Goal: Information Seeking & Learning: Learn about a topic

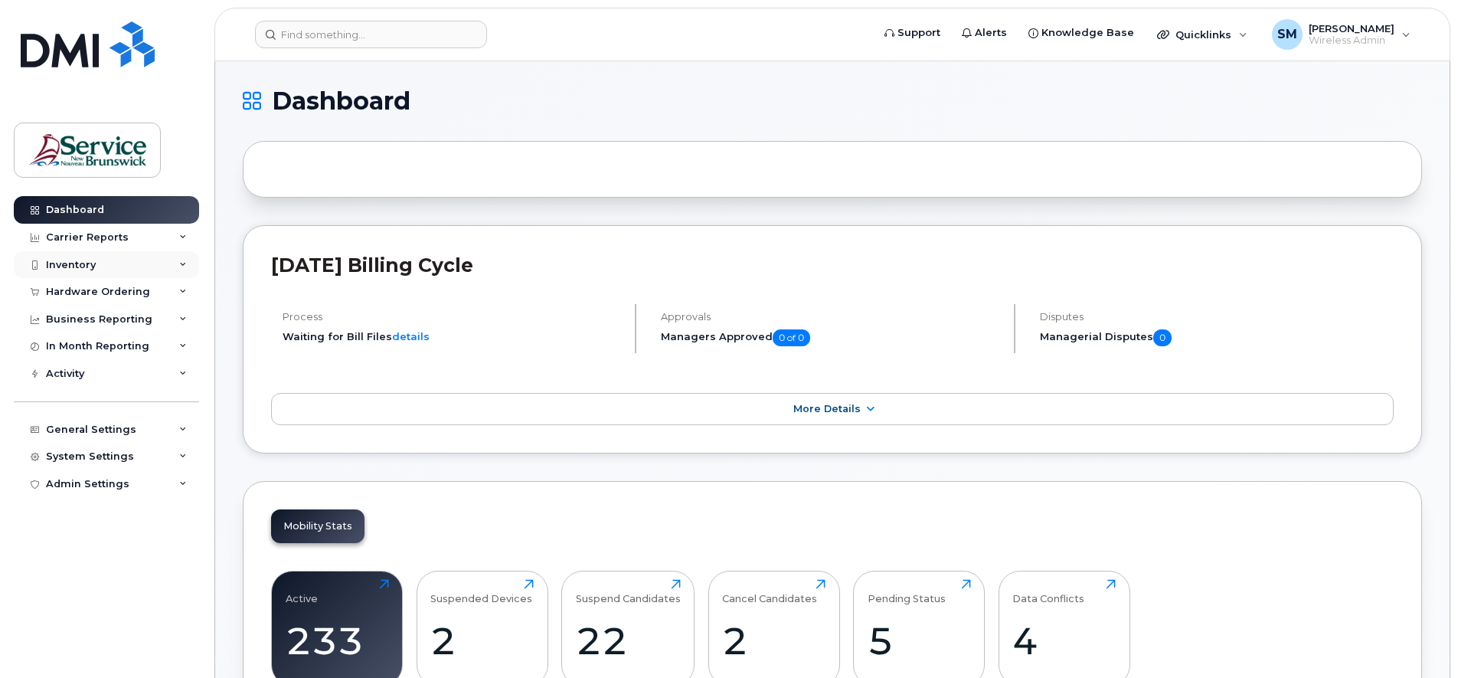
click at [180, 262] on icon at bounding box center [183, 265] width 8 height 8
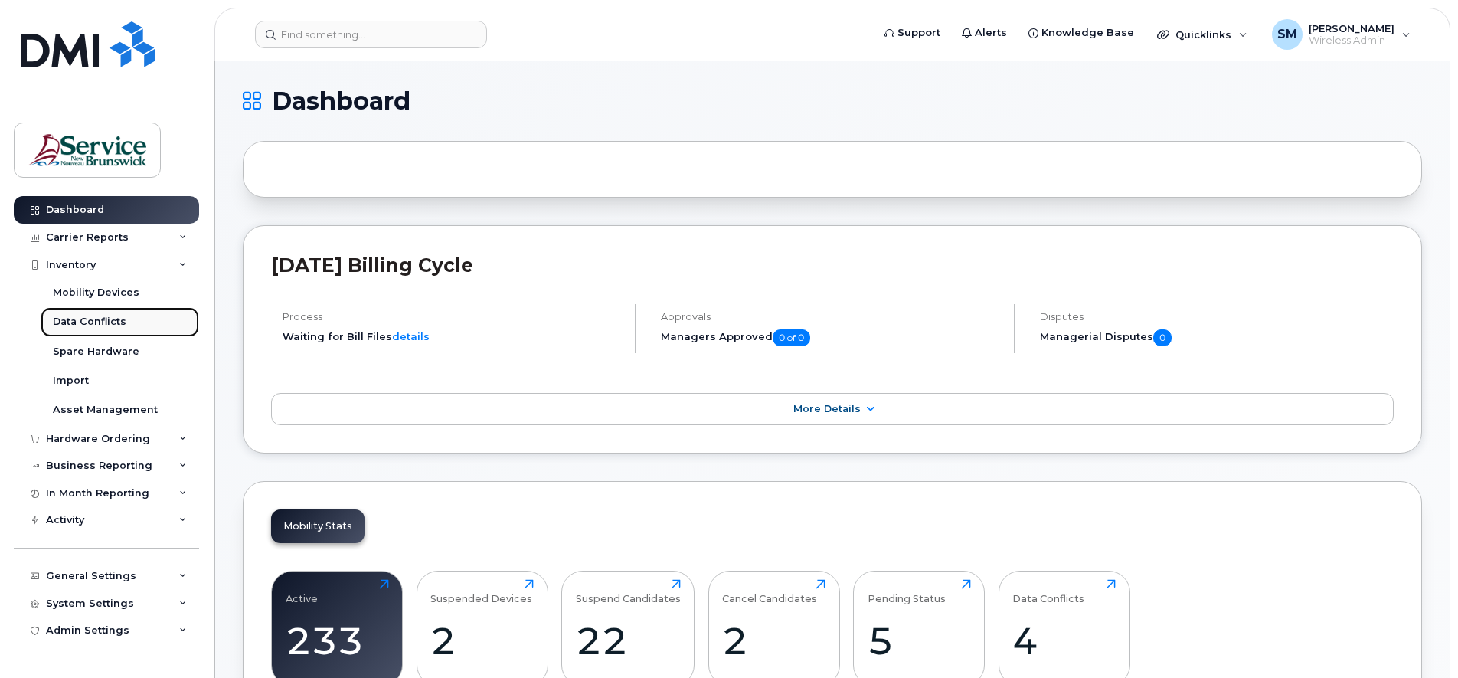
click at [96, 319] on div "Data Conflicts" at bounding box center [90, 322] width 74 height 14
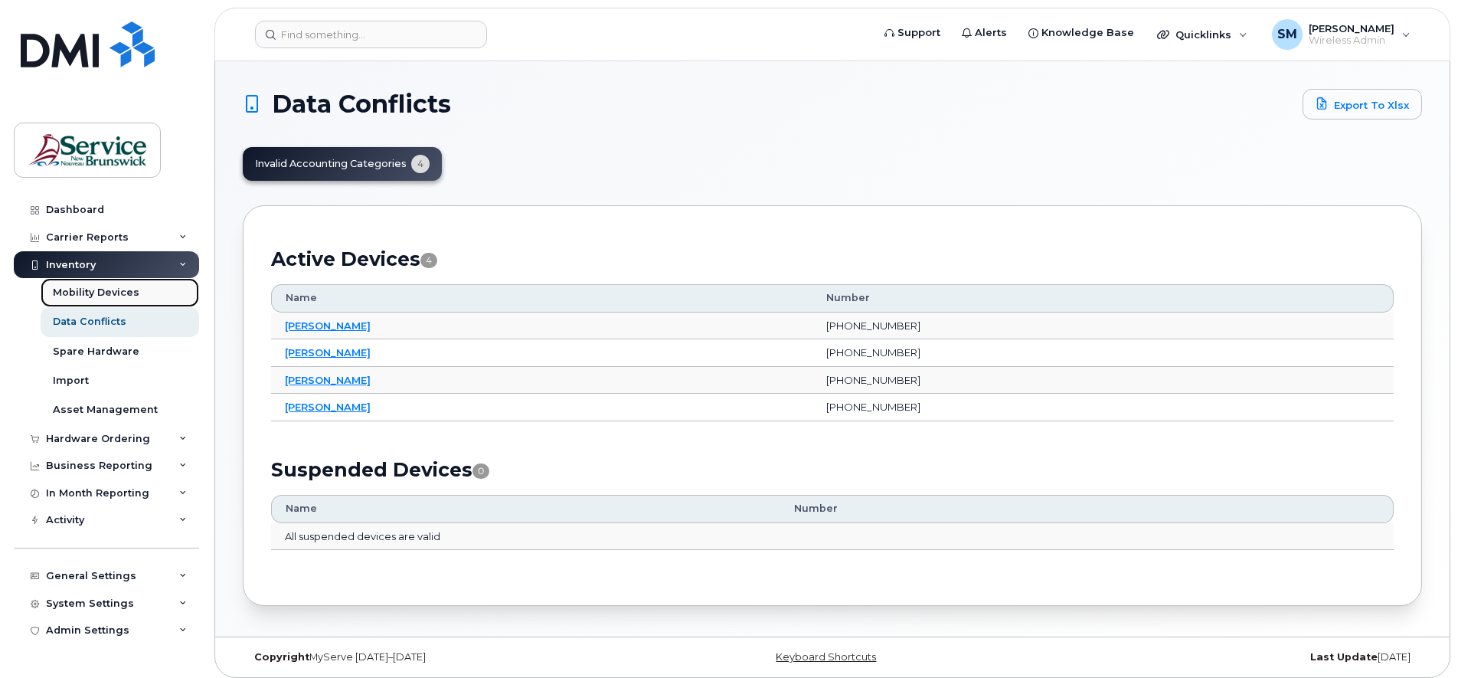
click at [77, 292] on div "Mobility Devices" at bounding box center [96, 293] width 87 height 14
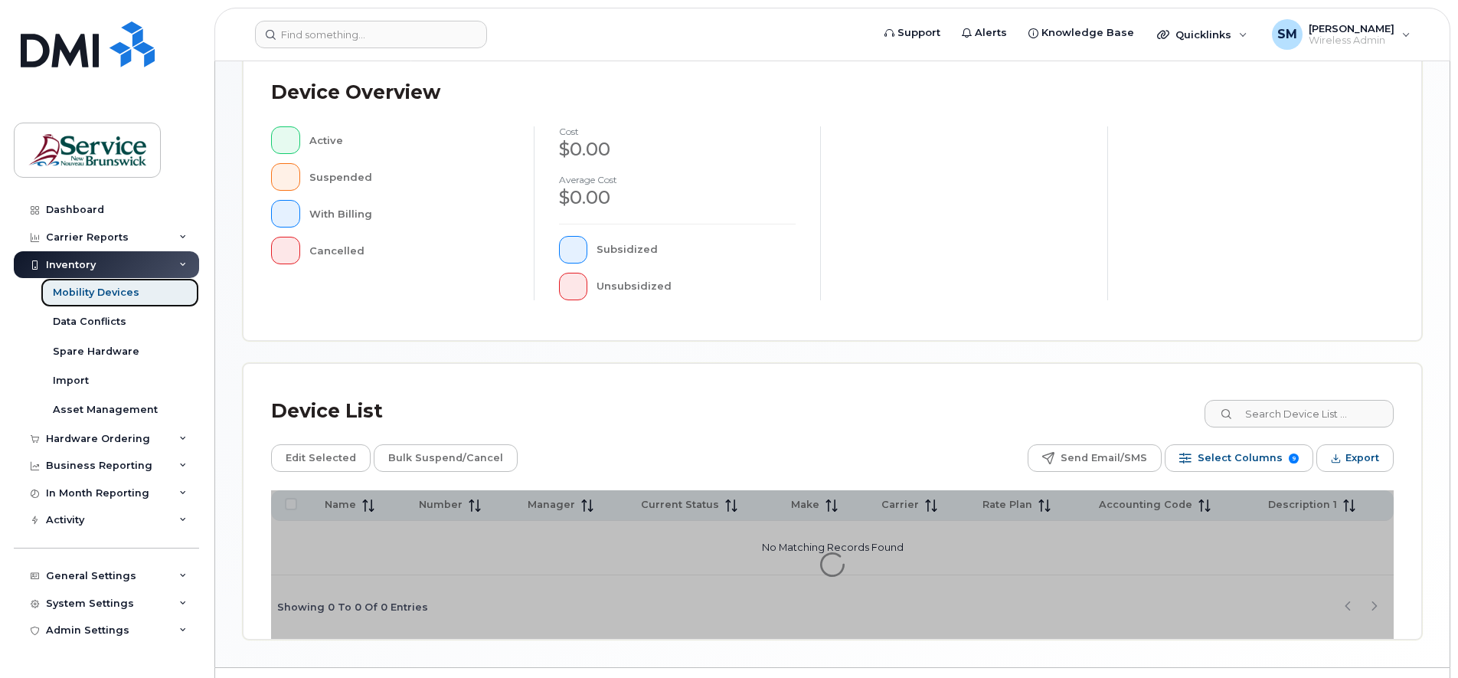
scroll to position [375, 0]
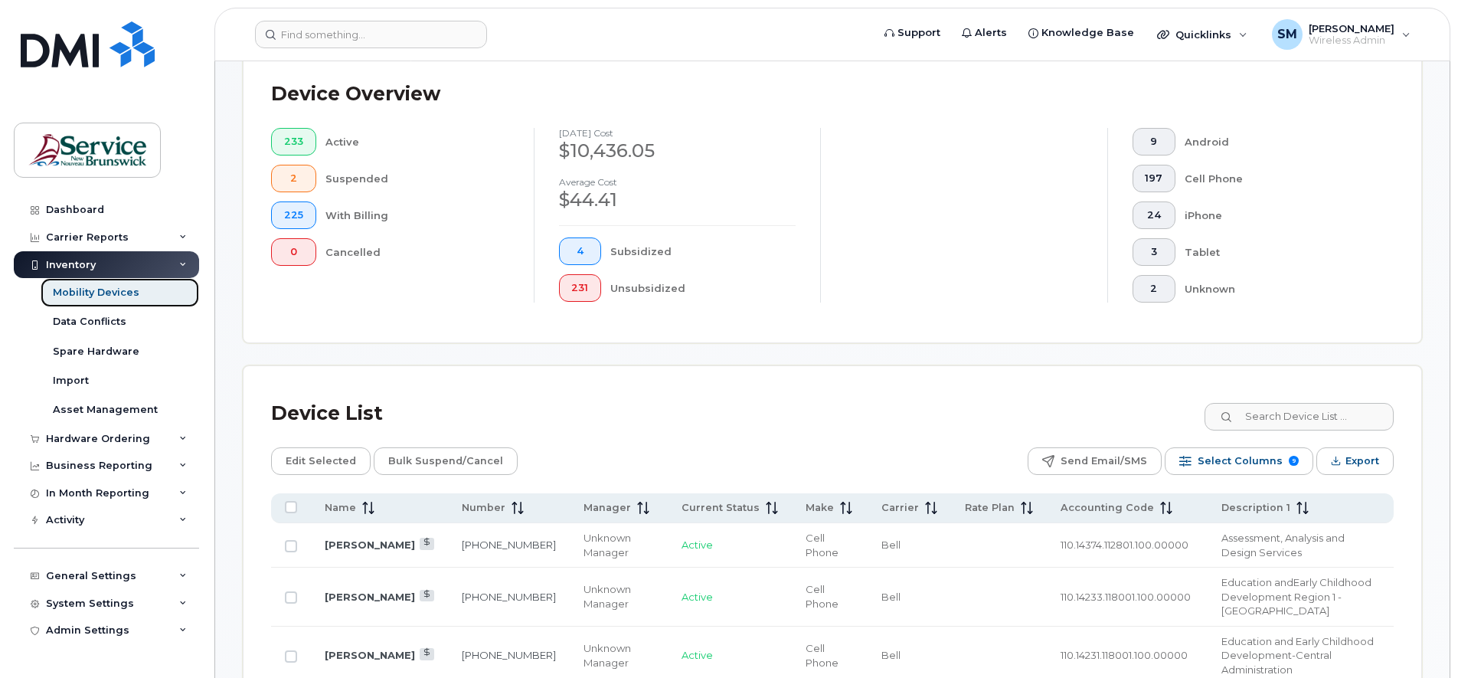
scroll to position [415, 0]
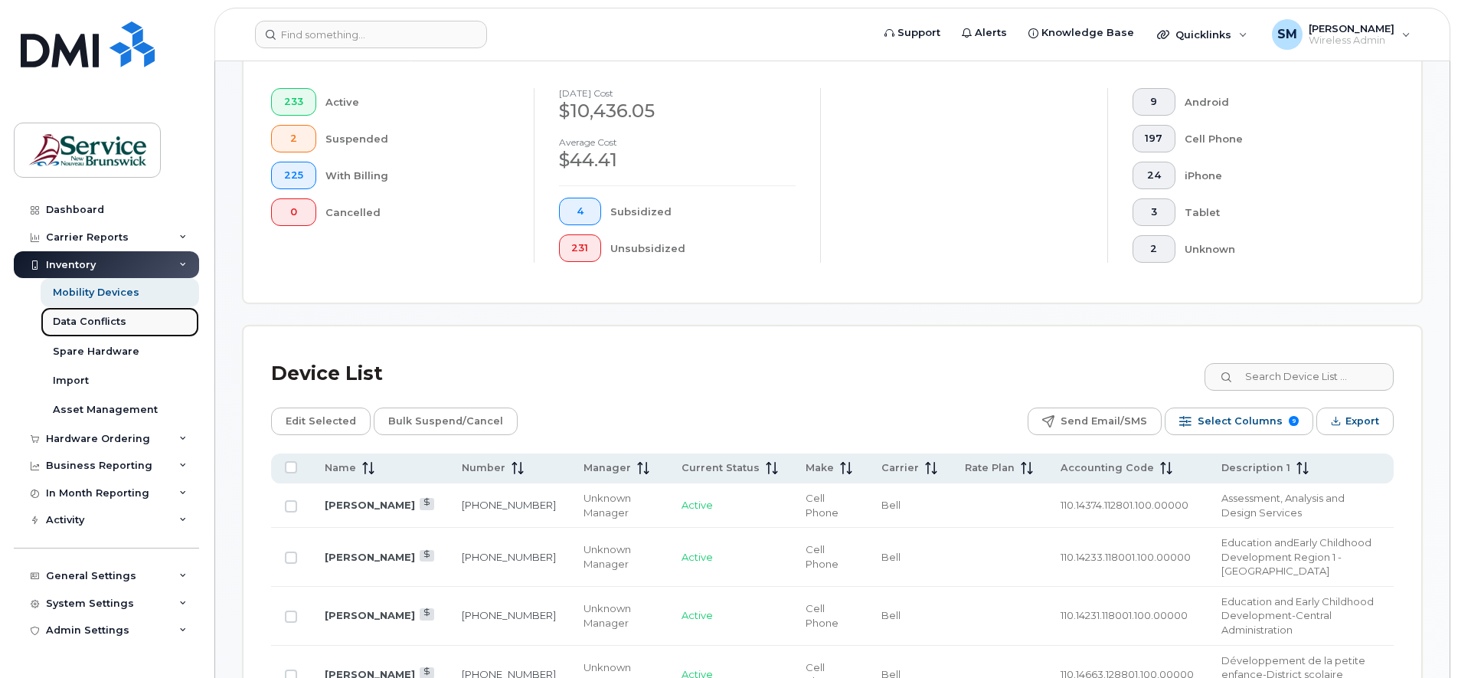
click at [96, 322] on div "Data Conflicts" at bounding box center [90, 322] width 74 height 14
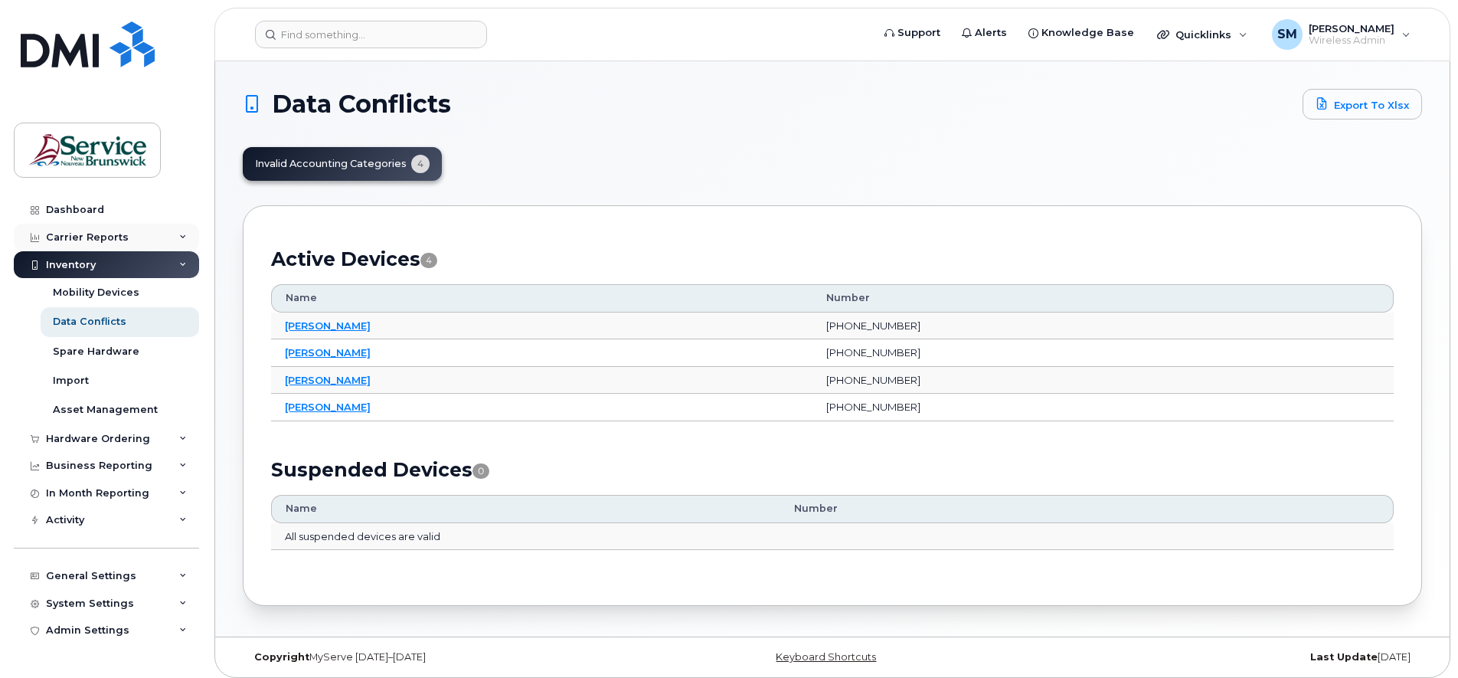
click at [90, 235] on div "Carrier Reports" at bounding box center [87, 237] width 83 height 12
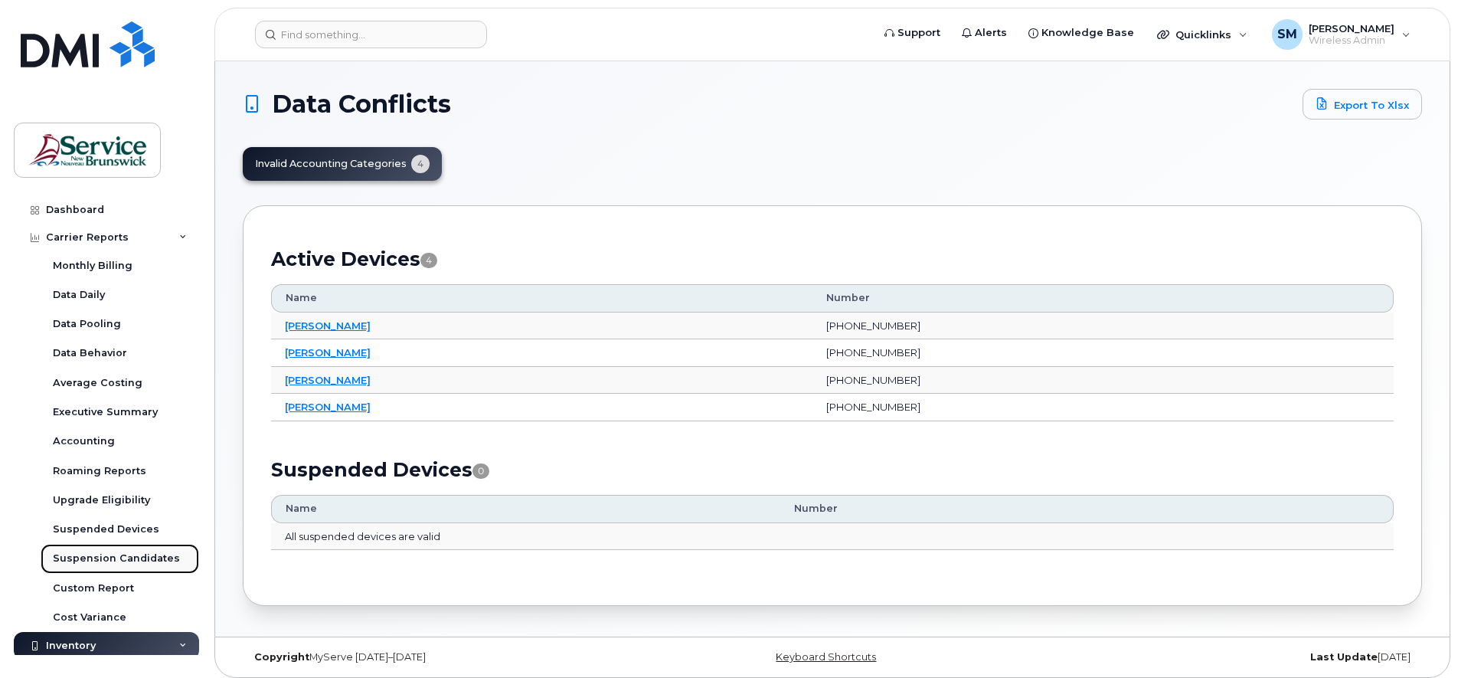
click at [86, 557] on div "Suspension Candidates" at bounding box center [116, 559] width 127 height 14
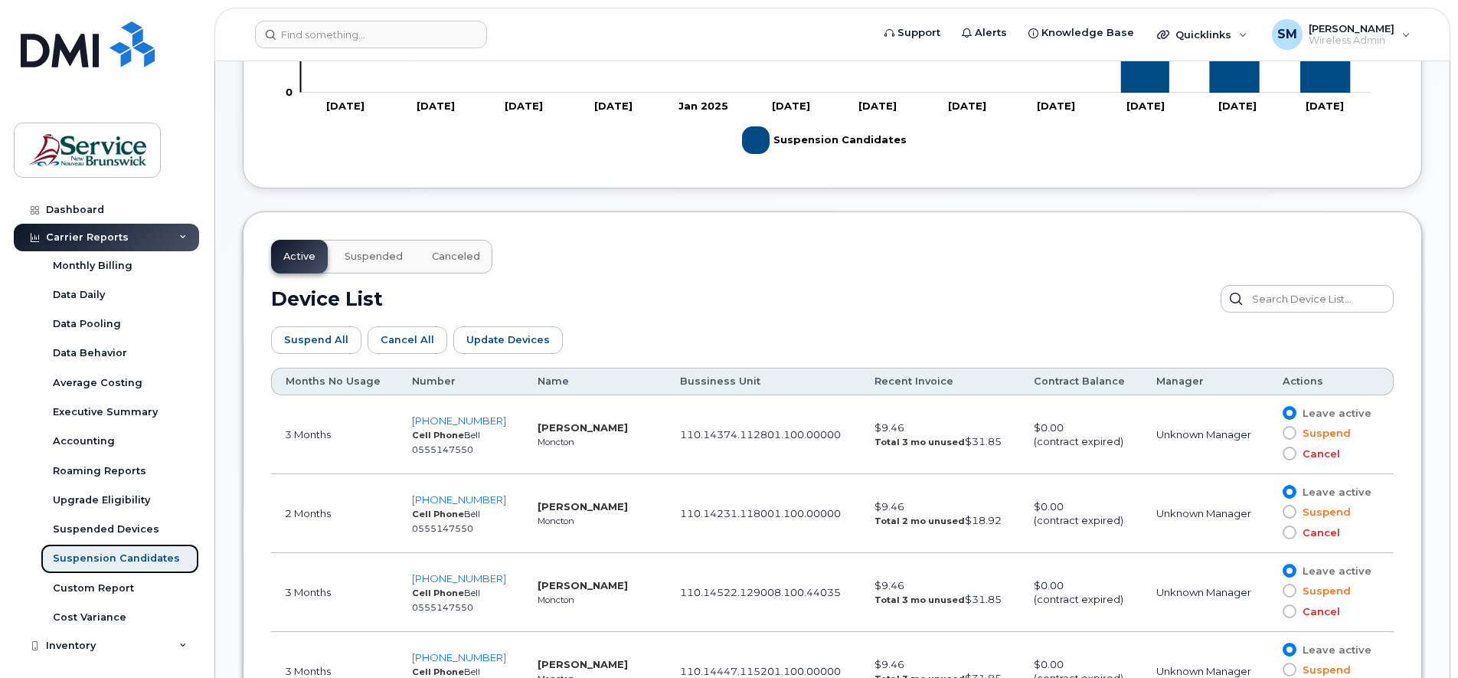
scroll to position [670, 0]
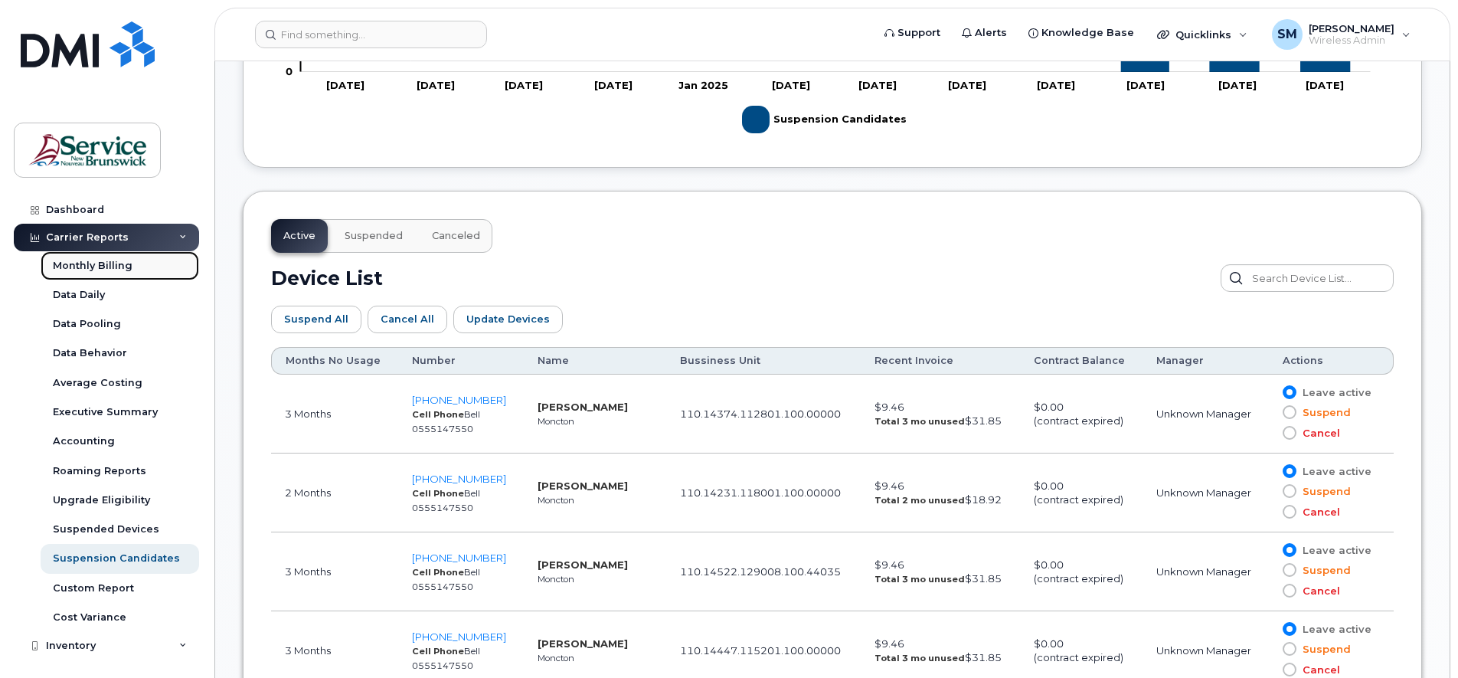
click at [112, 273] on link "Monthly Billing" at bounding box center [120, 265] width 159 height 29
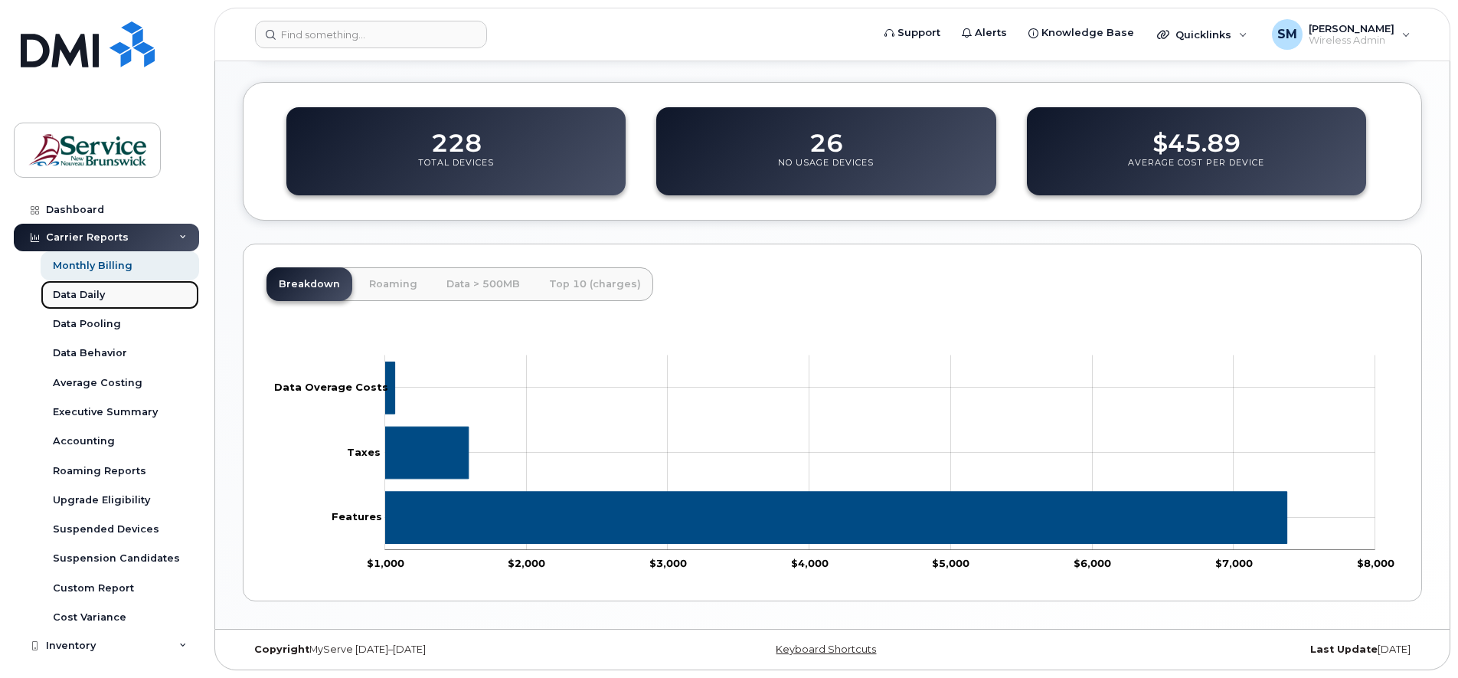
click at [73, 293] on div "Data Daily" at bounding box center [79, 295] width 52 height 14
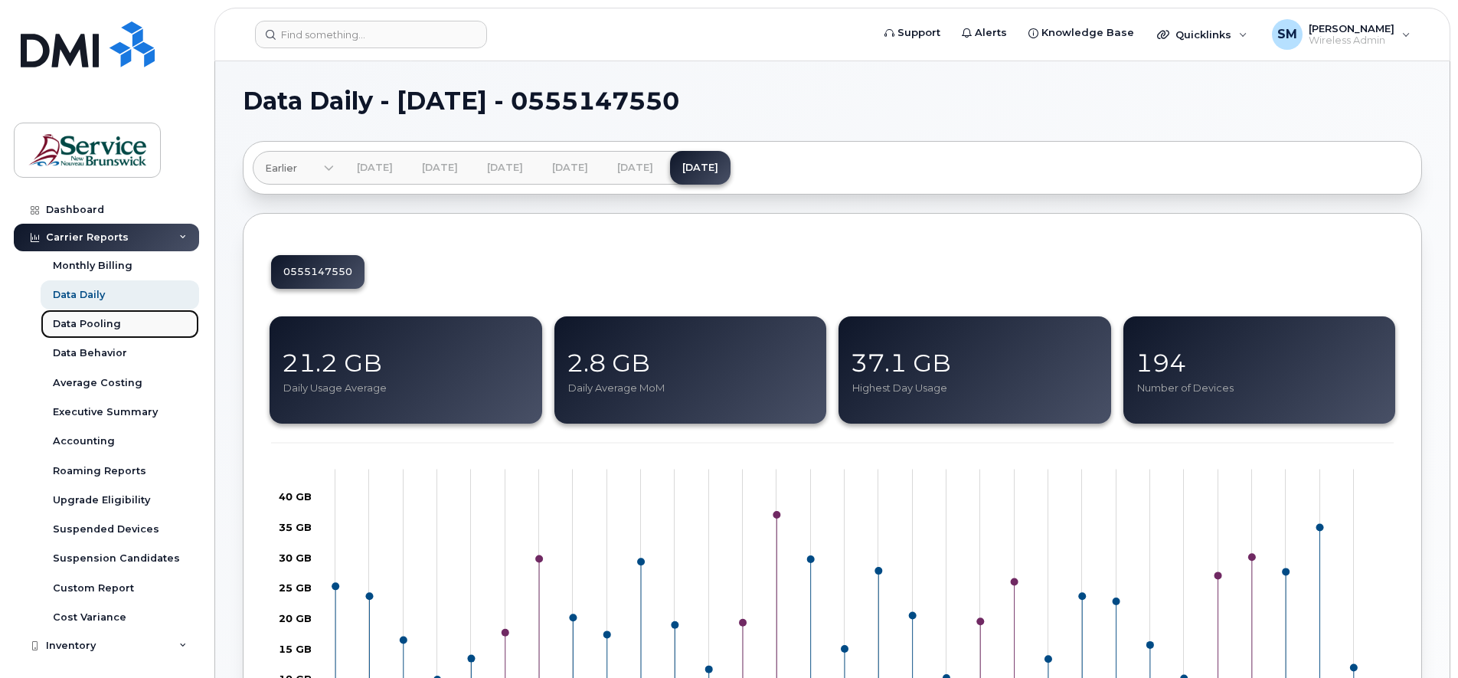
click at [80, 332] on link "Data Pooling" at bounding box center [120, 323] width 159 height 29
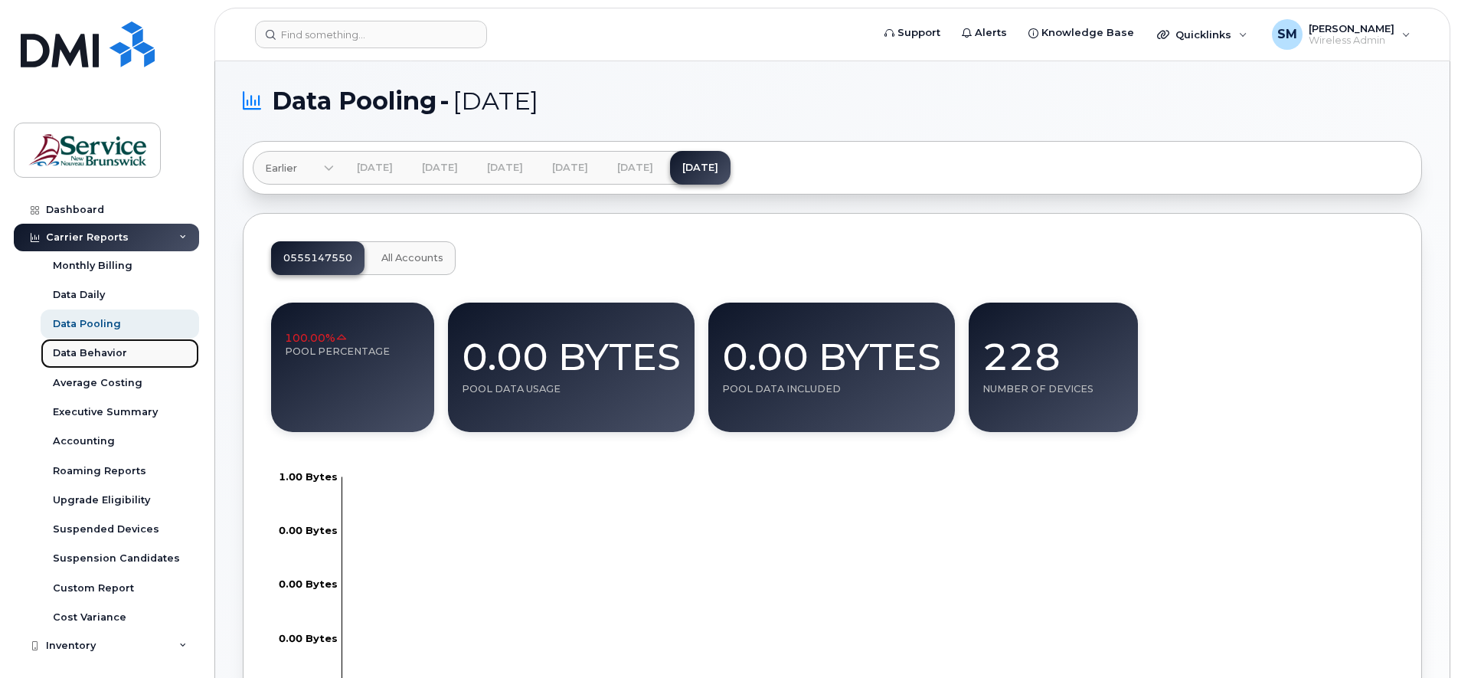
click at [82, 355] on div "Data Behavior" at bounding box center [90, 353] width 74 height 14
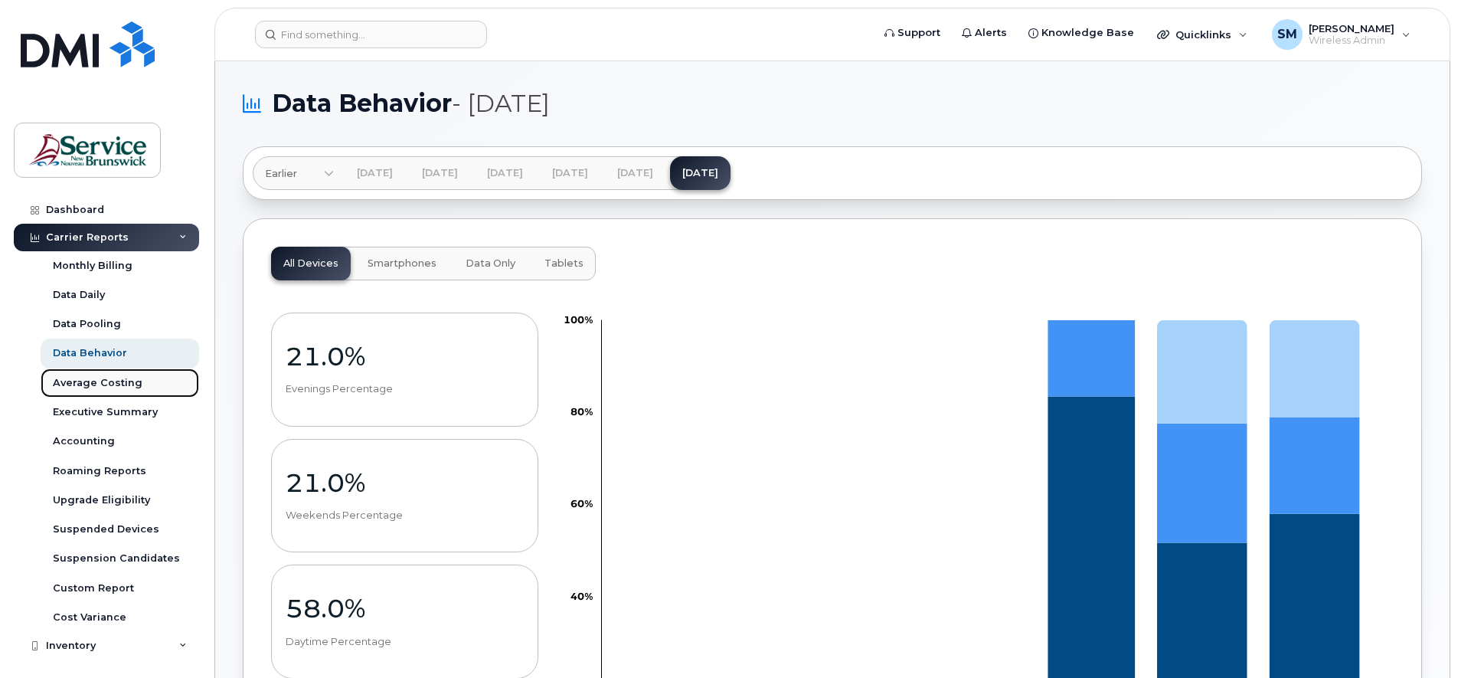
click at [86, 383] on div "Average Costing" at bounding box center [98, 383] width 90 height 14
click at [112, 380] on div "Average Costing" at bounding box center [98, 383] width 90 height 14
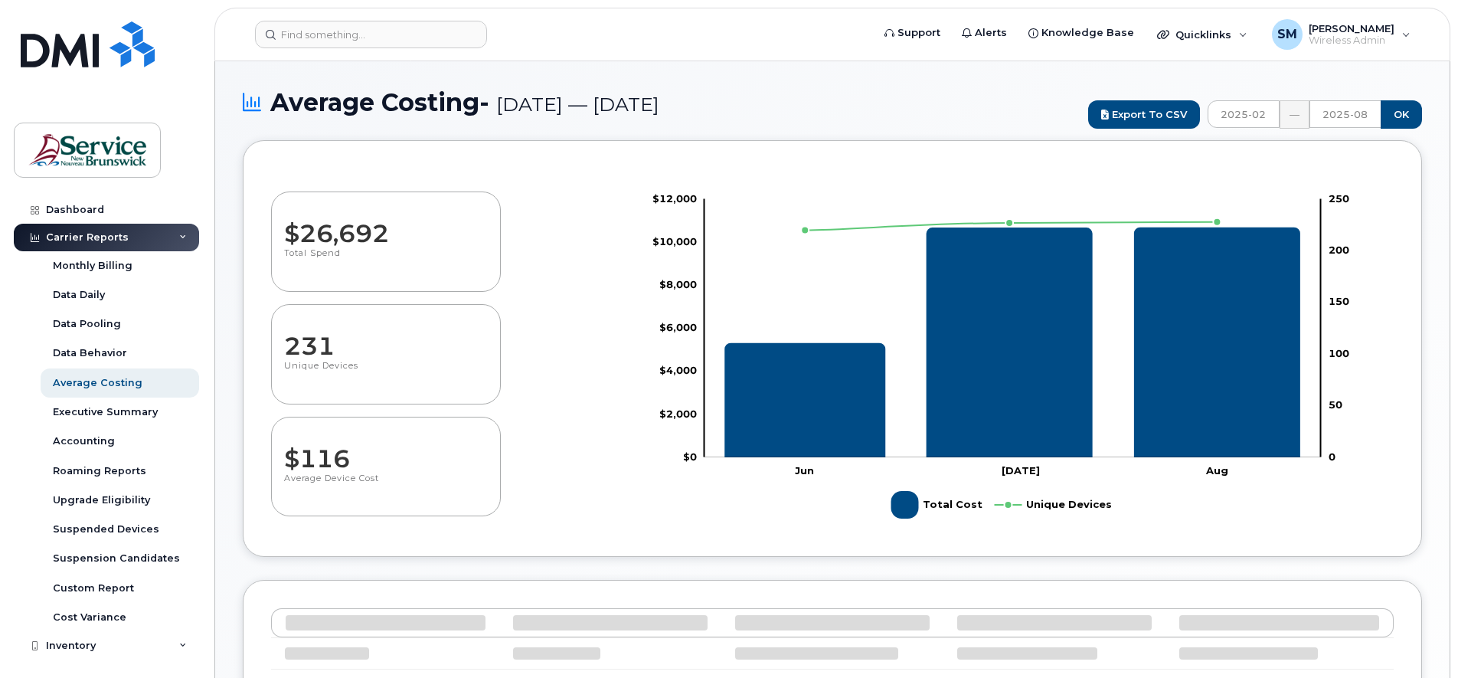
select select "100"
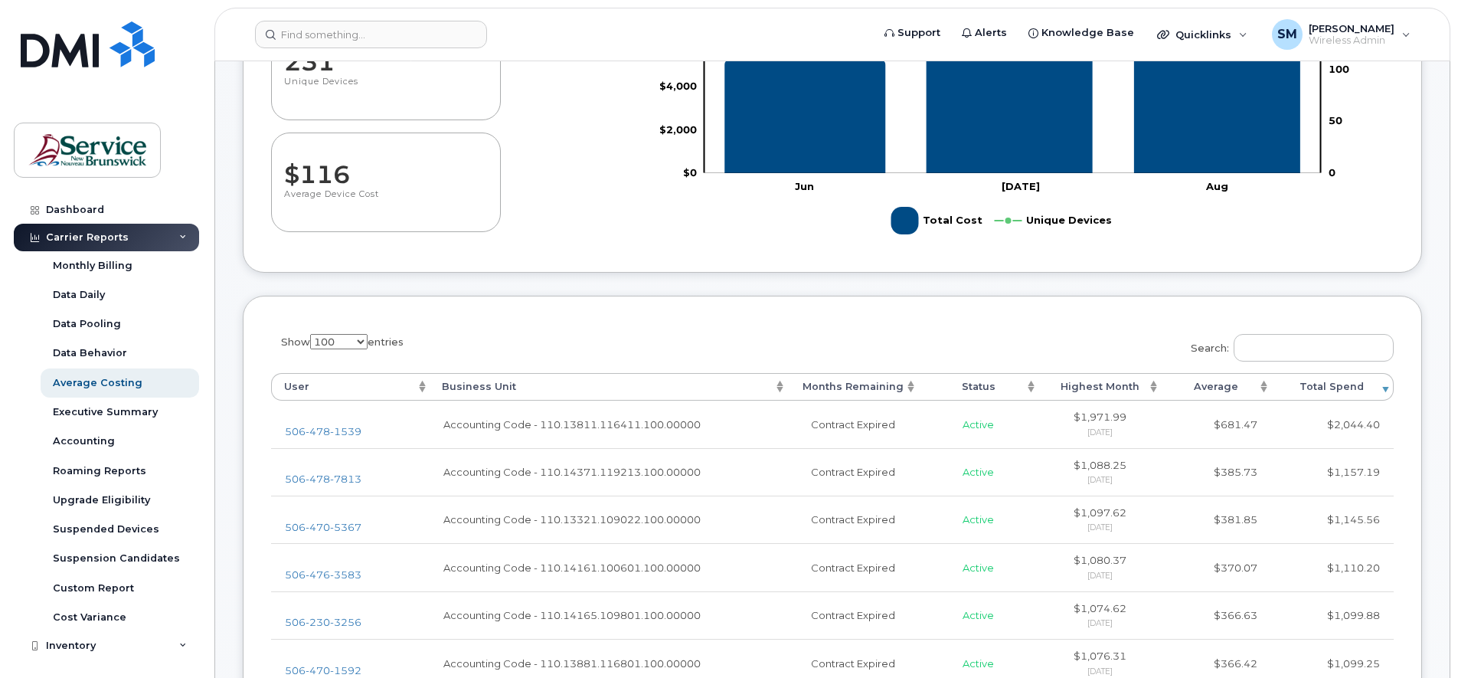
scroll to position [287, 0]
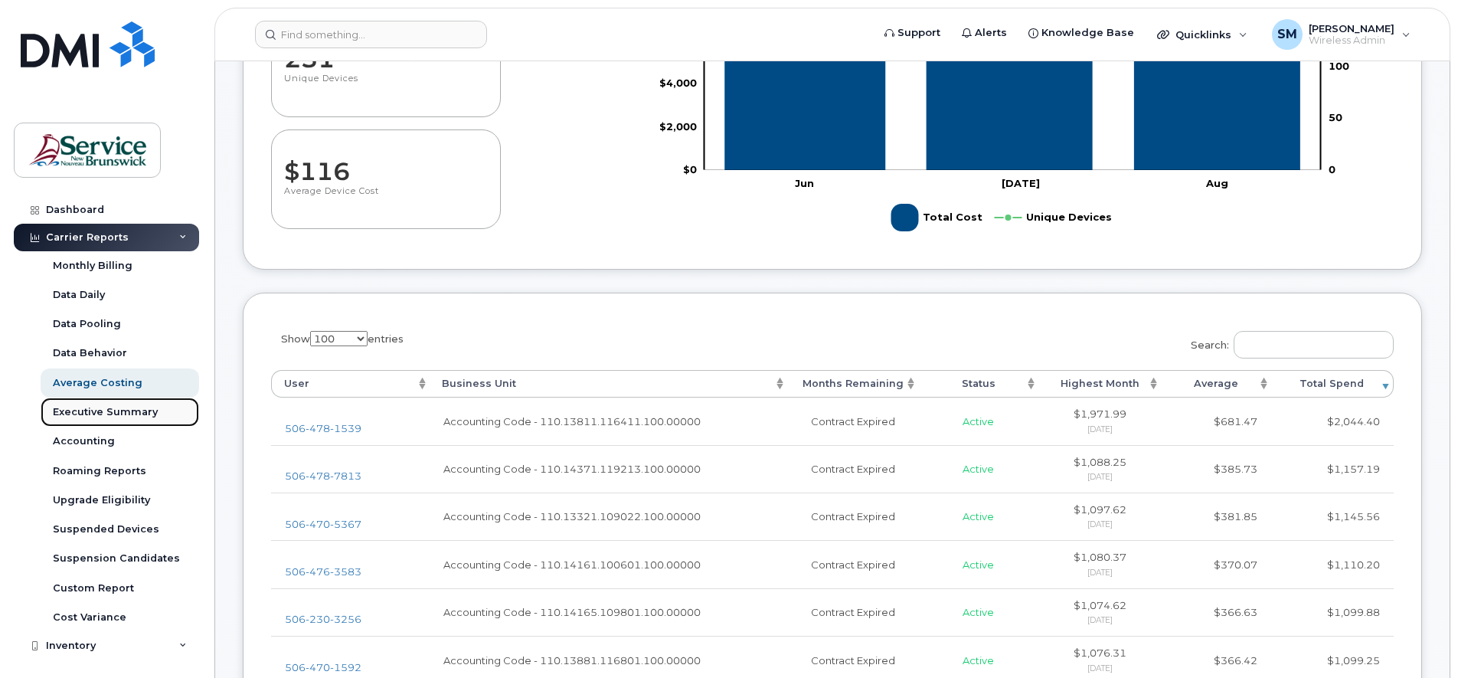
click at [90, 406] on div "Executive Summary" at bounding box center [105, 412] width 105 height 14
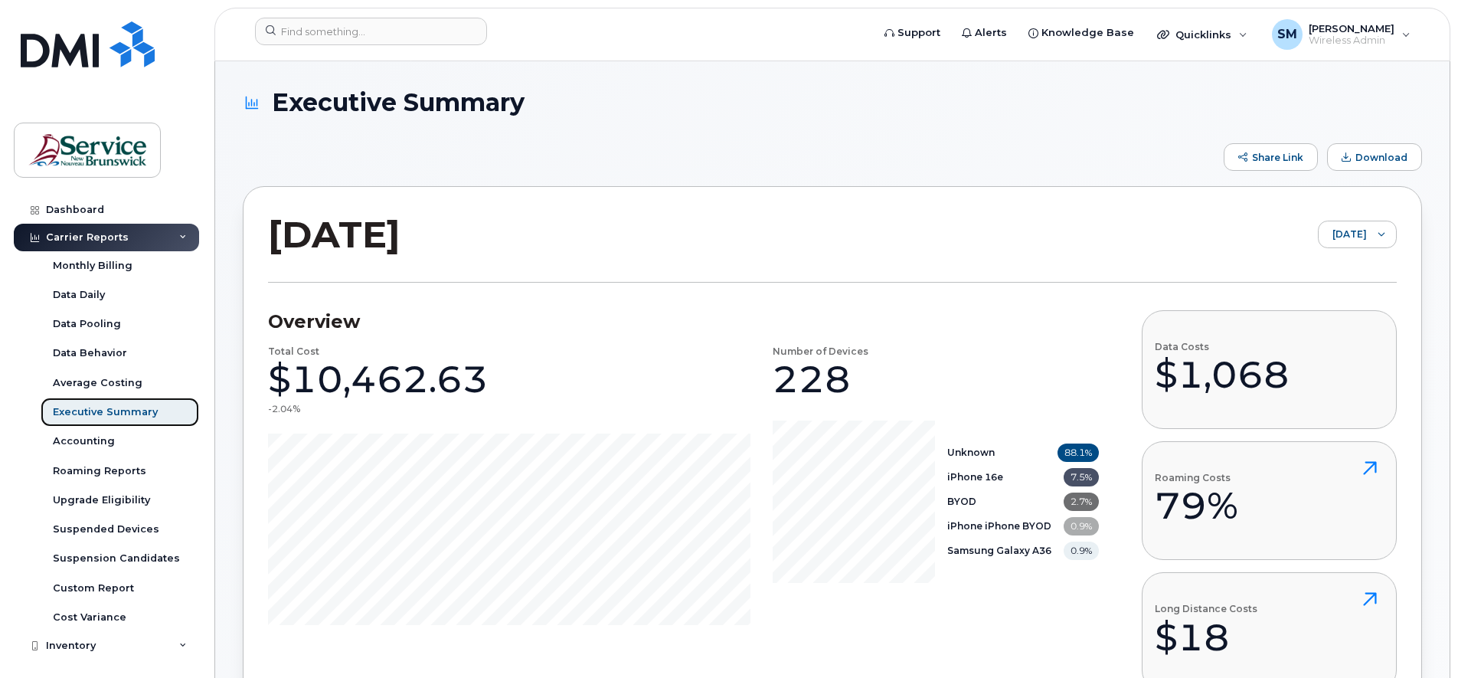
scroll to position [96, 0]
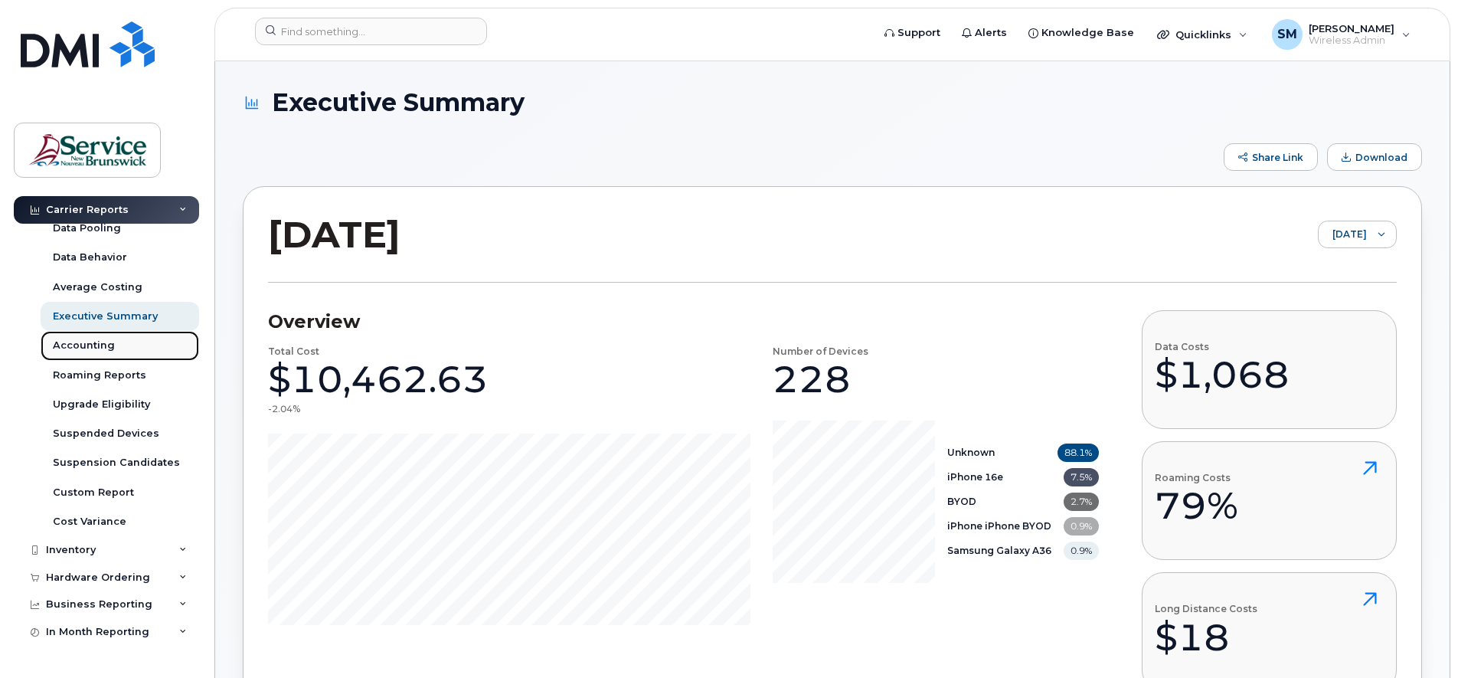
click at [92, 342] on div "Accounting" at bounding box center [84, 346] width 62 height 14
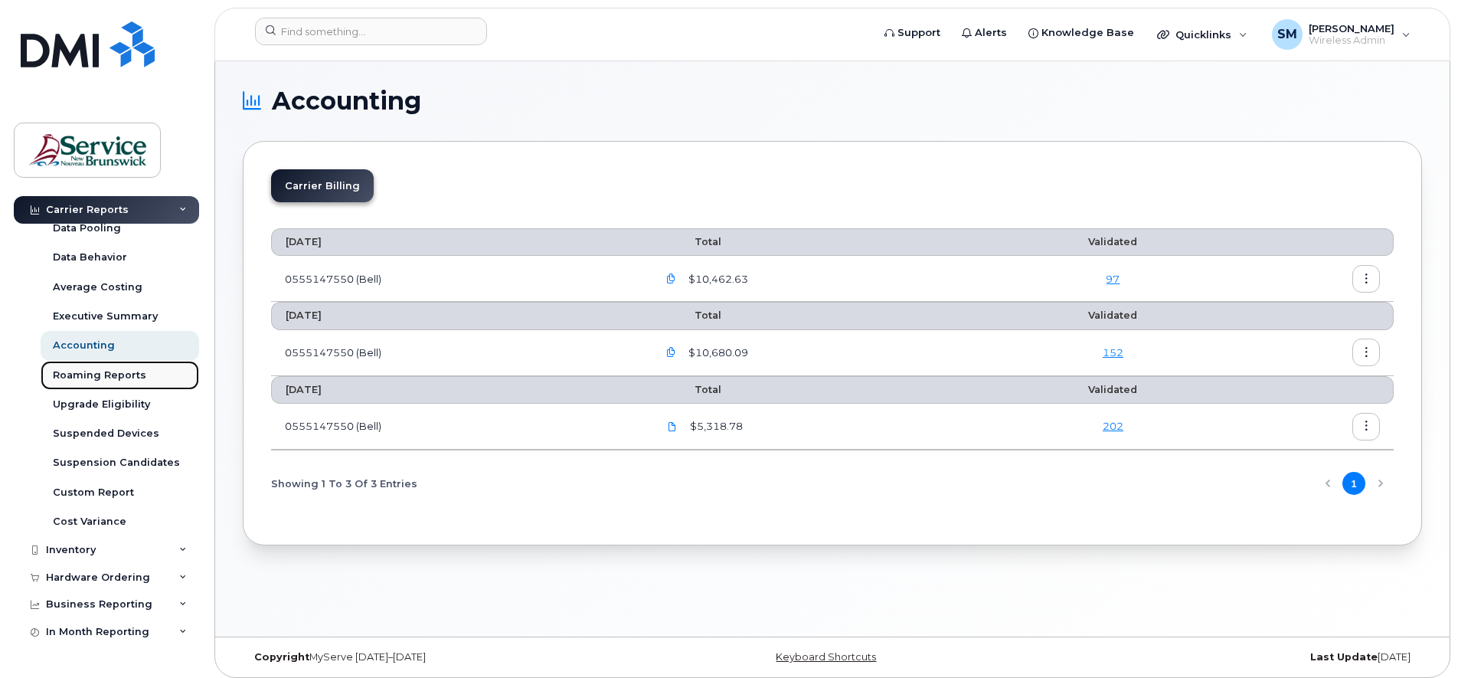
click at [87, 377] on div "Roaming Reports" at bounding box center [99, 375] width 93 height 14
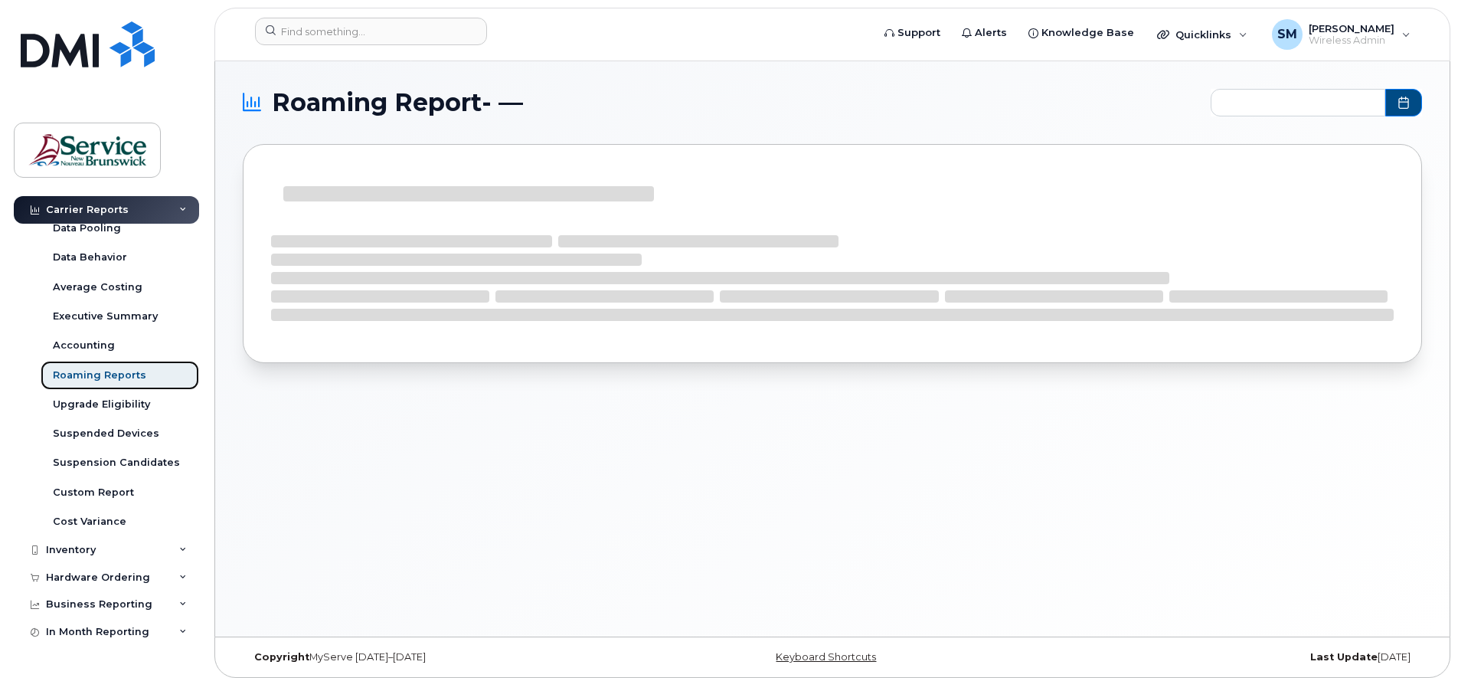
type input "2025-02 - 2025-08"
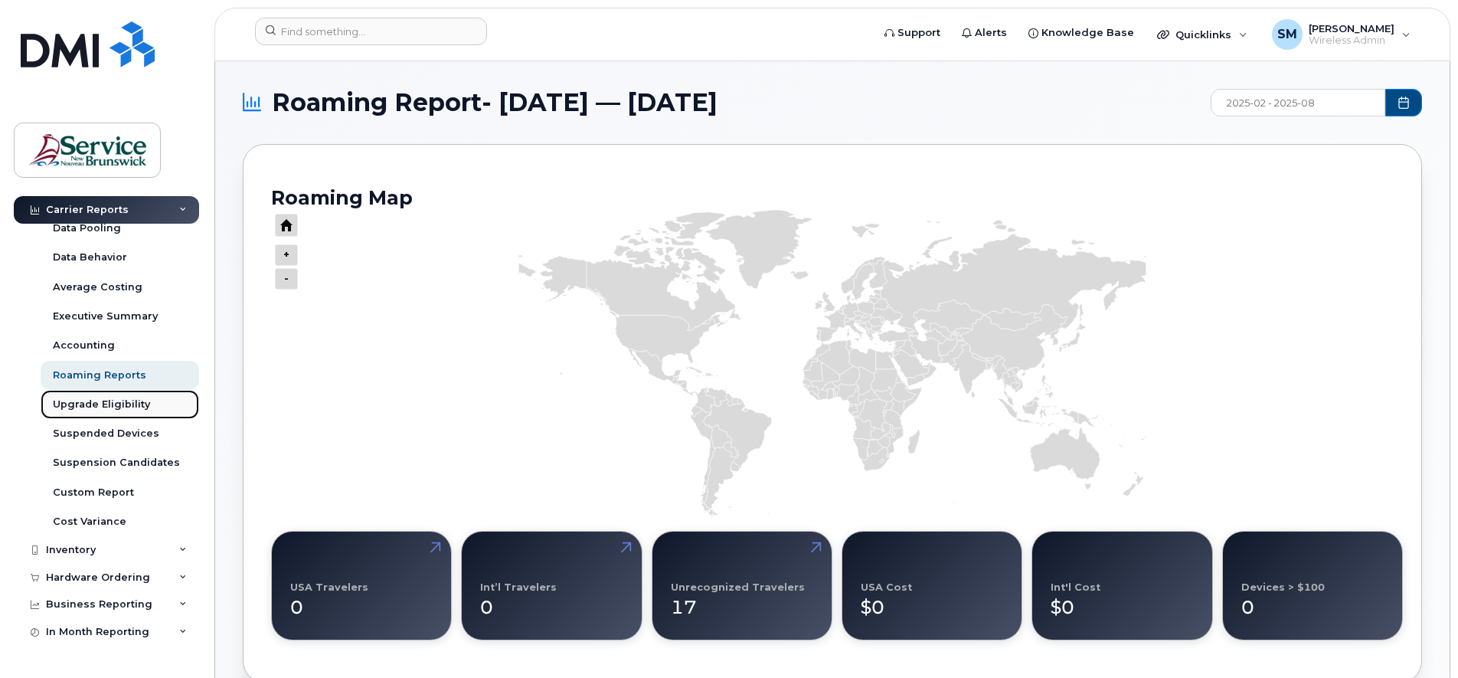
click at [85, 405] on div "Upgrade Eligibility" at bounding box center [101, 405] width 97 height 14
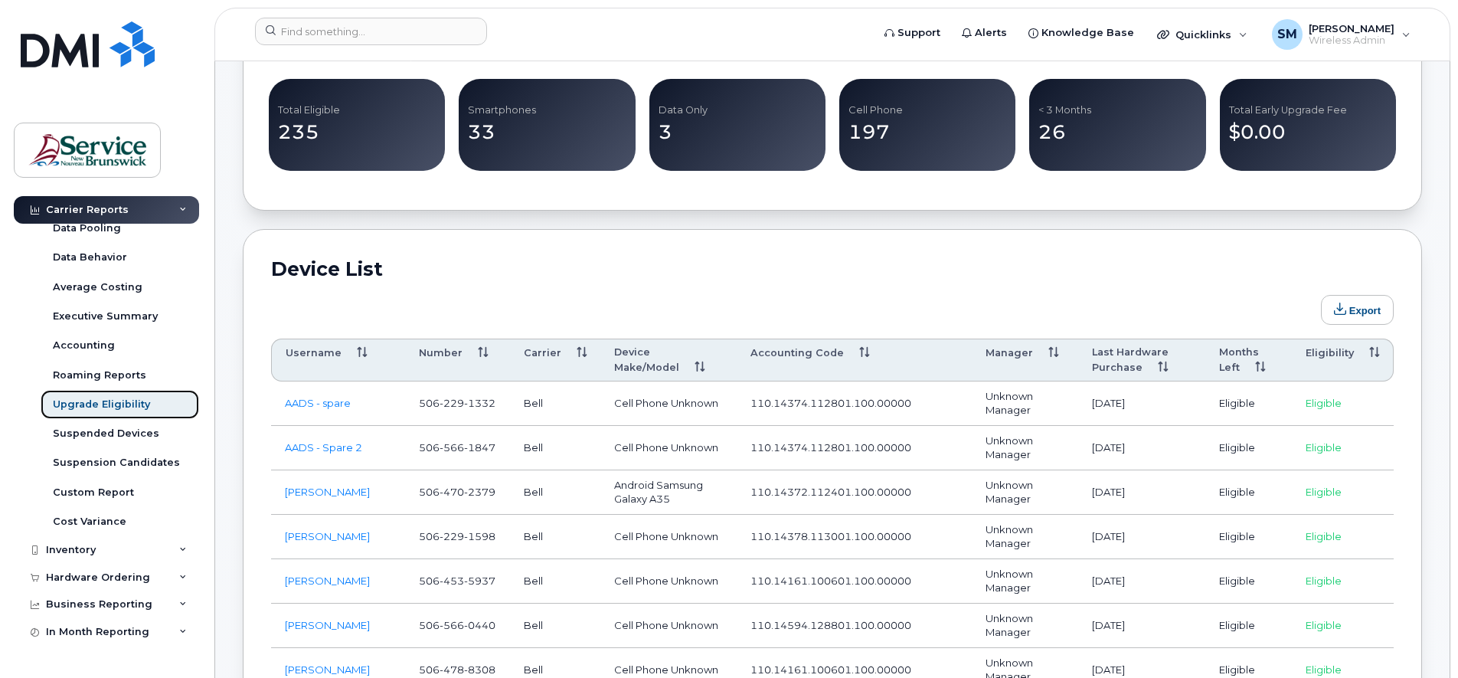
scroll to position [574, 0]
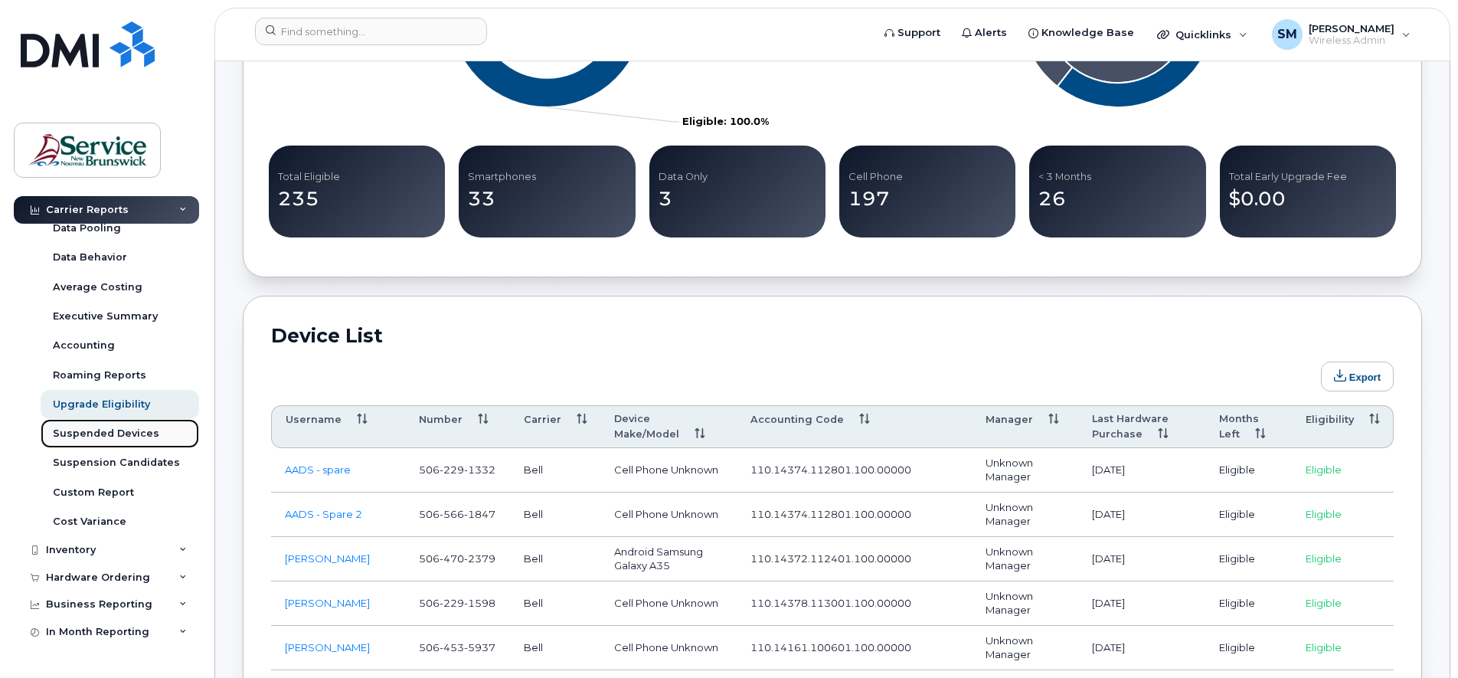
click at [87, 432] on div "Suspended Devices" at bounding box center [106, 434] width 106 height 14
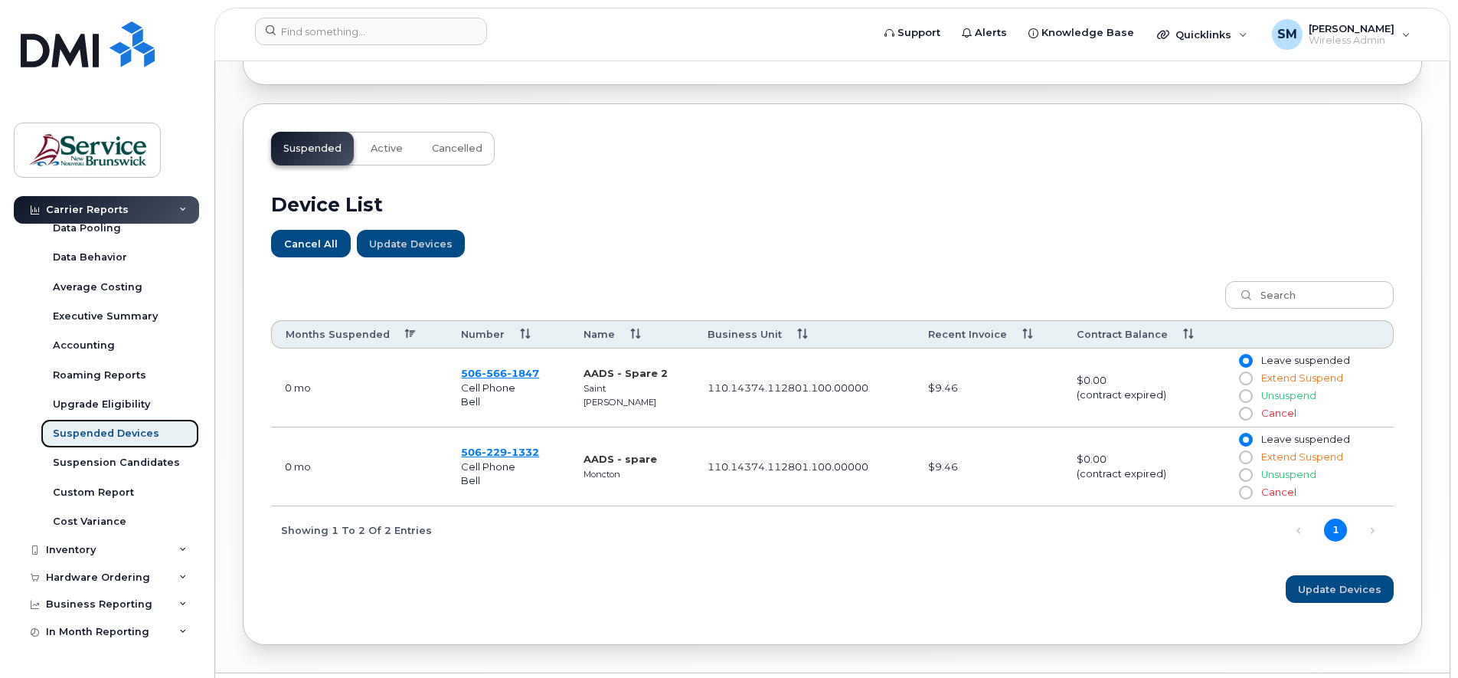
scroll to position [466, 0]
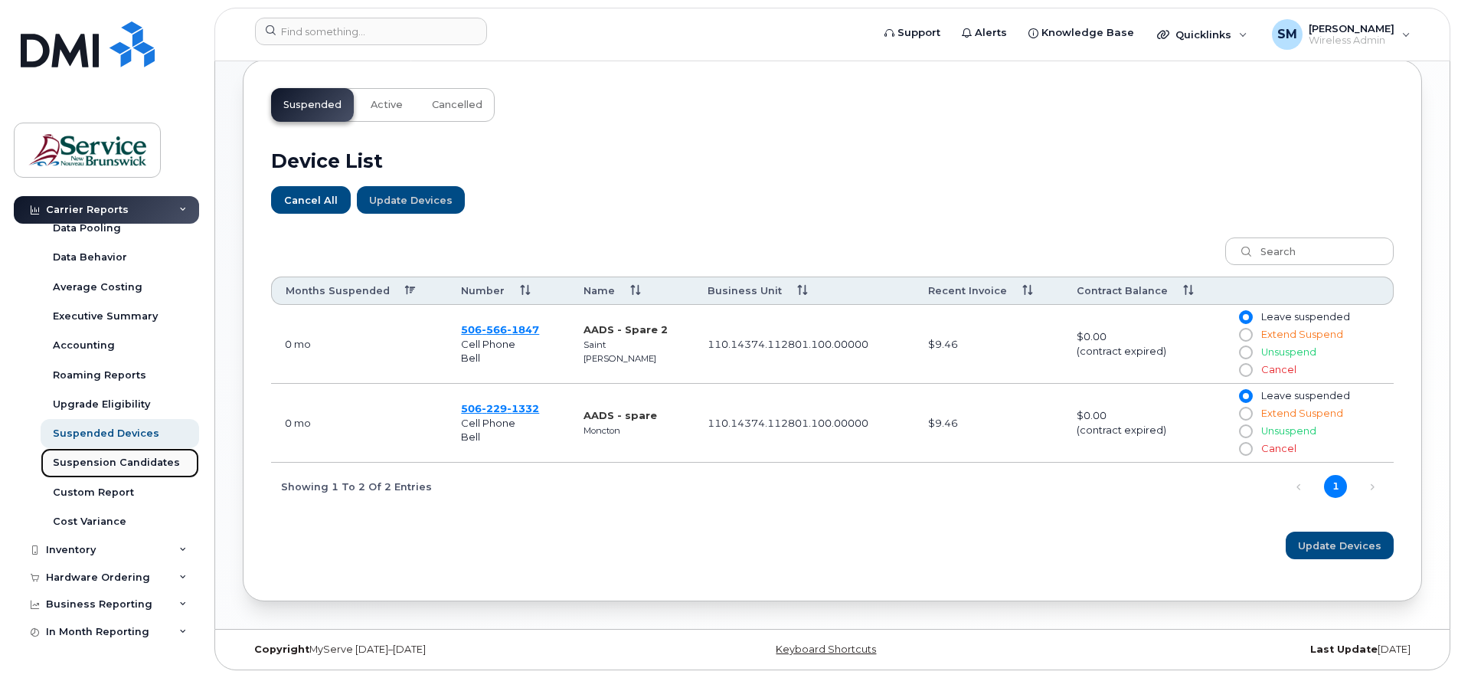
click at [121, 459] on div "Suspension Candidates" at bounding box center [116, 463] width 127 height 14
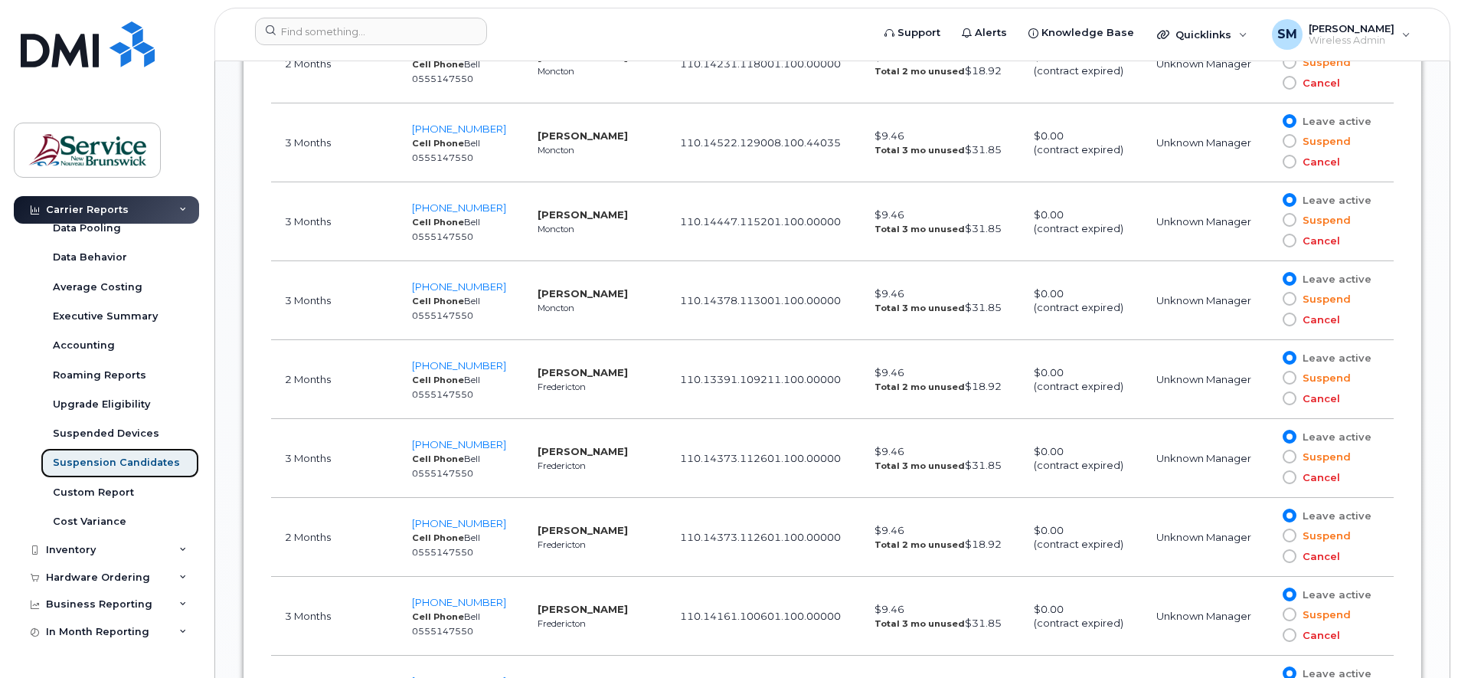
scroll to position [1149, 0]
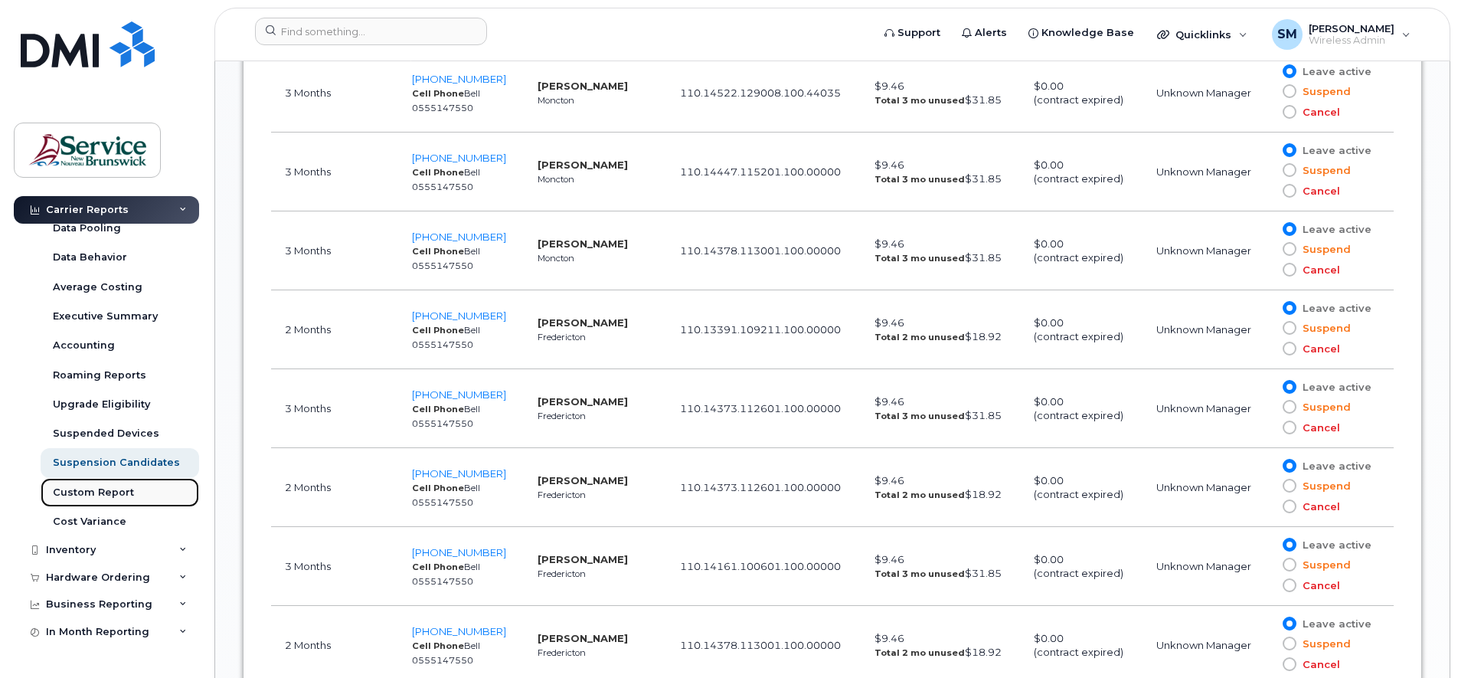
click at [90, 490] on div "Custom Report" at bounding box center [93, 493] width 81 height 14
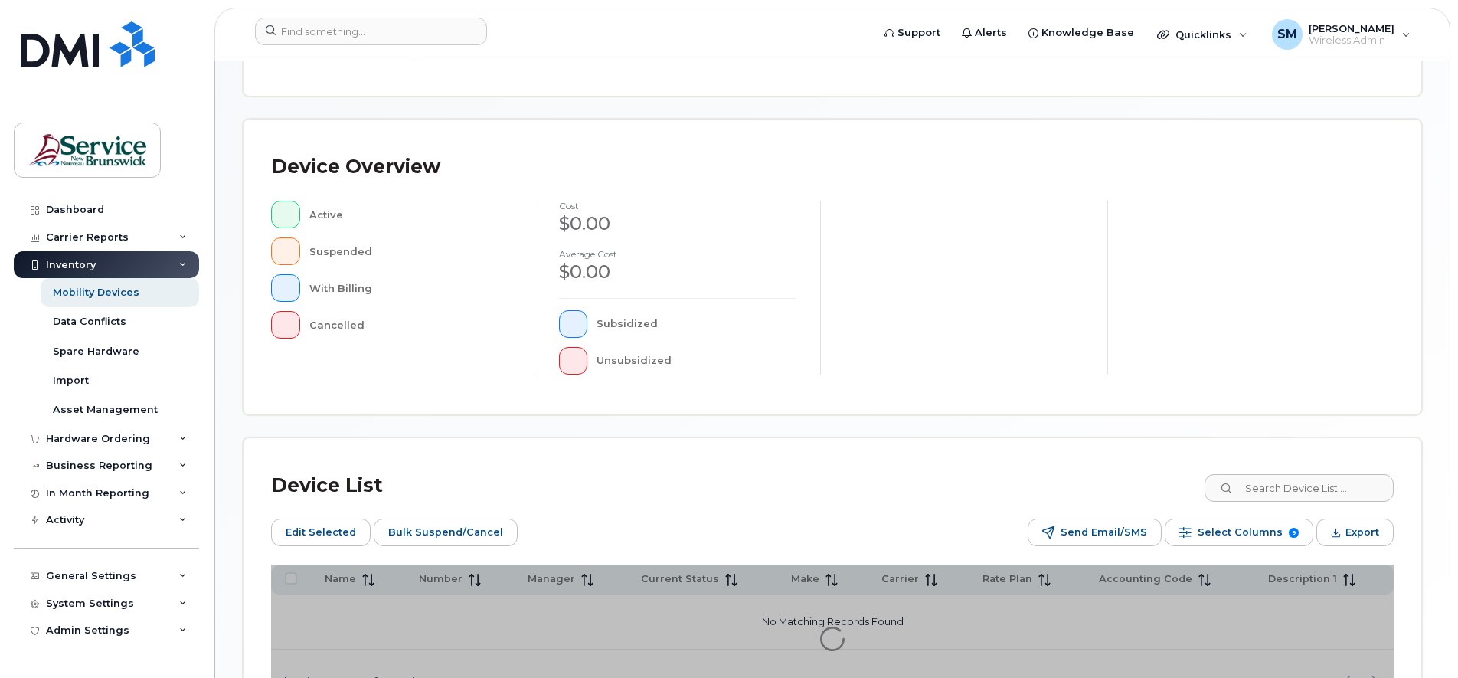
scroll to position [375, 0]
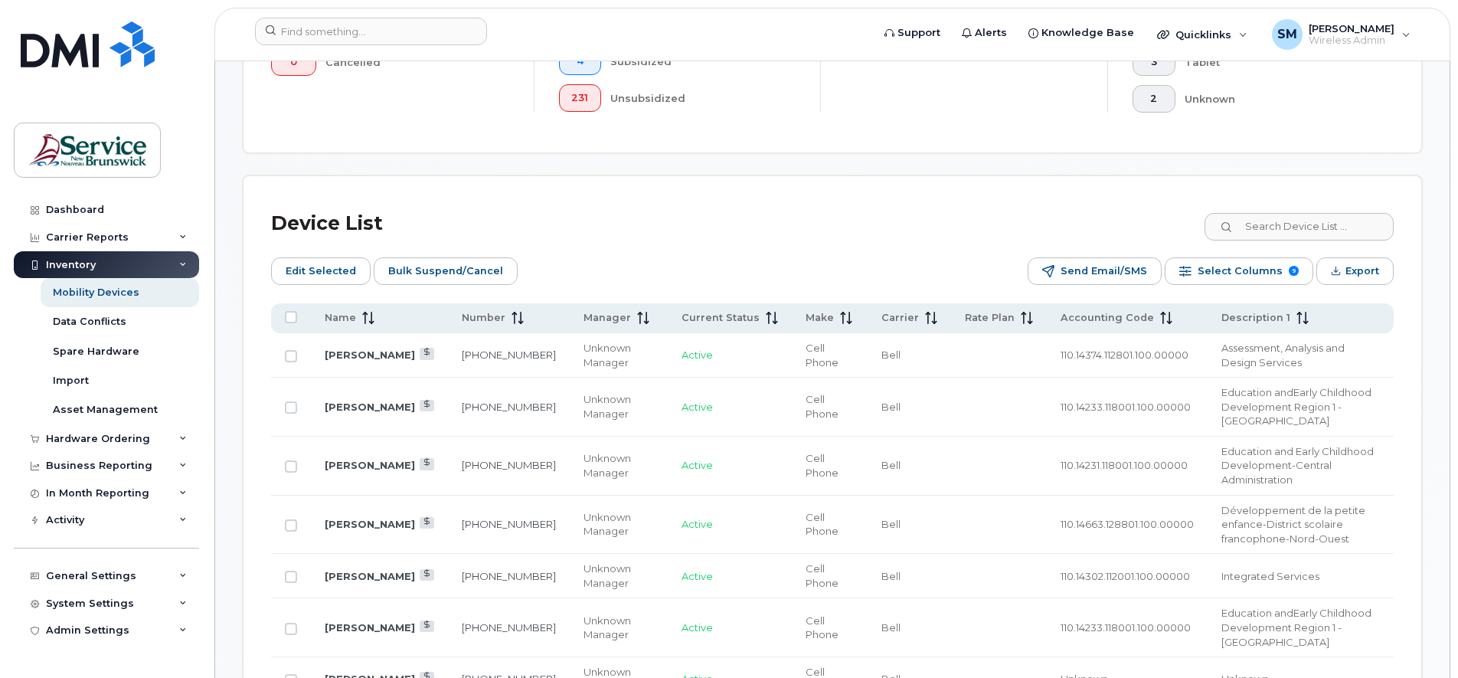
scroll to position [511, 0]
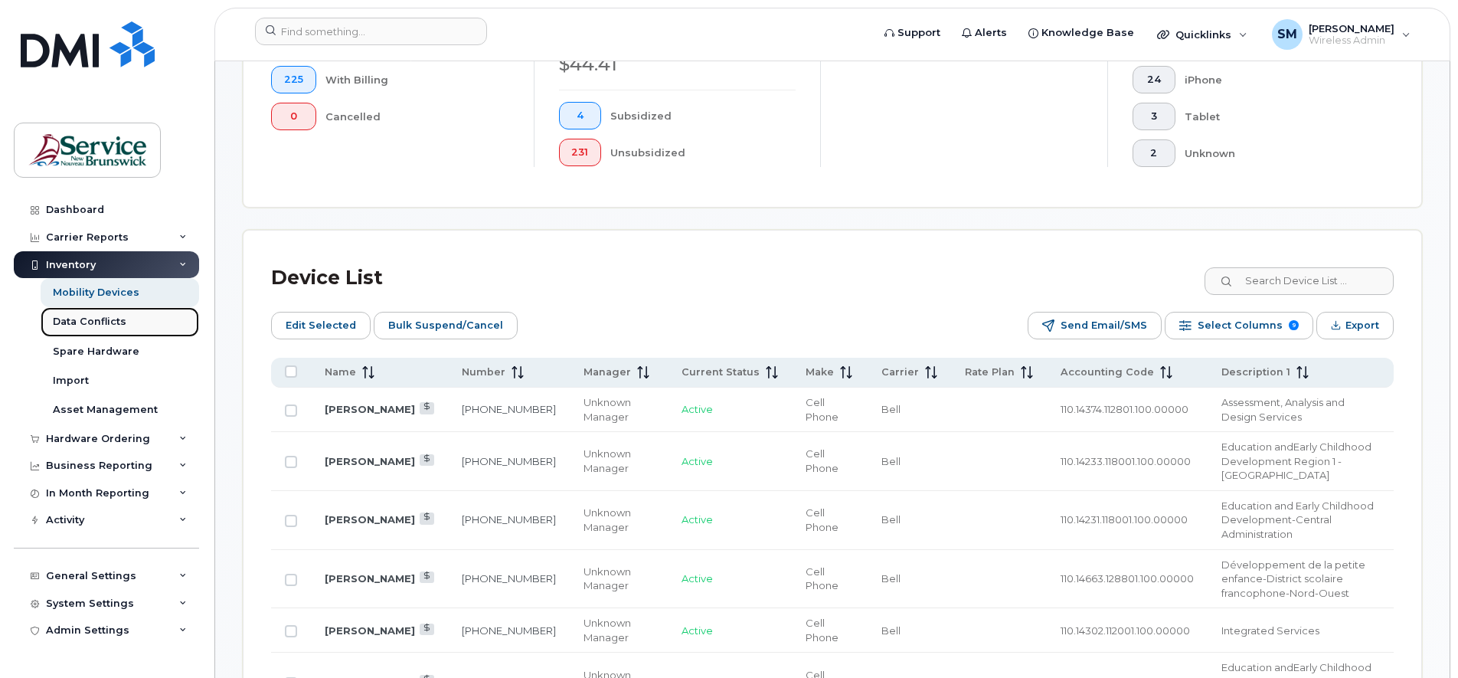
click at [101, 318] on div "Data Conflicts" at bounding box center [90, 322] width 74 height 14
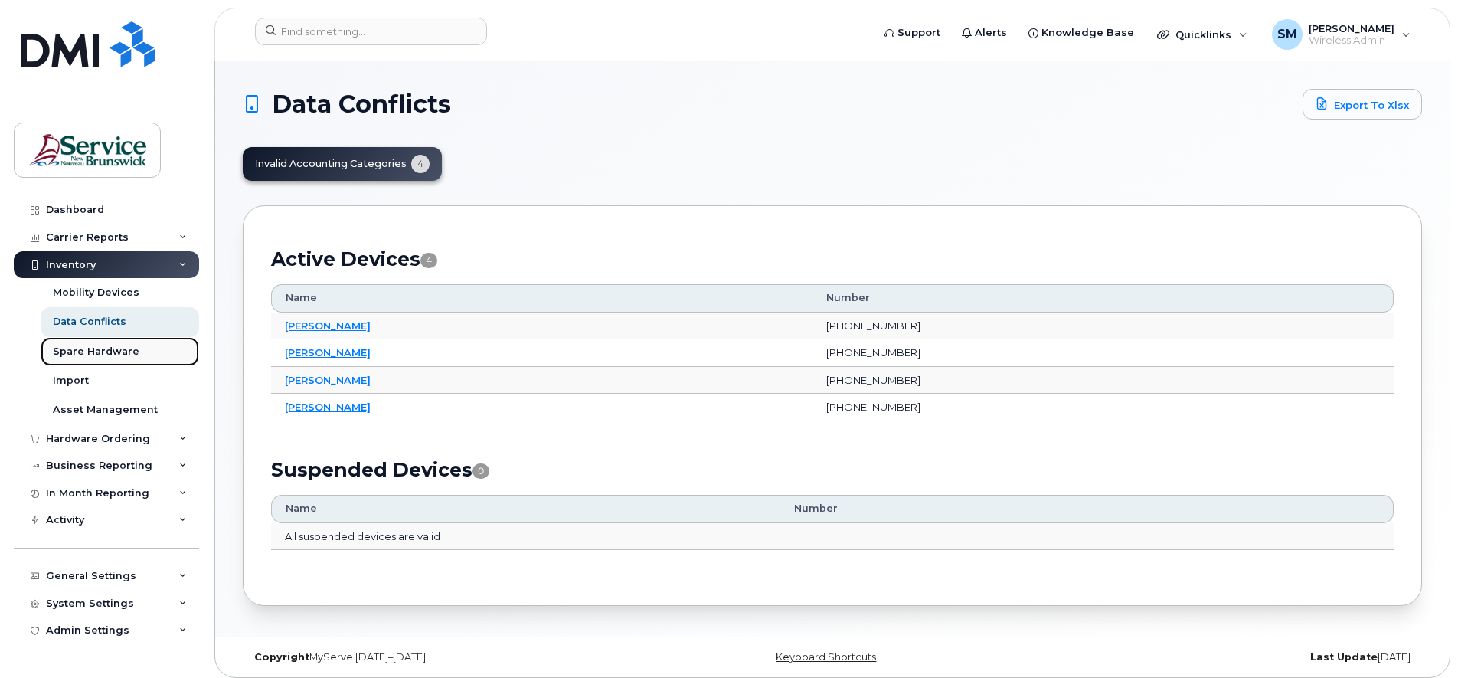
click at [93, 350] on div "Spare Hardware" at bounding box center [96, 352] width 87 height 14
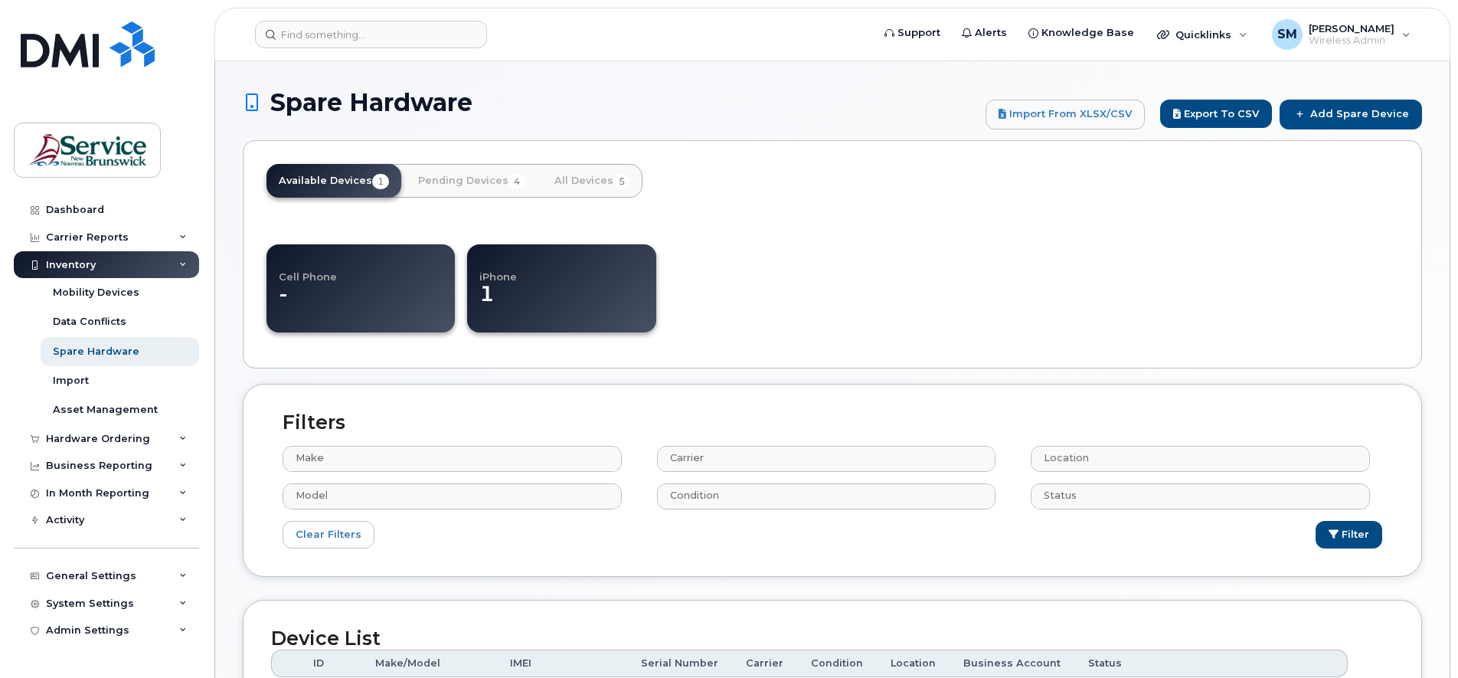
select select
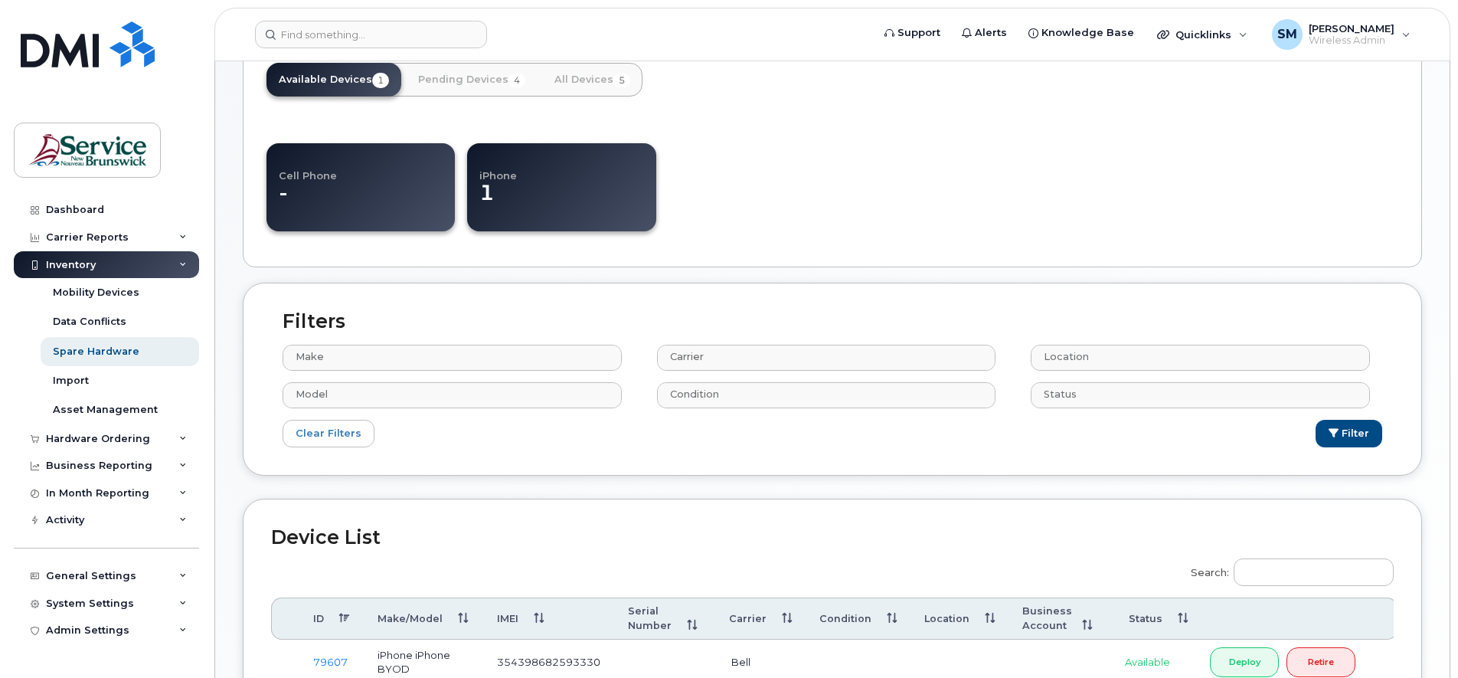
scroll to position [294, 0]
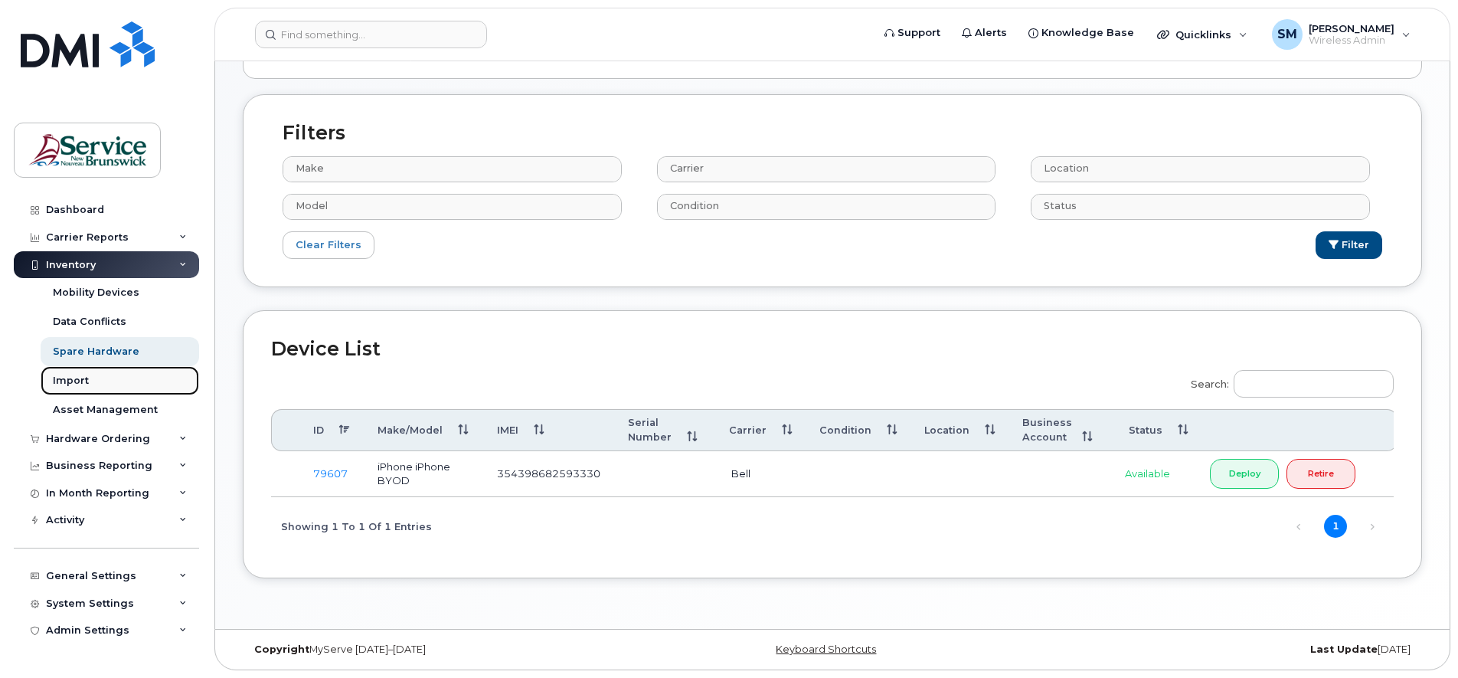
click at [62, 379] on div "Import" at bounding box center [71, 381] width 36 height 14
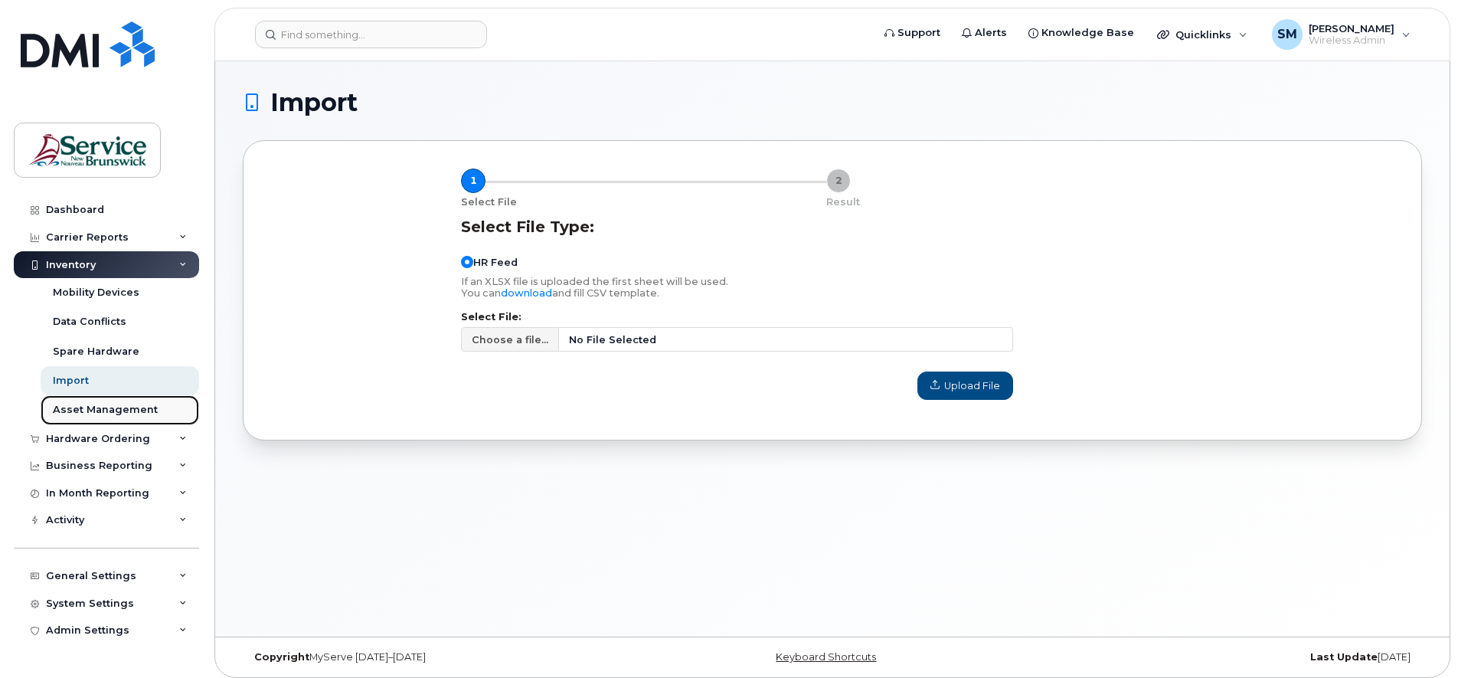
click at [92, 410] on div "Asset Management" at bounding box center [105, 410] width 105 height 14
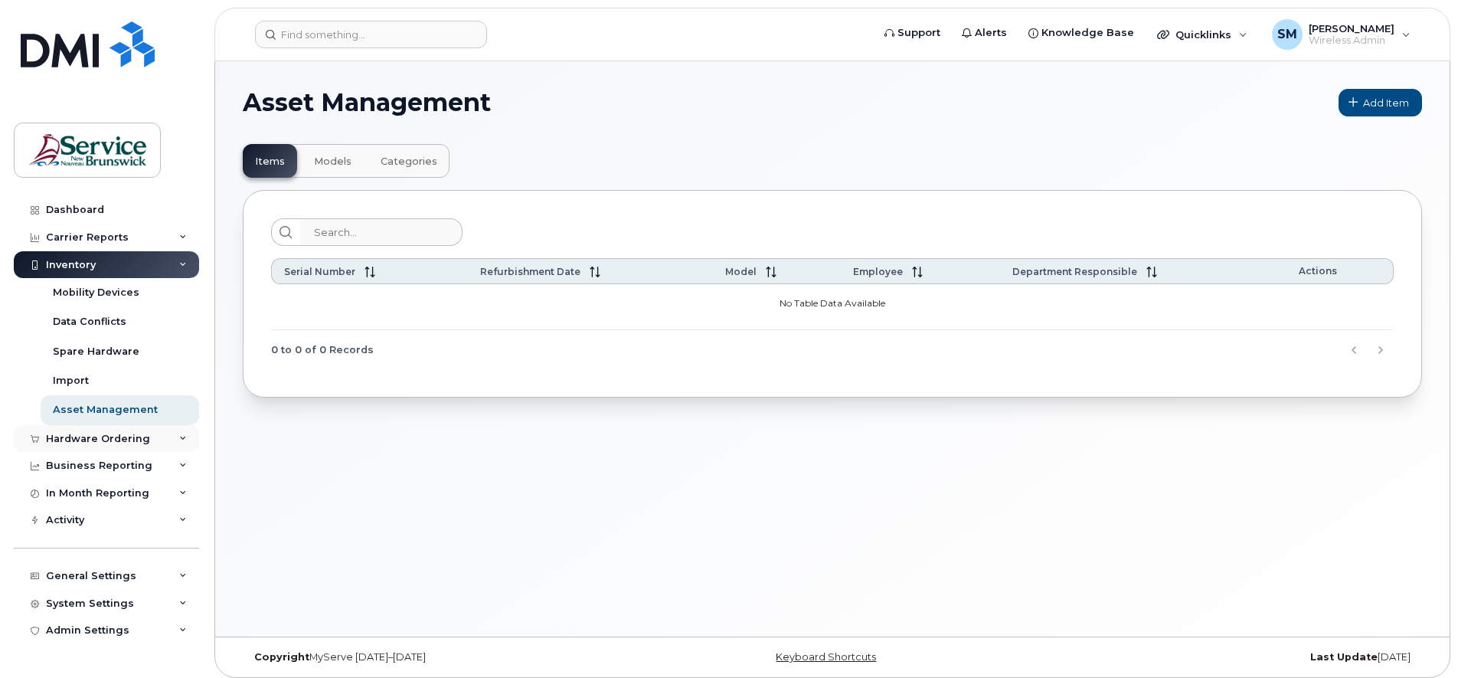
click at [99, 437] on div "Hardware Ordering" at bounding box center [98, 439] width 104 height 12
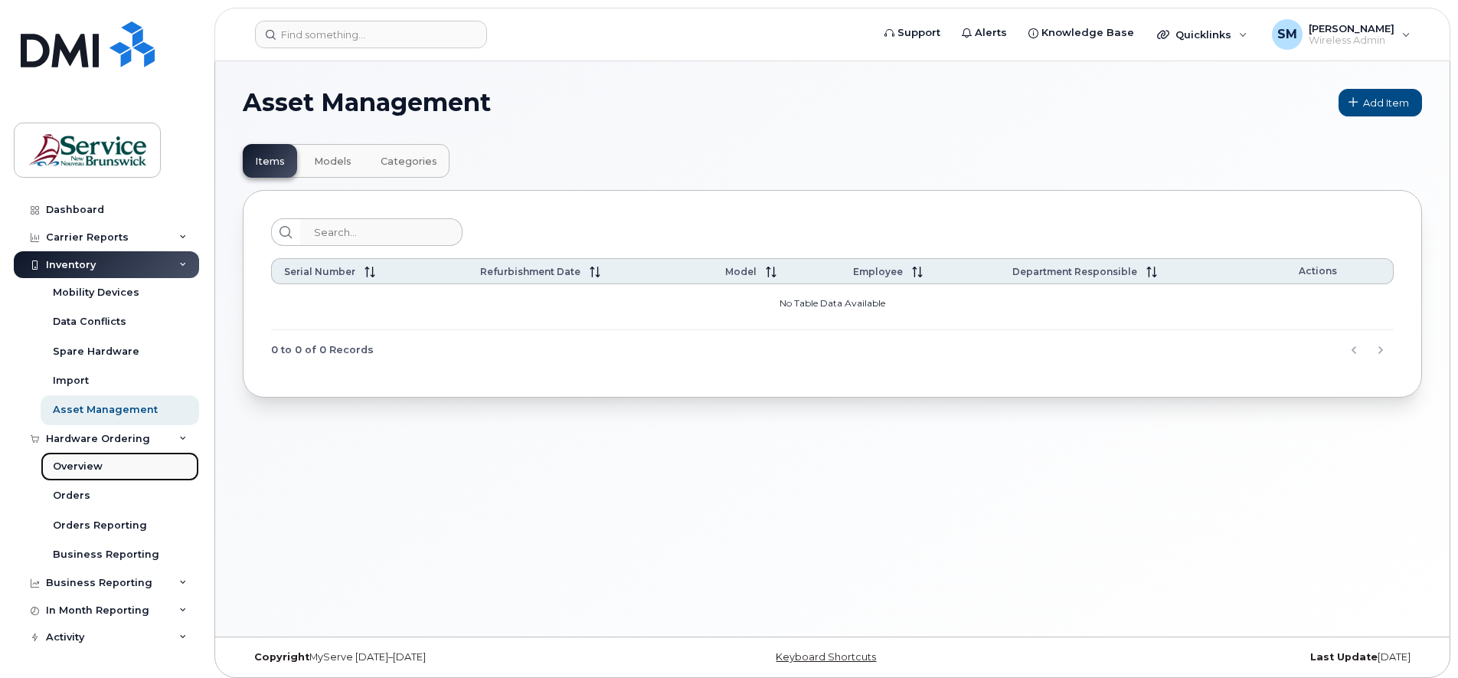
click at [82, 462] on div "Overview" at bounding box center [78, 467] width 50 height 14
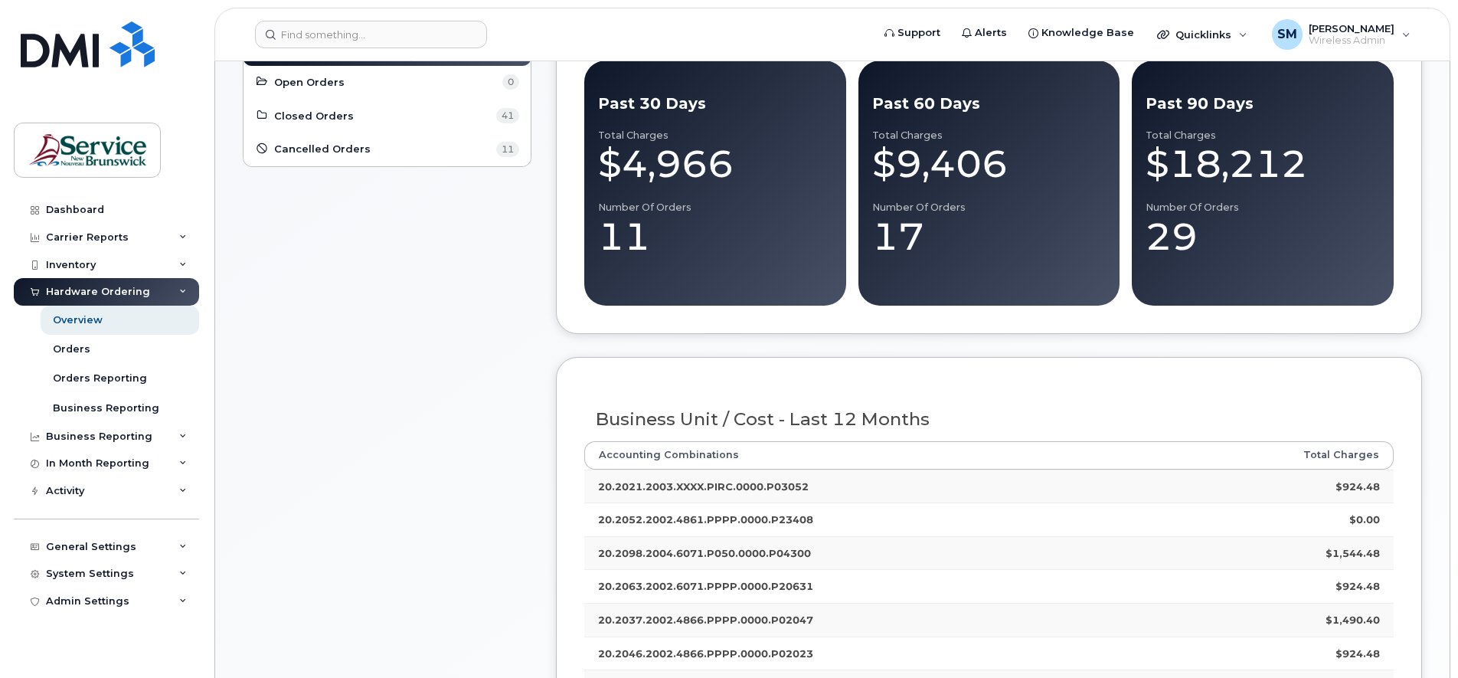
scroll to position [96, 0]
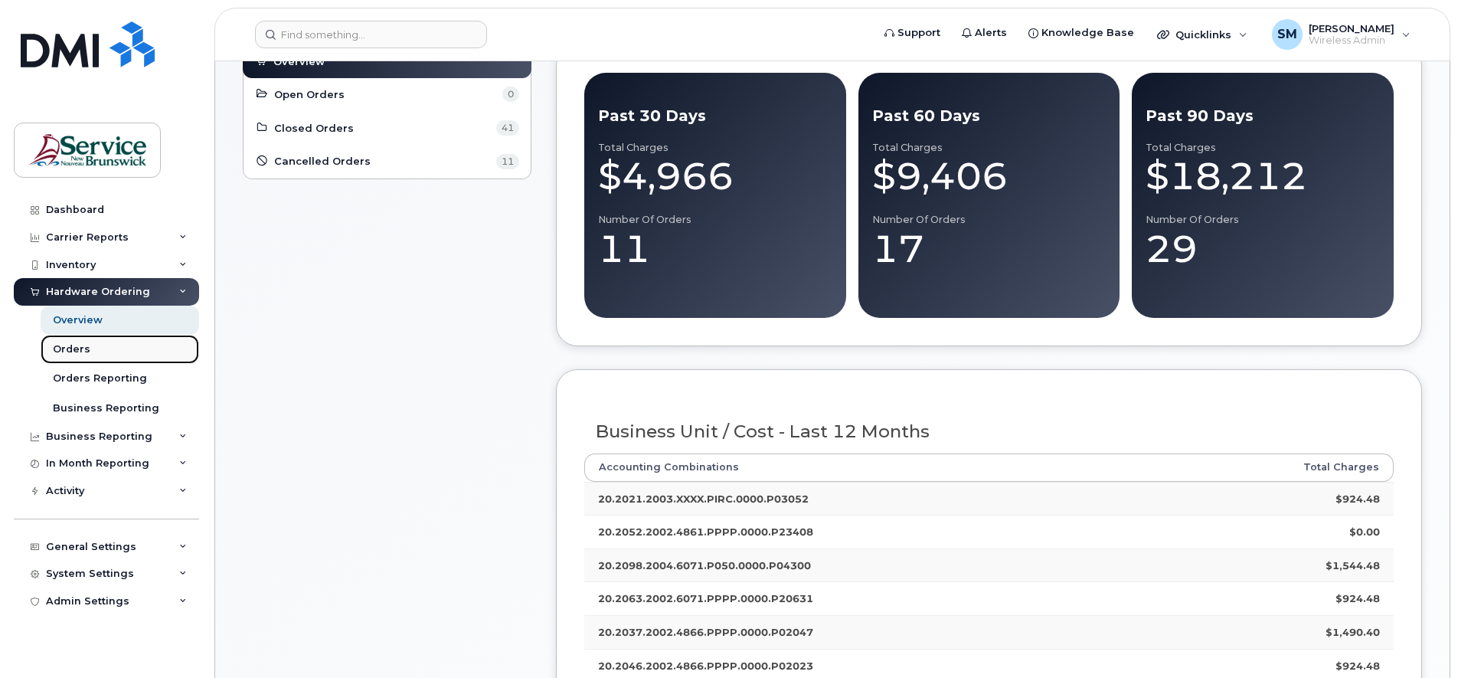
click at [69, 349] on div "Orders" at bounding box center [72, 349] width 38 height 14
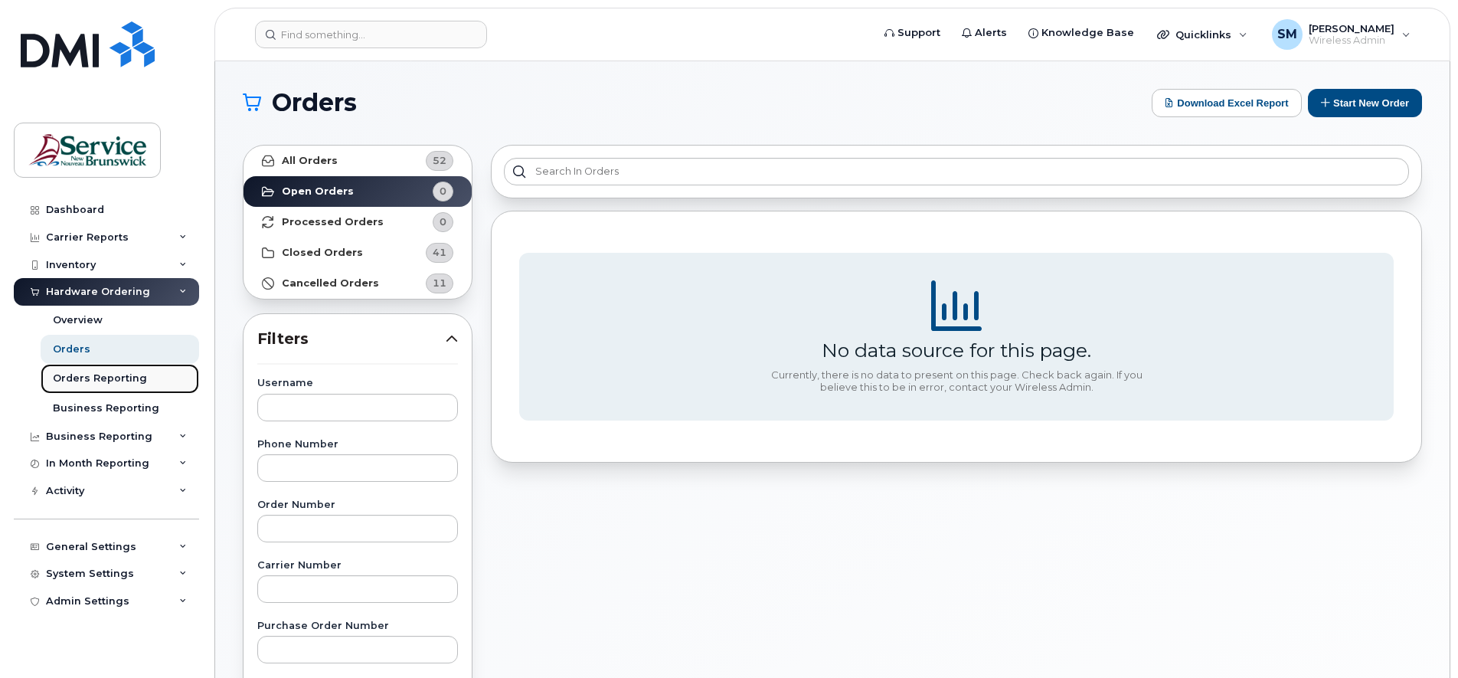
click at [87, 379] on div "Orders Reporting" at bounding box center [100, 378] width 94 height 14
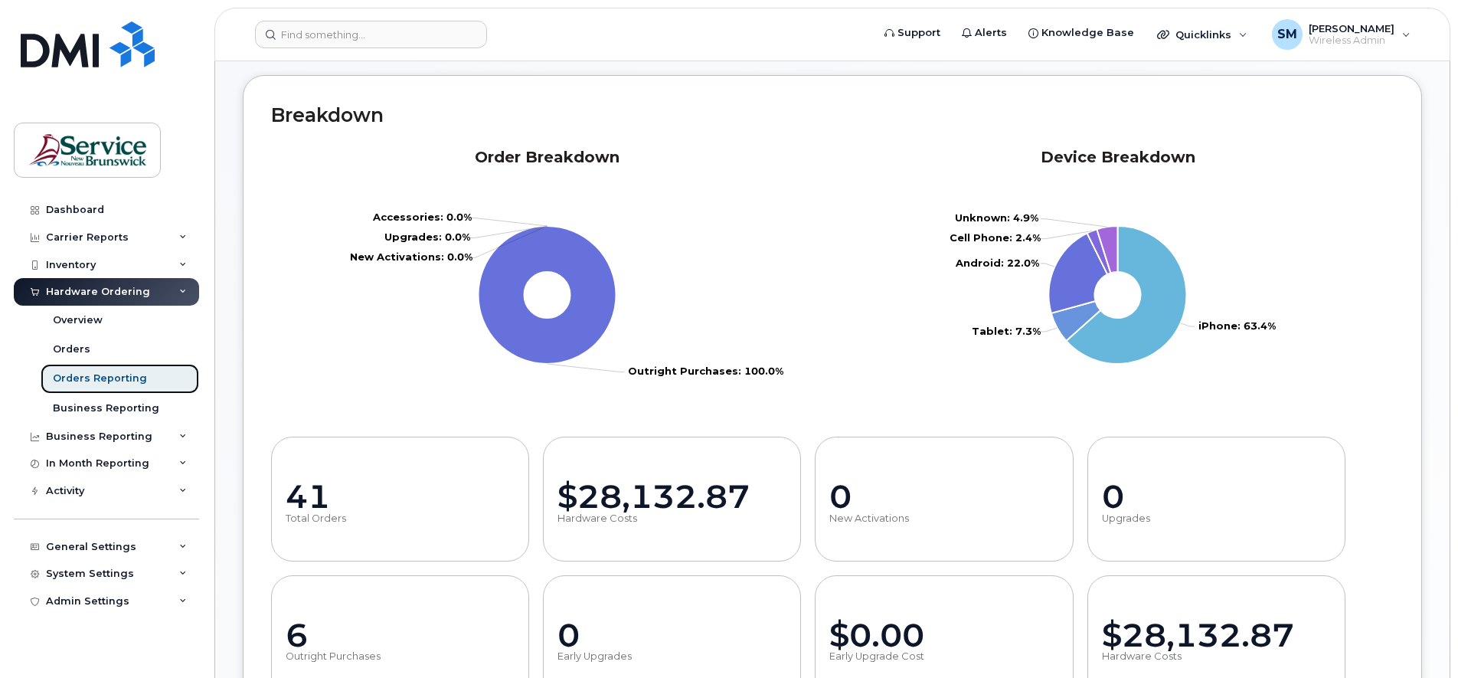
scroll to position [287, 0]
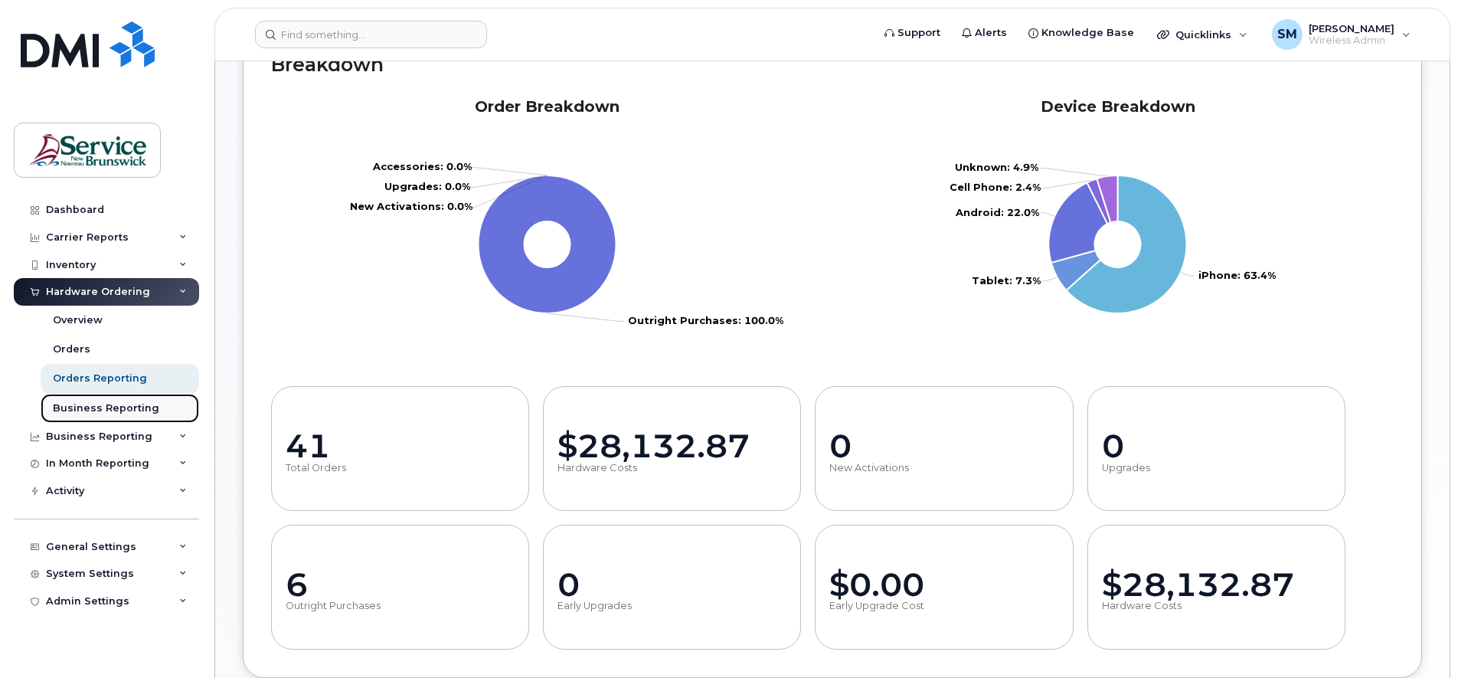
click at [112, 403] on div "Business Reporting" at bounding box center [106, 408] width 106 height 14
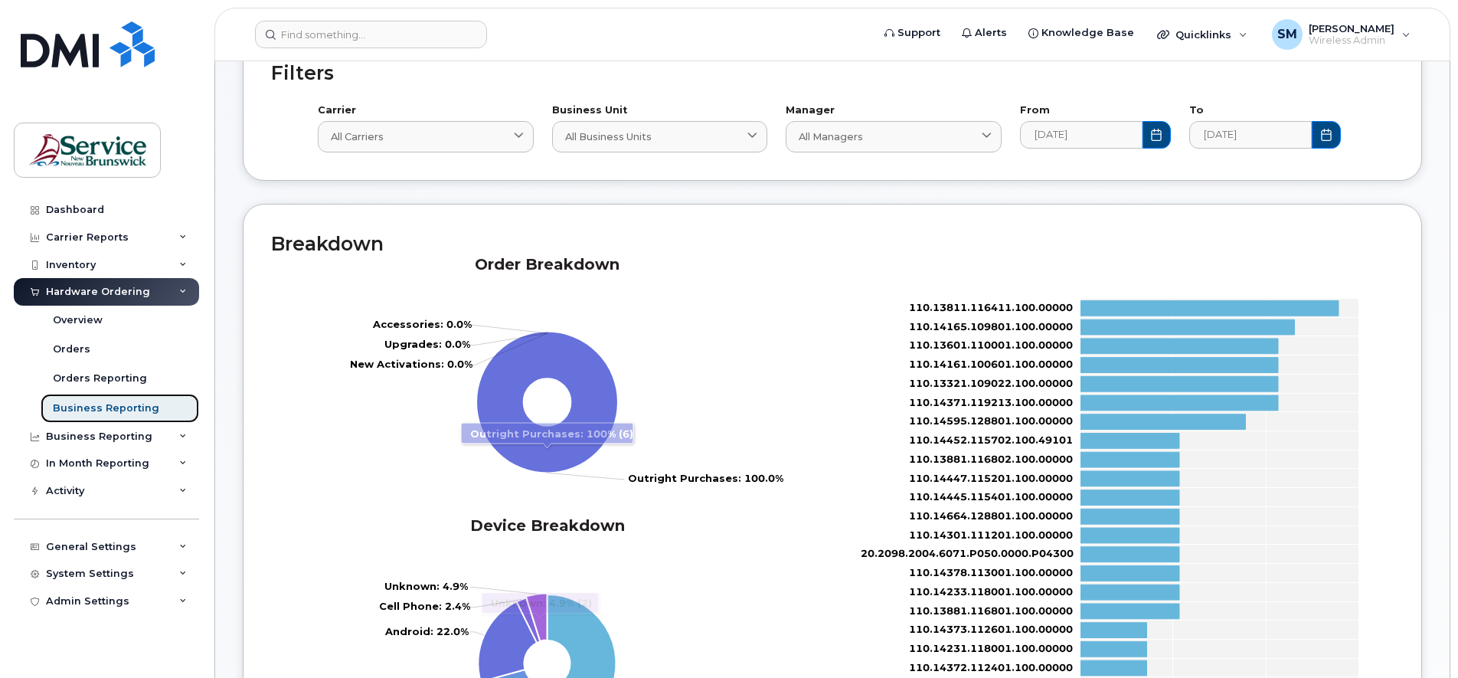
scroll to position [96, 0]
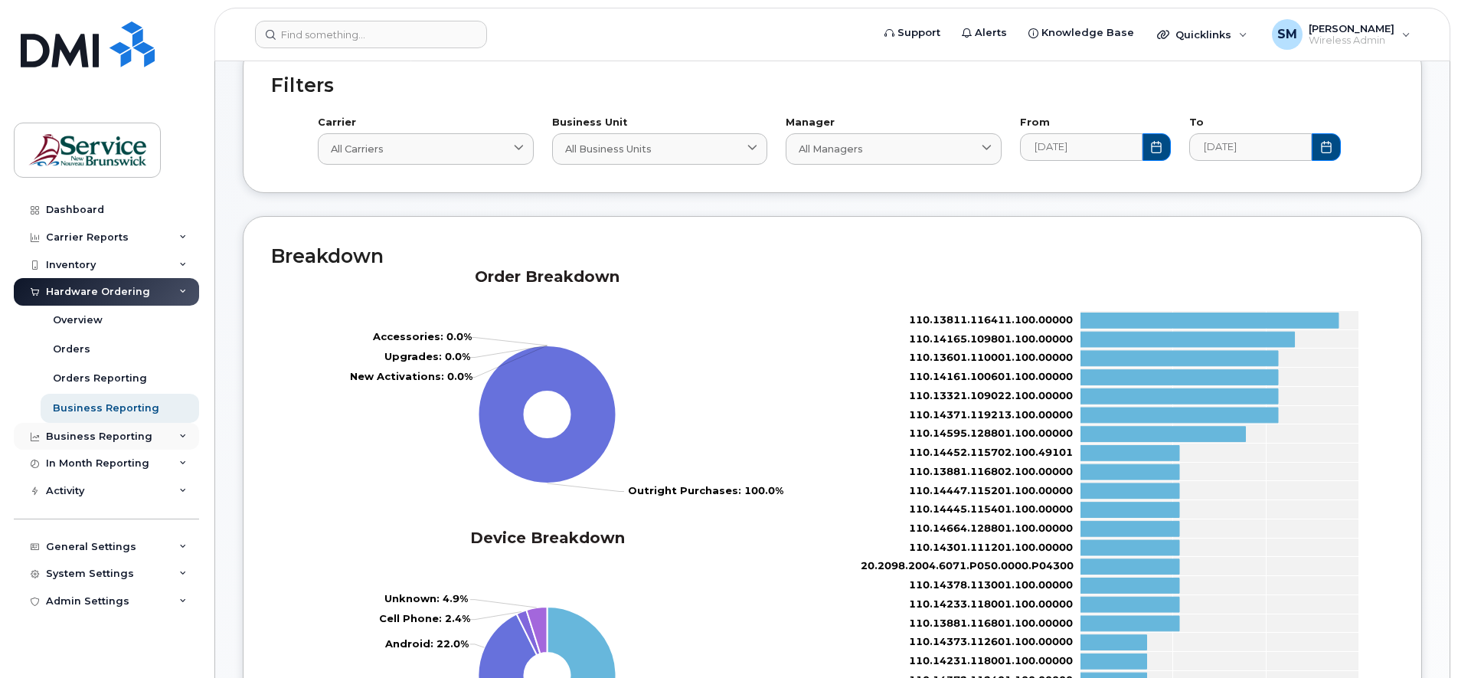
click at [175, 439] on div "Business Reporting" at bounding box center [106, 437] width 185 height 28
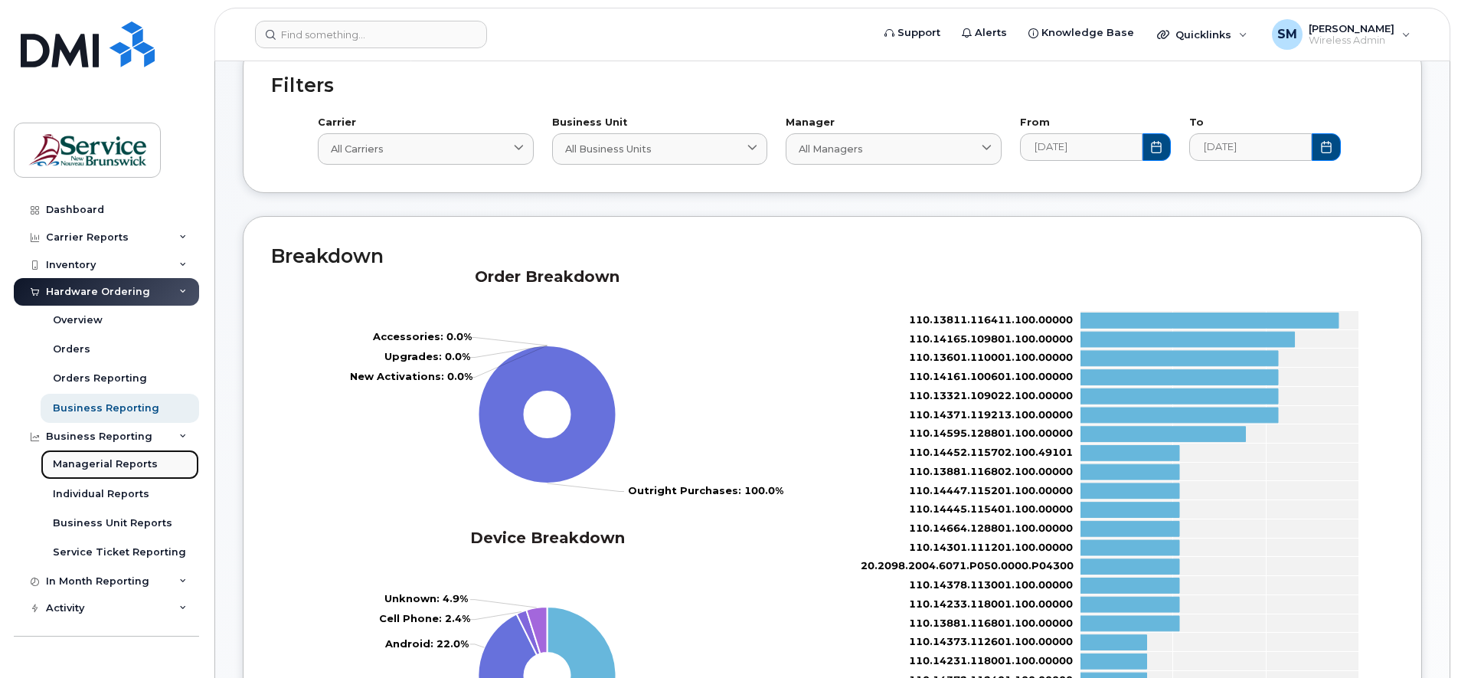
click at [135, 460] on div "Managerial Reports" at bounding box center [105, 464] width 105 height 14
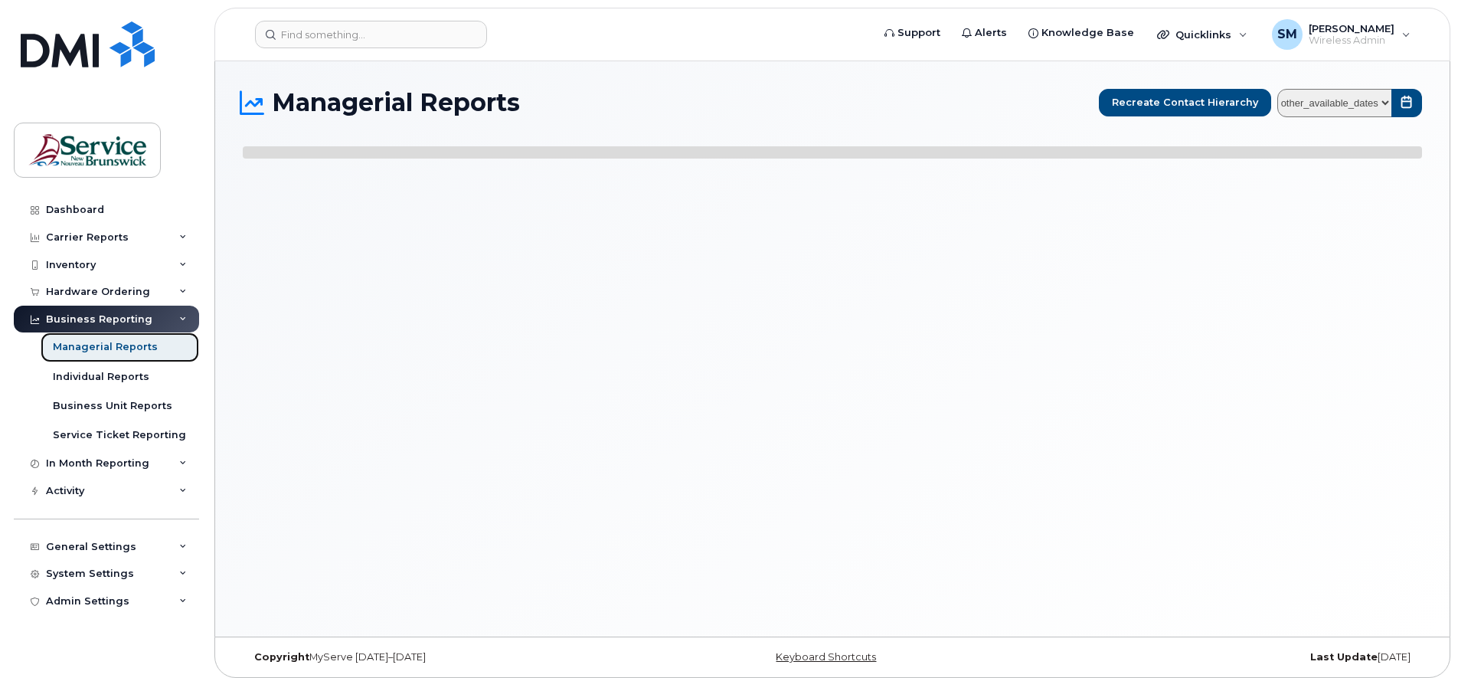
select select
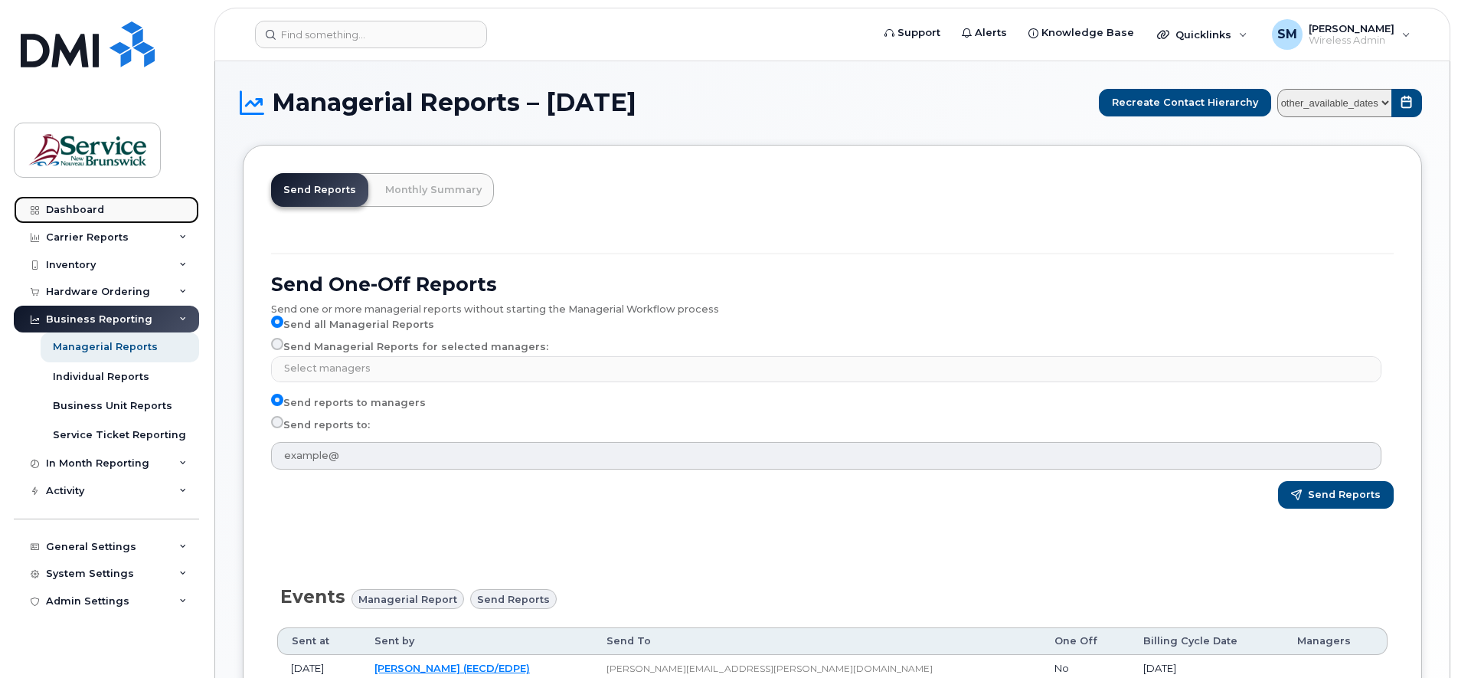
click at [83, 211] on div "Dashboard" at bounding box center [75, 210] width 58 height 12
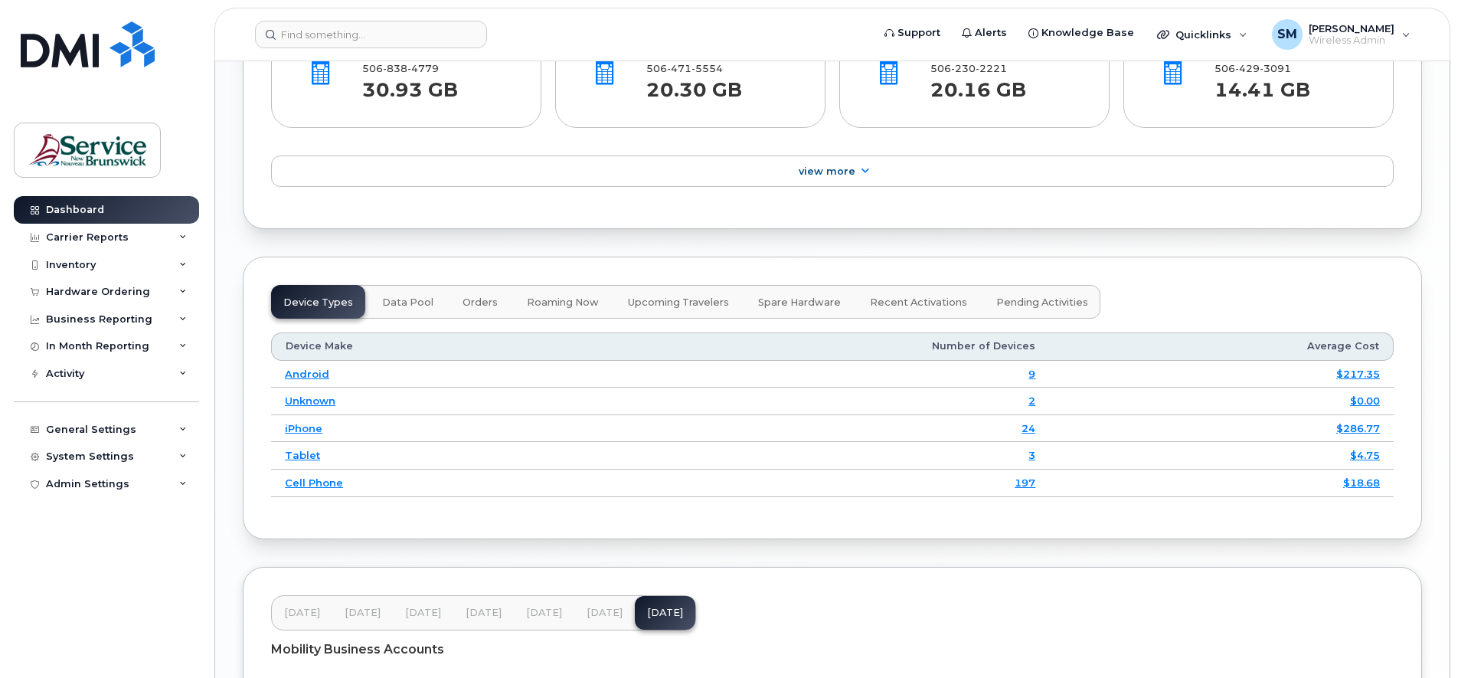
scroll to position [1675, 0]
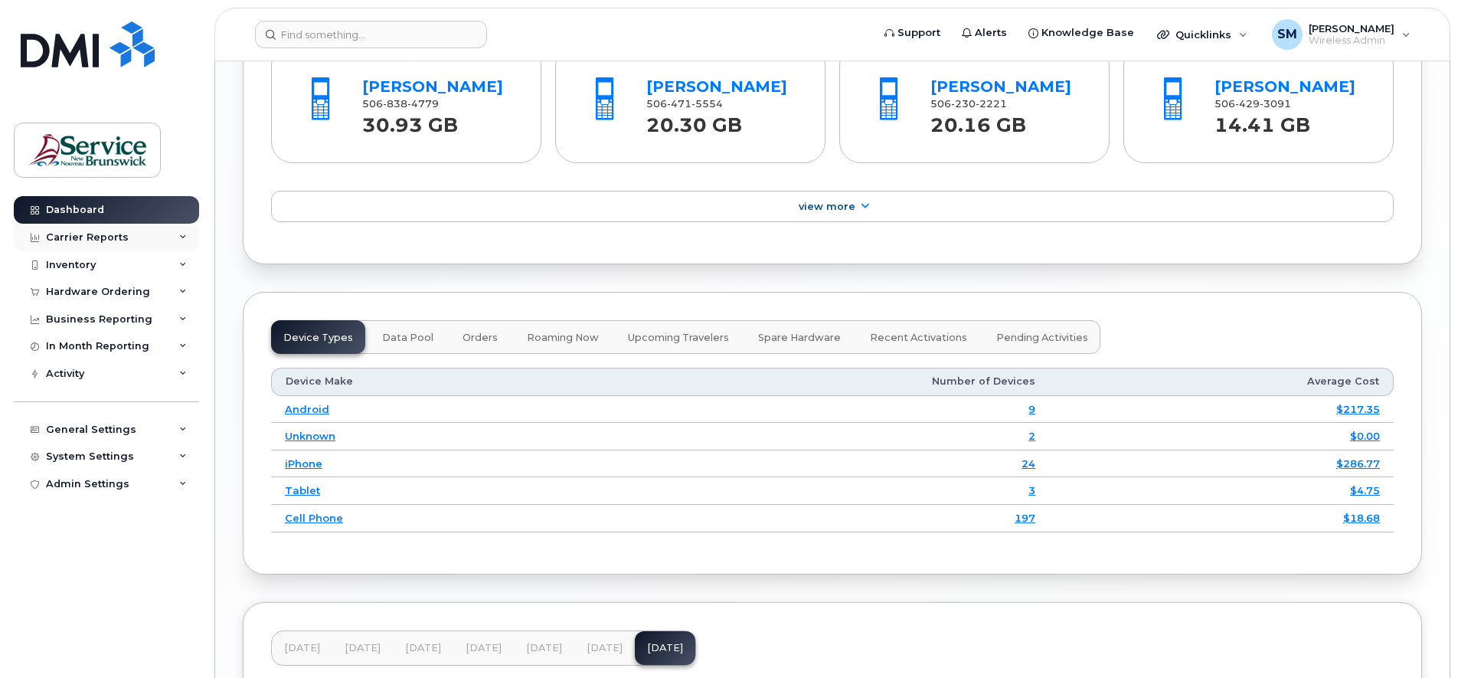
click at [183, 234] on icon at bounding box center [183, 238] width 8 height 8
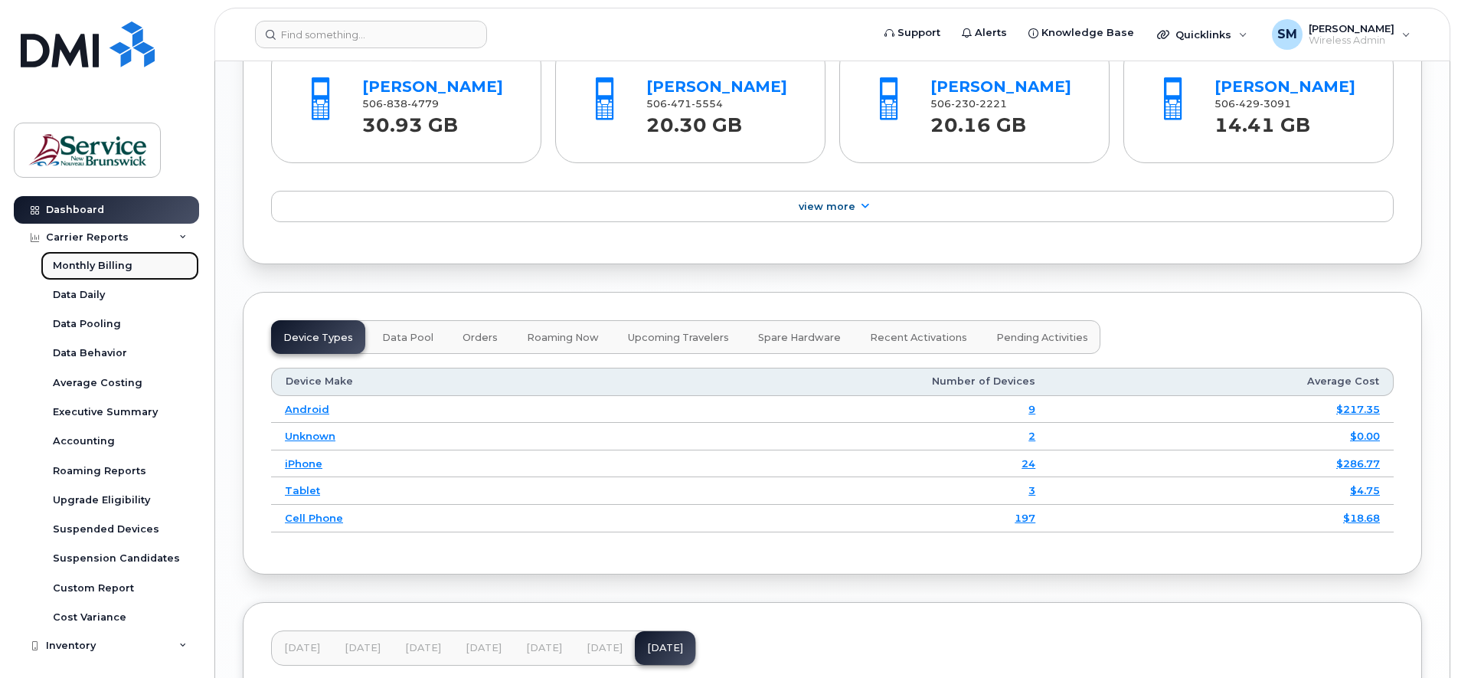
click at [116, 264] on div "Monthly Billing" at bounding box center [93, 266] width 80 height 14
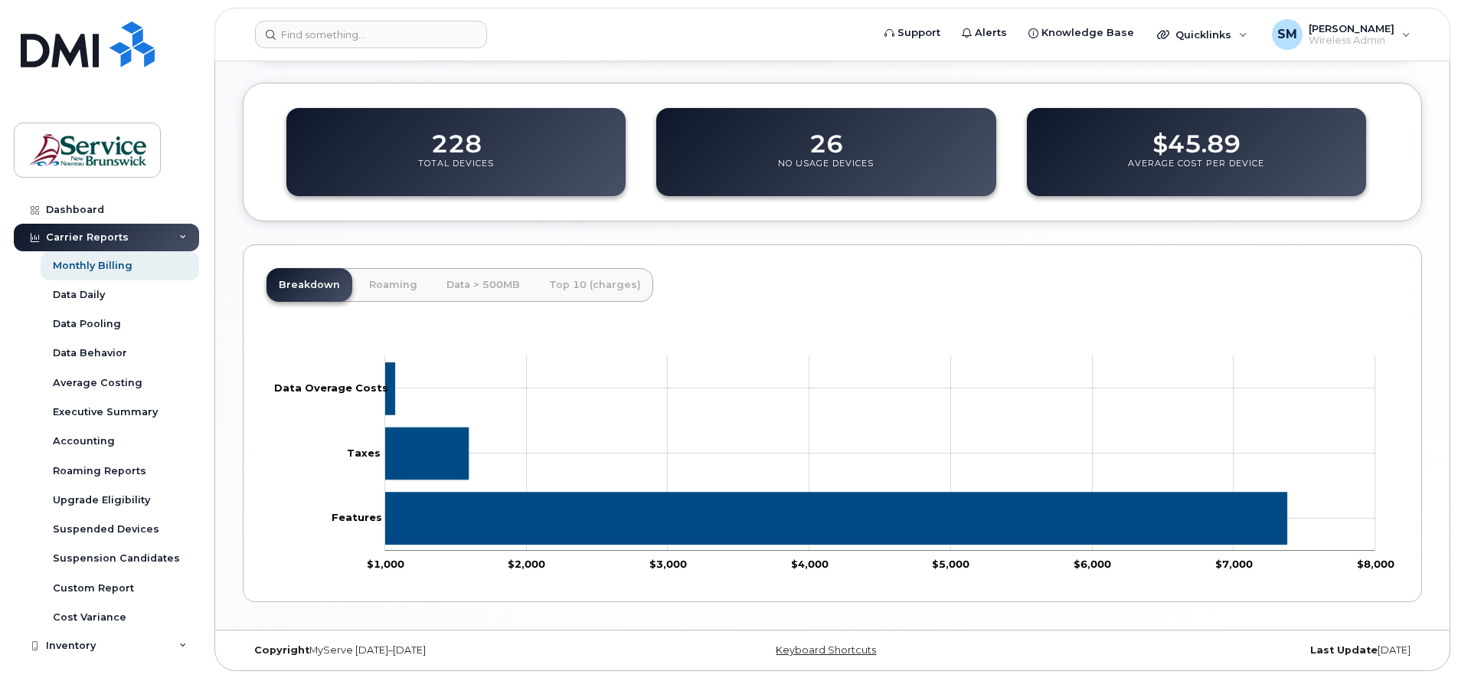
scroll to position [520, 0]
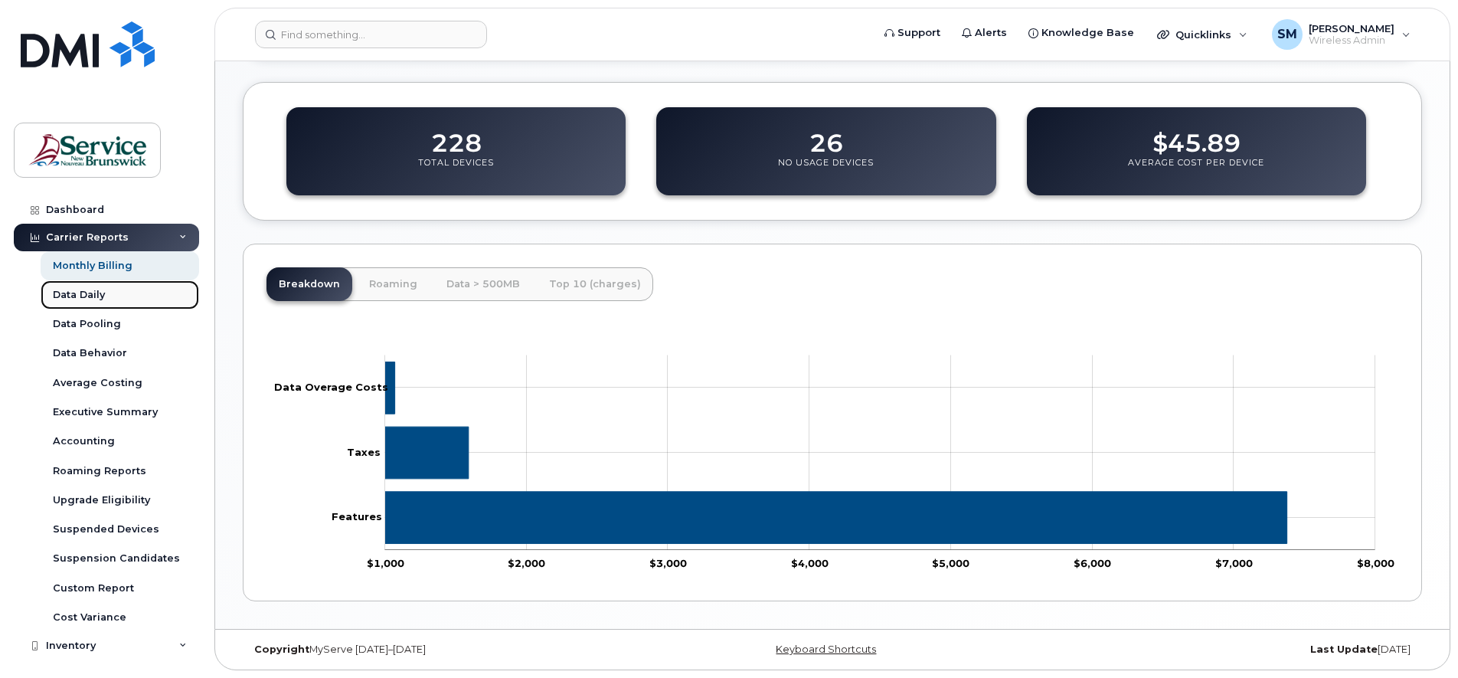
click at [77, 293] on div "Data Daily" at bounding box center [79, 295] width 52 height 14
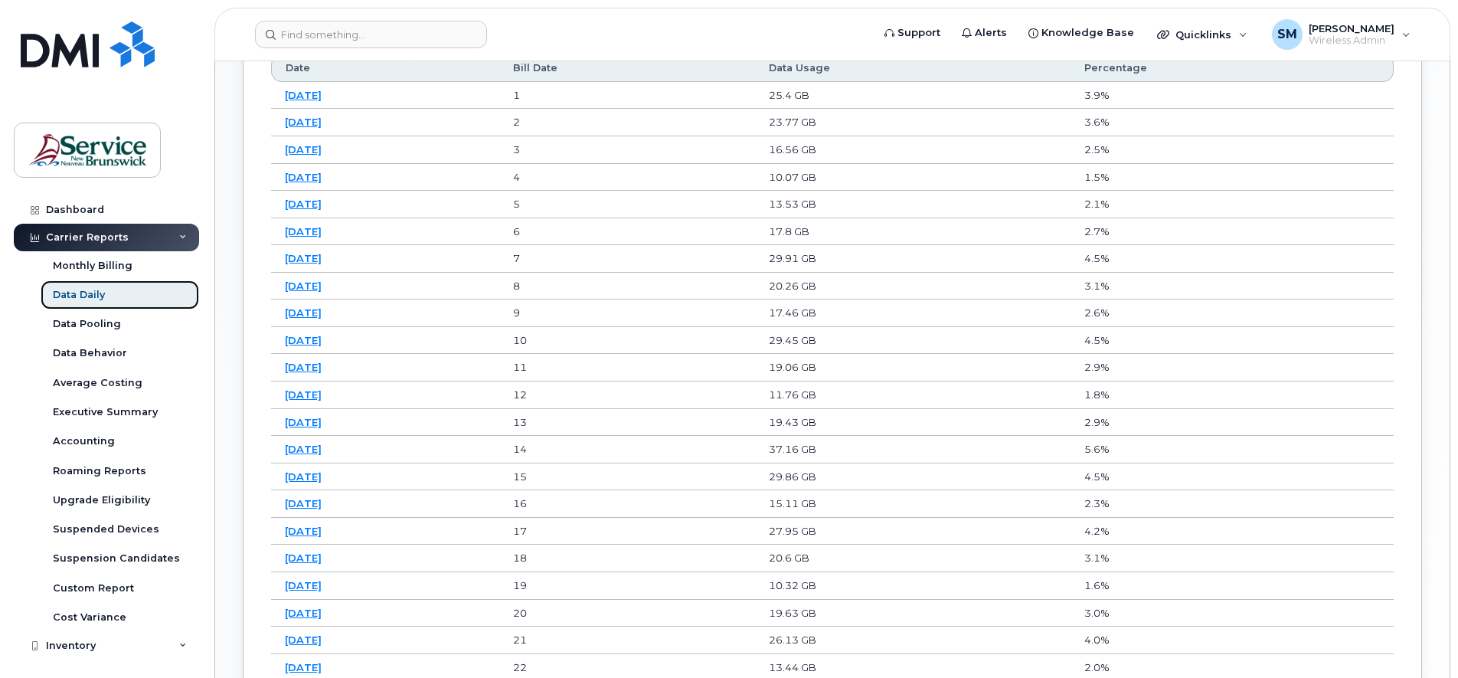
scroll to position [957, 0]
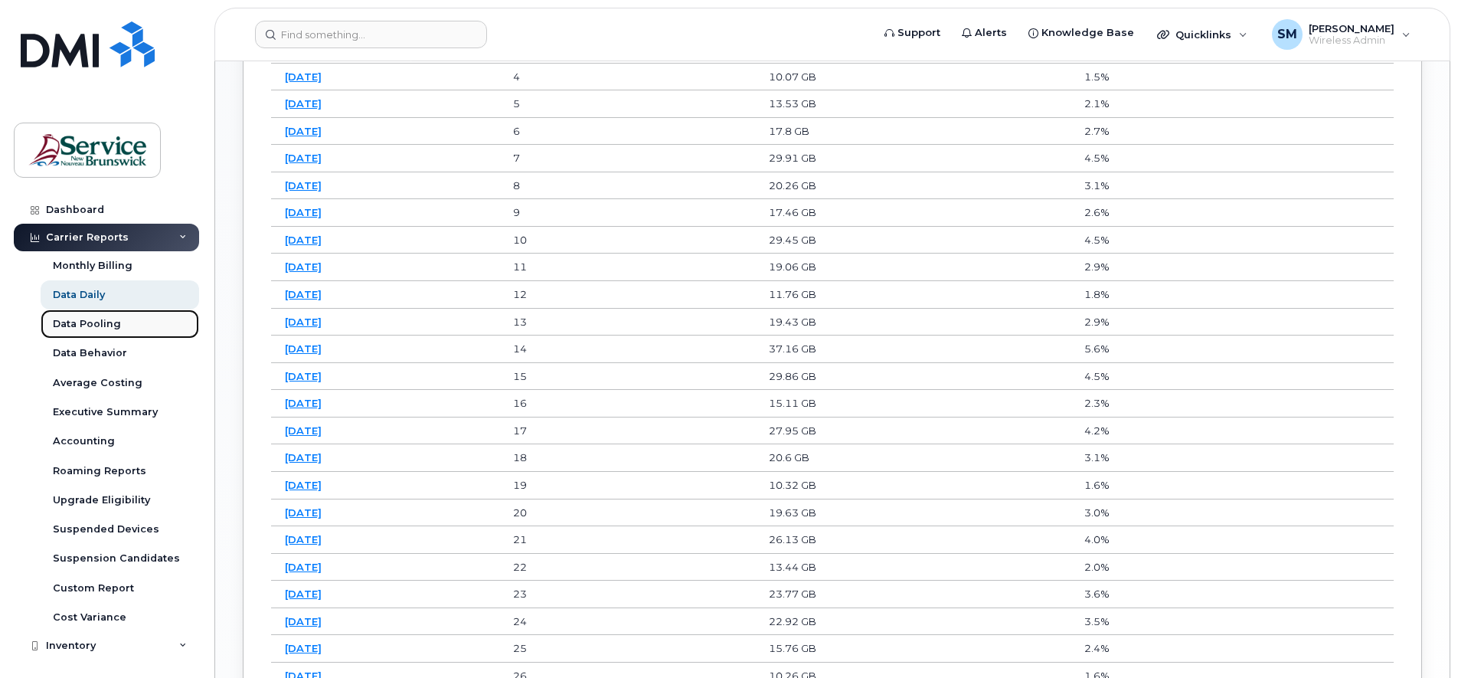
click at [75, 320] on div "Data Pooling" at bounding box center [87, 324] width 68 height 14
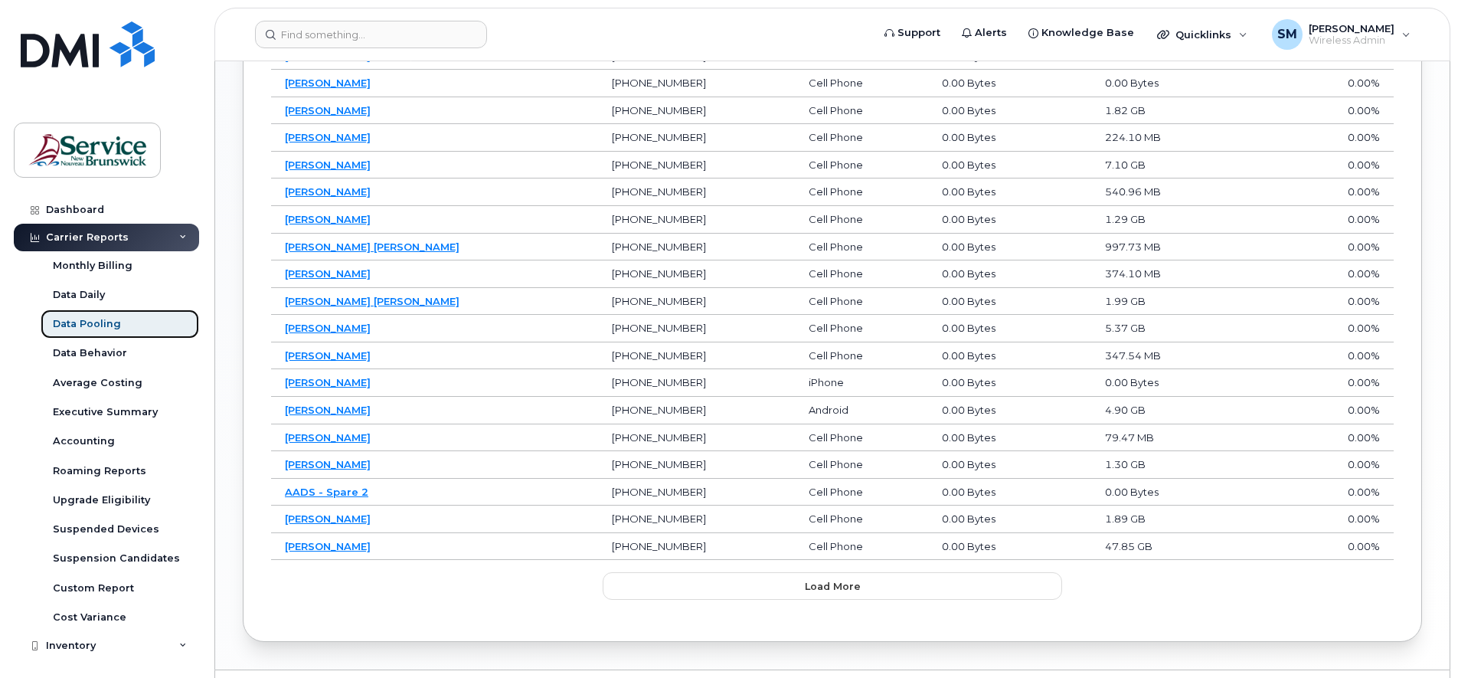
scroll to position [1031, 0]
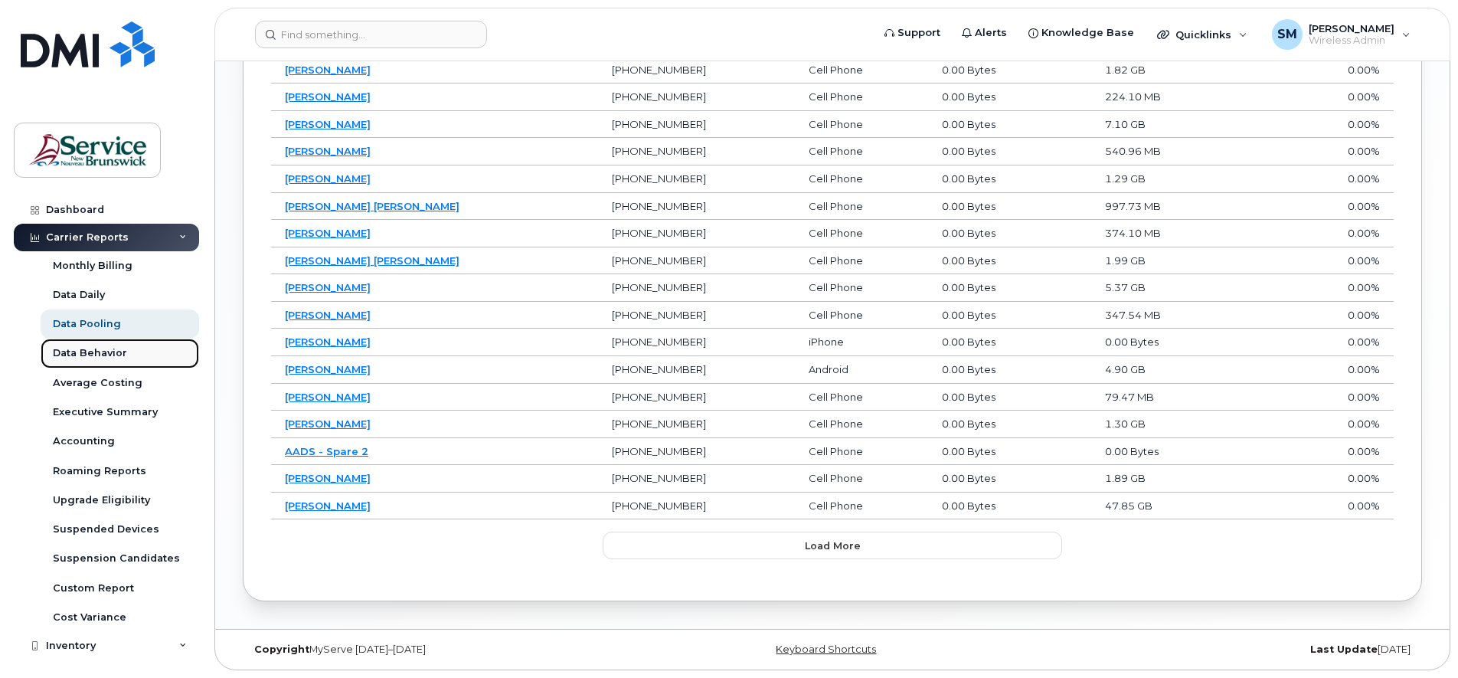
click at [100, 352] on div "Data Behavior" at bounding box center [90, 353] width 74 height 14
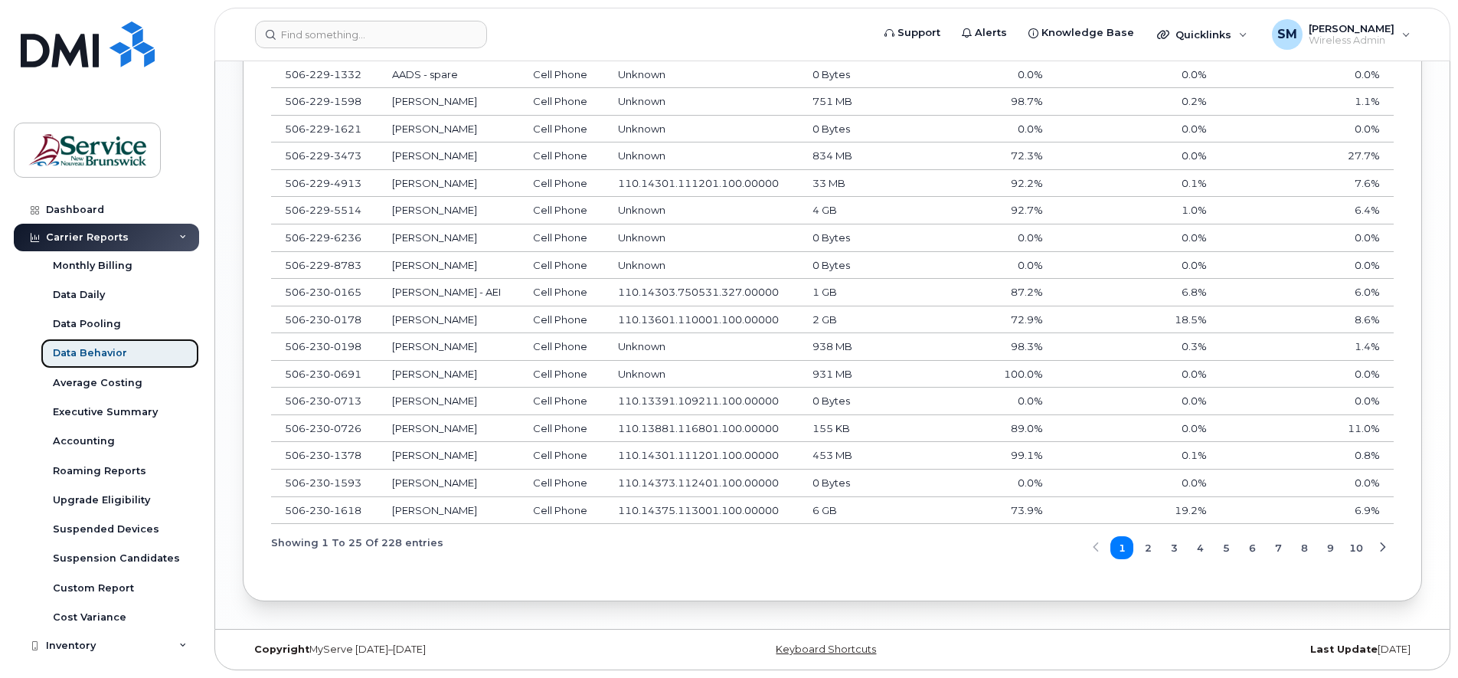
scroll to position [1105, 0]
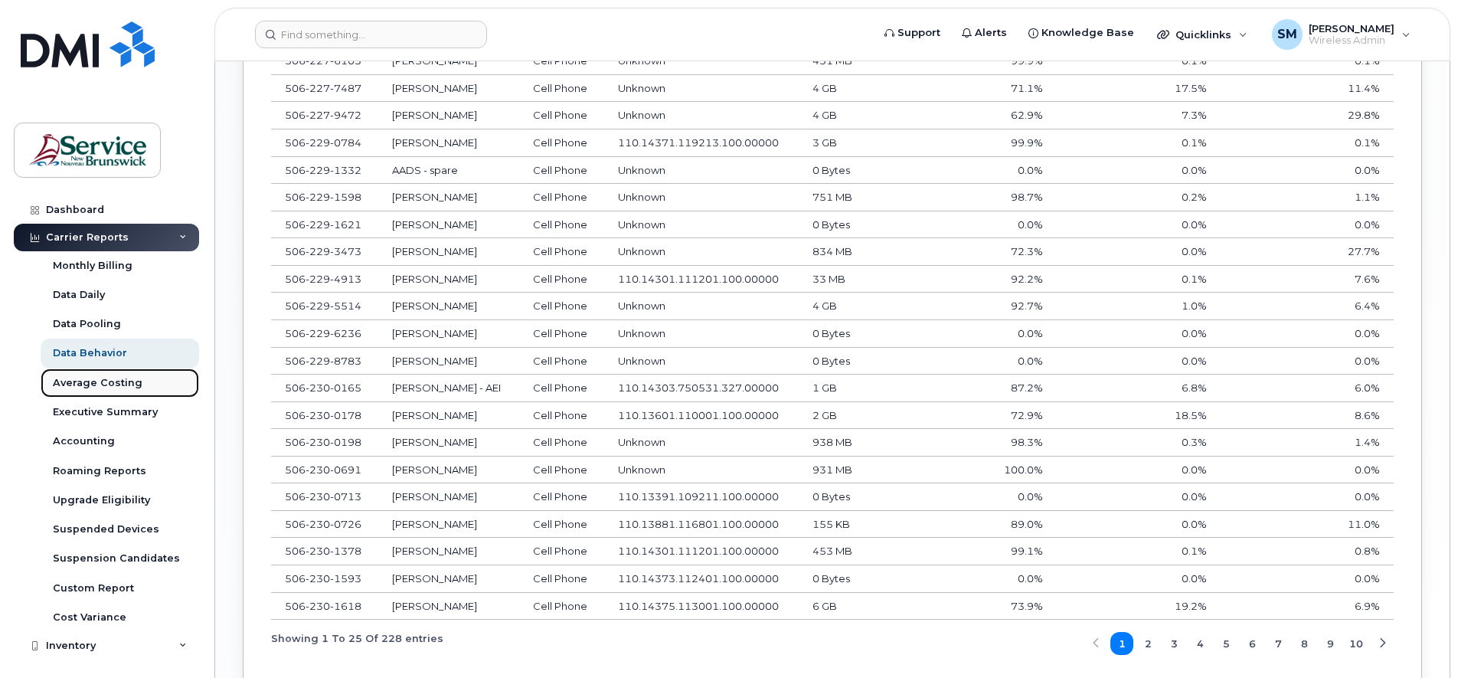
click at [95, 379] on div "Average Costing" at bounding box center [98, 383] width 90 height 14
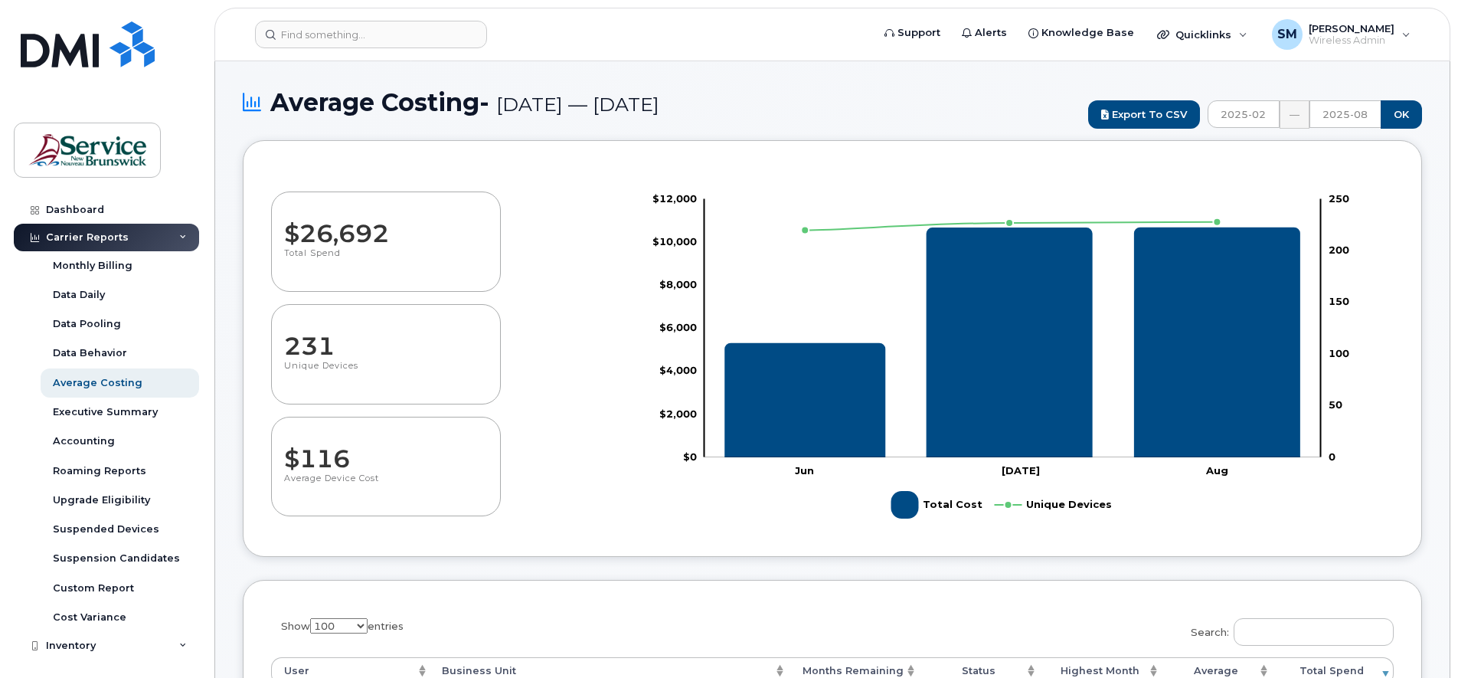
select select "100"
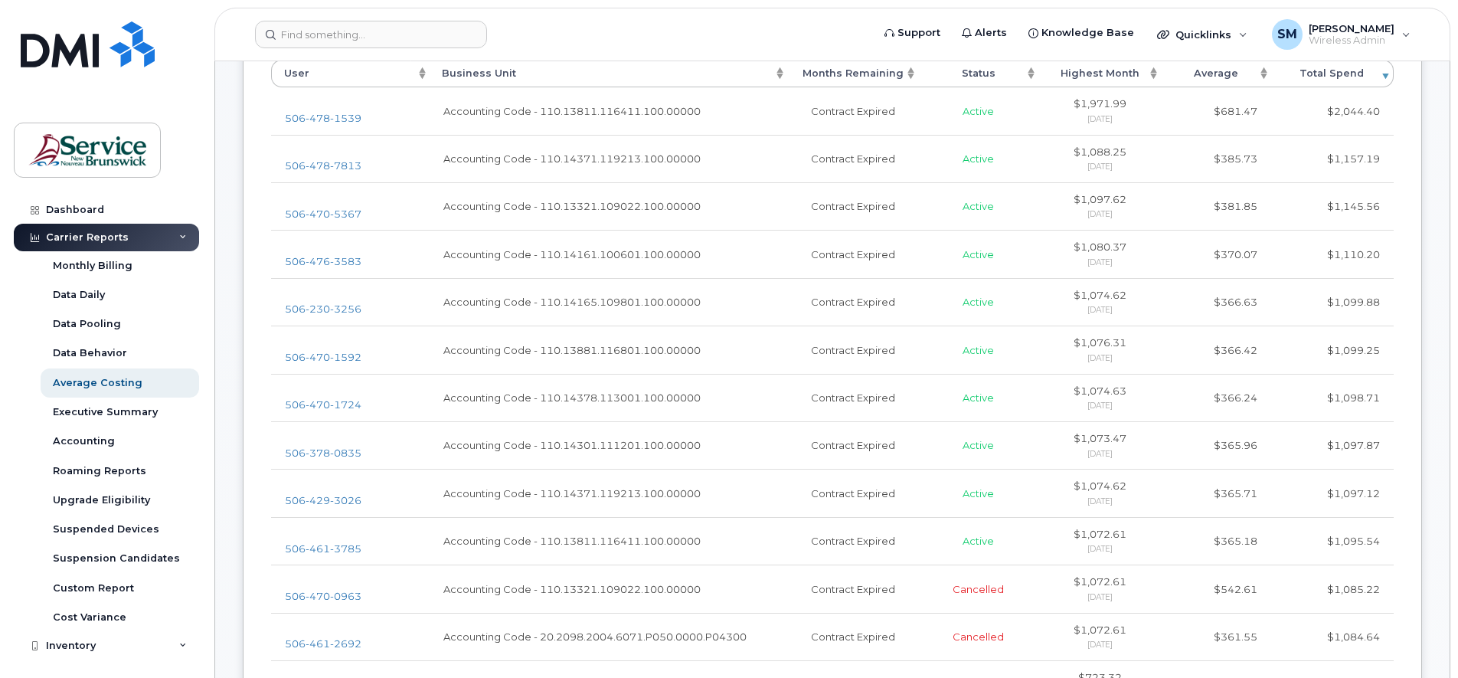
scroll to position [574, 0]
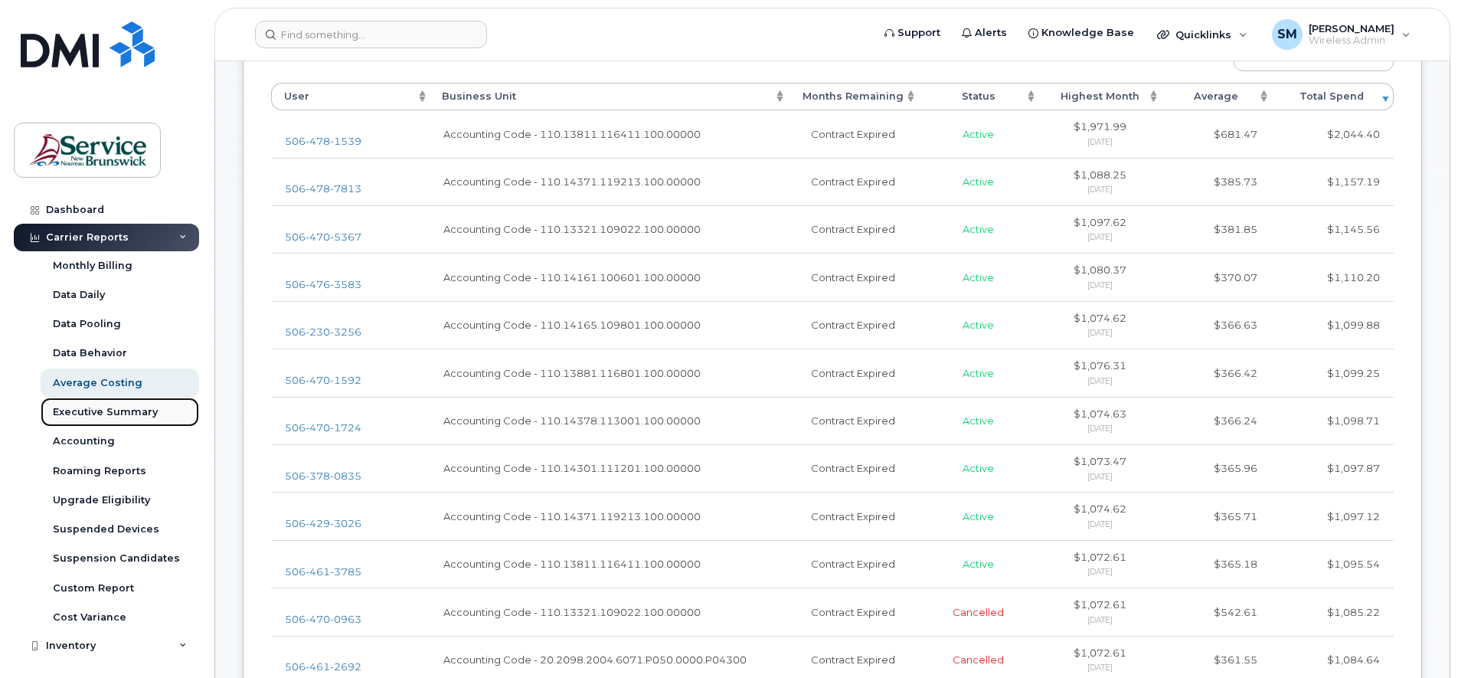
click at [83, 409] on div "Executive Summary" at bounding box center [105, 412] width 105 height 14
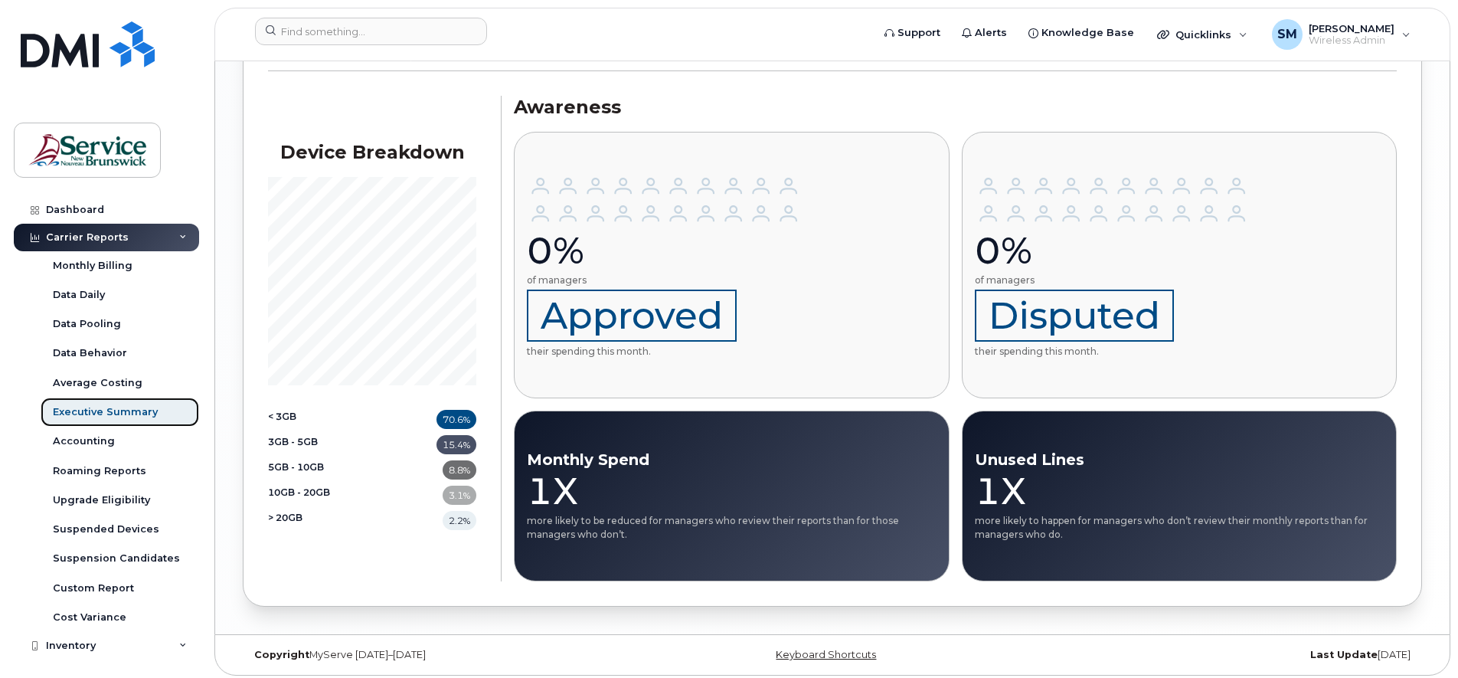
scroll to position [1837, 0]
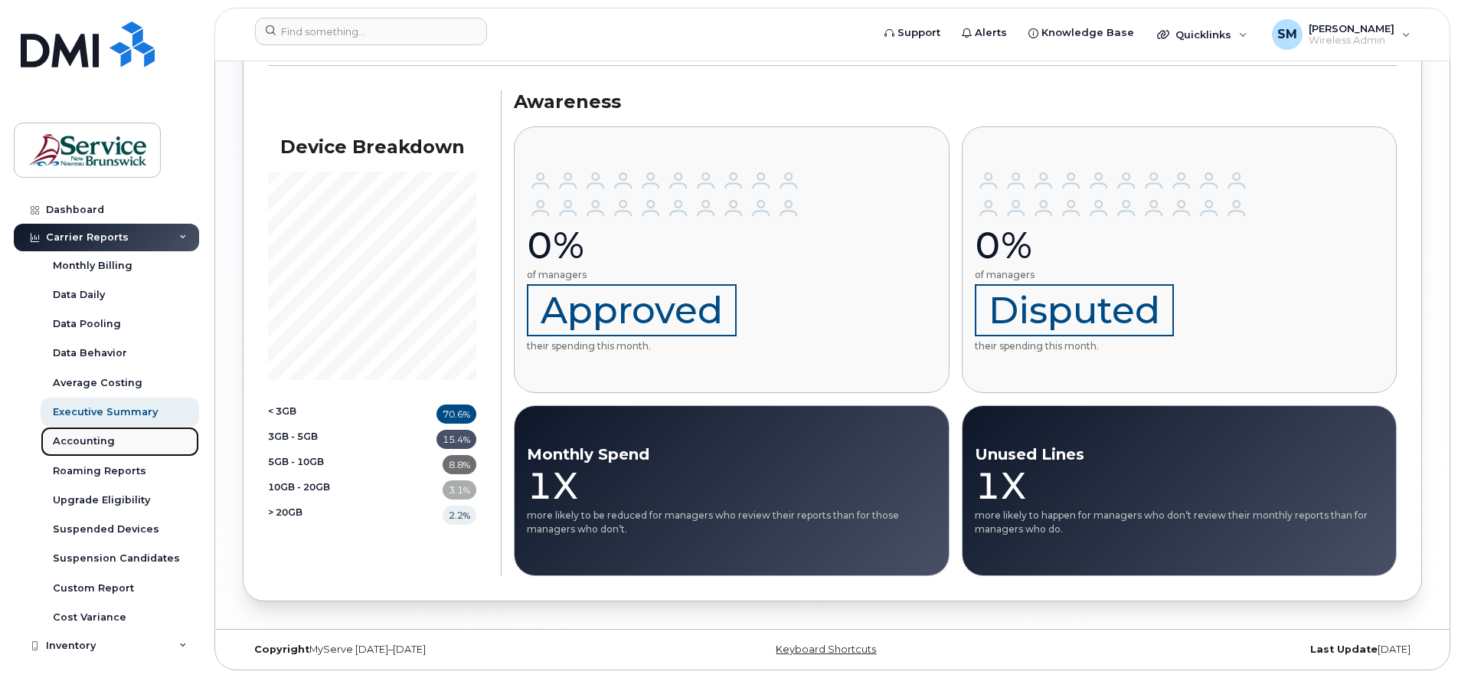
click at [83, 440] on div "Accounting" at bounding box center [84, 441] width 62 height 14
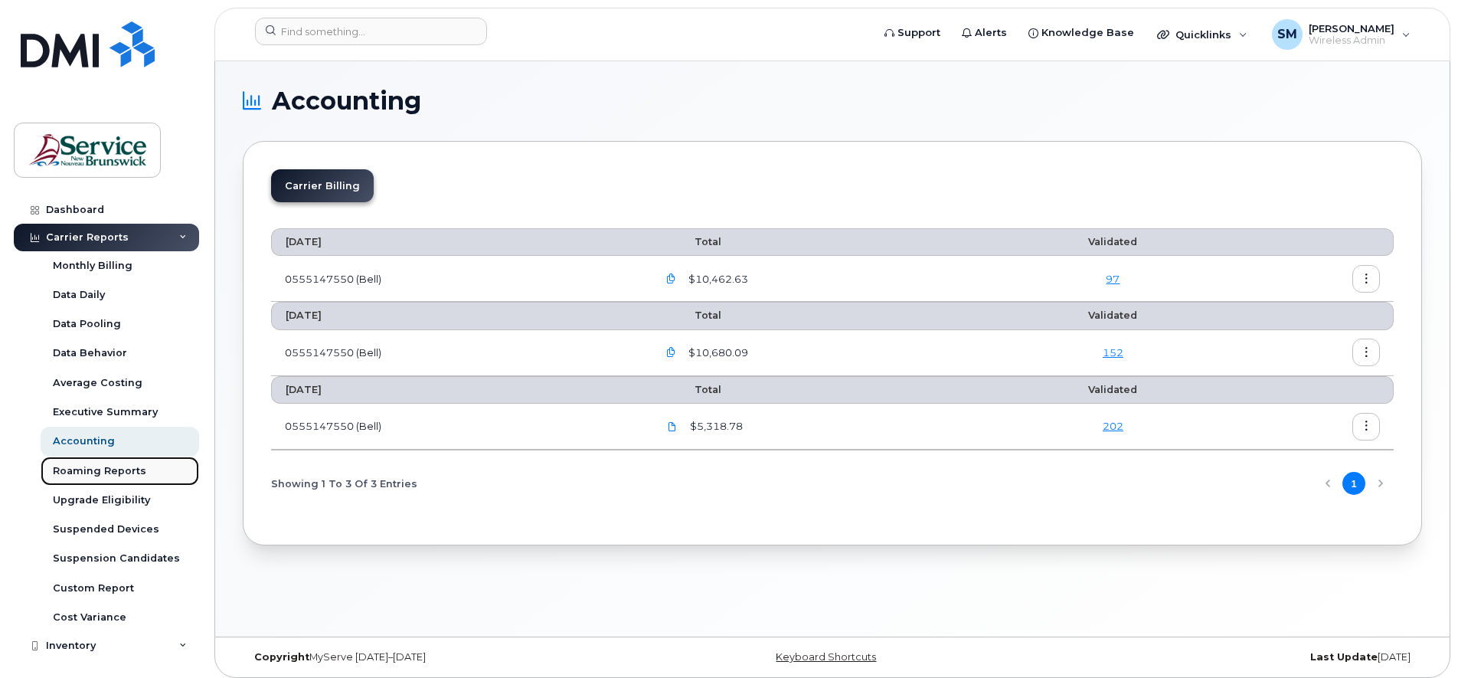
click at [88, 469] on div "Roaming Reports" at bounding box center [99, 471] width 93 height 14
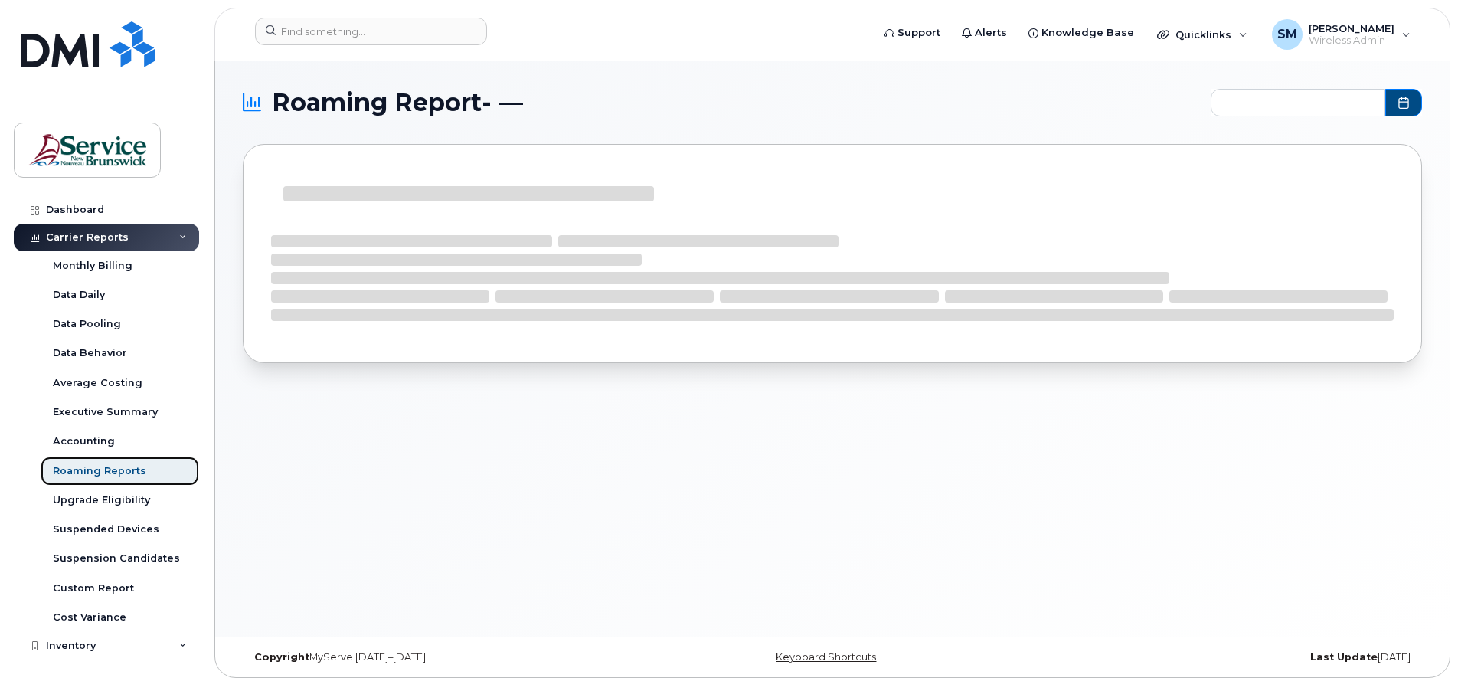
type input "2025-02 - 2025-08"
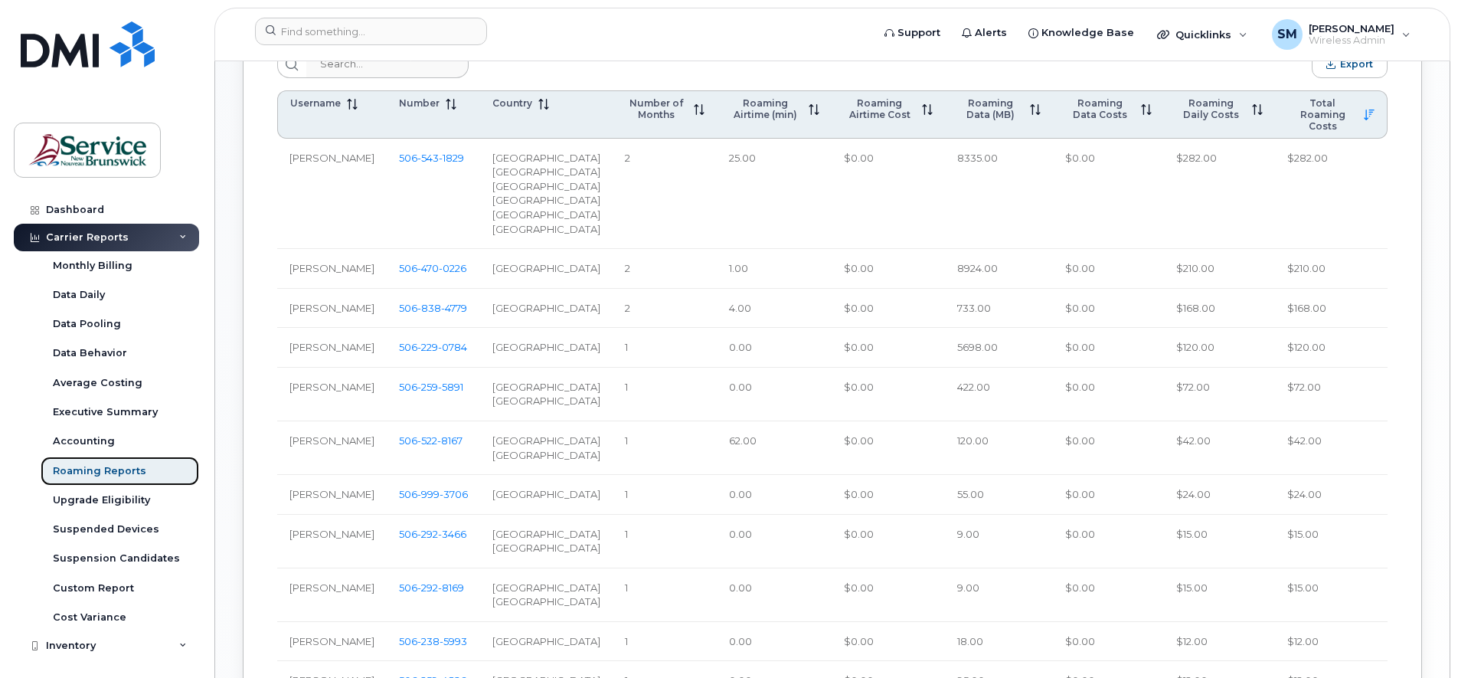
scroll to position [766, 0]
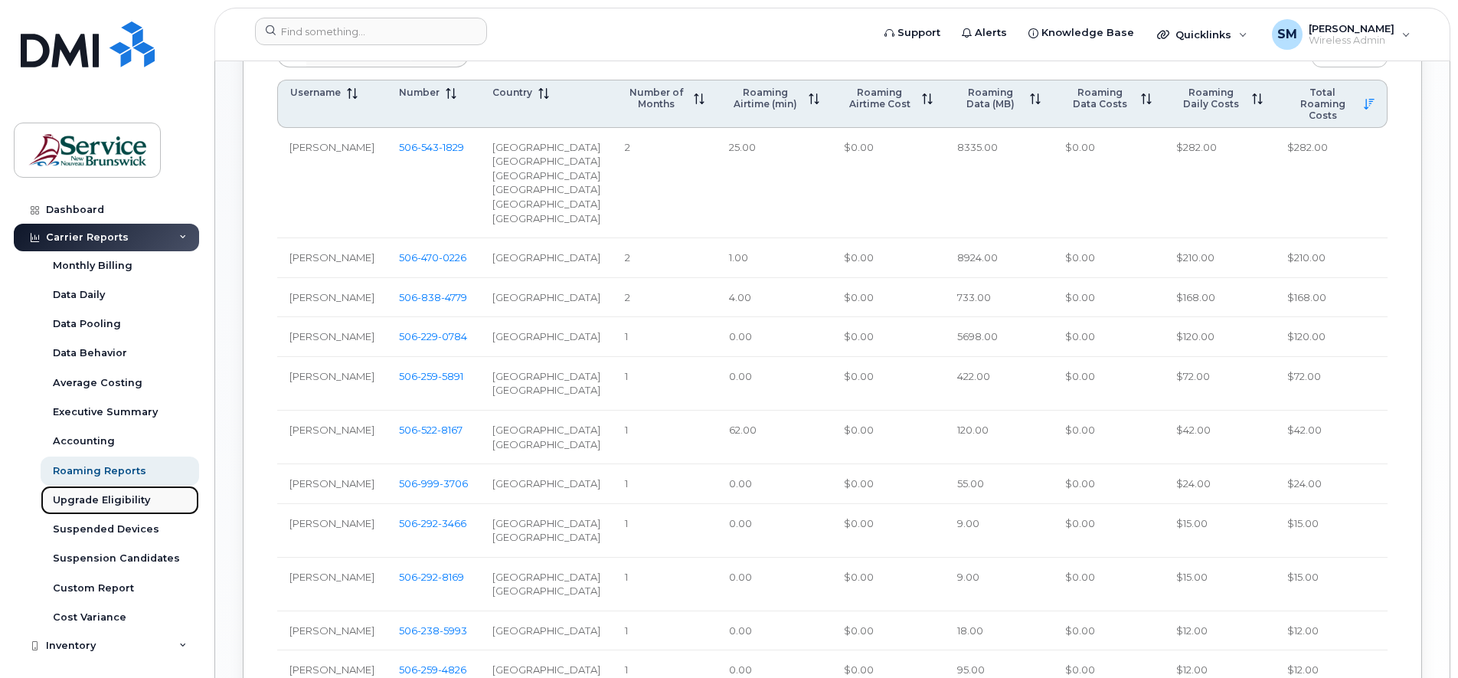
click at [89, 499] on div "Upgrade Eligibility" at bounding box center [101, 500] width 97 height 14
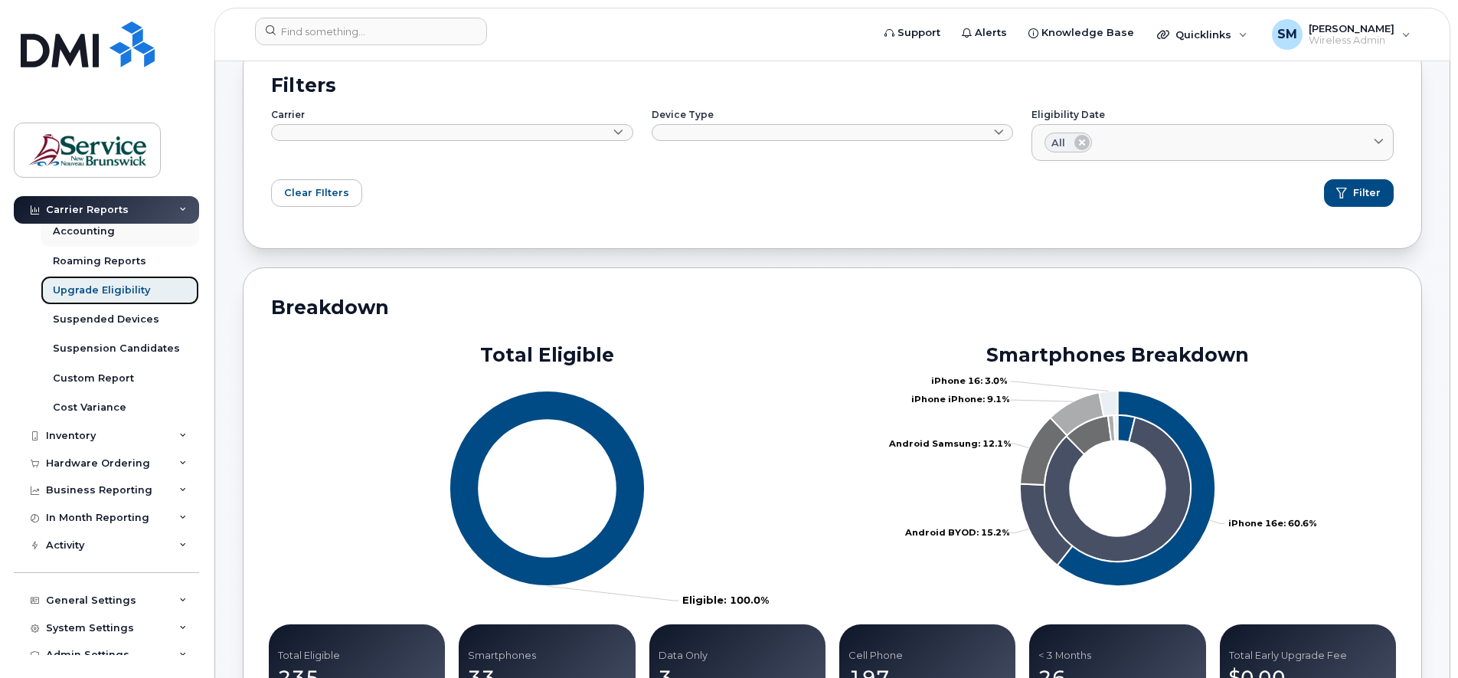
scroll to position [224, 0]
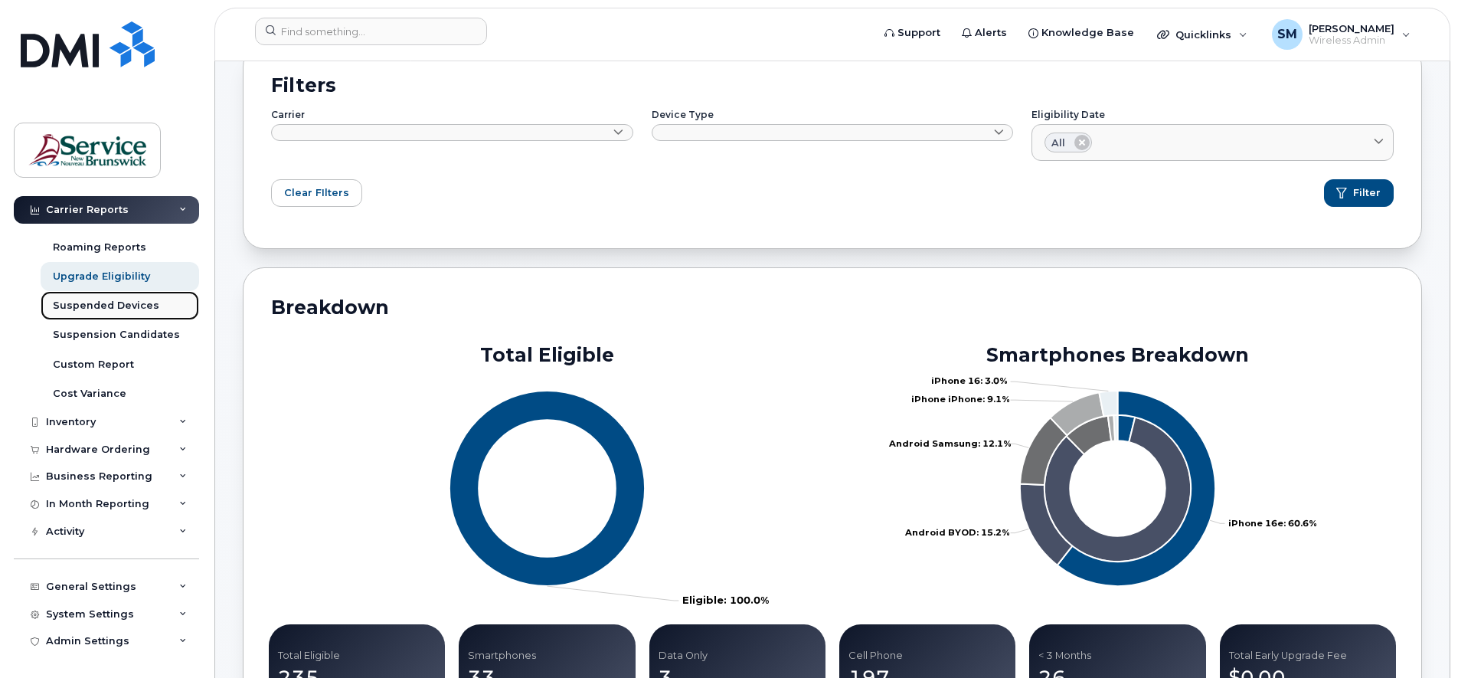
click at [80, 306] on div "Suspended Devices" at bounding box center [106, 306] width 106 height 14
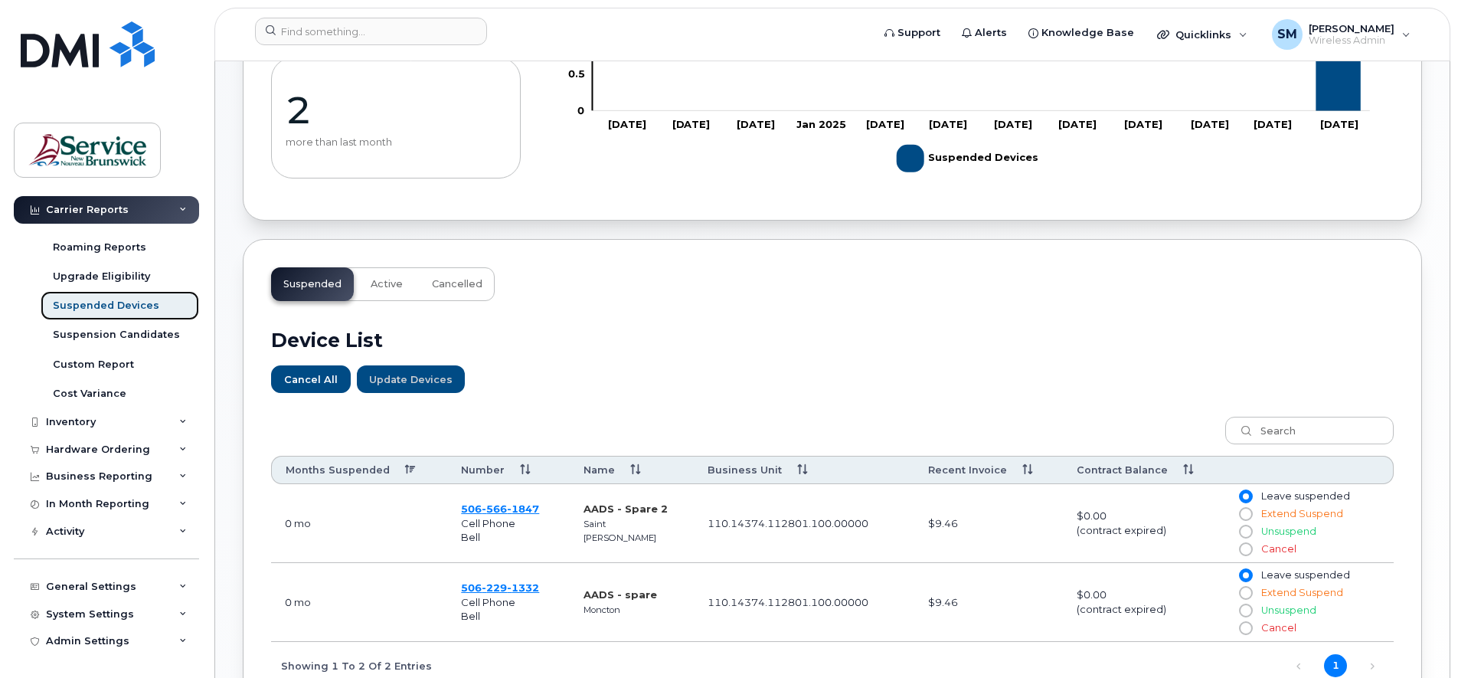
scroll to position [383, 0]
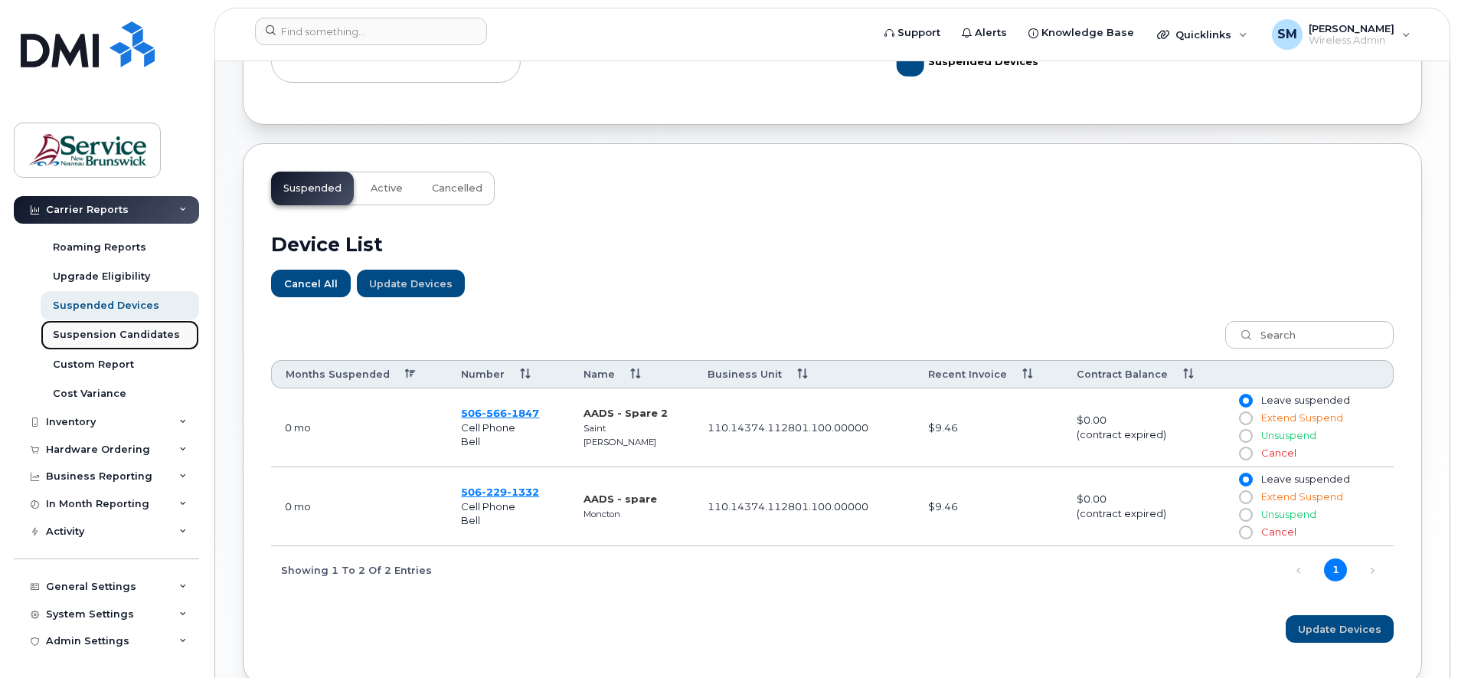
click at [83, 334] on div "Suspension Candidates" at bounding box center [116, 335] width 127 height 14
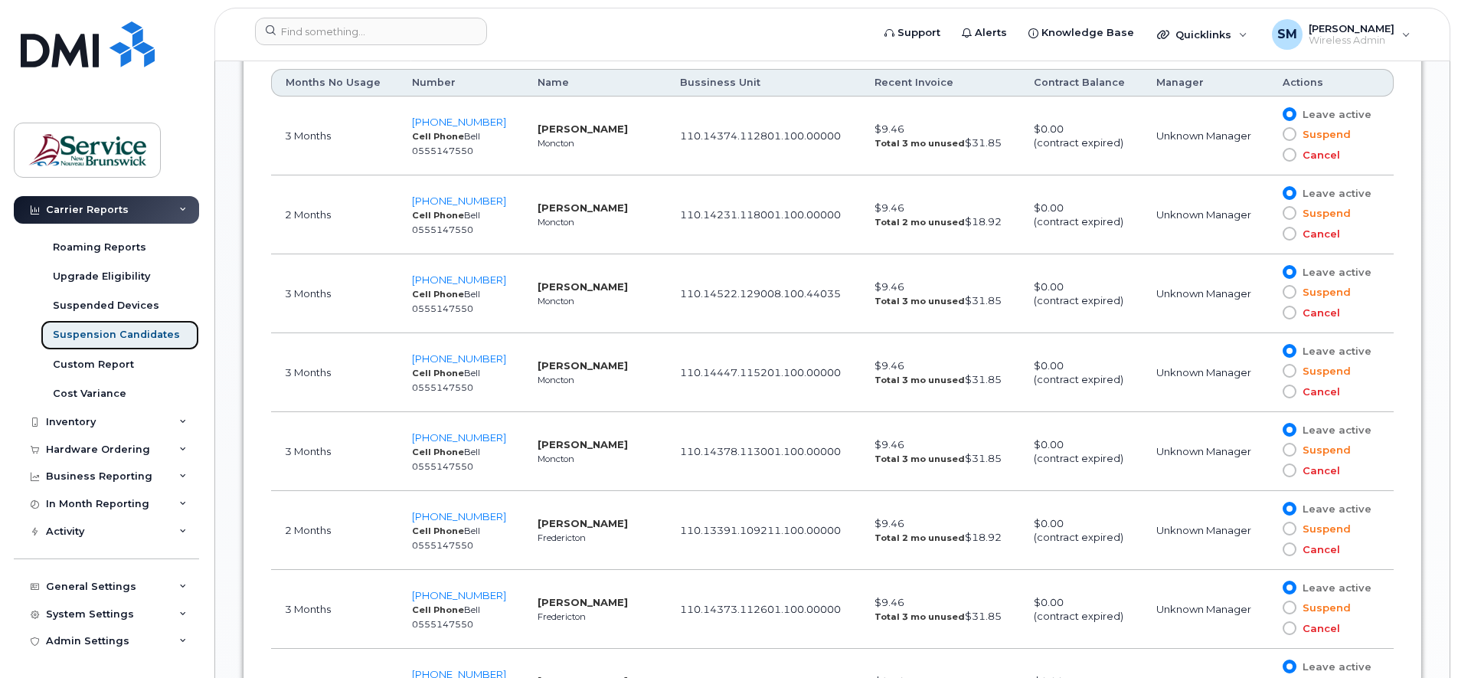
scroll to position [957, 0]
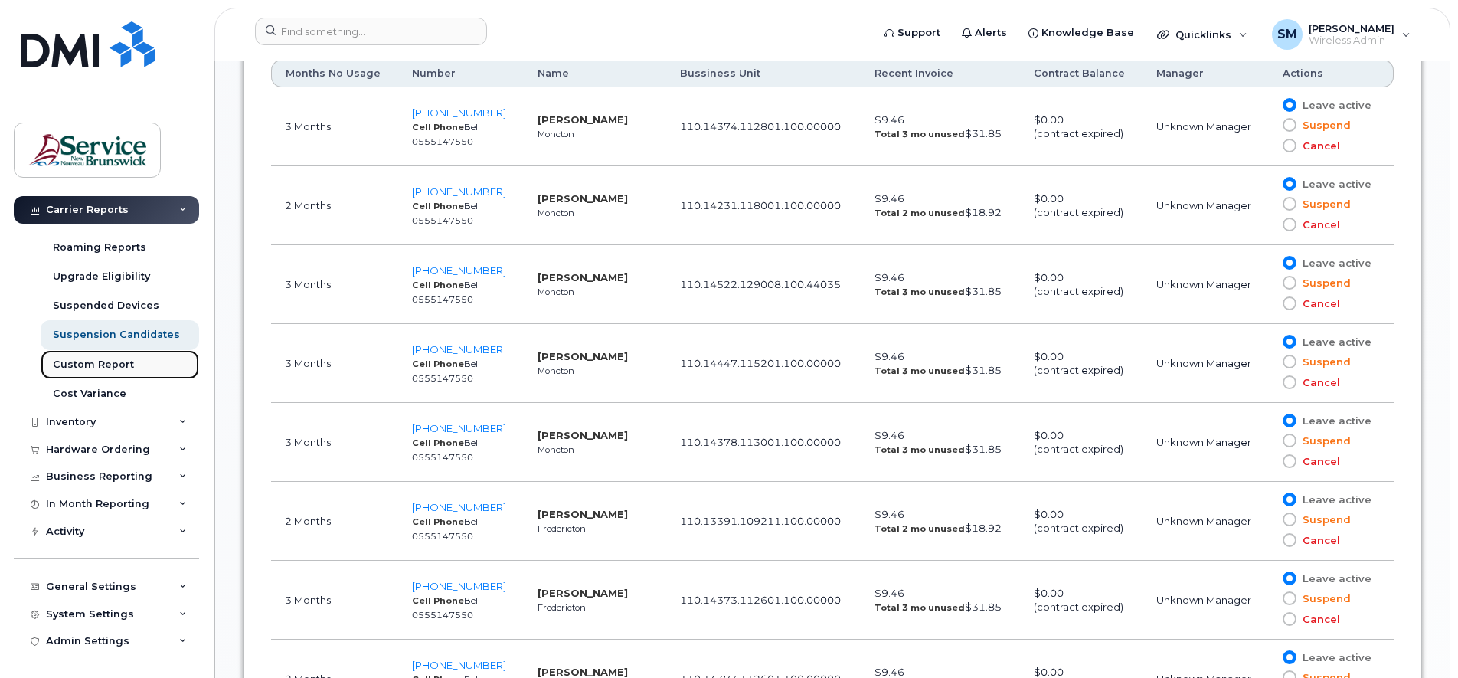
click at [90, 368] on div "Custom Report" at bounding box center [93, 365] width 81 height 14
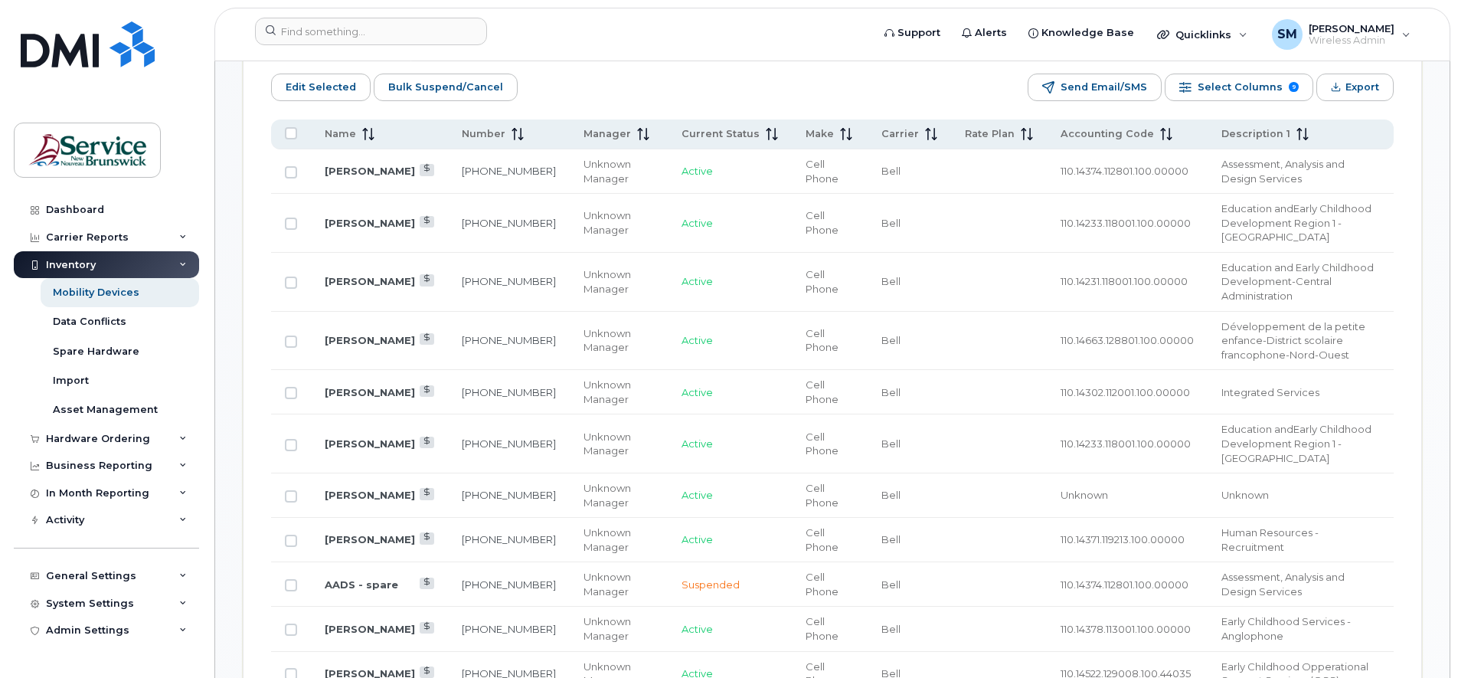
scroll to position [766, 0]
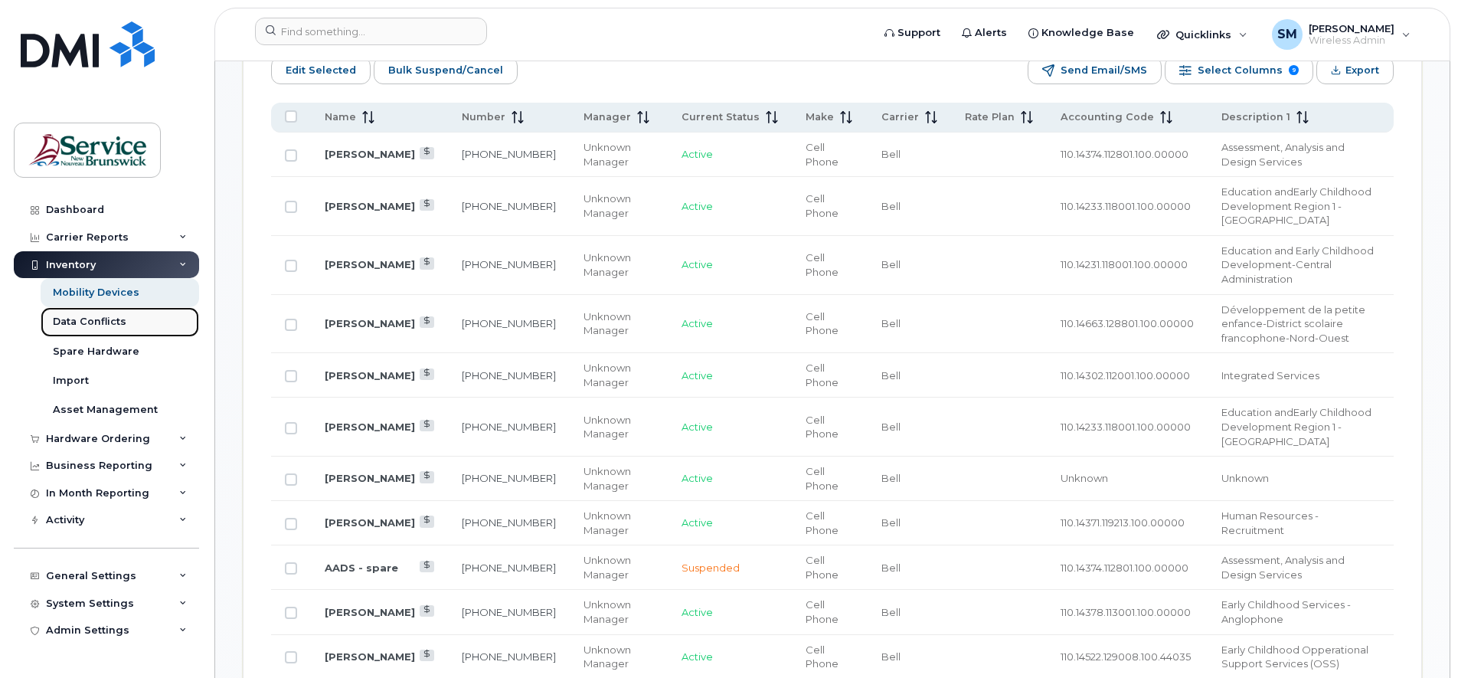
click at [73, 318] on div "Data Conflicts" at bounding box center [90, 322] width 74 height 14
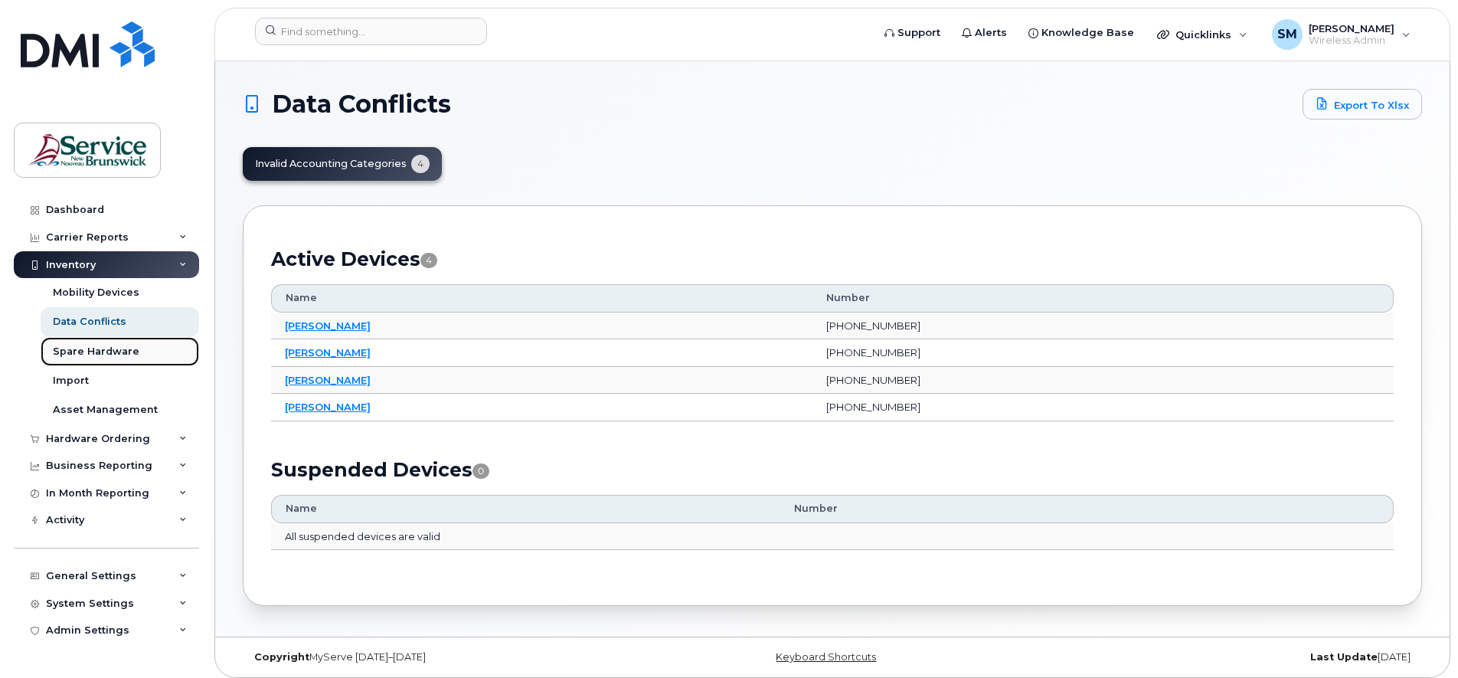
click at [80, 351] on div "Spare Hardware" at bounding box center [96, 352] width 87 height 14
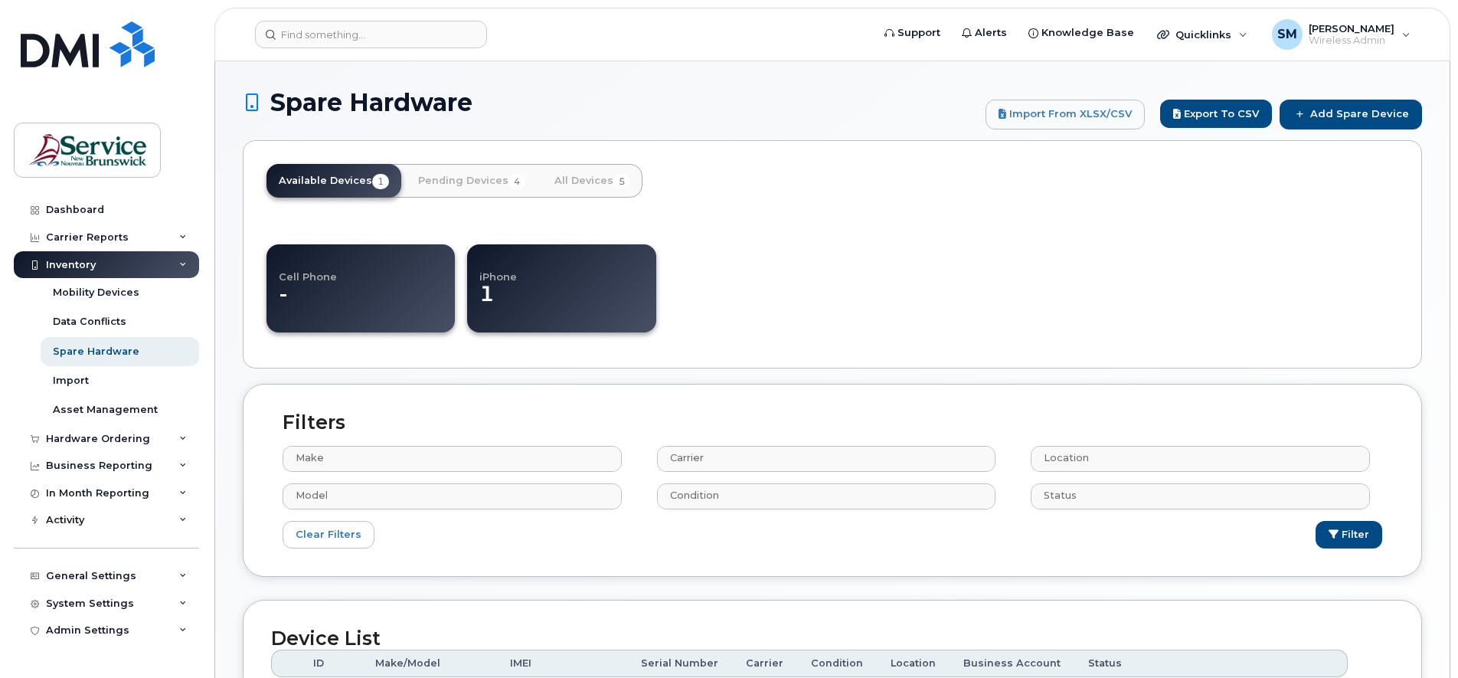
select select
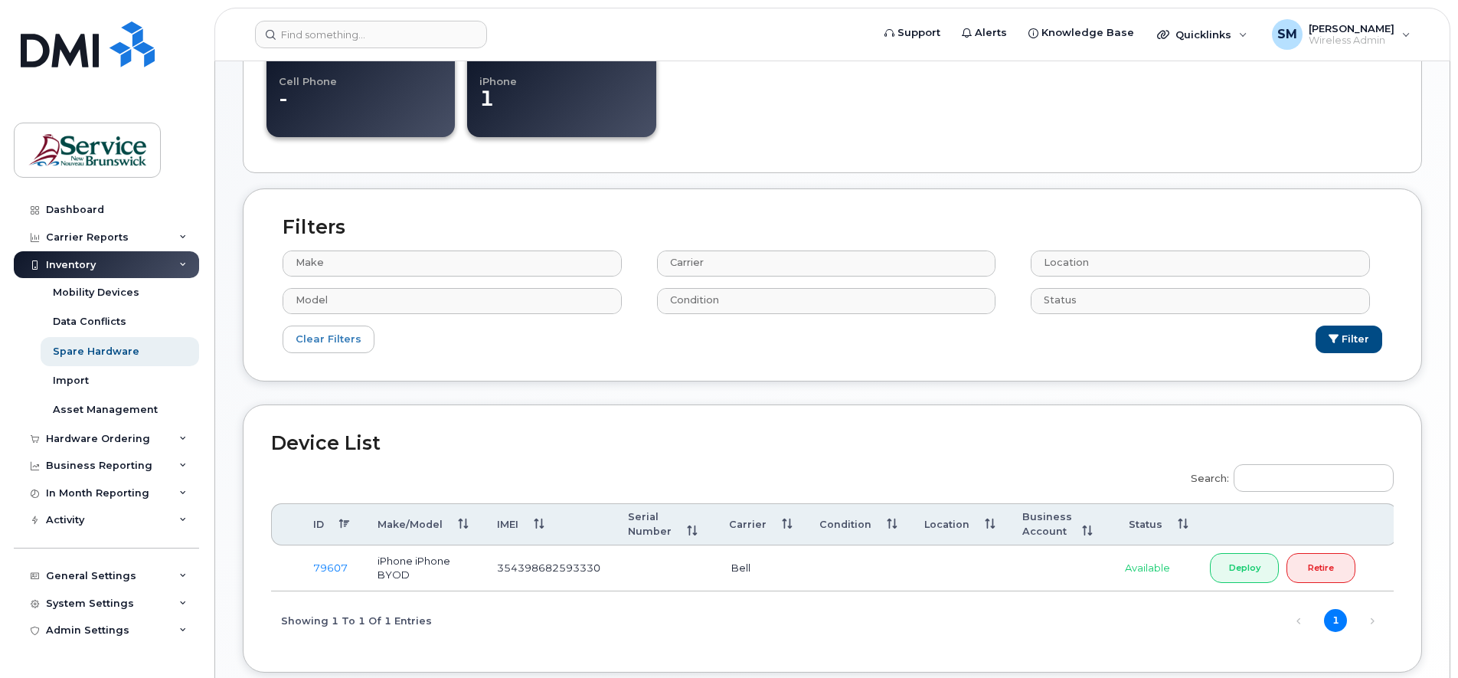
scroll to position [96, 0]
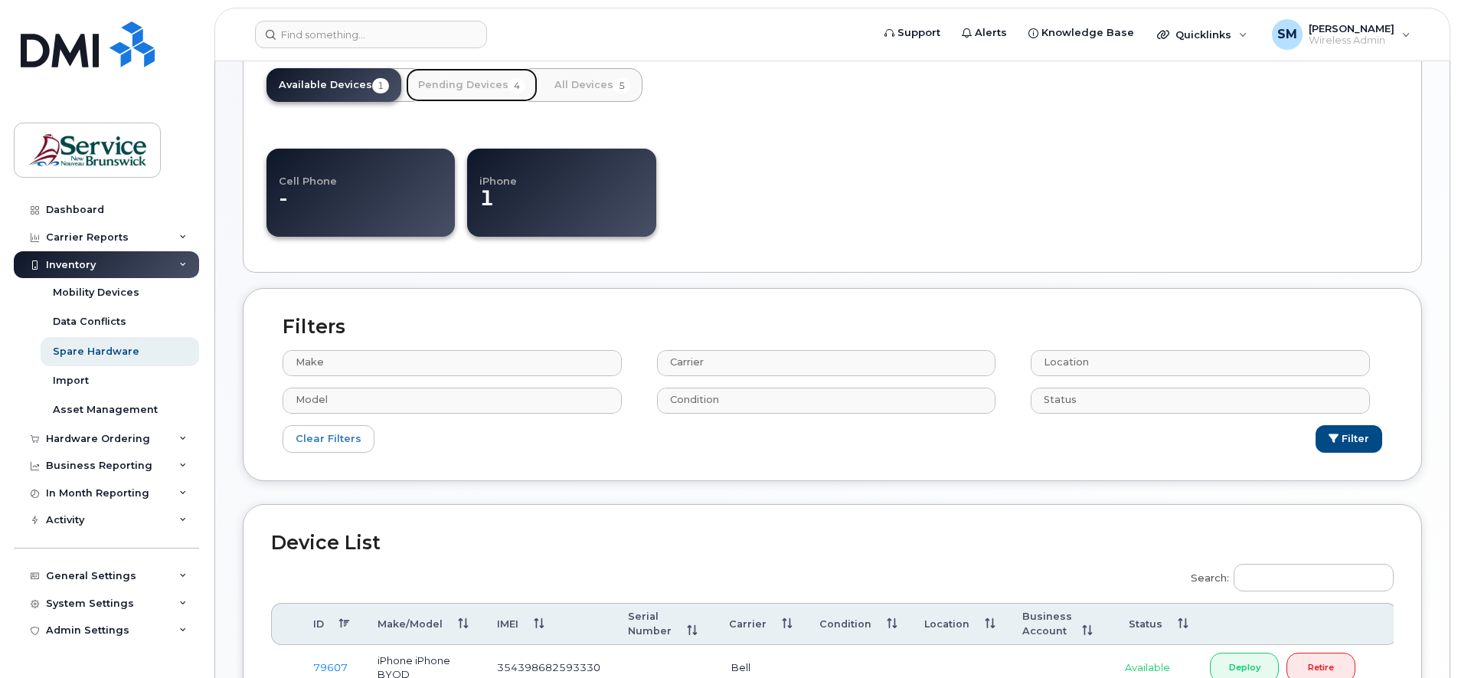
click at [463, 85] on link "Pending Devices 4" at bounding box center [472, 85] width 132 height 34
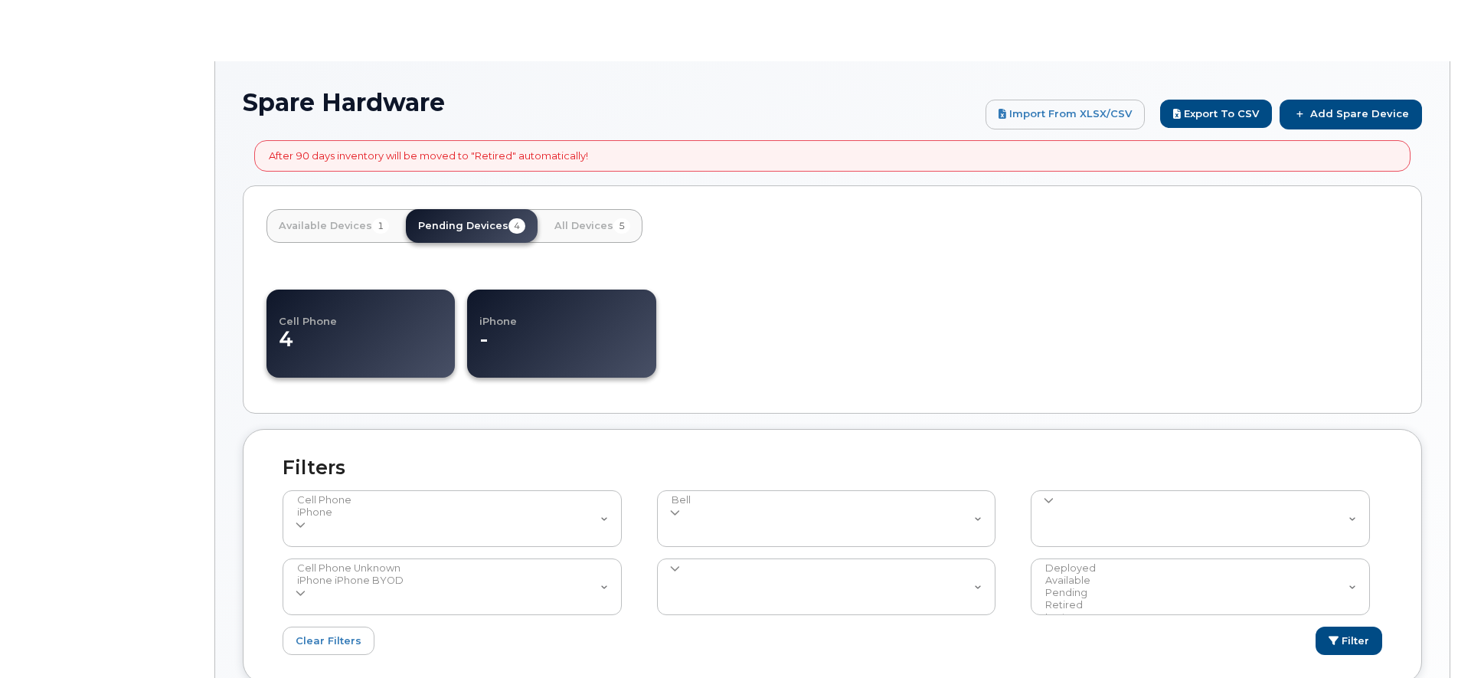
select select
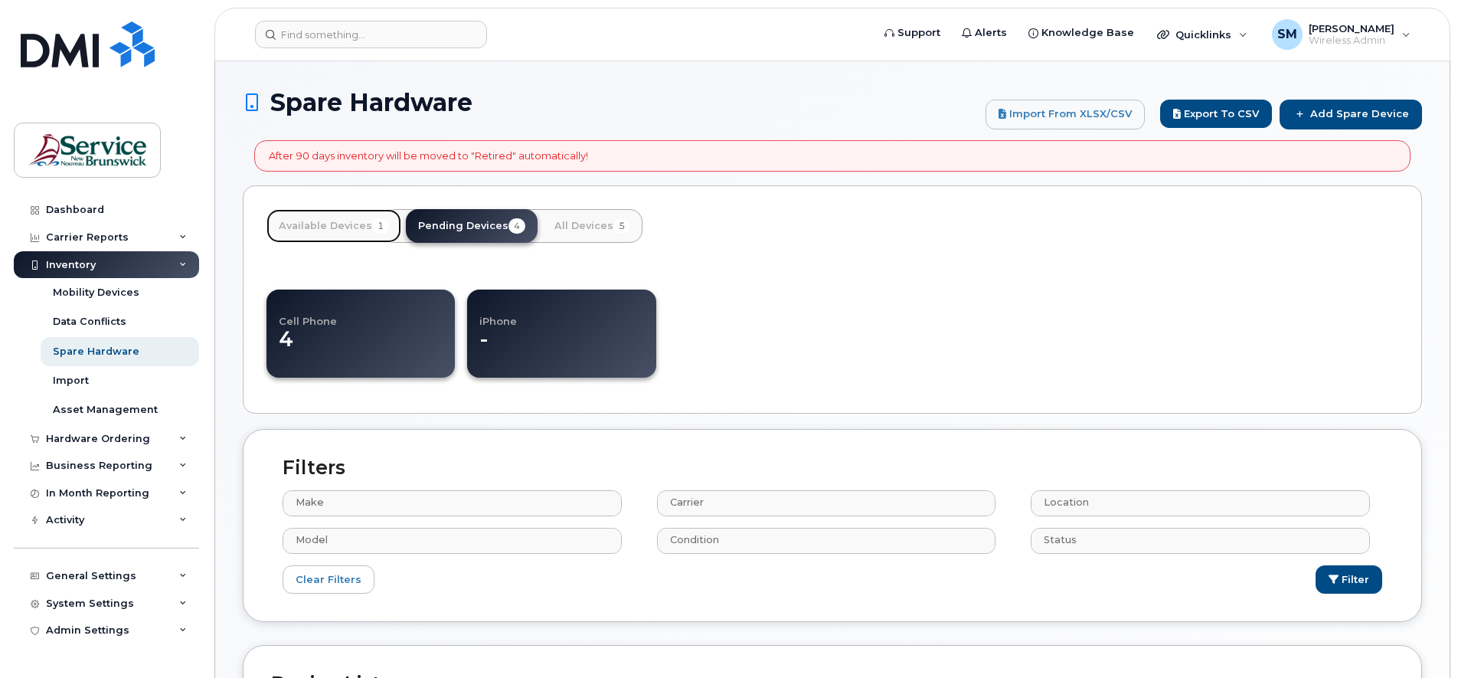
click at [313, 235] on link "Available Devices 1" at bounding box center [334, 226] width 135 height 34
click at [312, 220] on link "Available Devices 1" at bounding box center [334, 226] width 135 height 34
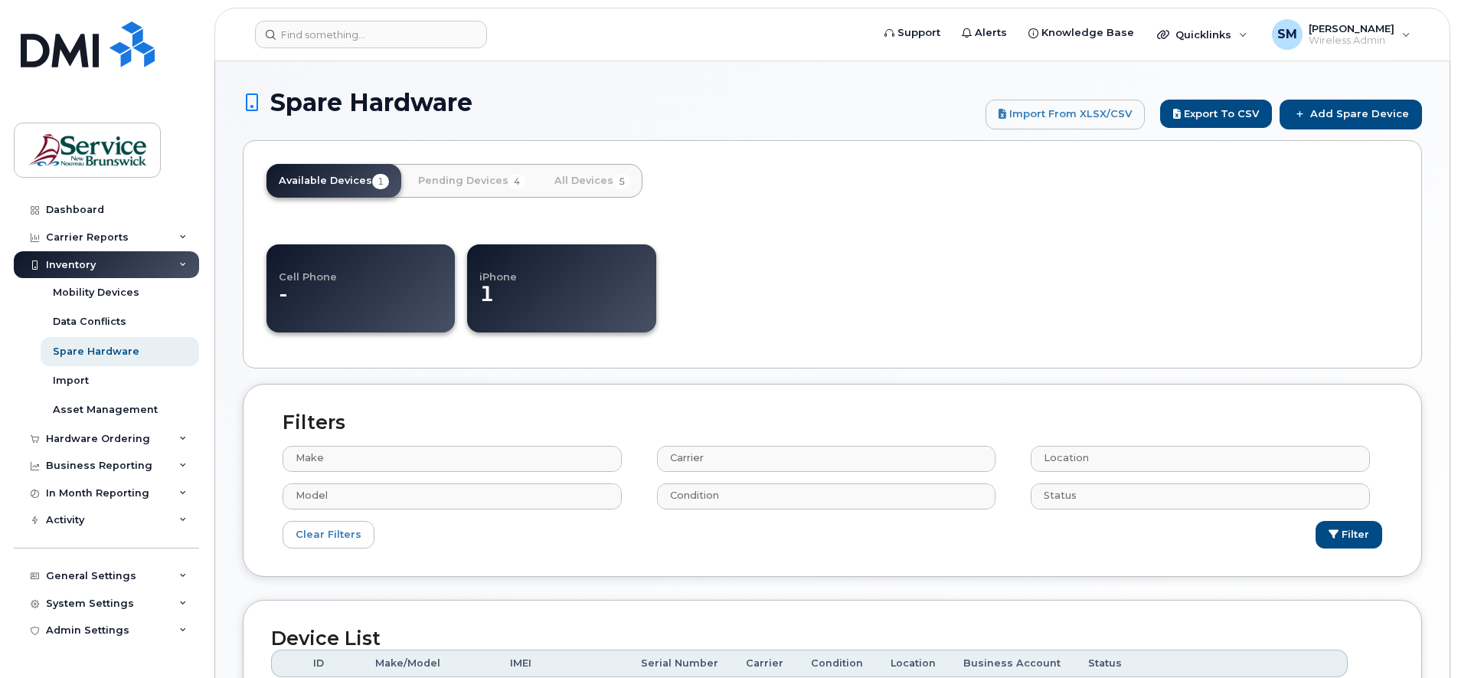
select select
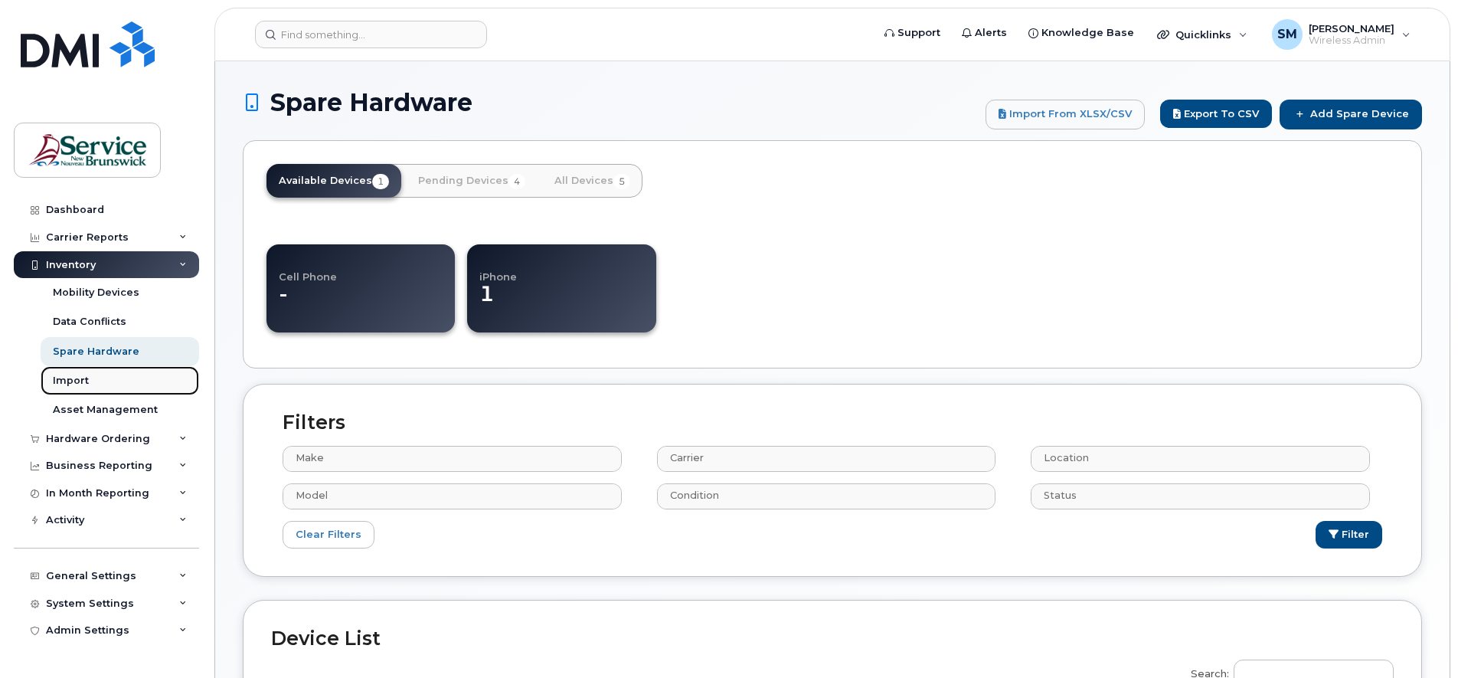
click at [59, 383] on div "Import" at bounding box center [71, 381] width 36 height 14
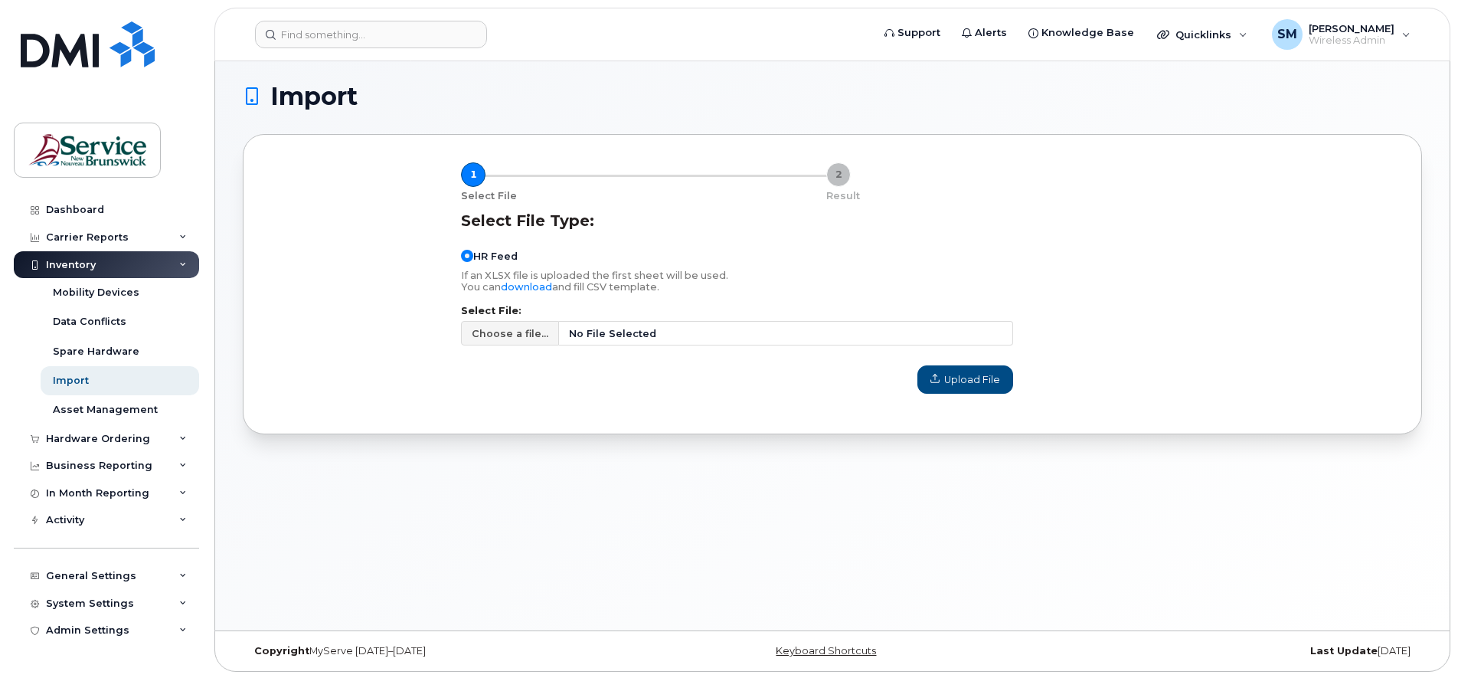
scroll to position [8, 0]
click at [96, 411] on div "Asset Management" at bounding box center [105, 410] width 105 height 14
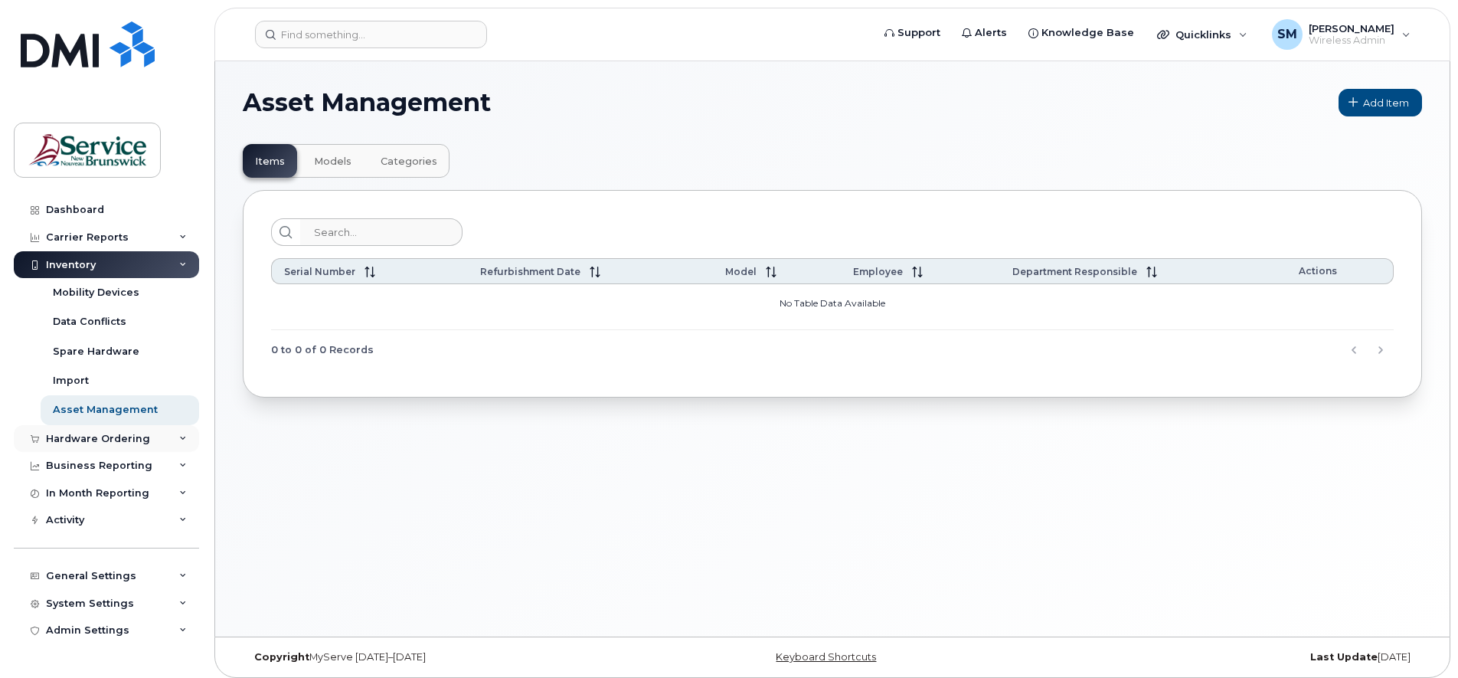
click at [182, 436] on icon at bounding box center [183, 439] width 8 height 8
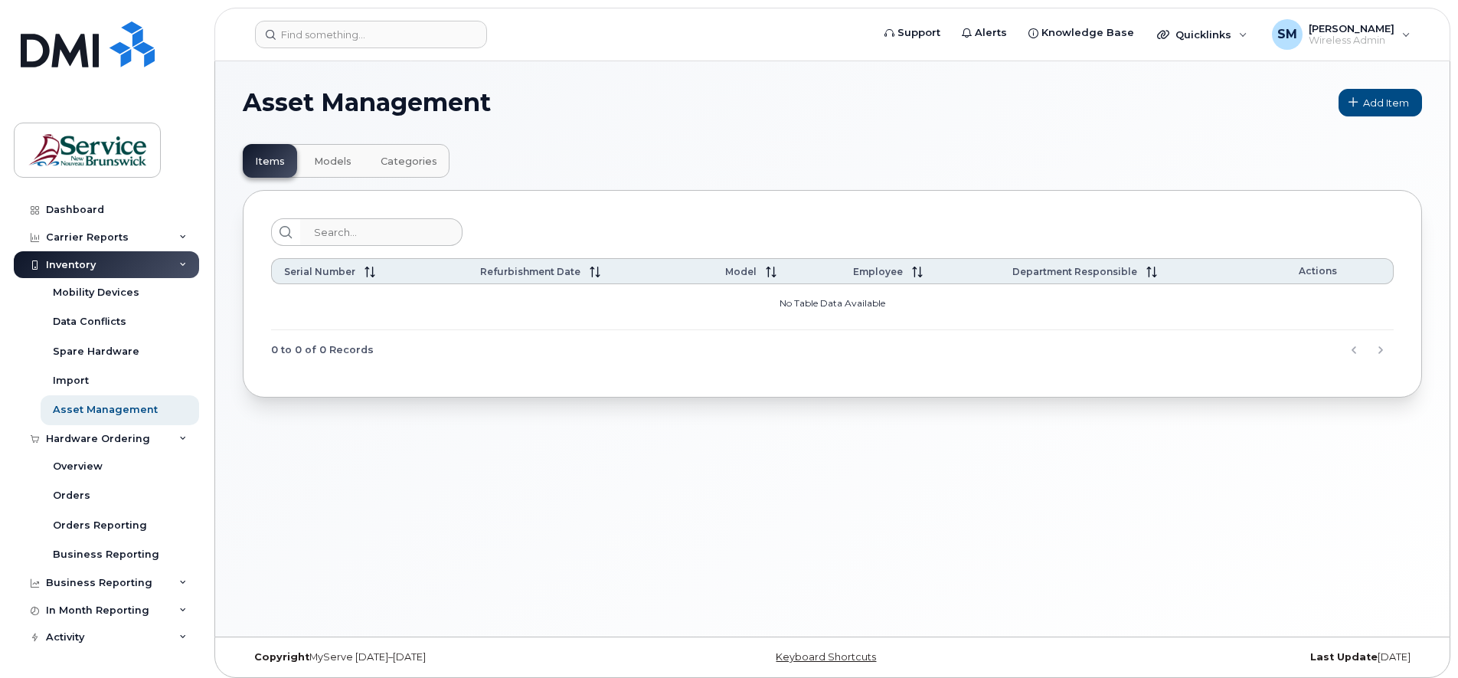
click at [179, 261] on icon at bounding box center [183, 265] width 8 height 8
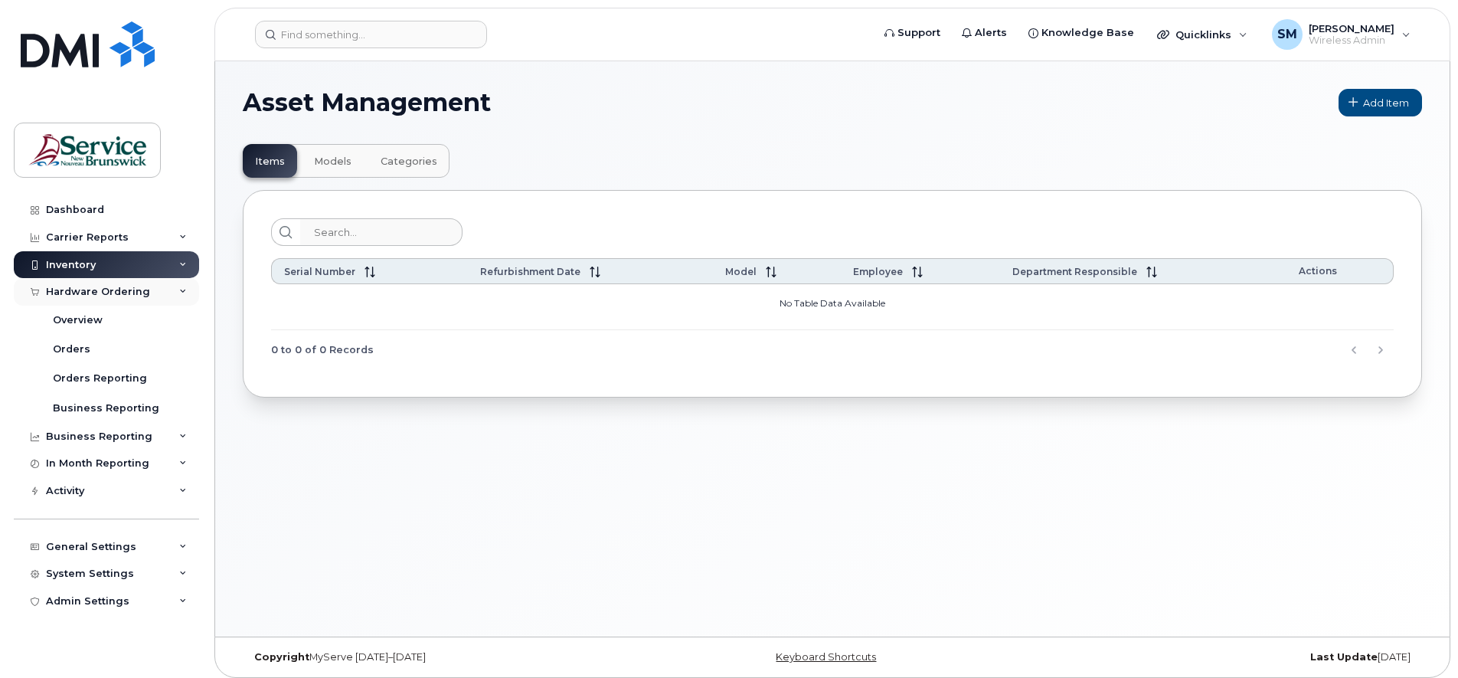
click at [116, 289] on div "Hardware Ordering" at bounding box center [98, 292] width 104 height 12
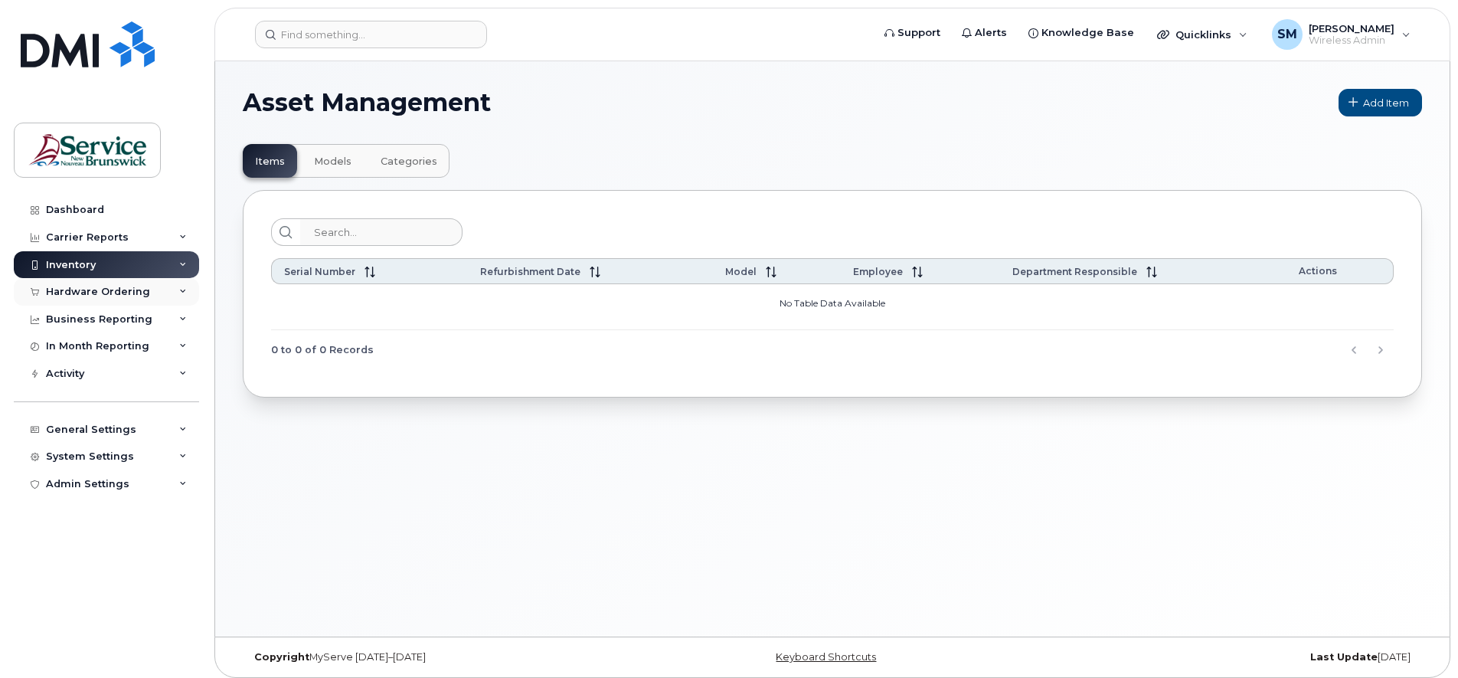
click at [183, 290] on icon at bounding box center [183, 292] width 8 height 8
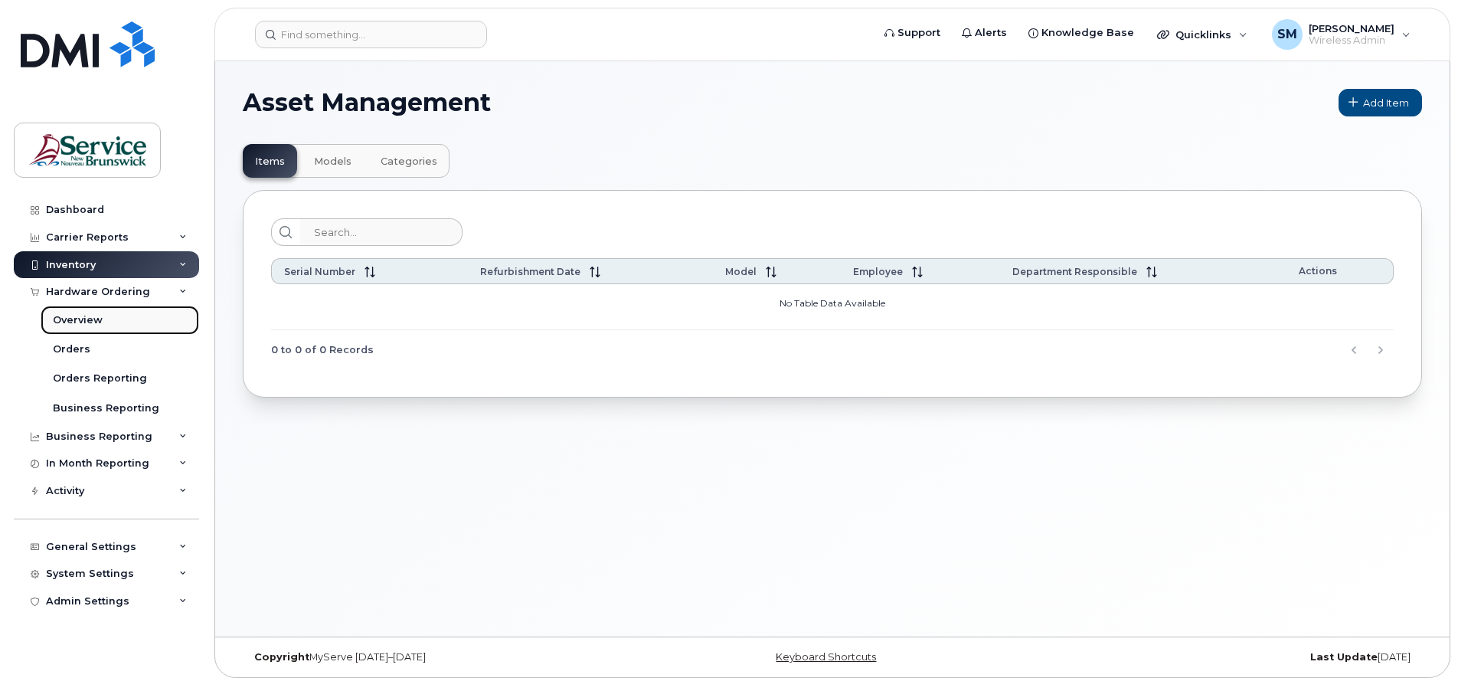
click at [85, 320] on div "Overview" at bounding box center [78, 320] width 50 height 14
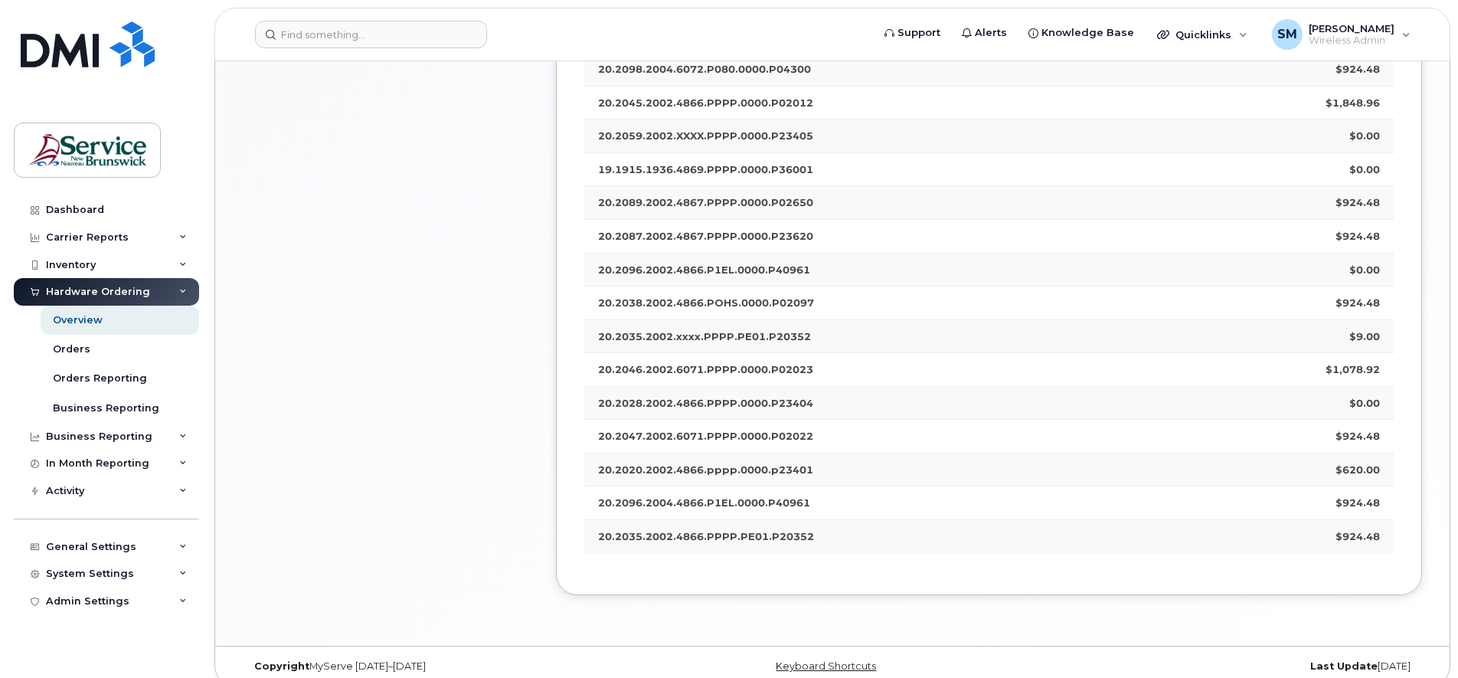
scroll to position [742, 0]
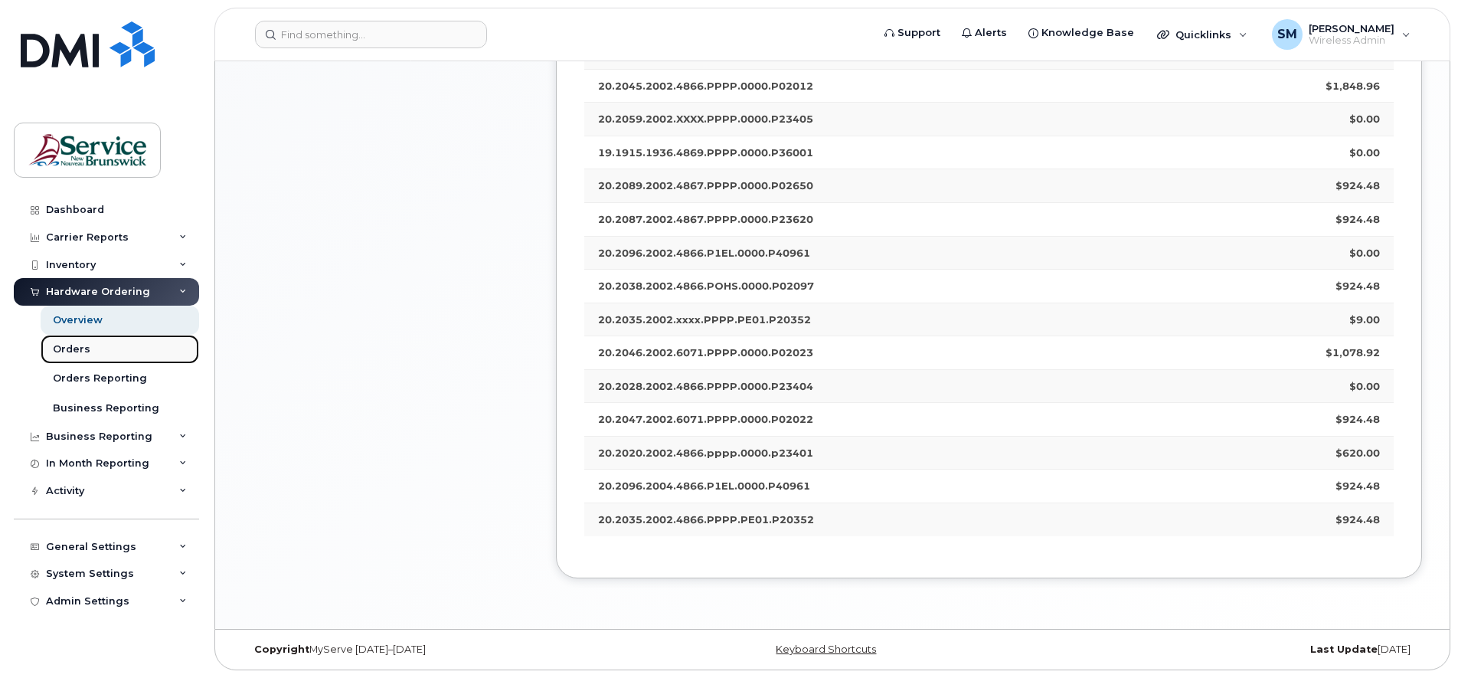
click at [71, 345] on div "Orders" at bounding box center [72, 349] width 38 height 14
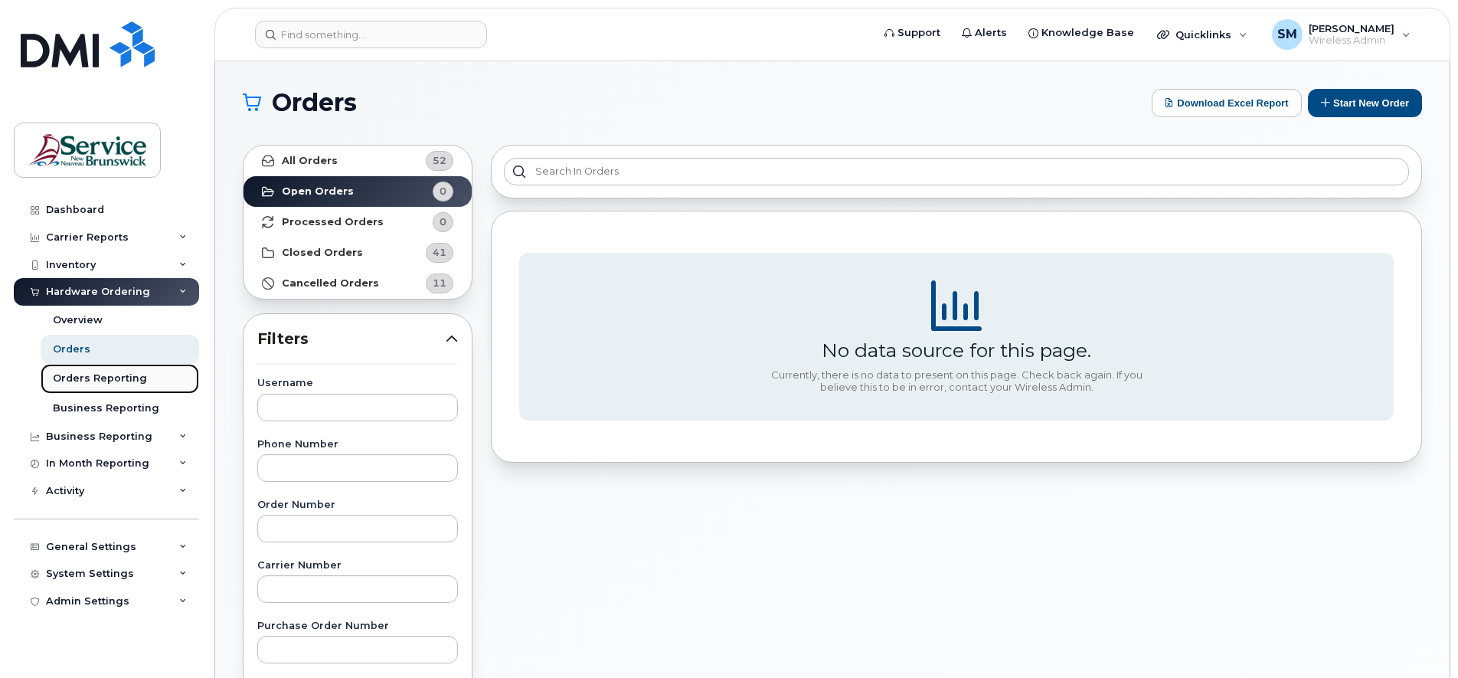
click at [99, 375] on div "Orders Reporting" at bounding box center [100, 378] width 94 height 14
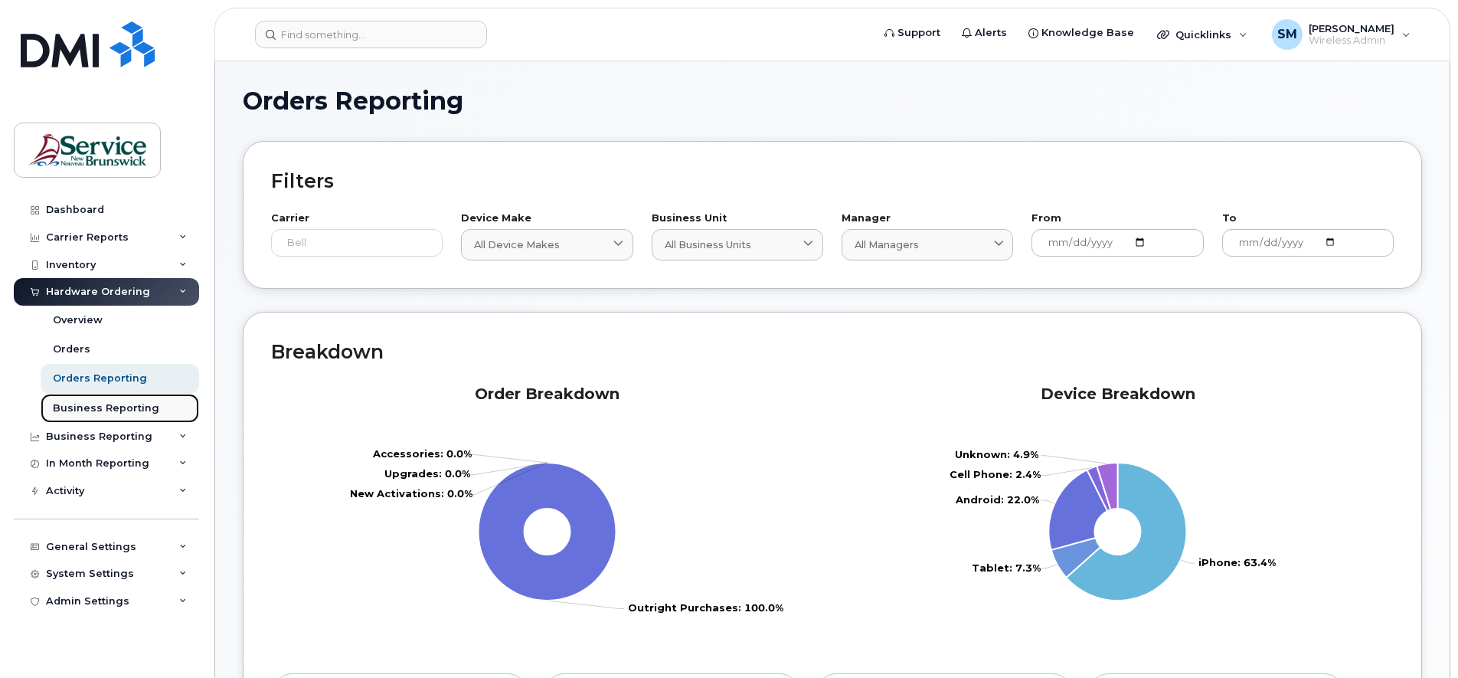
click at [139, 402] on div "Business Reporting" at bounding box center [106, 408] width 106 height 14
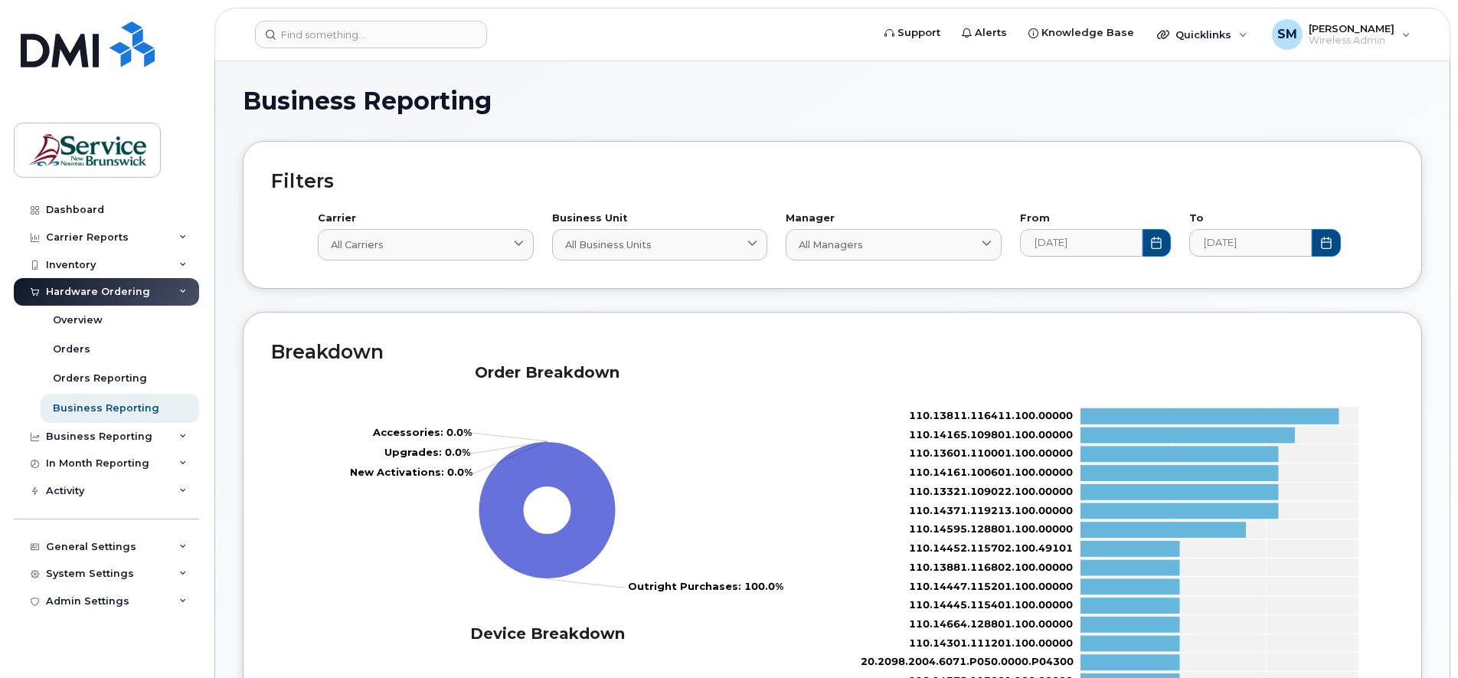
click at [178, 290] on div "Hardware Ordering" at bounding box center [106, 292] width 185 height 28
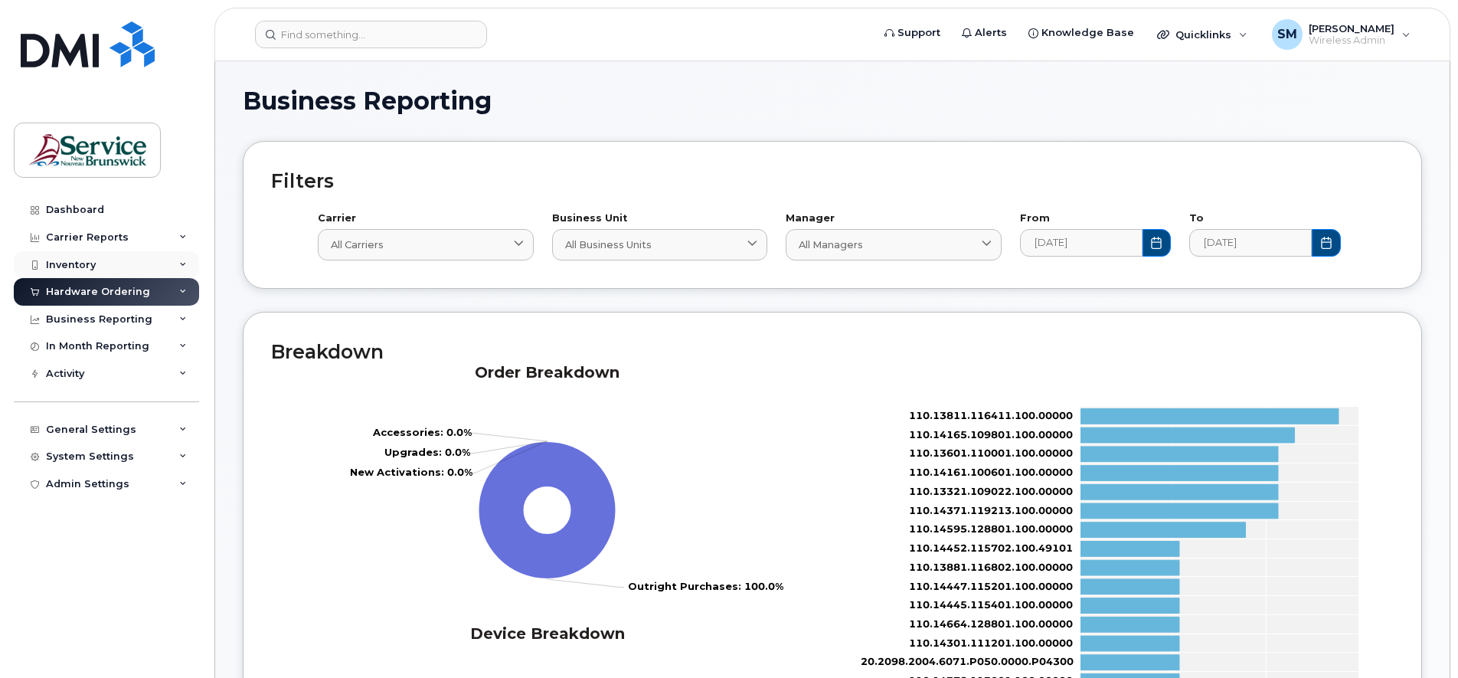
click at [185, 264] on icon at bounding box center [183, 265] width 8 height 8
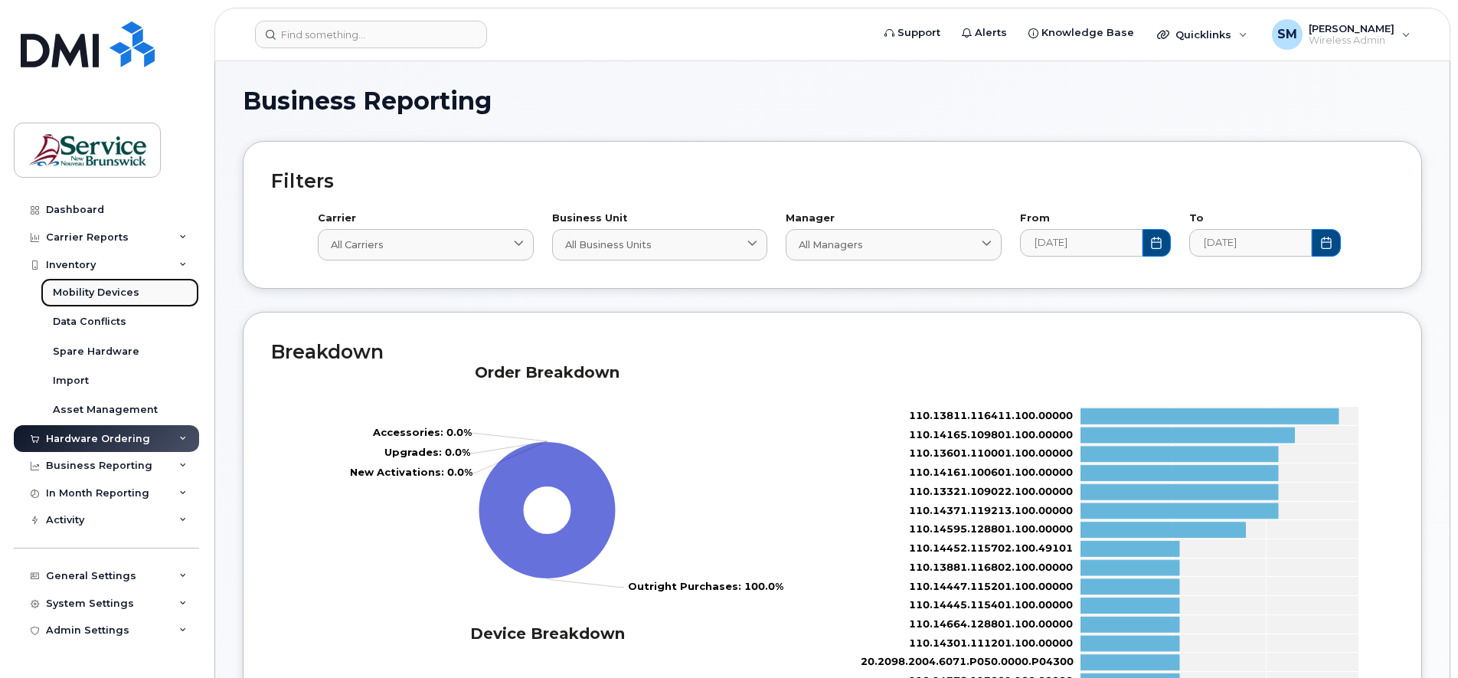
click at [113, 291] on div "Mobility Devices" at bounding box center [96, 293] width 87 height 14
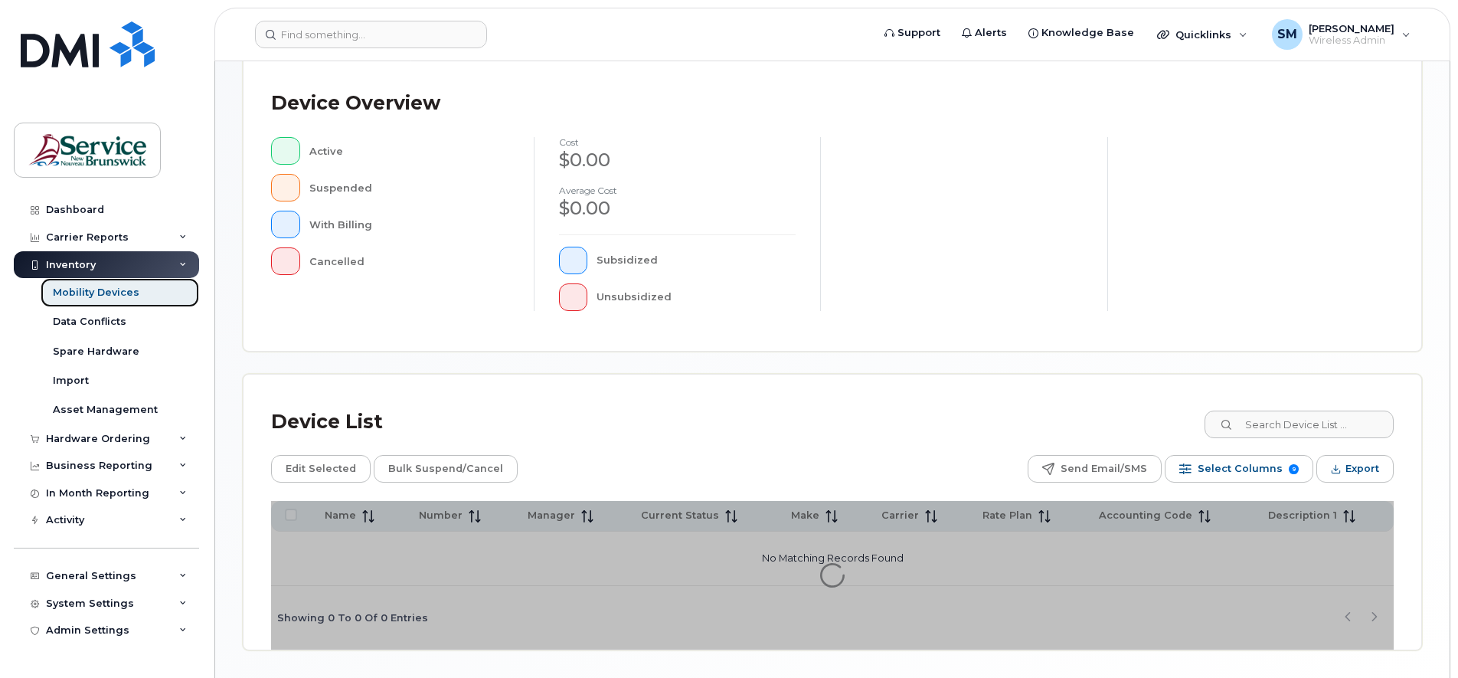
scroll to position [375, 0]
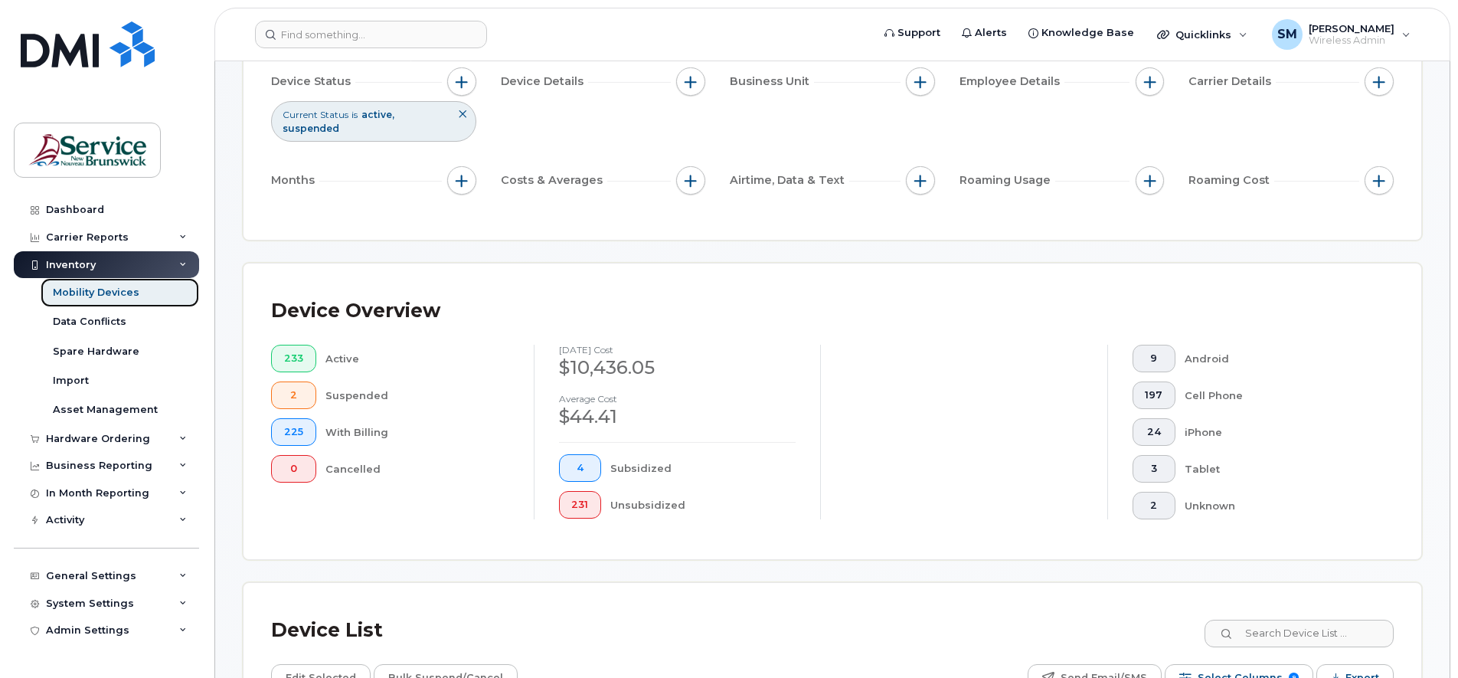
scroll to position [112, 0]
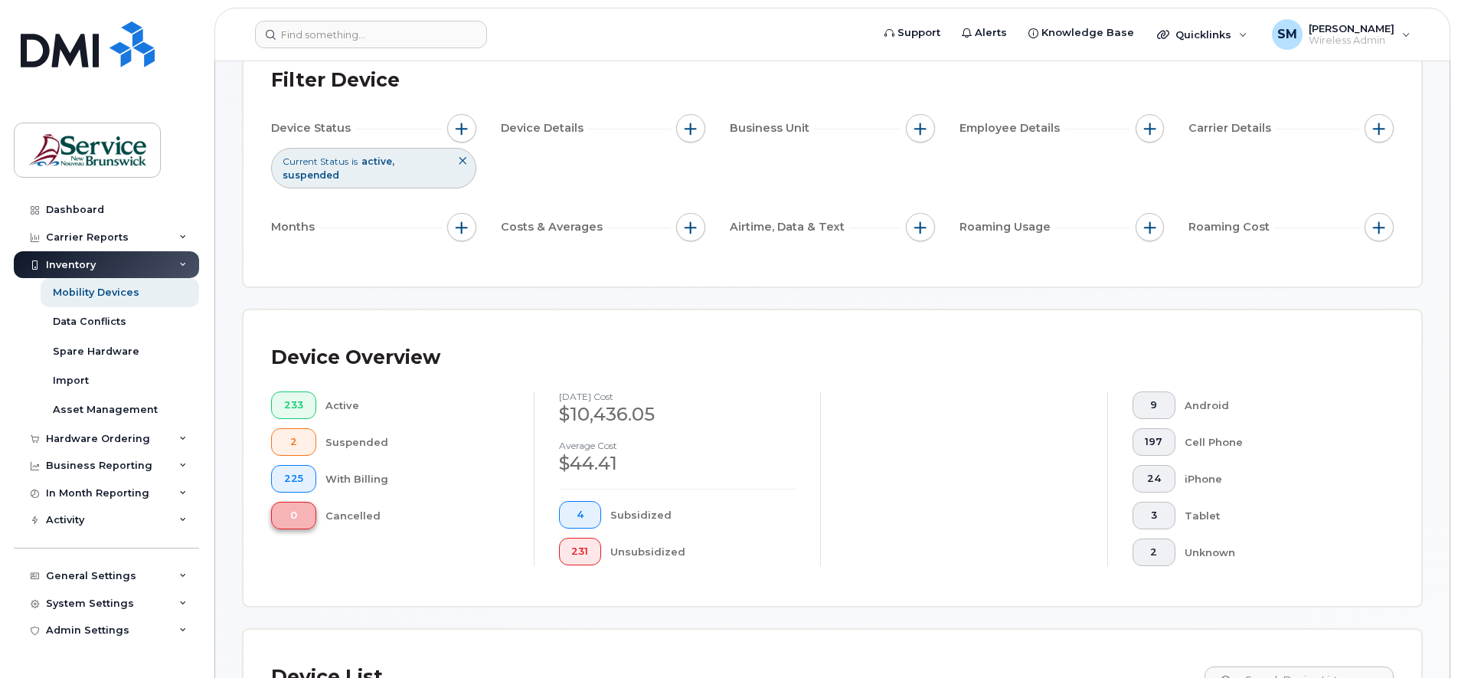
click at [298, 518] on span "0" at bounding box center [293, 515] width 19 height 12
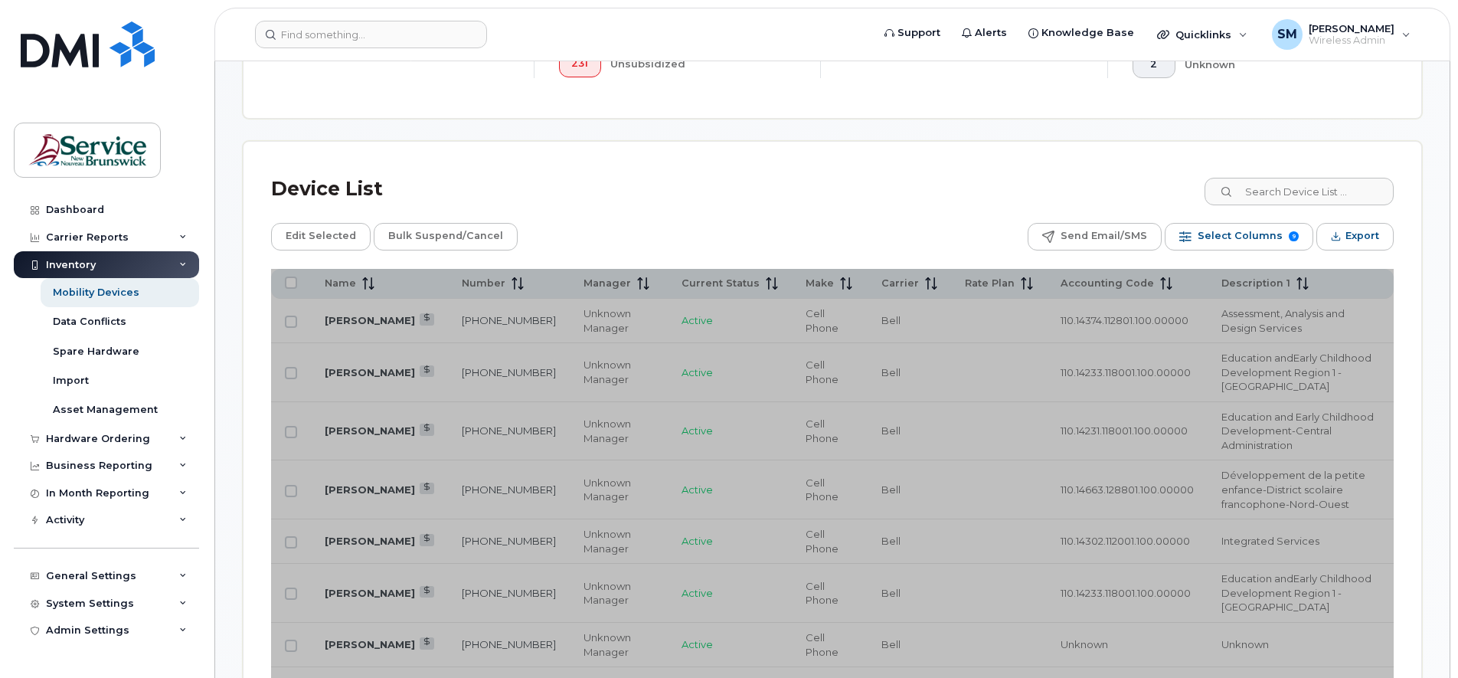
scroll to position [591, 0]
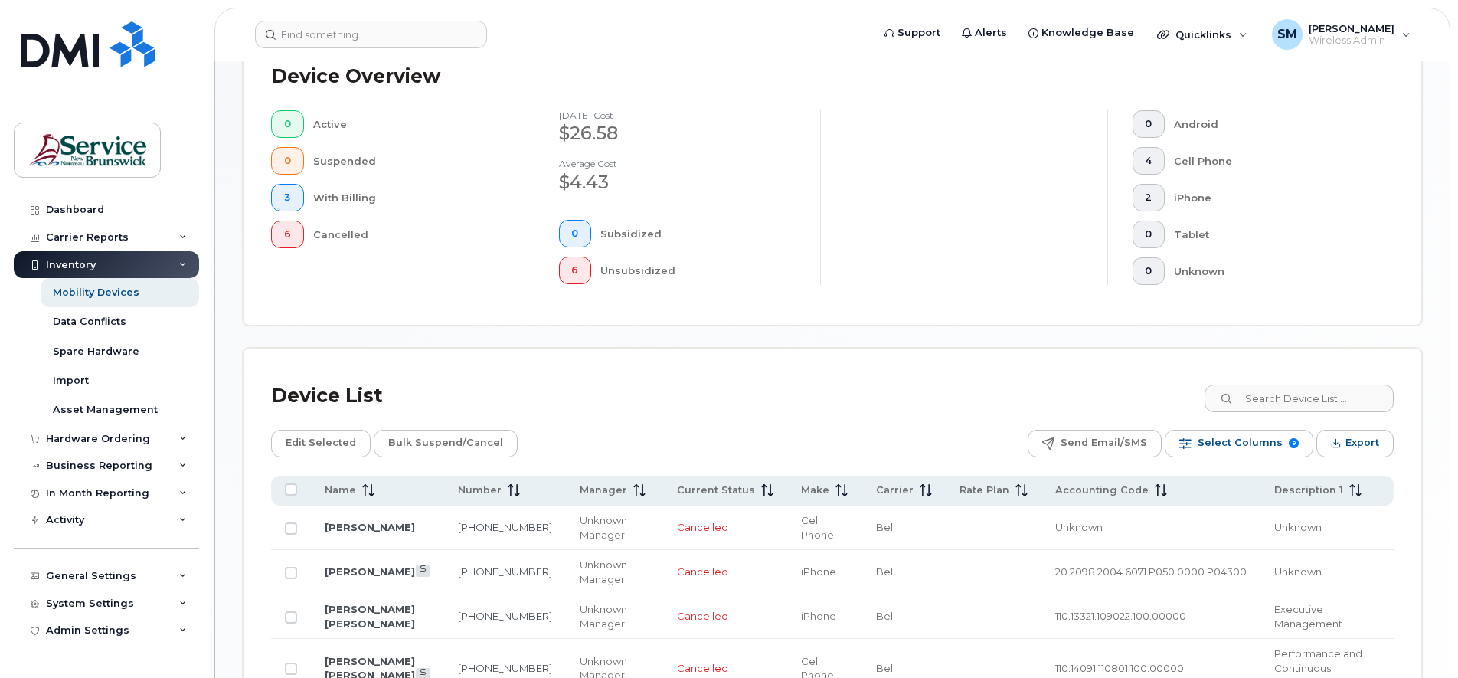
scroll to position [208, 0]
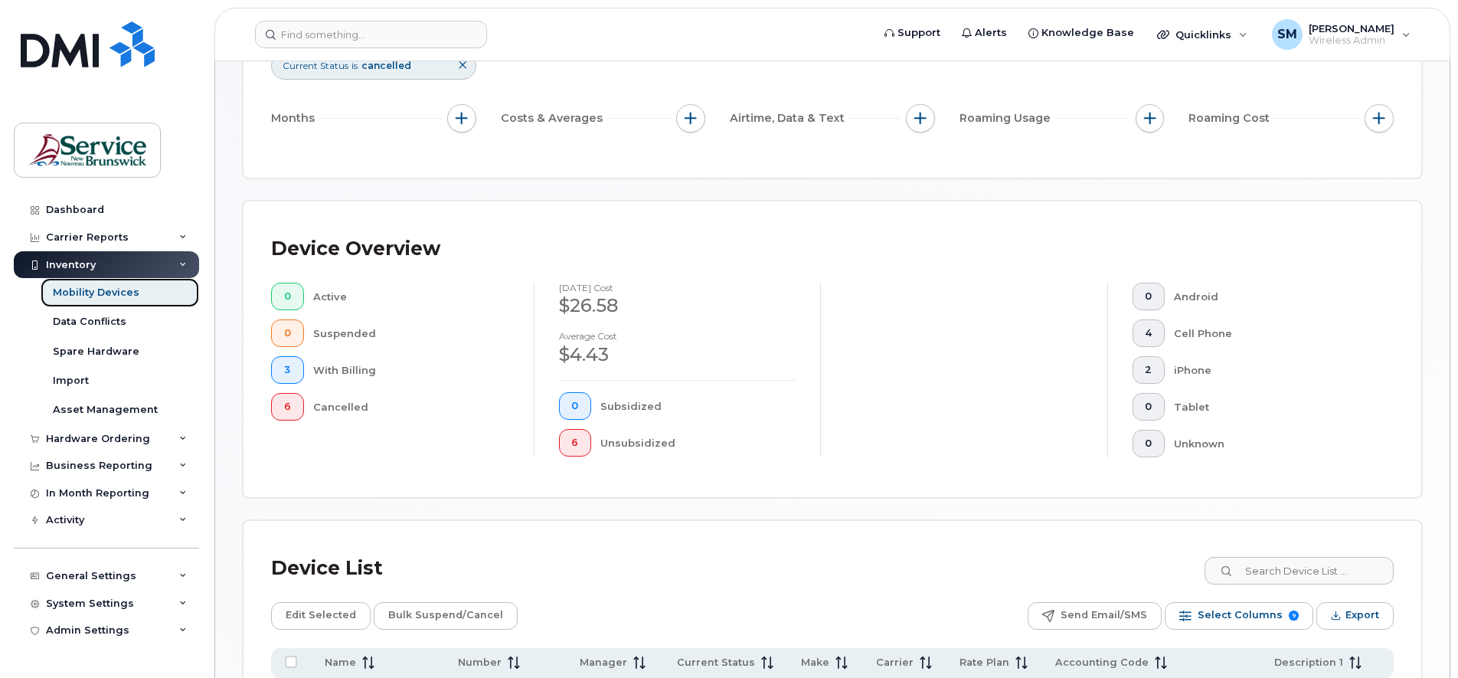
click at [78, 300] on link "Mobility Devices" at bounding box center [120, 292] width 159 height 29
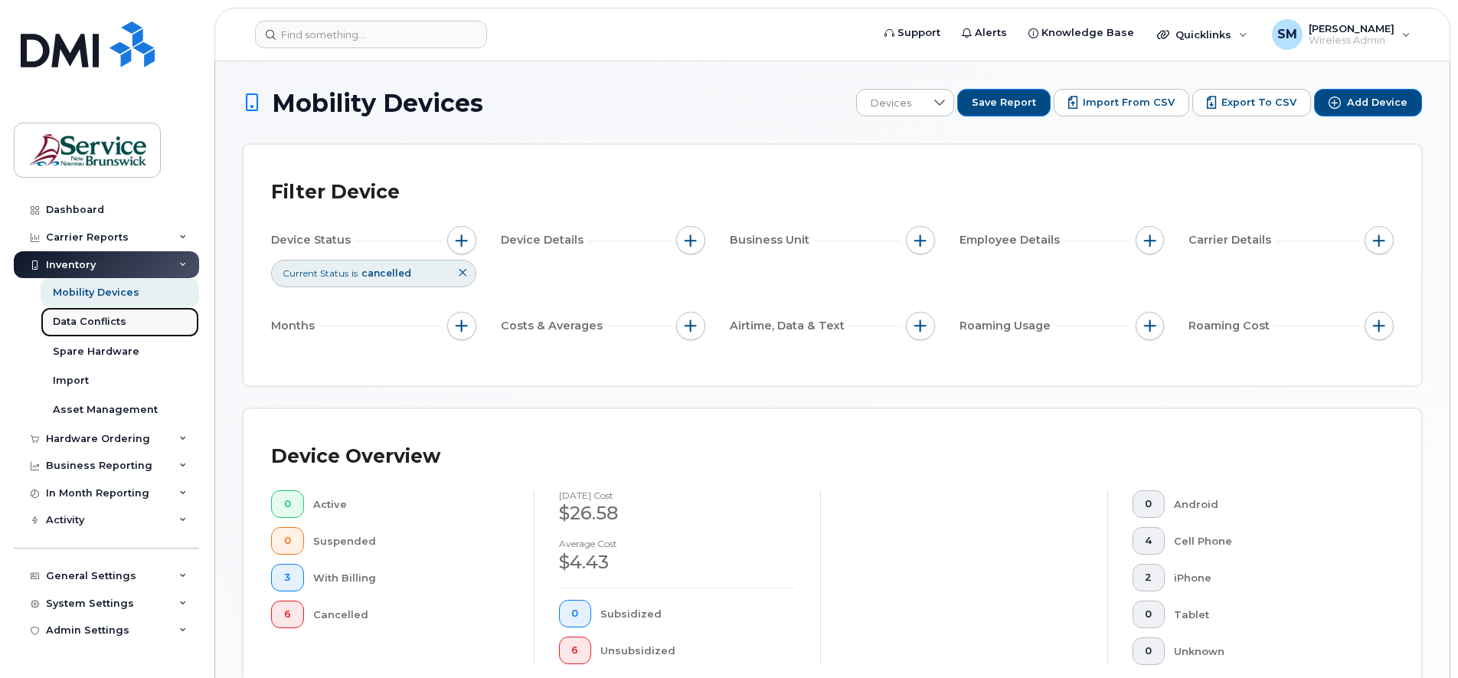
click at [94, 317] on div "Data Conflicts" at bounding box center [90, 322] width 74 height 14
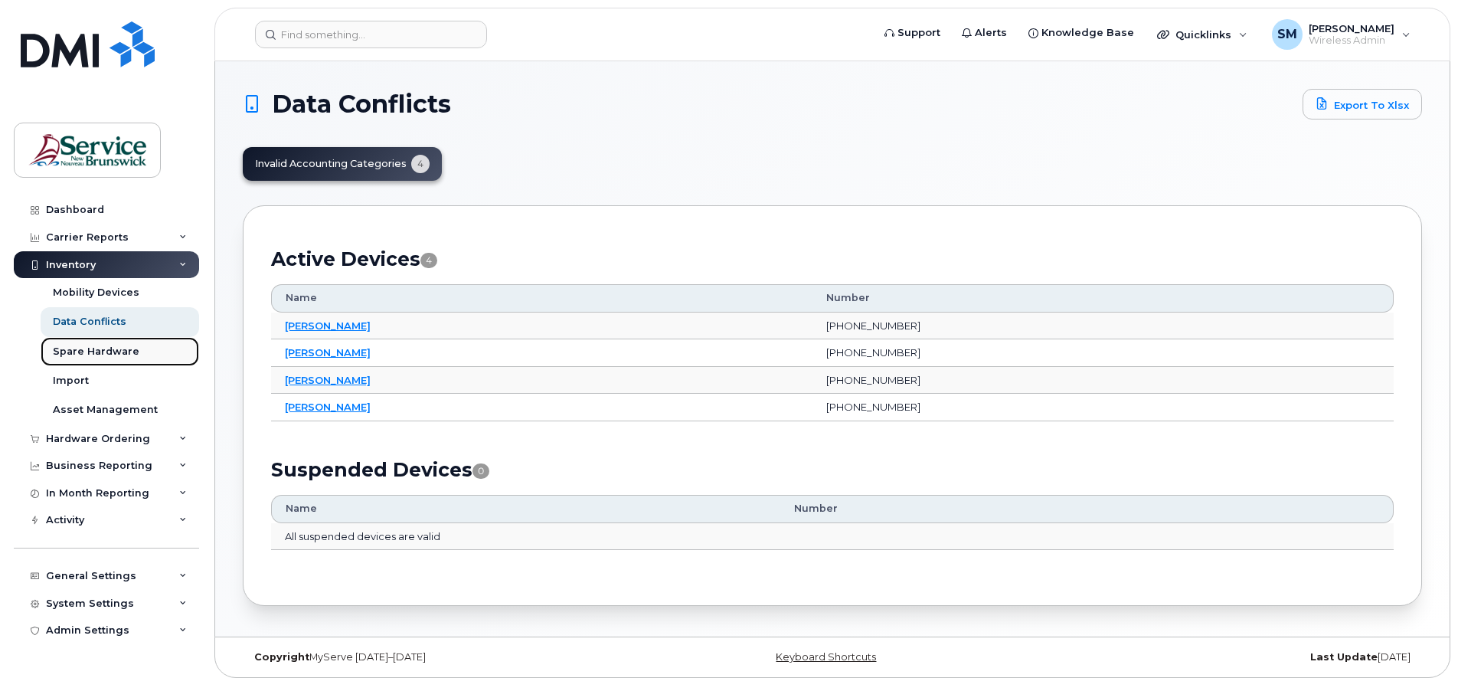
click at [120, 349] on div "Spare Hardware" at bounding box center [96, 352] width 87 height 14
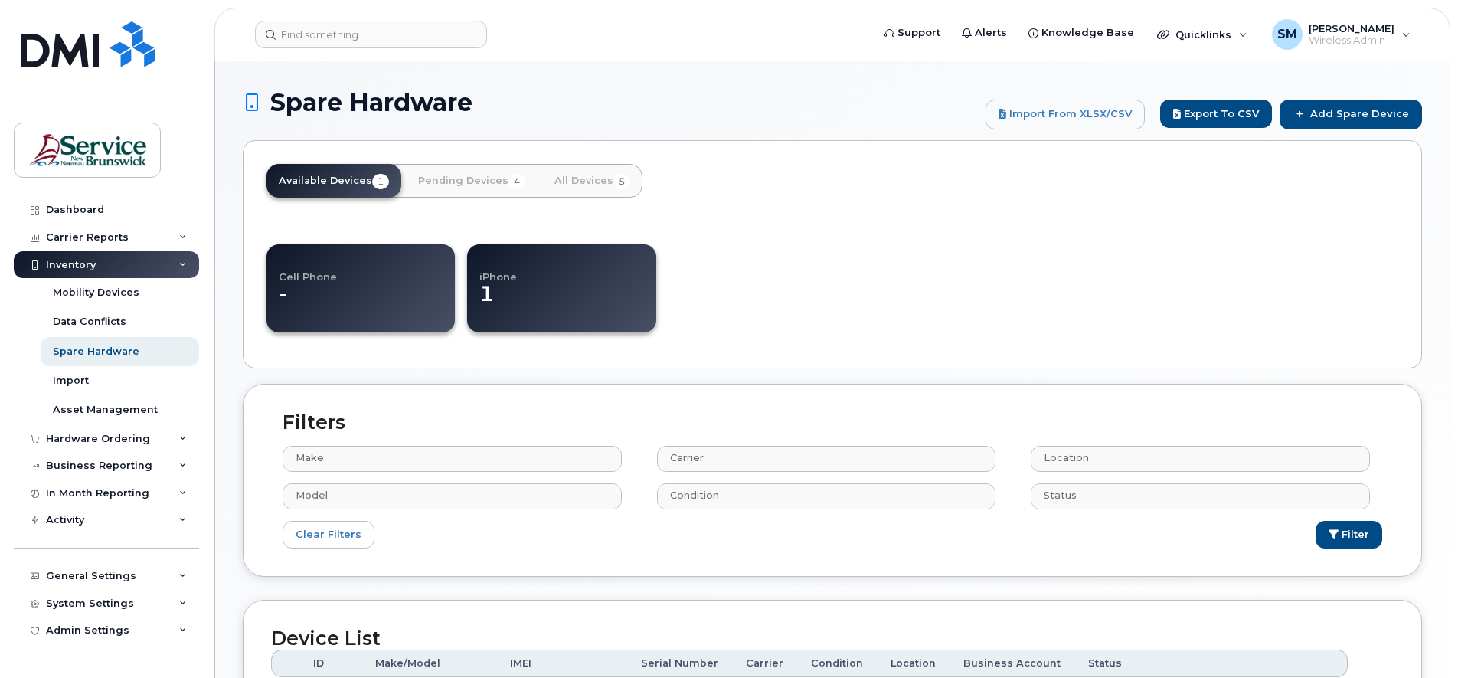
select select
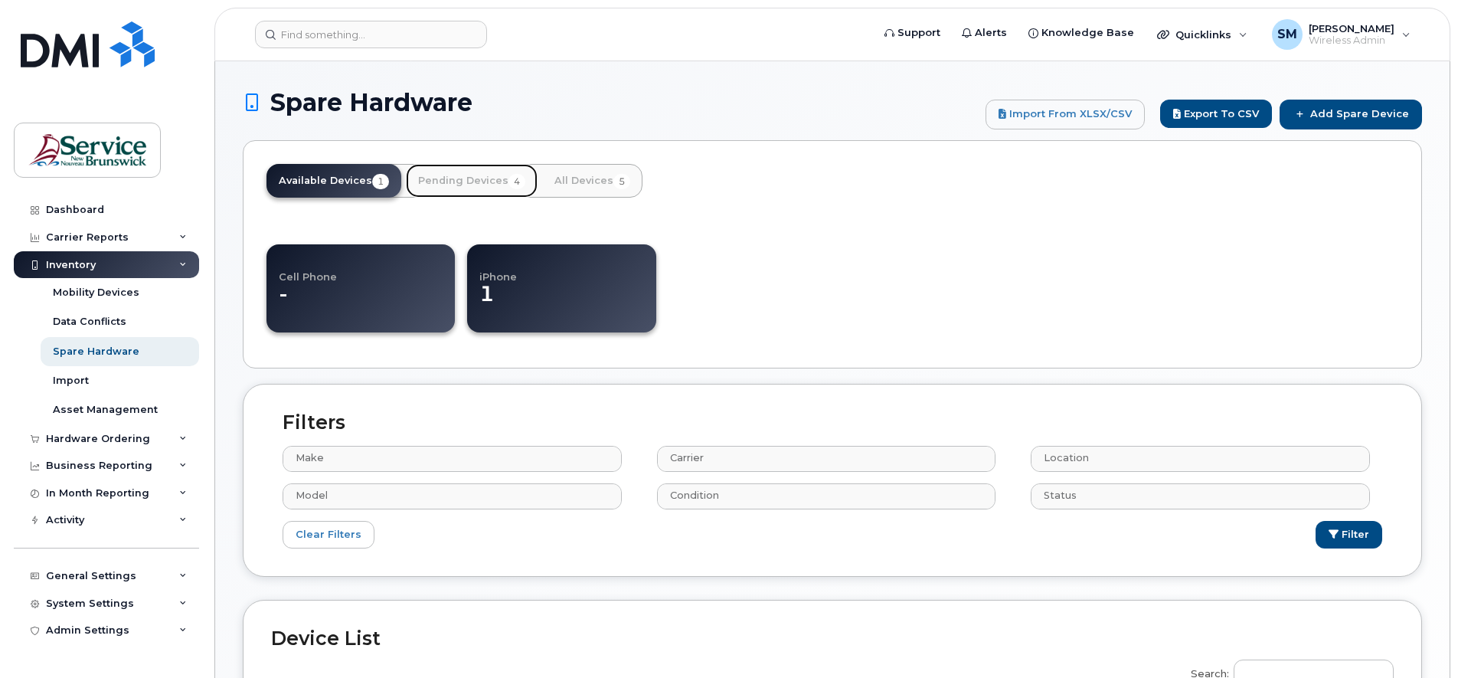
click at [460, 176] on link "Pending Devices 4" at bounding box center [472, 181] width 132 height 34
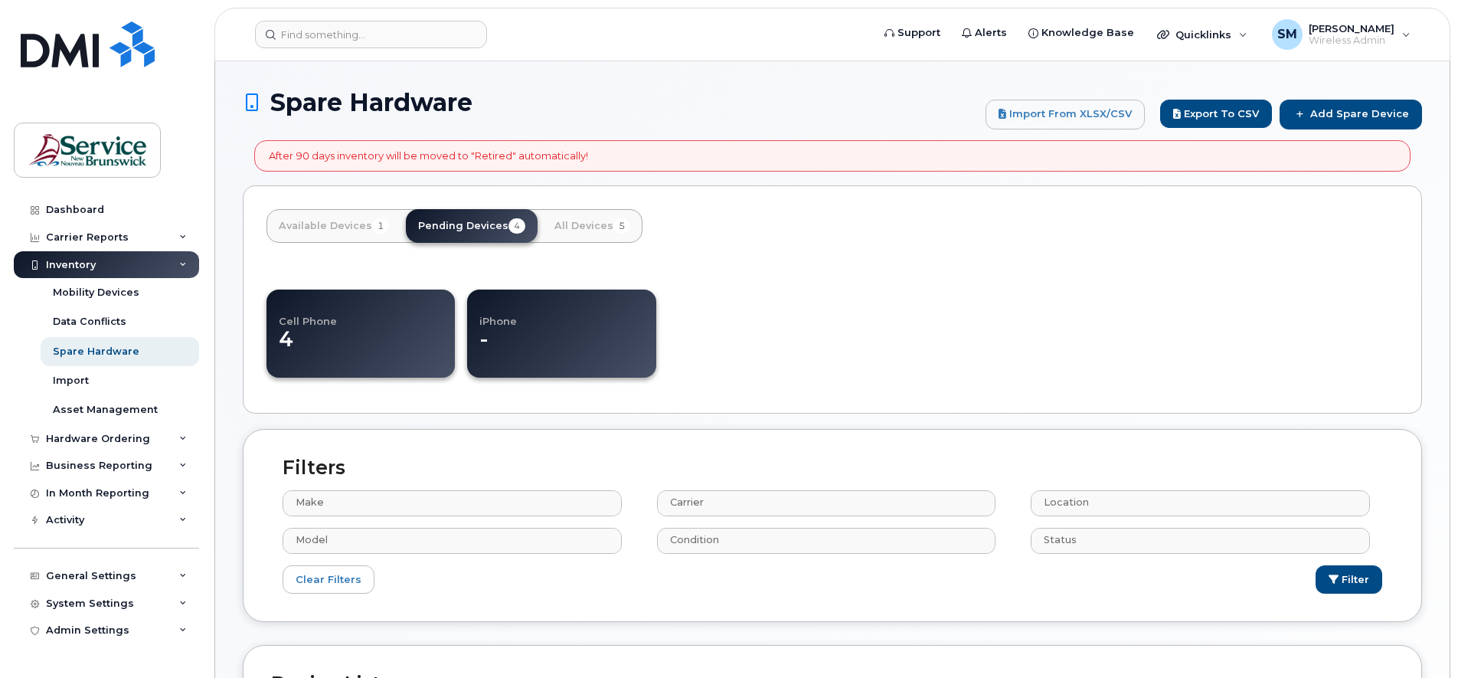
select select
click at [553, 227] on link "All Devices 5" at bounding box center [592, 226] width 100 height 34
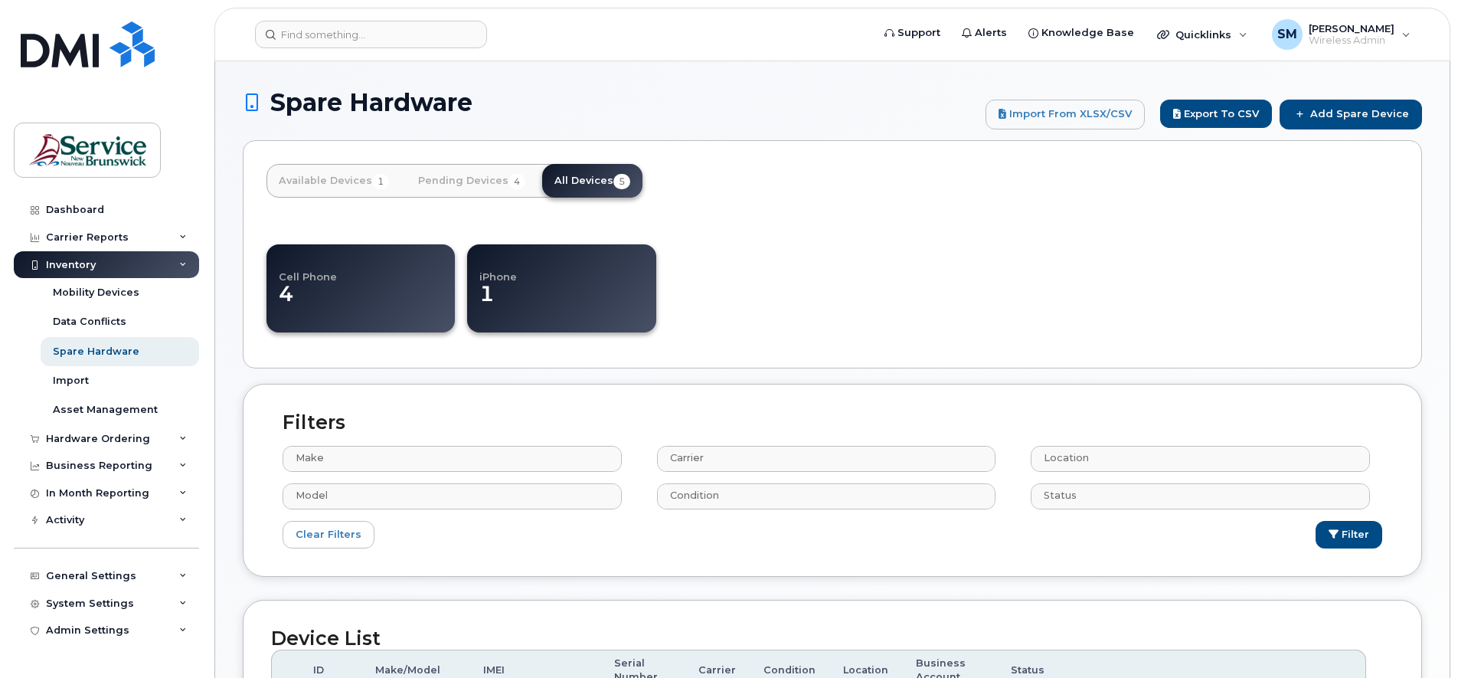
select select
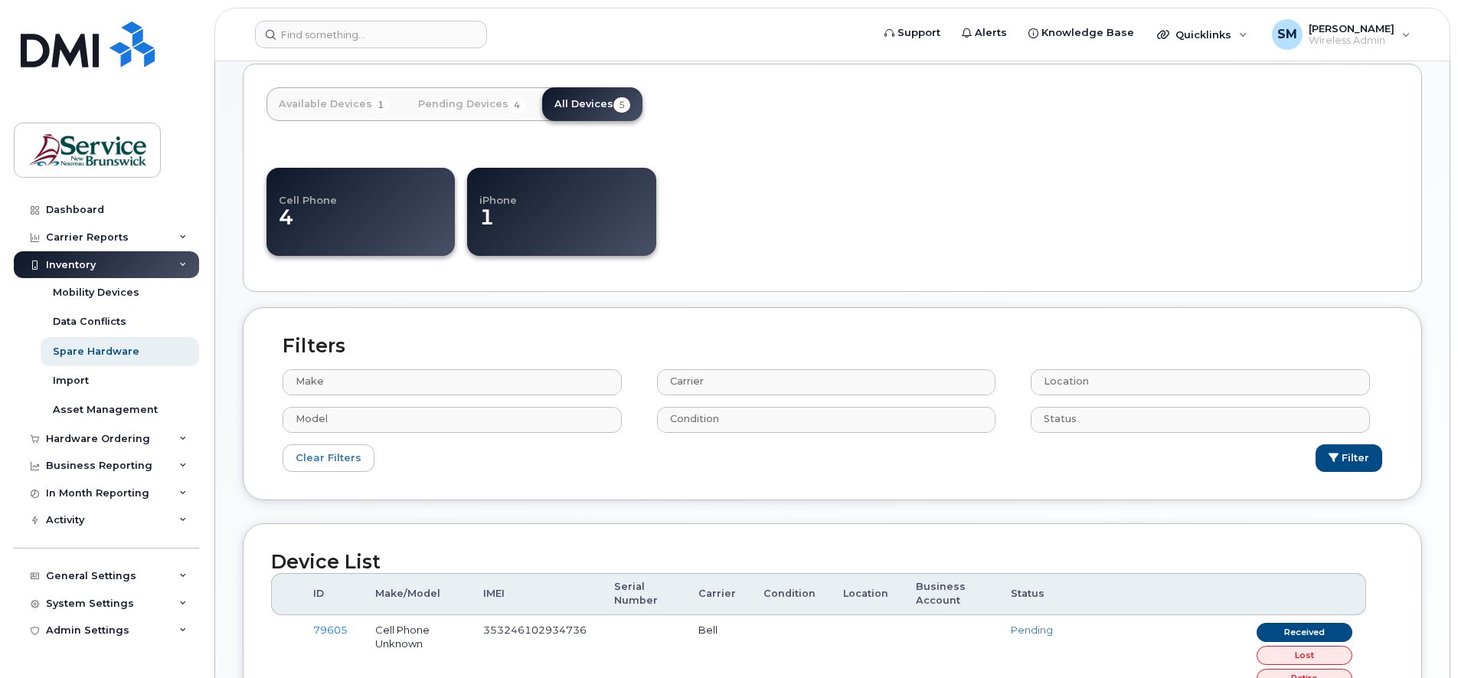
scroll to position [44, 0]
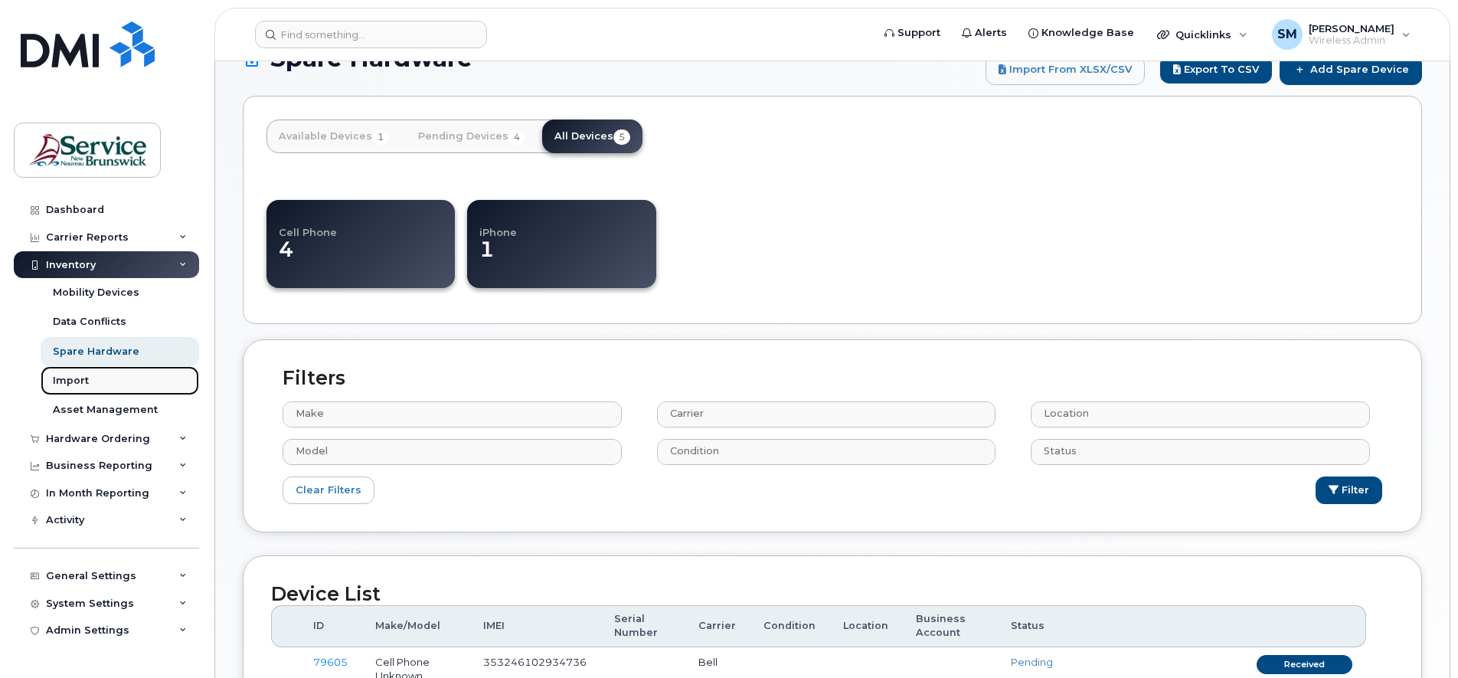
click at [61, 381] on div "Import" at bounding box center [71, 381] width 36 height 14
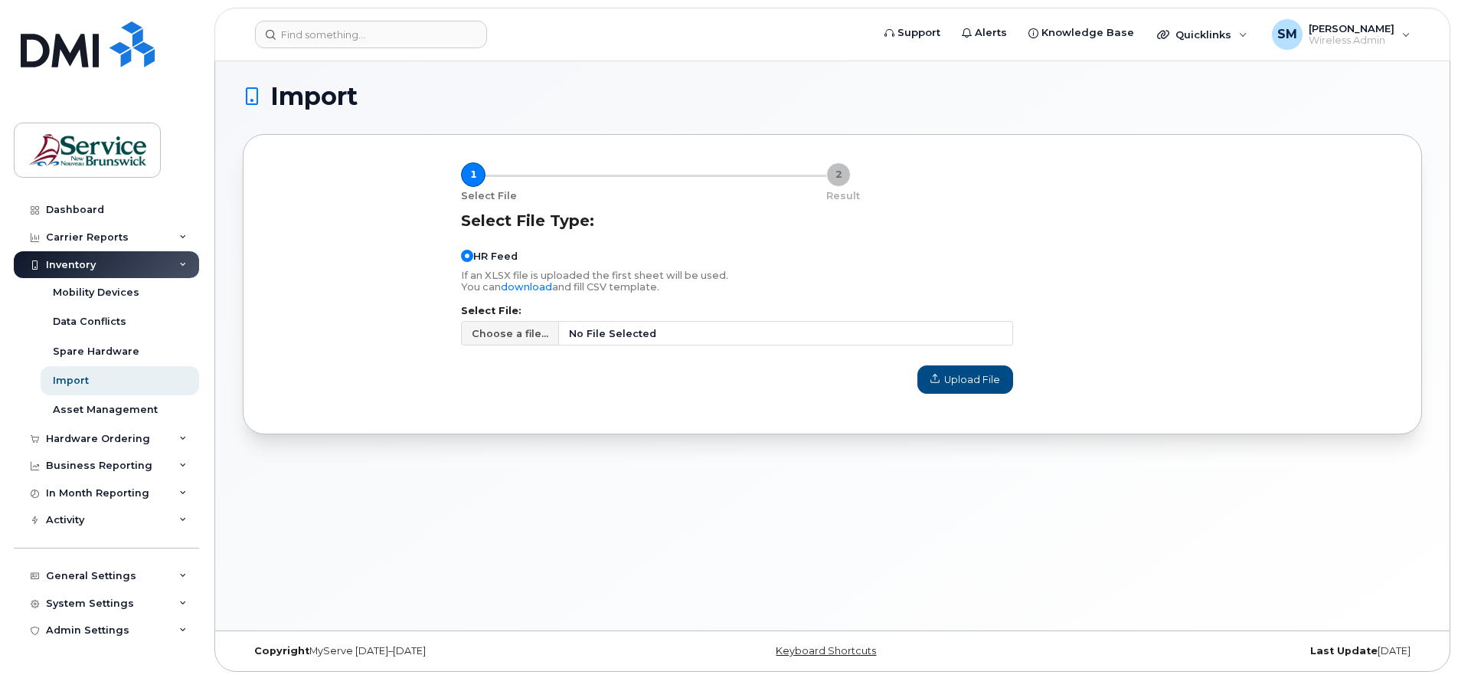
scroll to position [8, 0]
click at [100, 407] on div "Asset Management" at bounding box center [105, 410] width 105 height 14
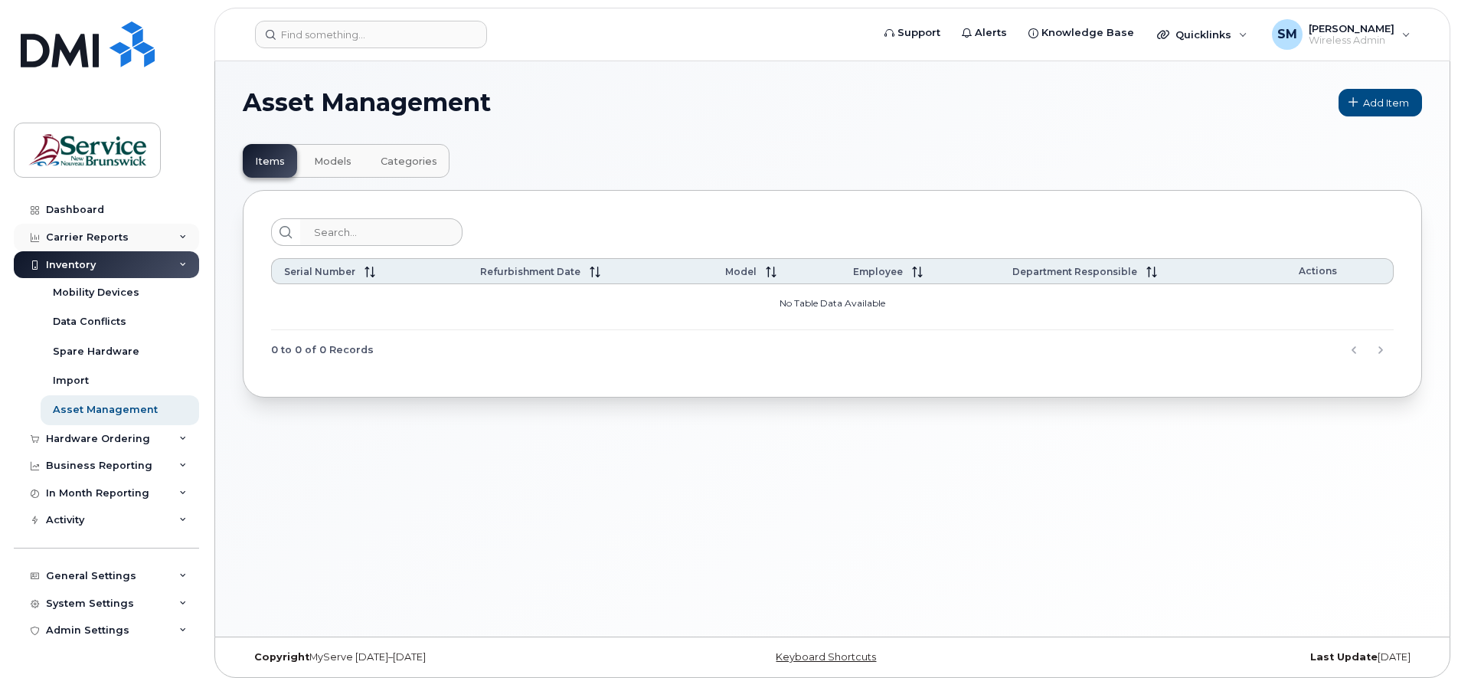
click at [180, 234] on icon at bounding box center [183, 238] width 8 height 8
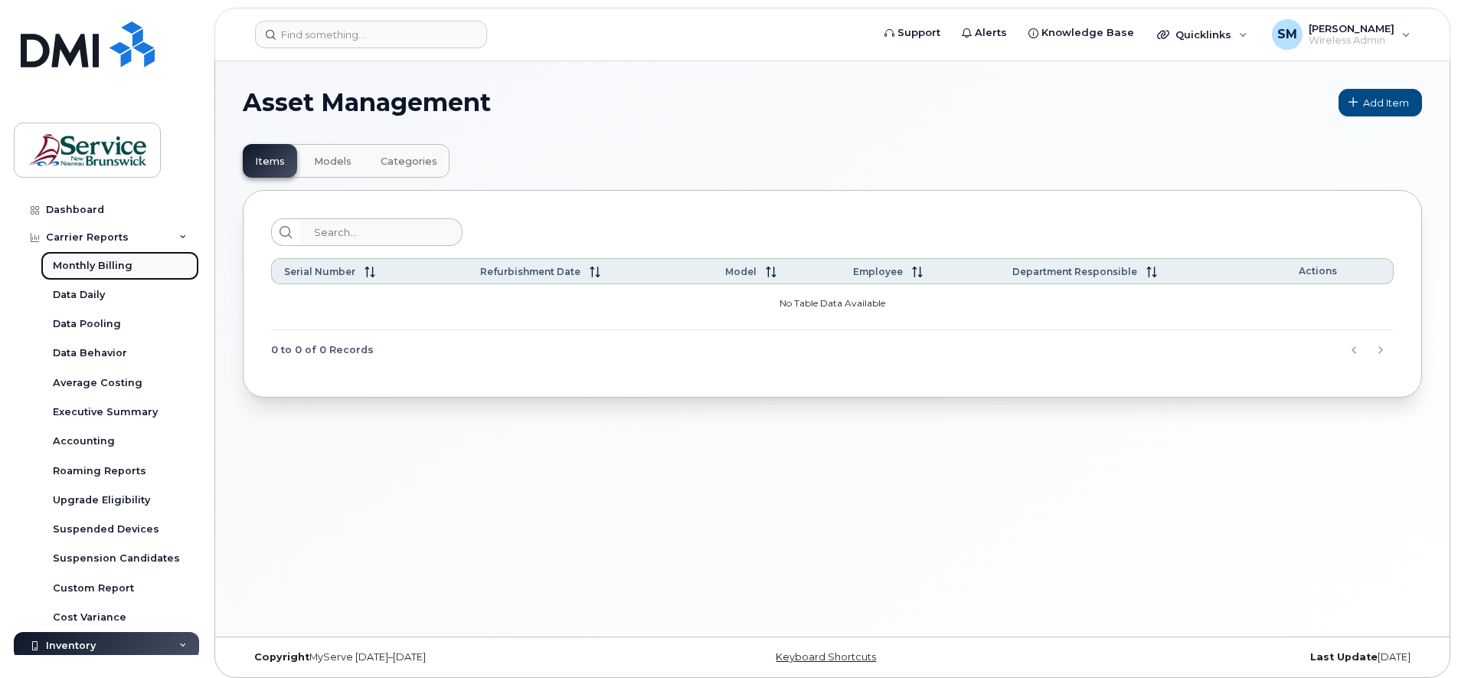
click at [103, 263] on div "Monthly Billing" at bounding box center [93, 266] width 80 height 14
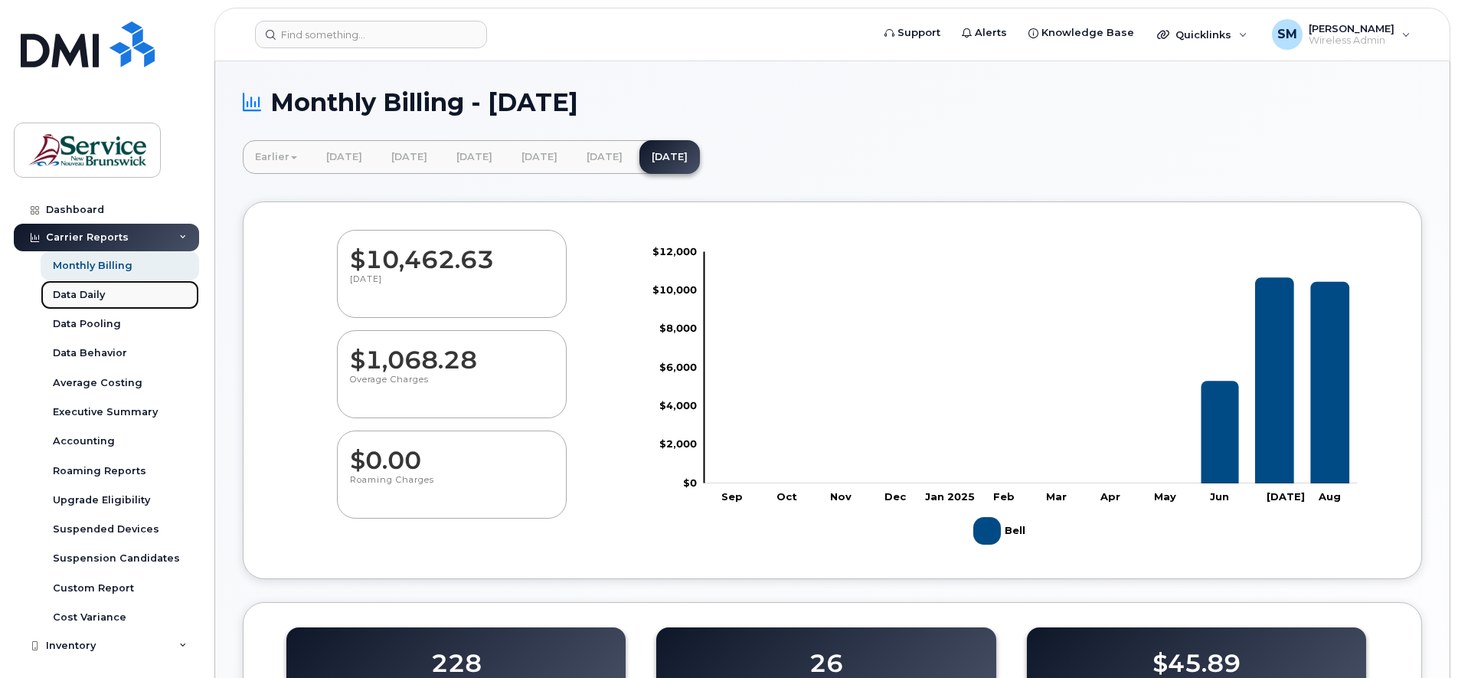
click at [80, 297] on div "Data Daily" at bounding box center [79, 295] width 52 height 14
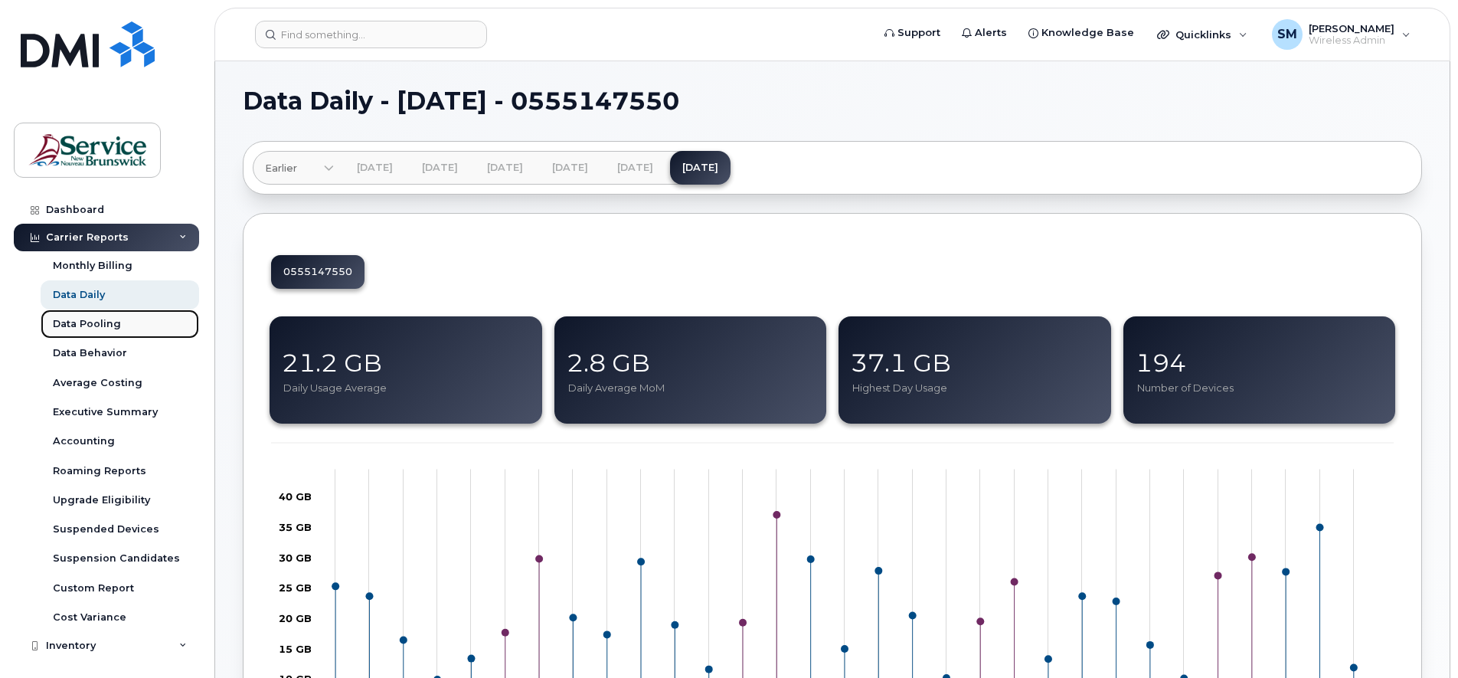
click at [78, 319] on div "Data Pooling" at bounding box center [87, 324] width 68 height 14
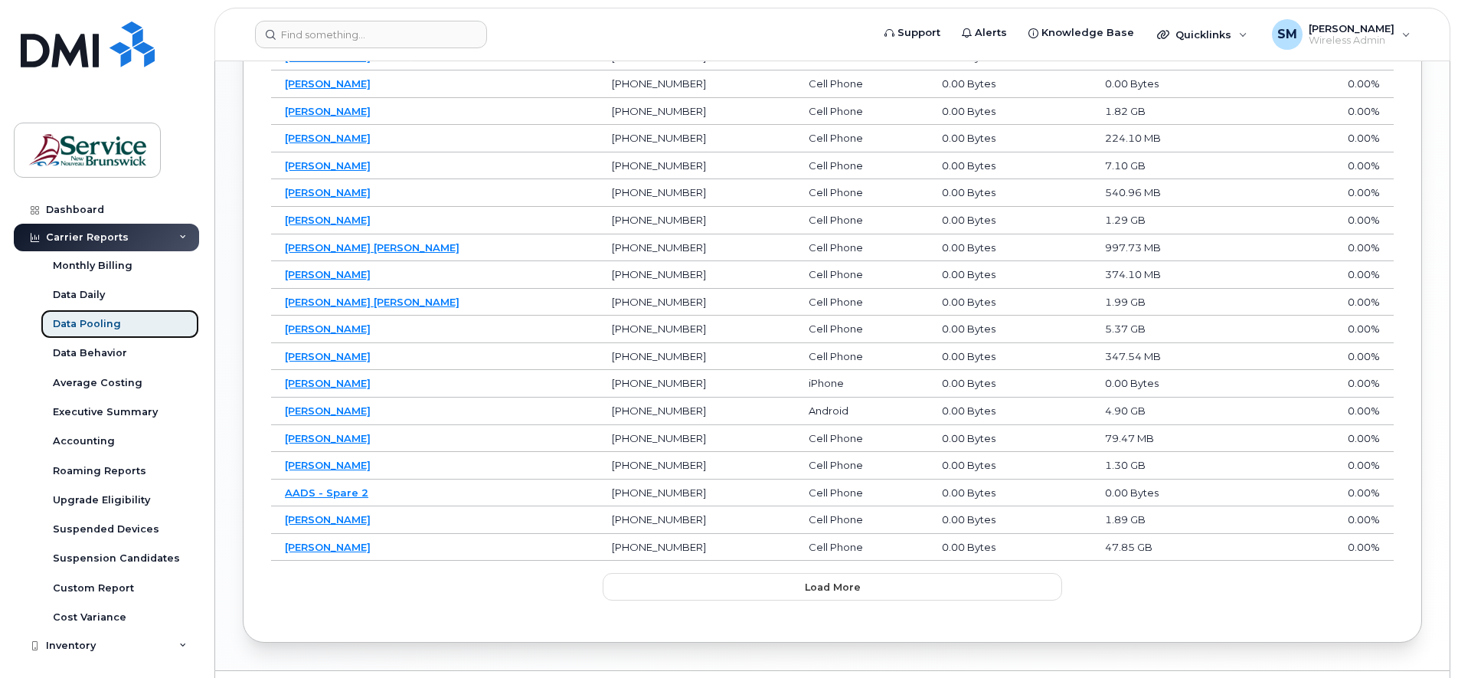
scroll to position [1031, 0]
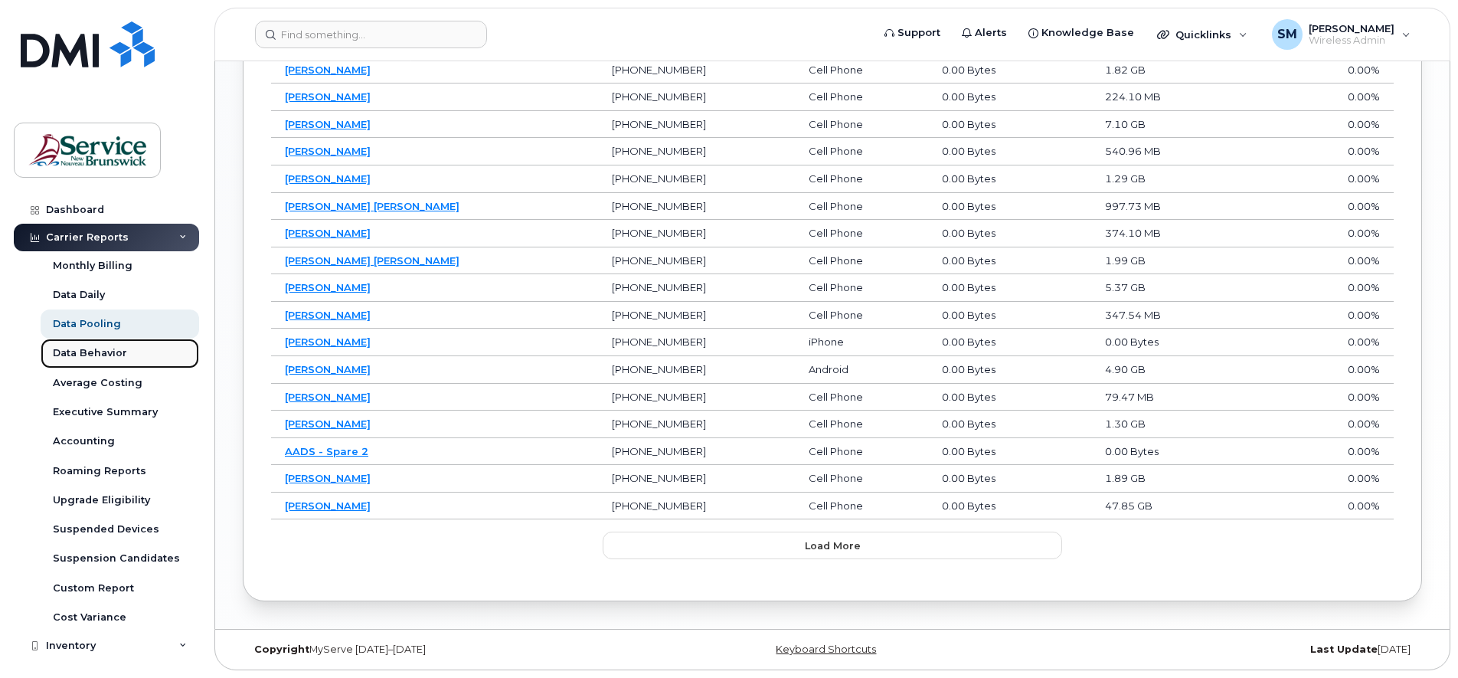
click at [90, 352] on div "Data Behavior" at bounding box center [90, 353] width 74 height 14
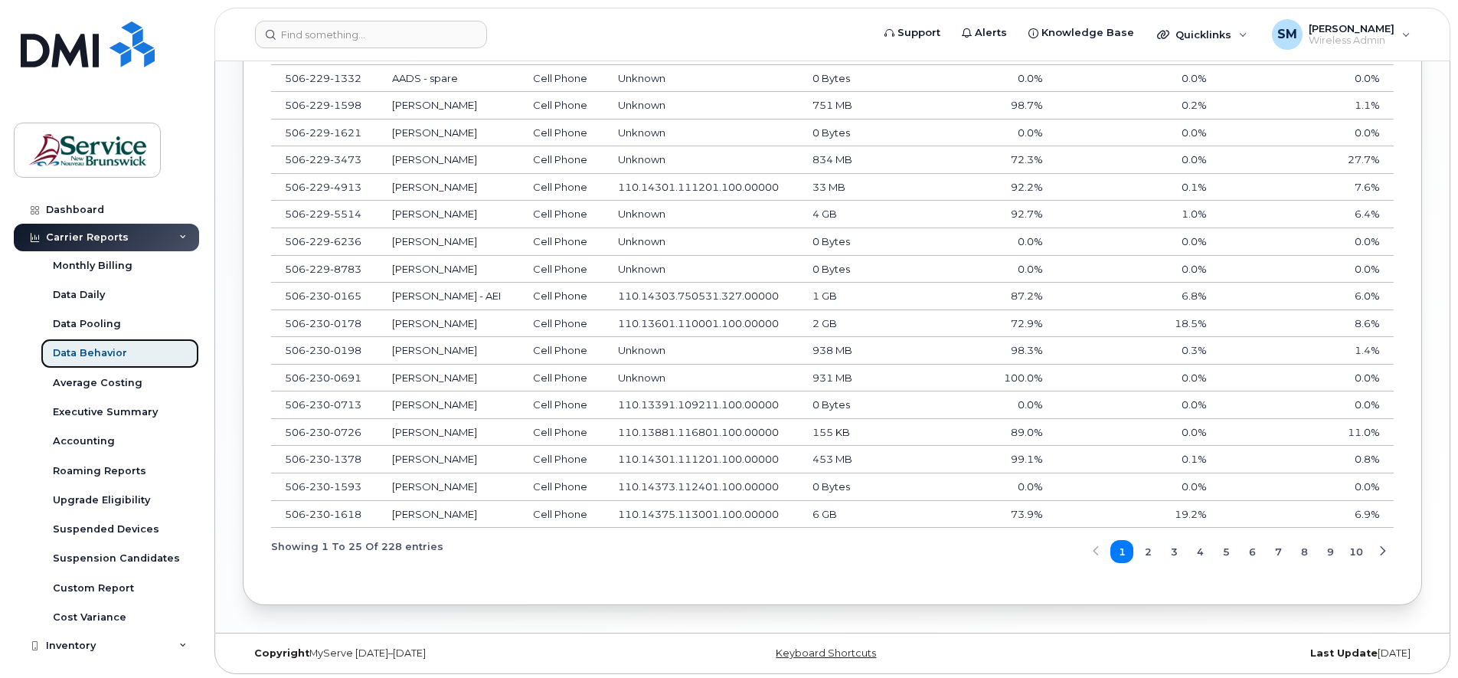
scroll to position [1201, 0]
click at [107, 386] on div "Average Costing" at bounding box center [98, 383] width 90 height 14
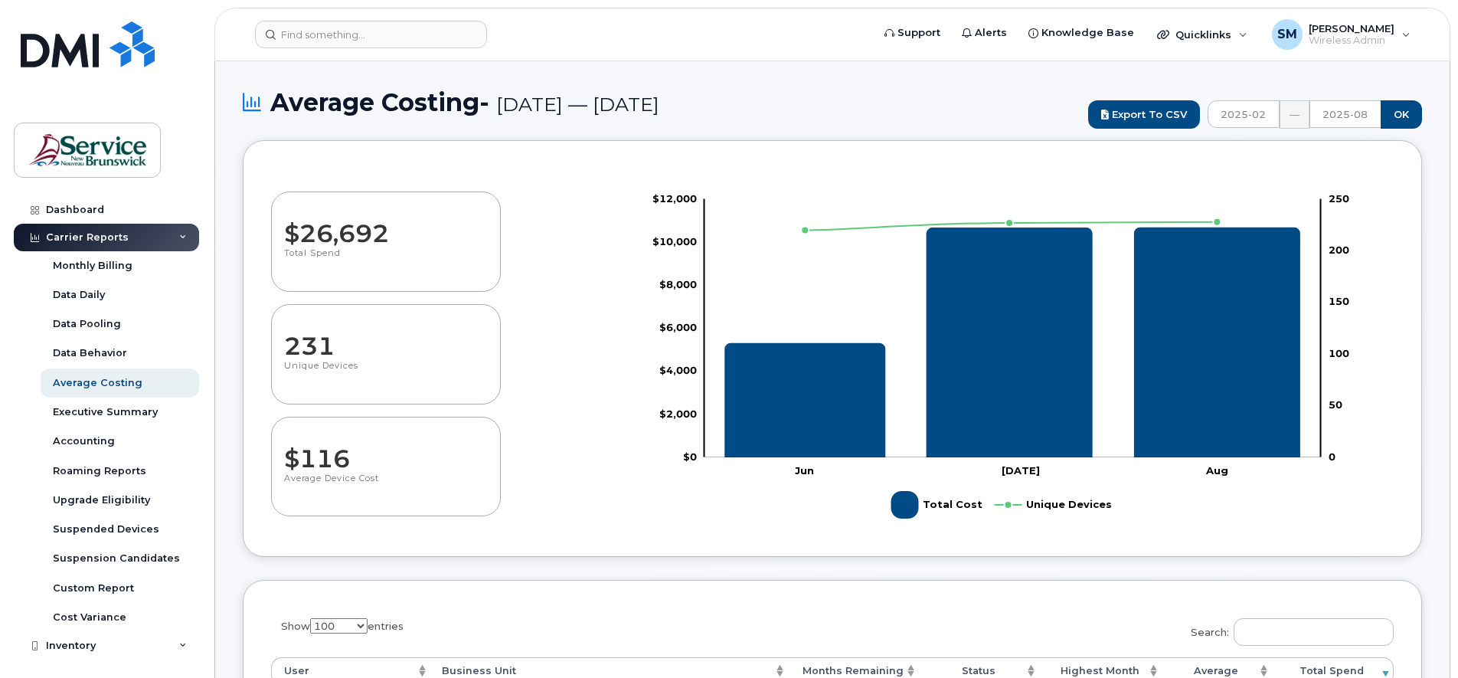
select select "100"
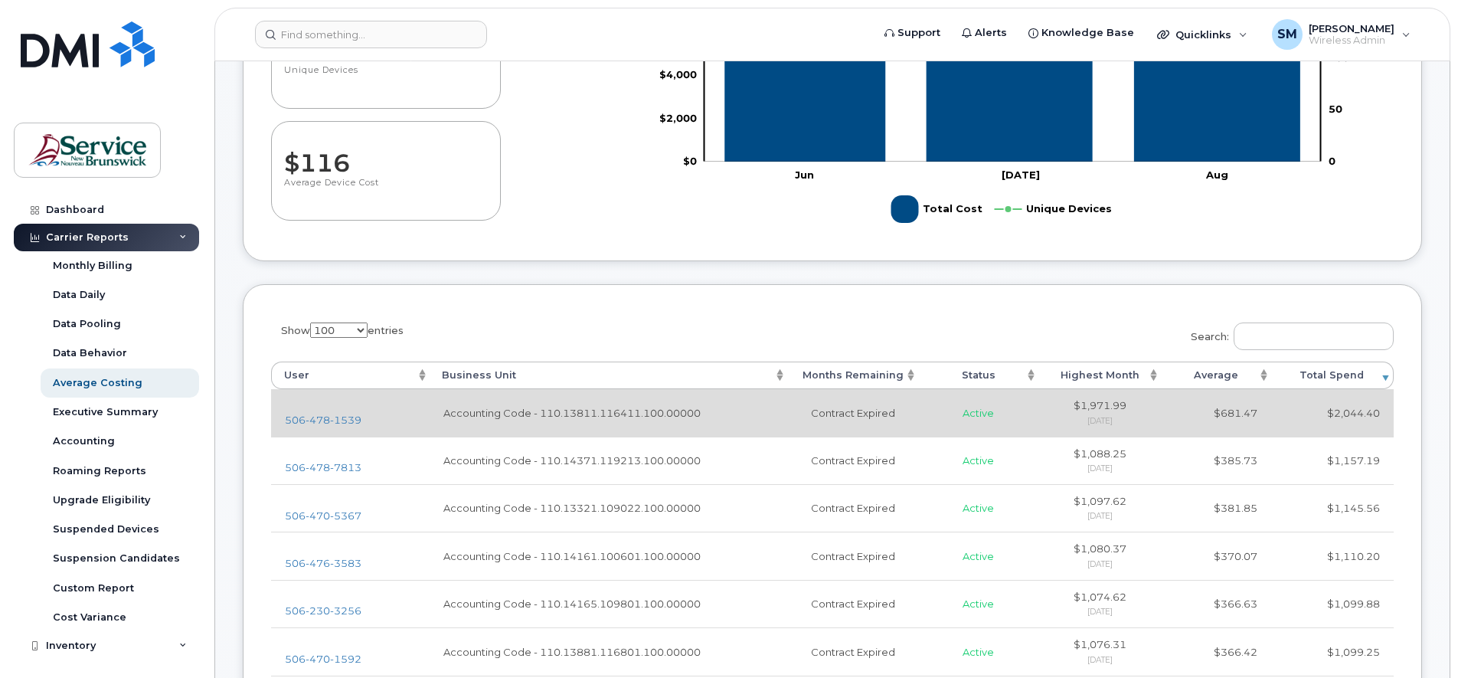
scroll to position [383, 0]
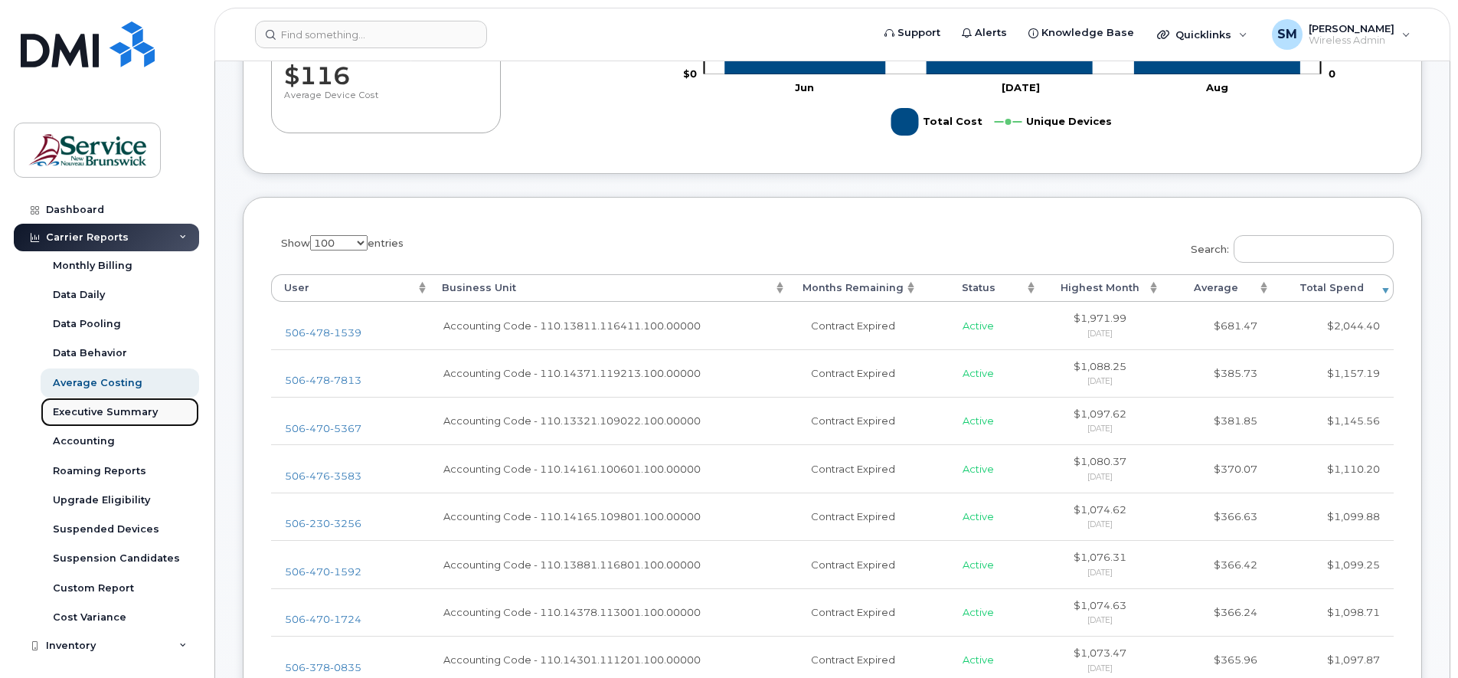
click at [93, 413] on div "Executive Summary" at bounding box center [105, 412] width 105 height 14
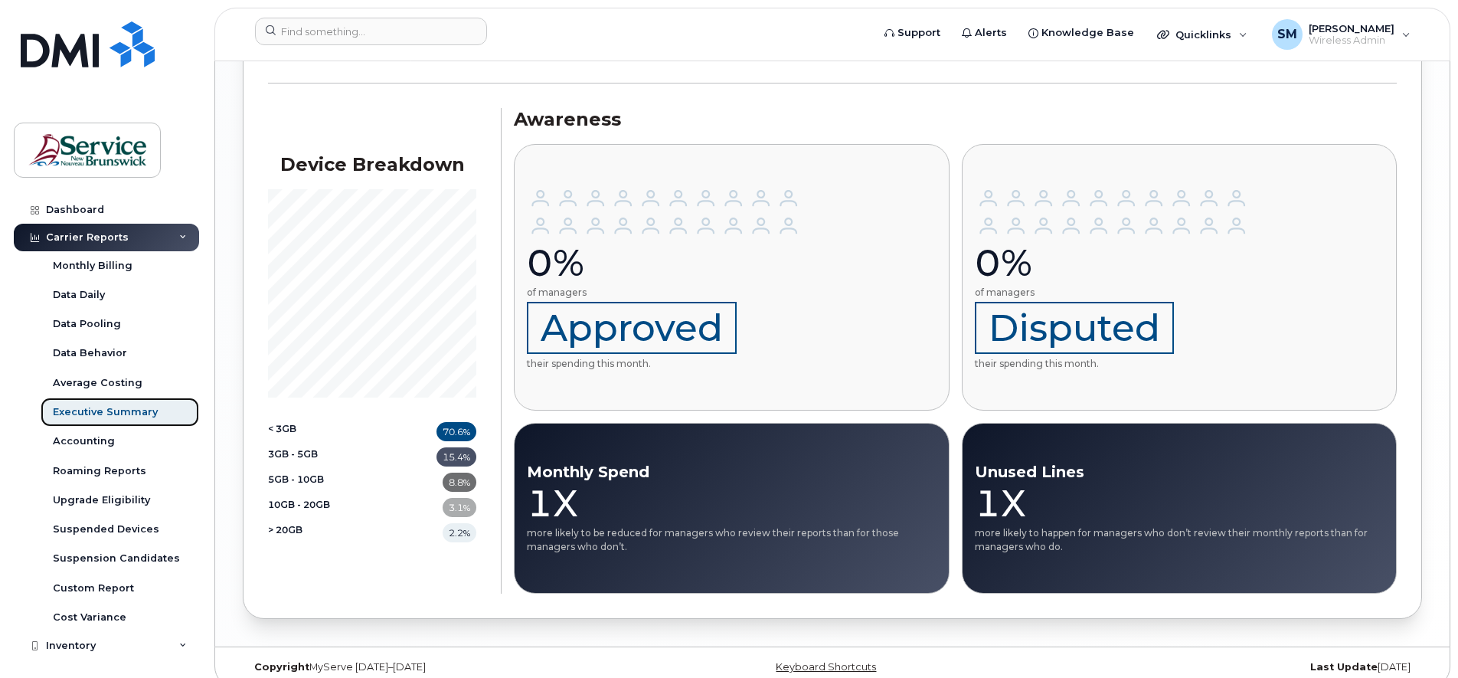
scroll to position [1837, 0]
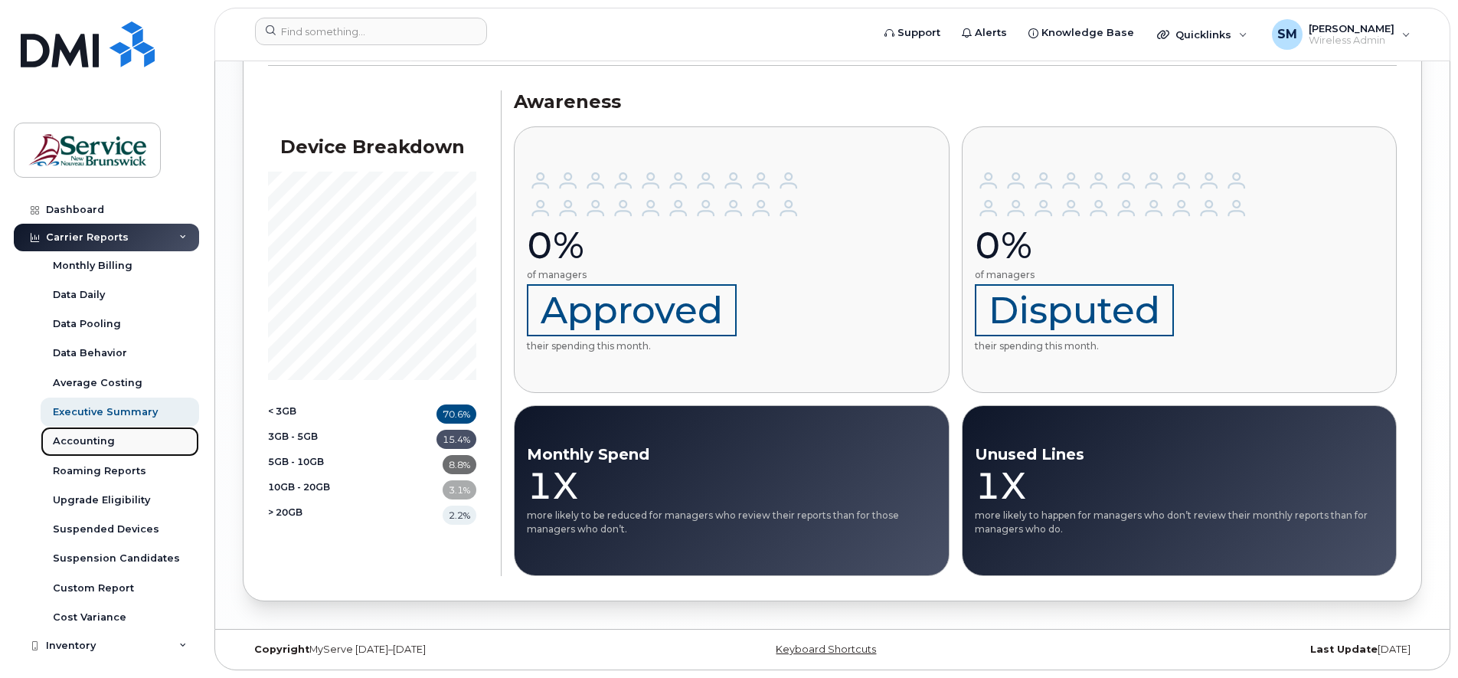
click at [84, 437] on div "Accounting" at bounding box center [84, 441] width 62 height 14
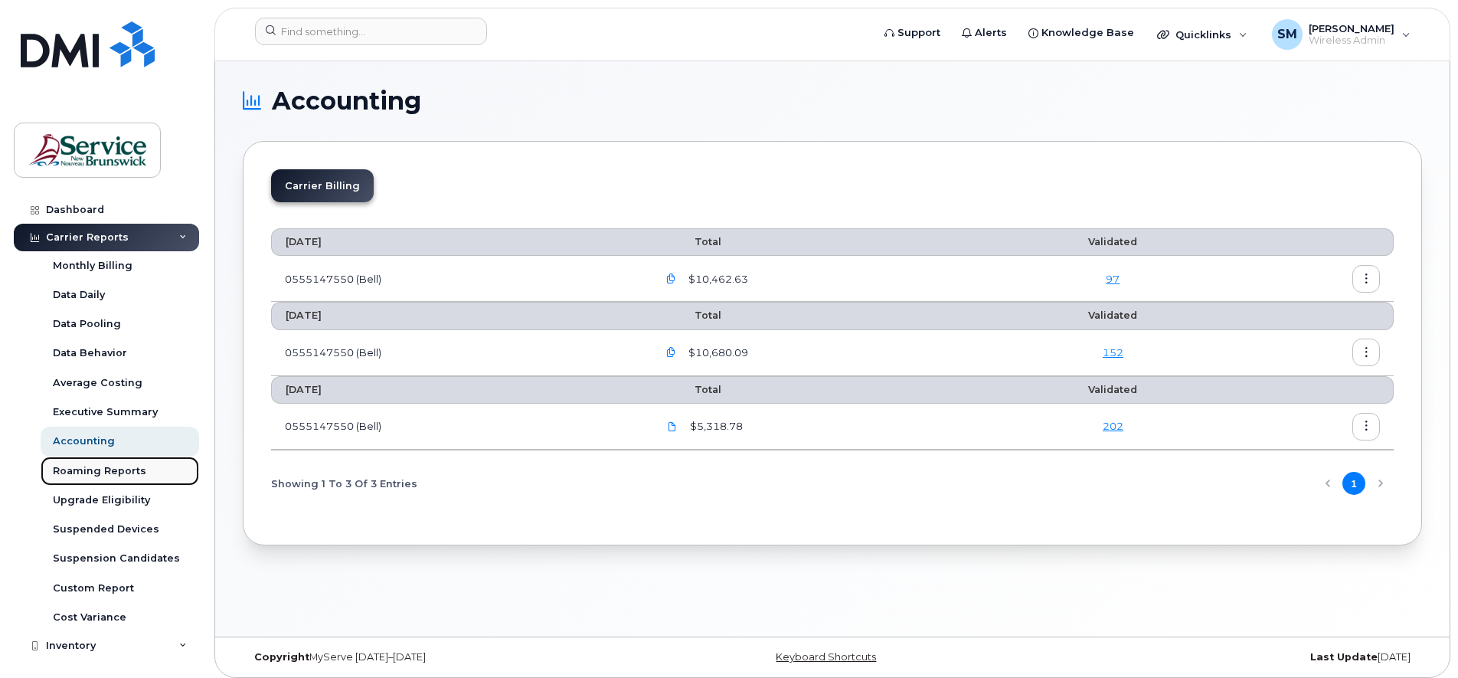
click at [93, 471] on div "Roaming Reports" at bounding box center [99, 471] width 93 height 14
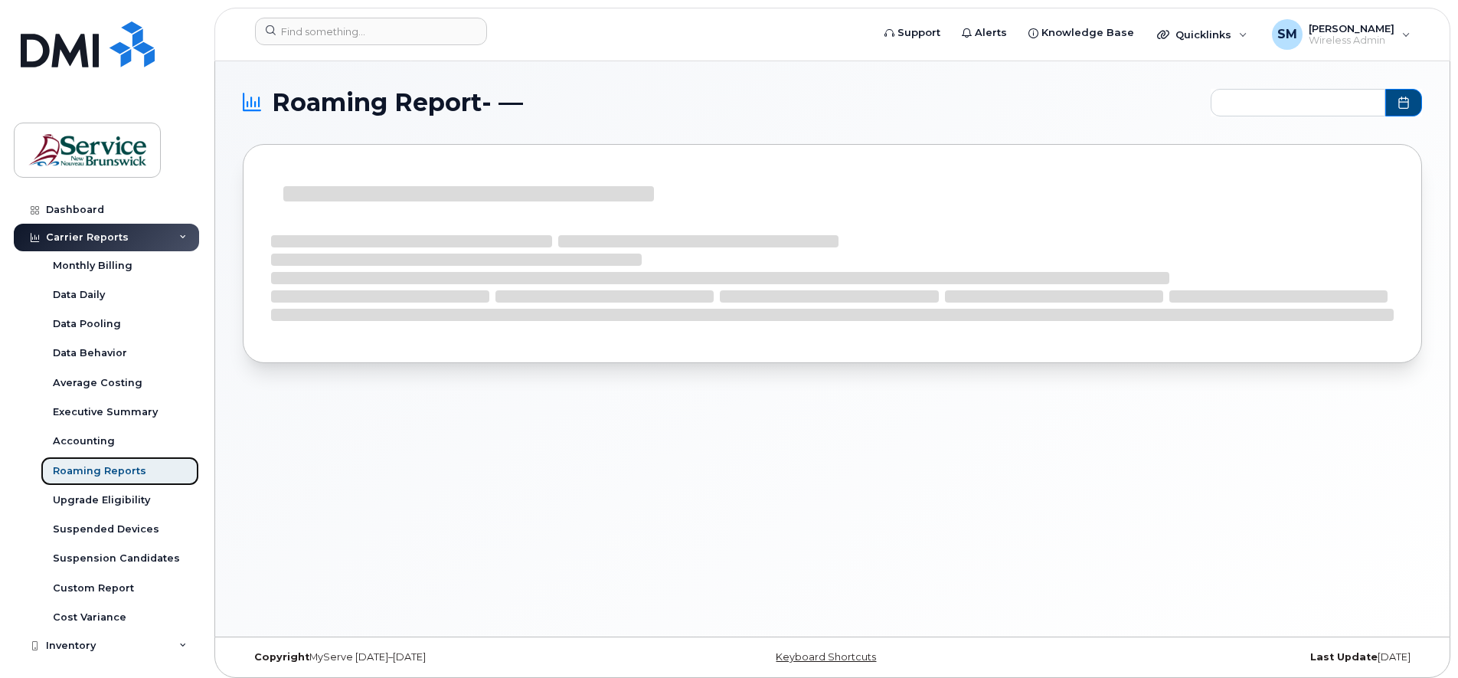
type input "2025-02 - 2025-08"
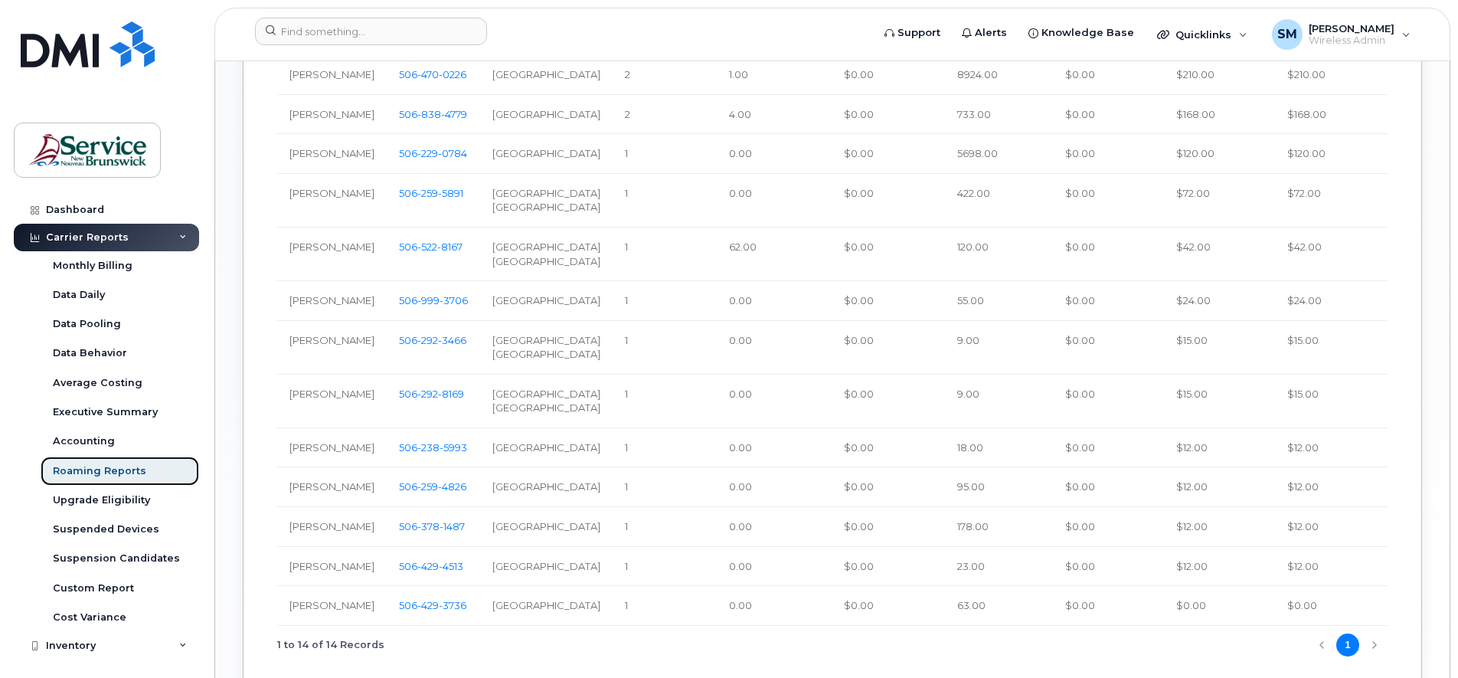
scroll to position [957, 0]
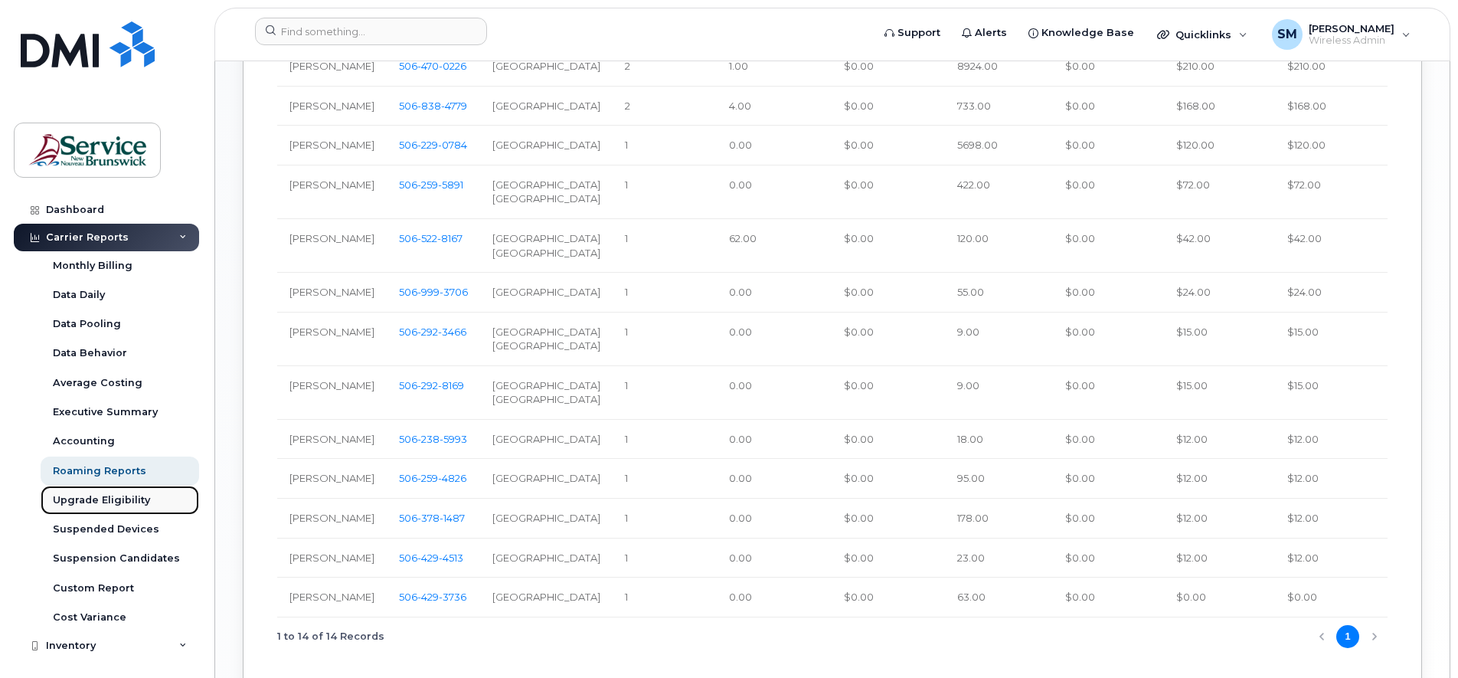
click at [70, 499] on div "Upgrade Eligibility" at bounding box center [101, 500] width 97 height 14
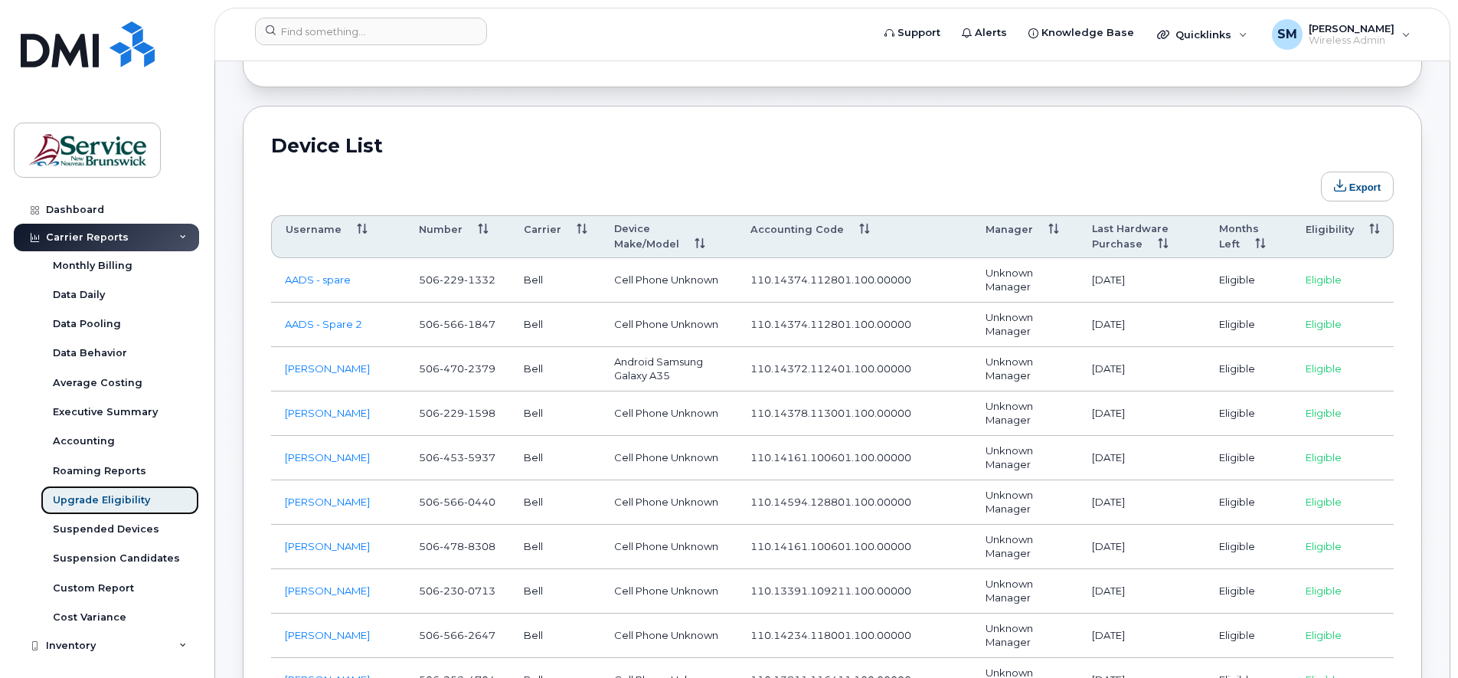
scroll to position [766, 0]
click at [104, 530] on div "Suspended Devices" at bounding box center [106, 529] width 106 height 14
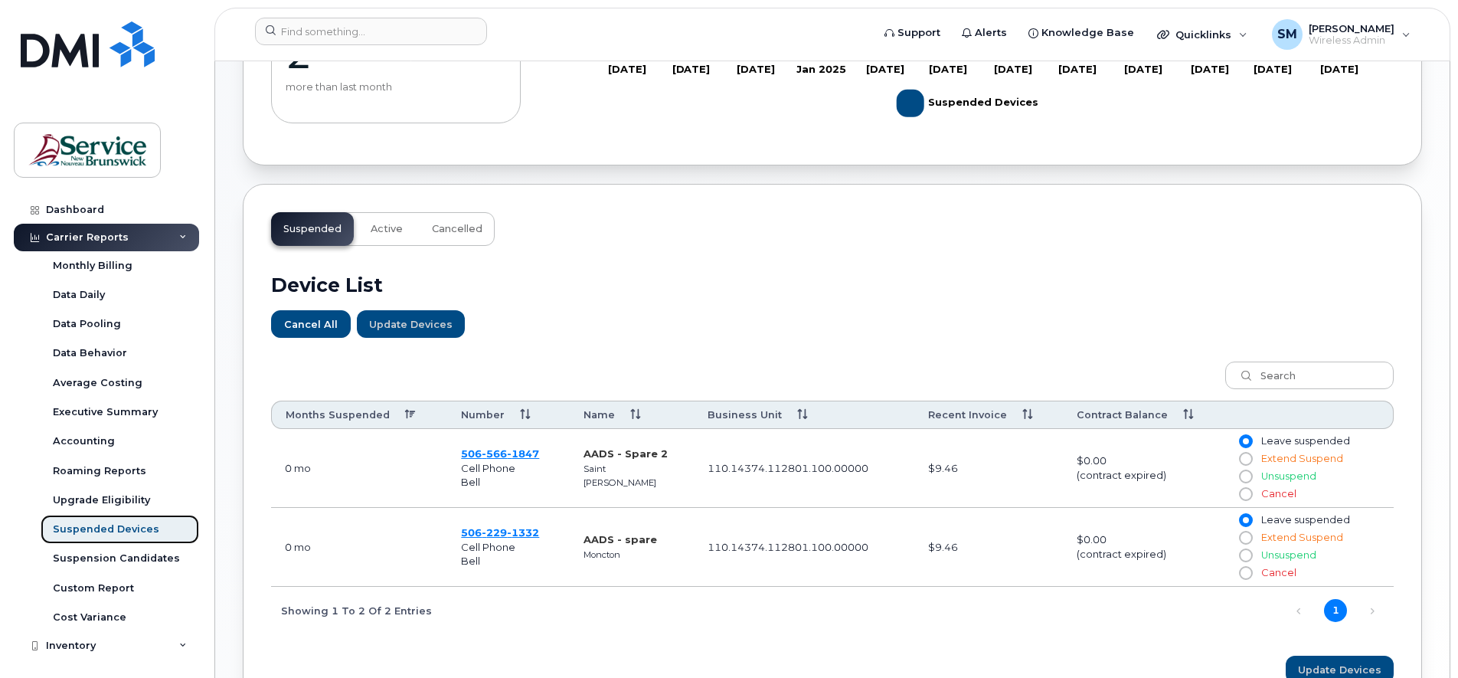
scroll to position [383, 0]
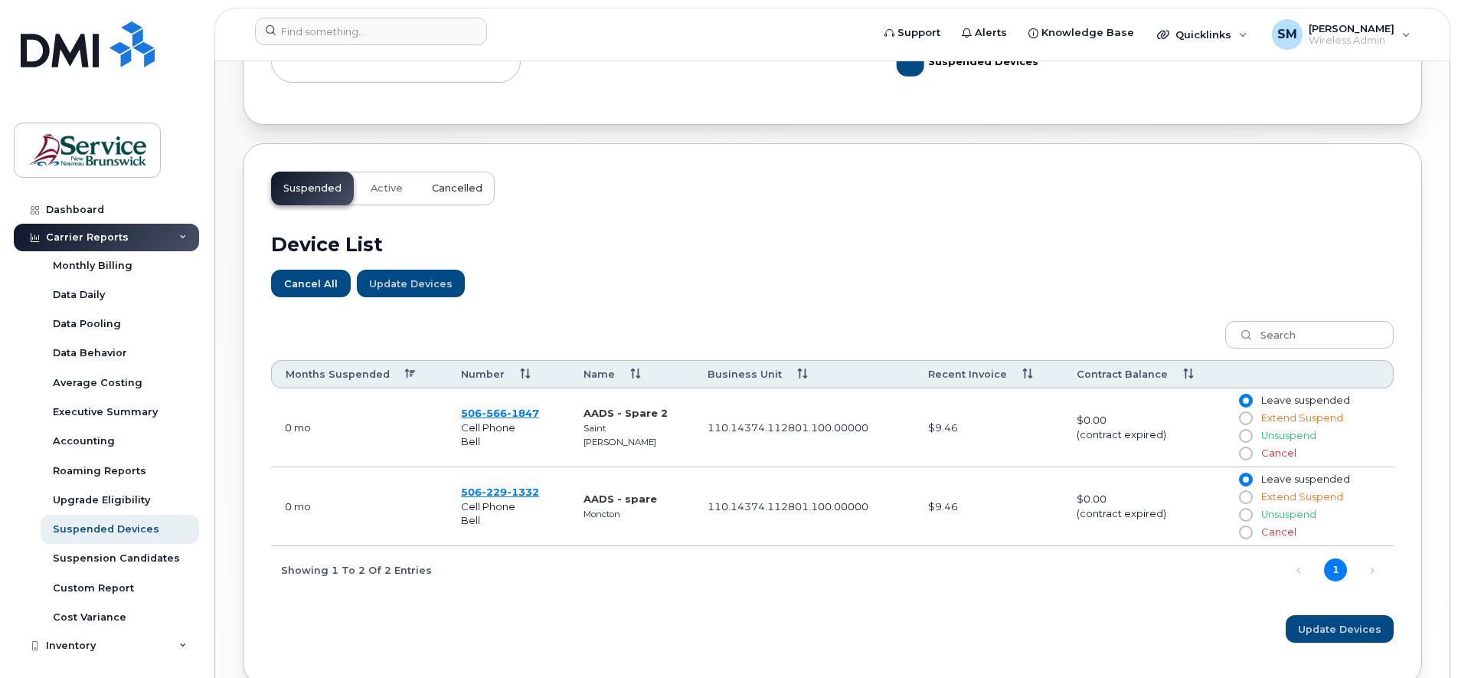
click at [448, 190] on span "Cancelled" at bounding box center [457, 188] width 51 height 12
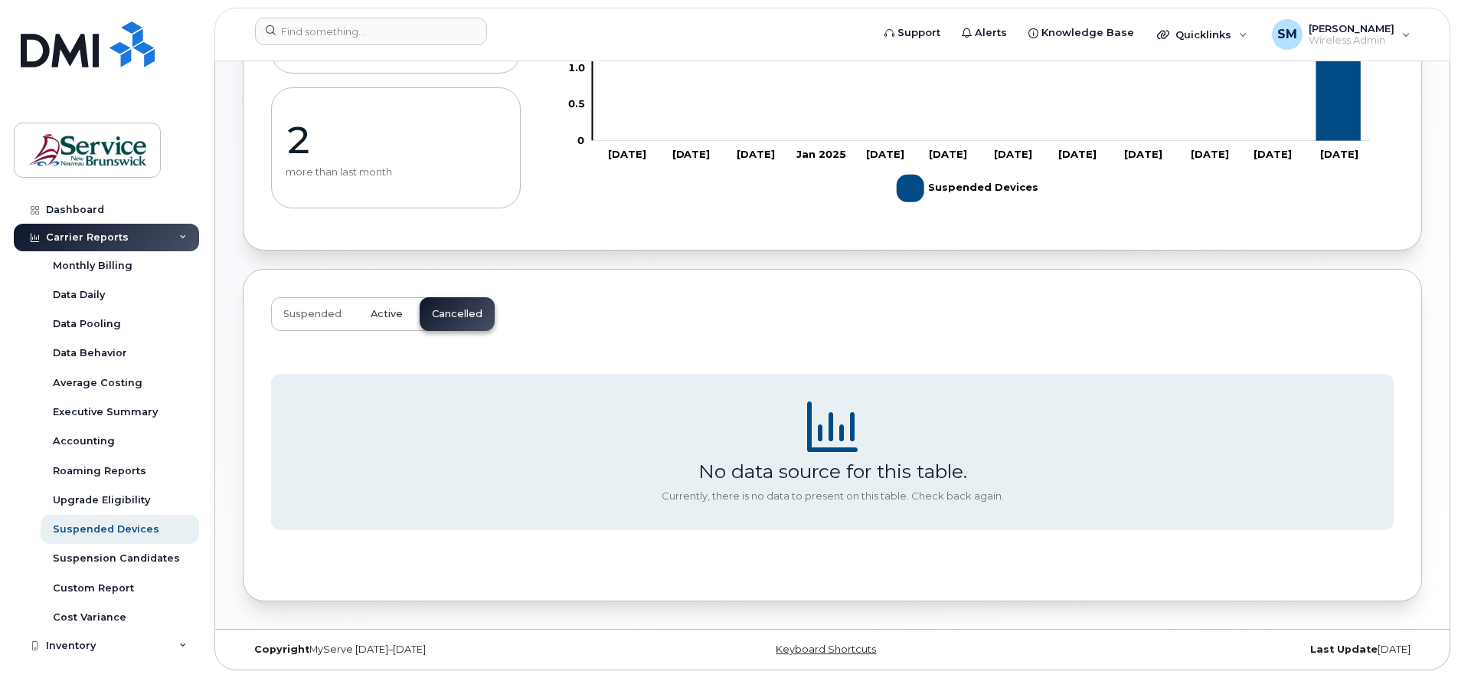
click at [372, 316] on span "Active" at bounding box center [387, 314] width 32 height 12
click at [300, 312] on span "Suspended" at bounding box center [312, 314] width 58 height 12
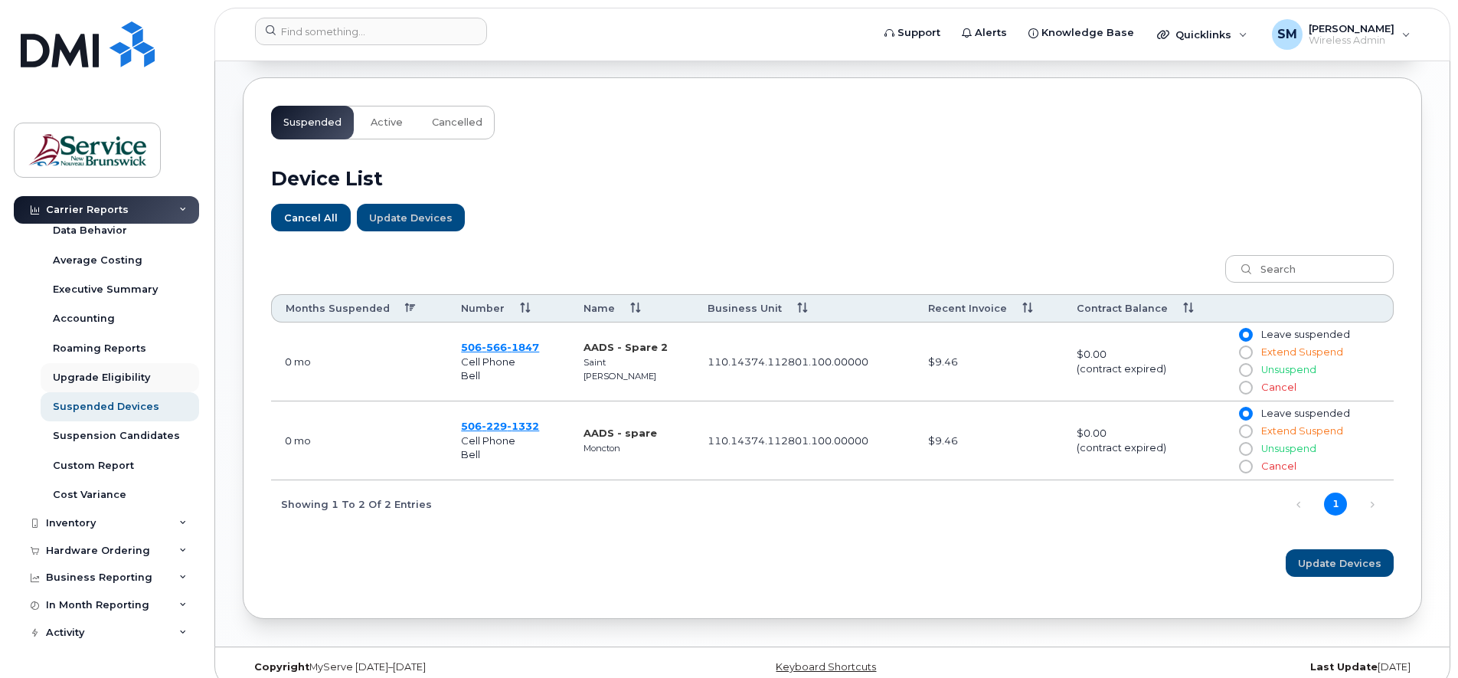
scroll to position [191, 0]
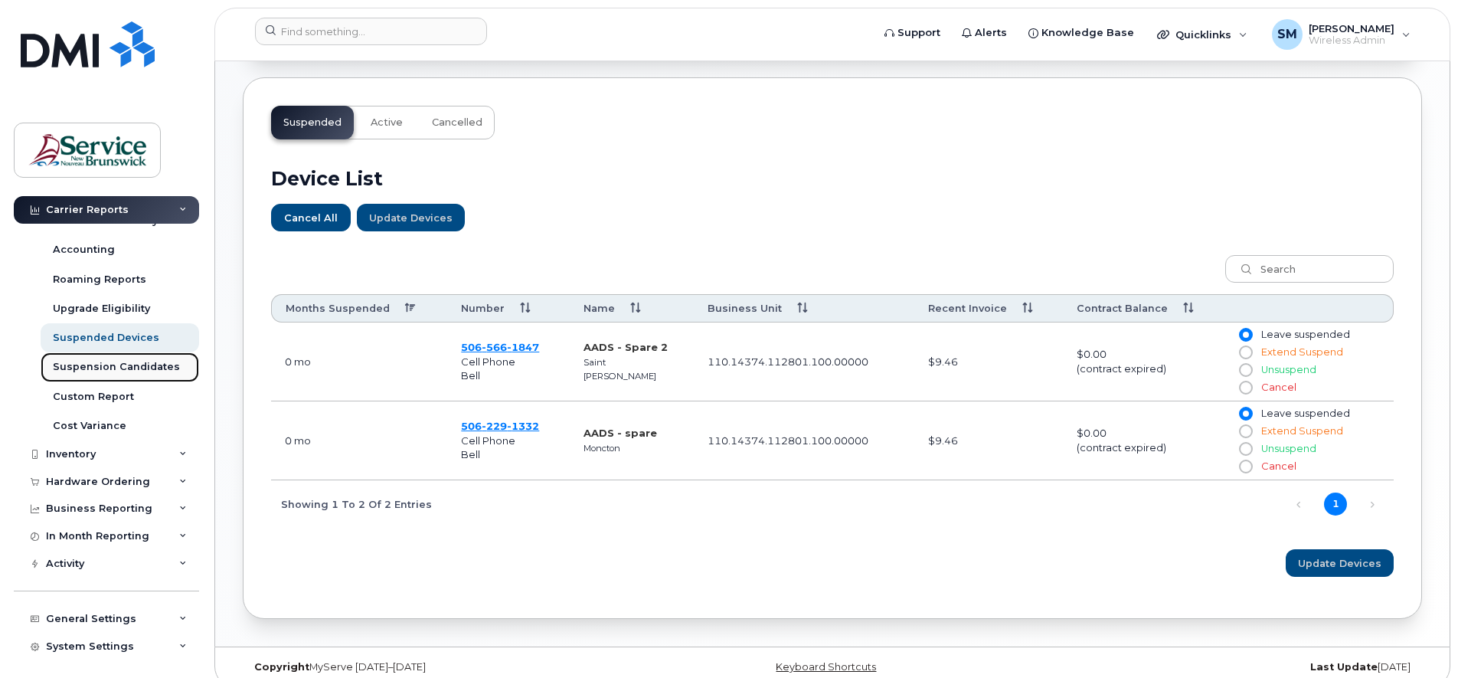
click at [113, 363] on div "Suspension Candidates" at bounding box center [116, 367] width 127 height 14
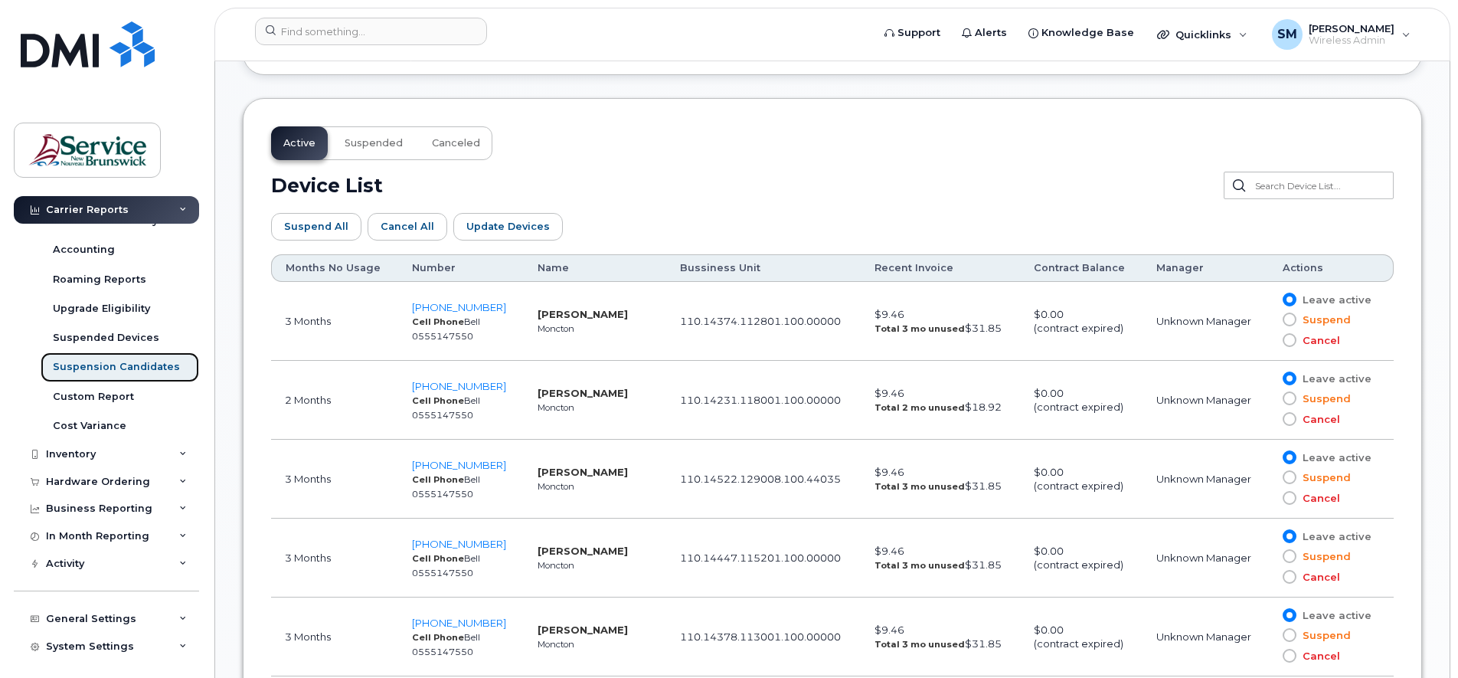
scroll to position [766, 0]
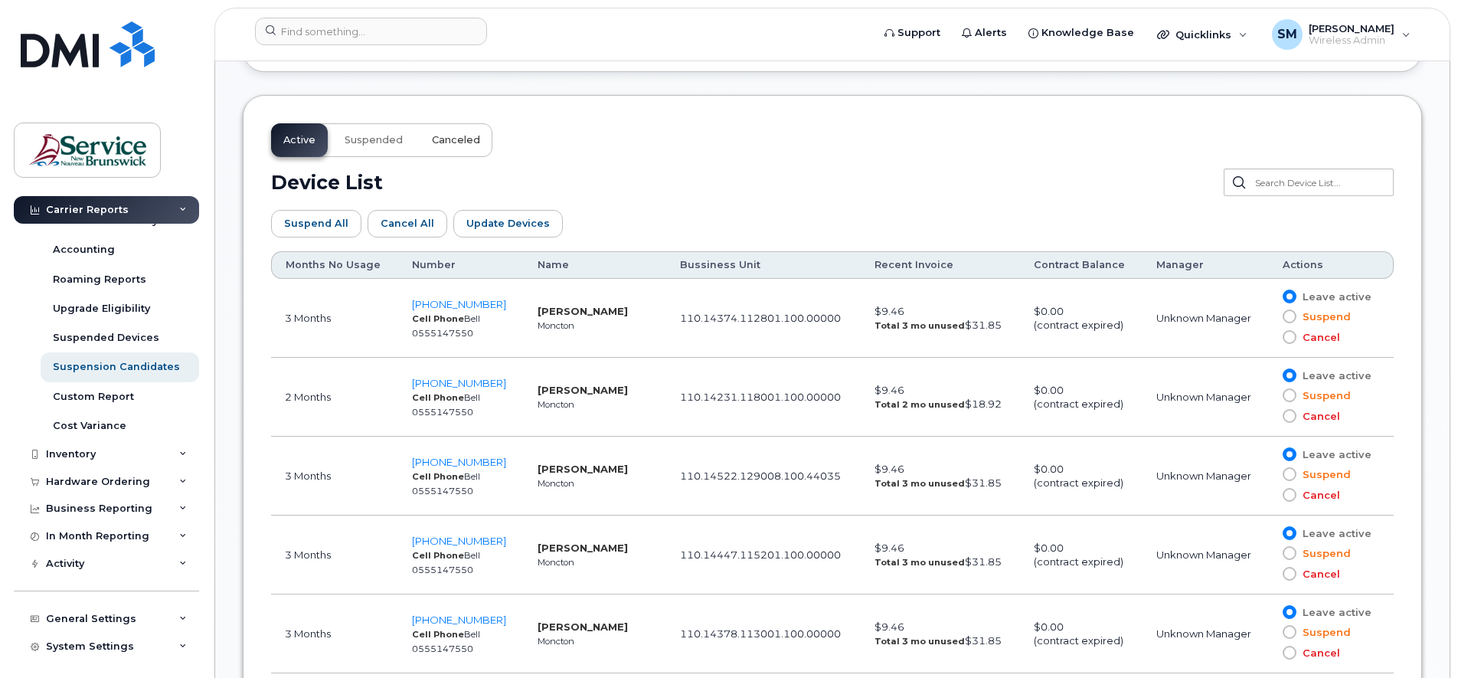
click at [453, 136] on span "Canceled" at bounding box center [456, 140] width 48 height 12
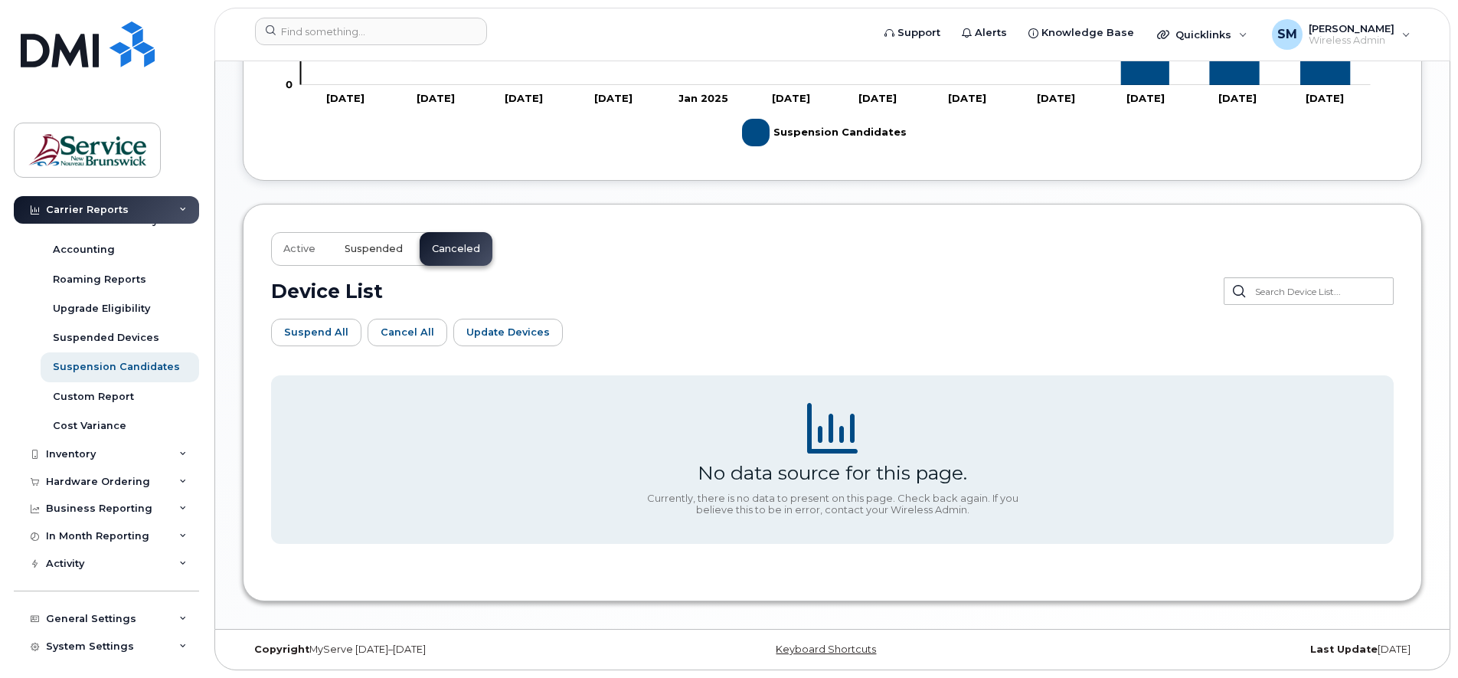
click at [367, 242] on button "Suspended" at bounding box center [373, 249] width 83 height 34
click at [308, 250] on span "Active" at bounding box center [299, 249] width 32 height 12
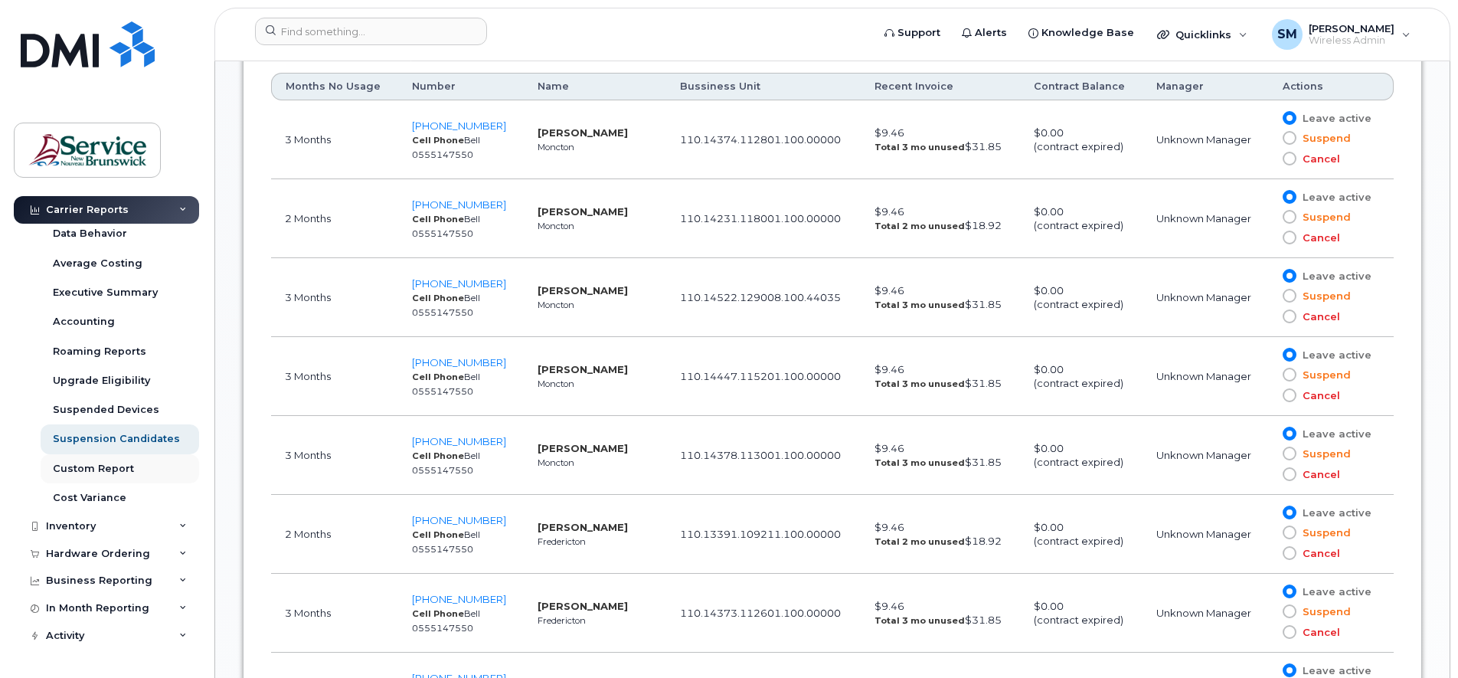
scroll to position [191, 0]
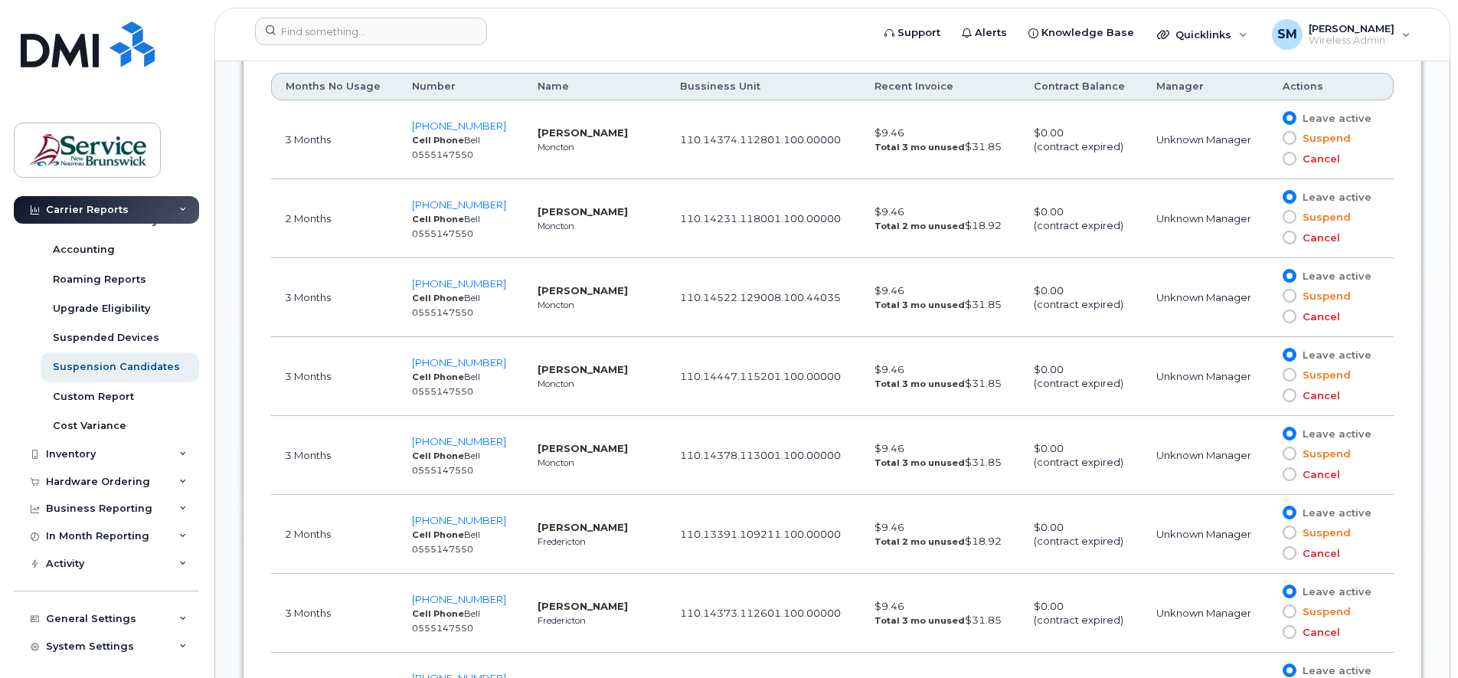
click at [179, 209] on icon at bounding box center [183, 210] width 8 height 8
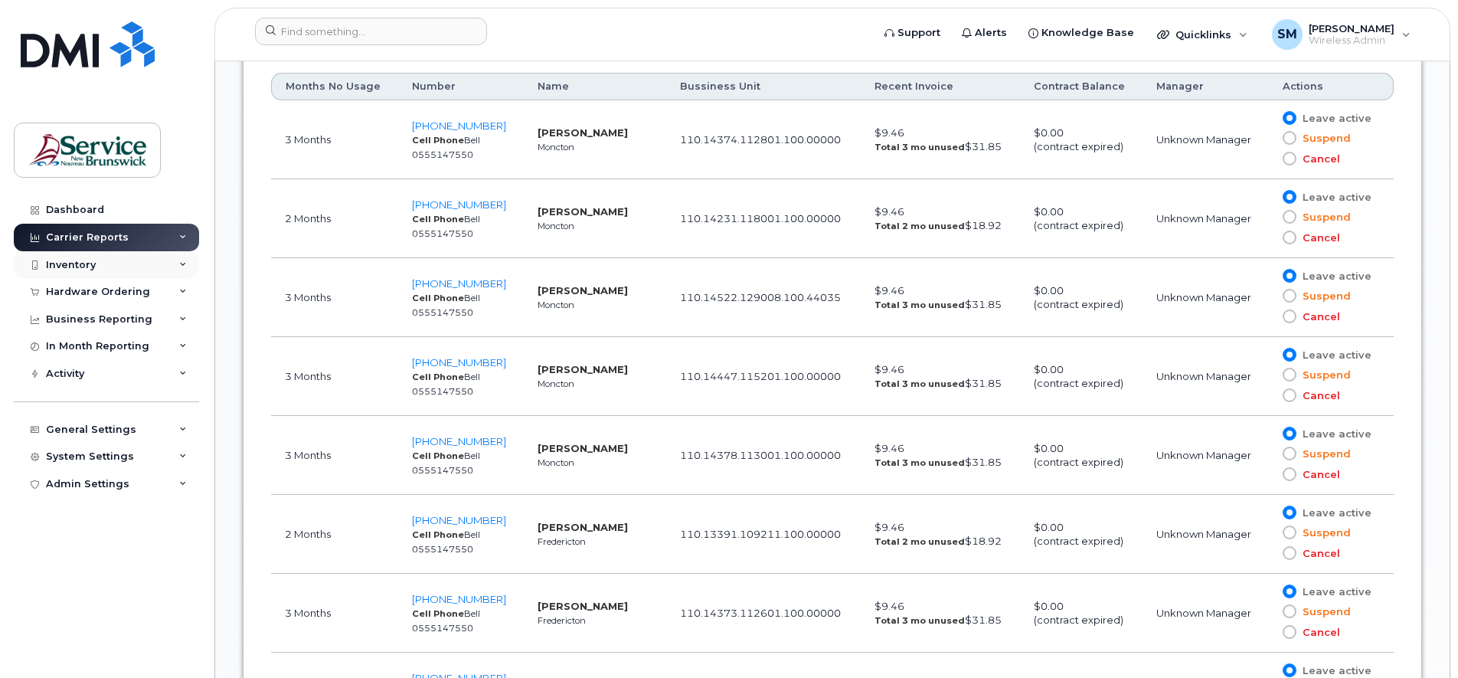
click at [182, 263] on icon at bounding box center [183, 265] width 8 height 8
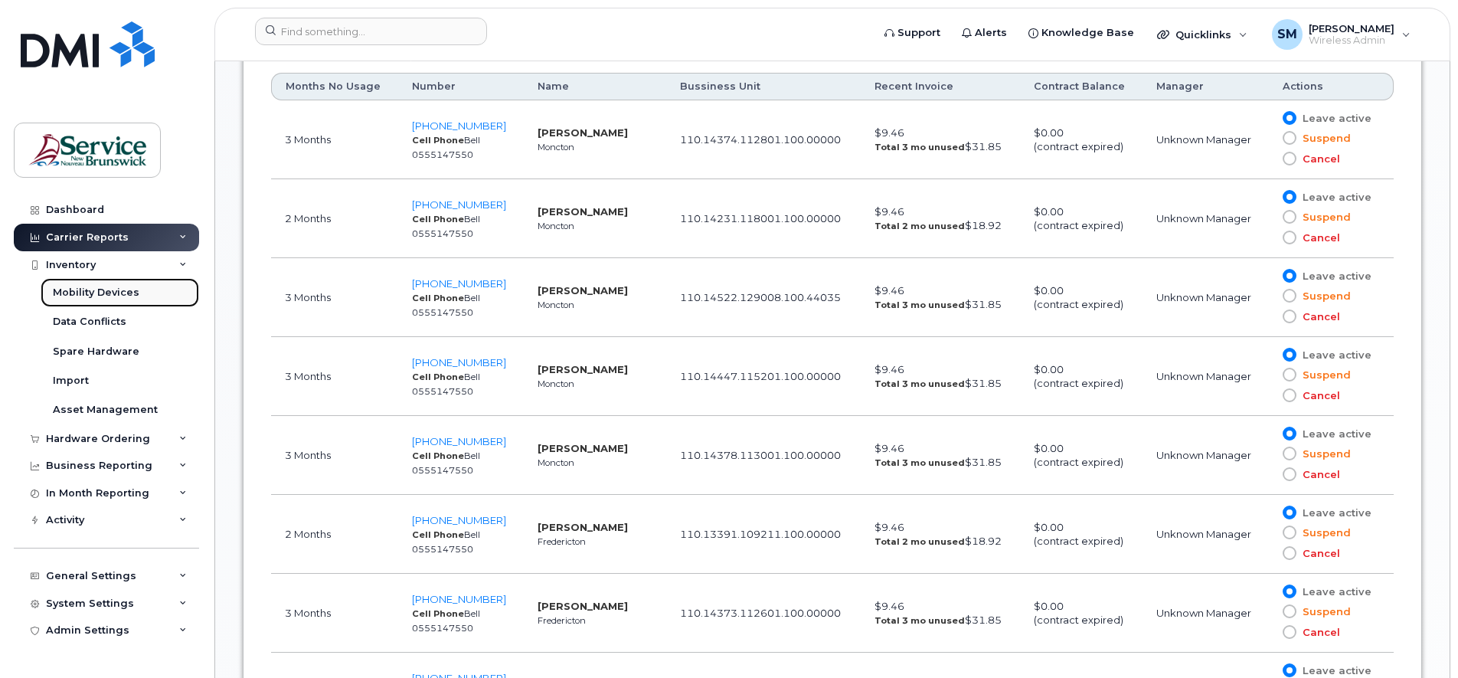
click at [122, 289] on div "Mobility Devices" at bounding box center [96, 293] width 87 height 14
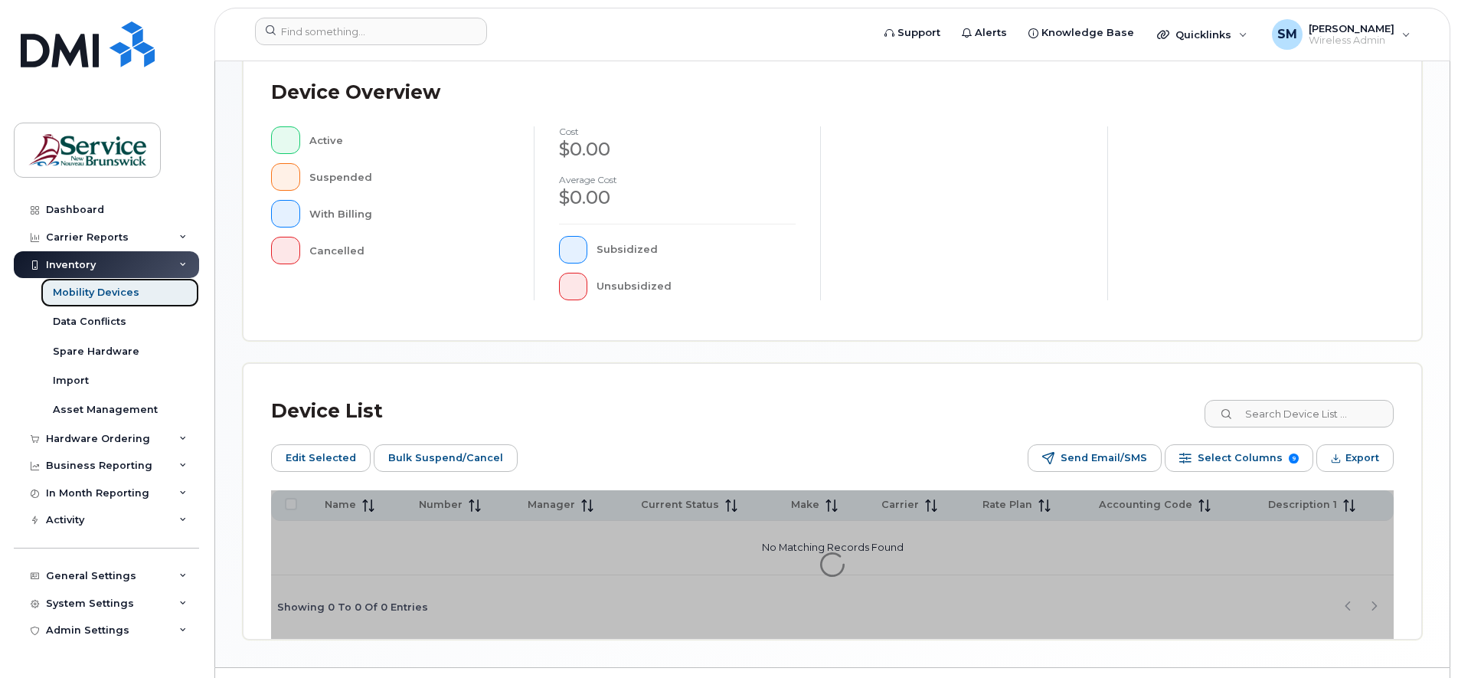
scroll to position [375, 0]
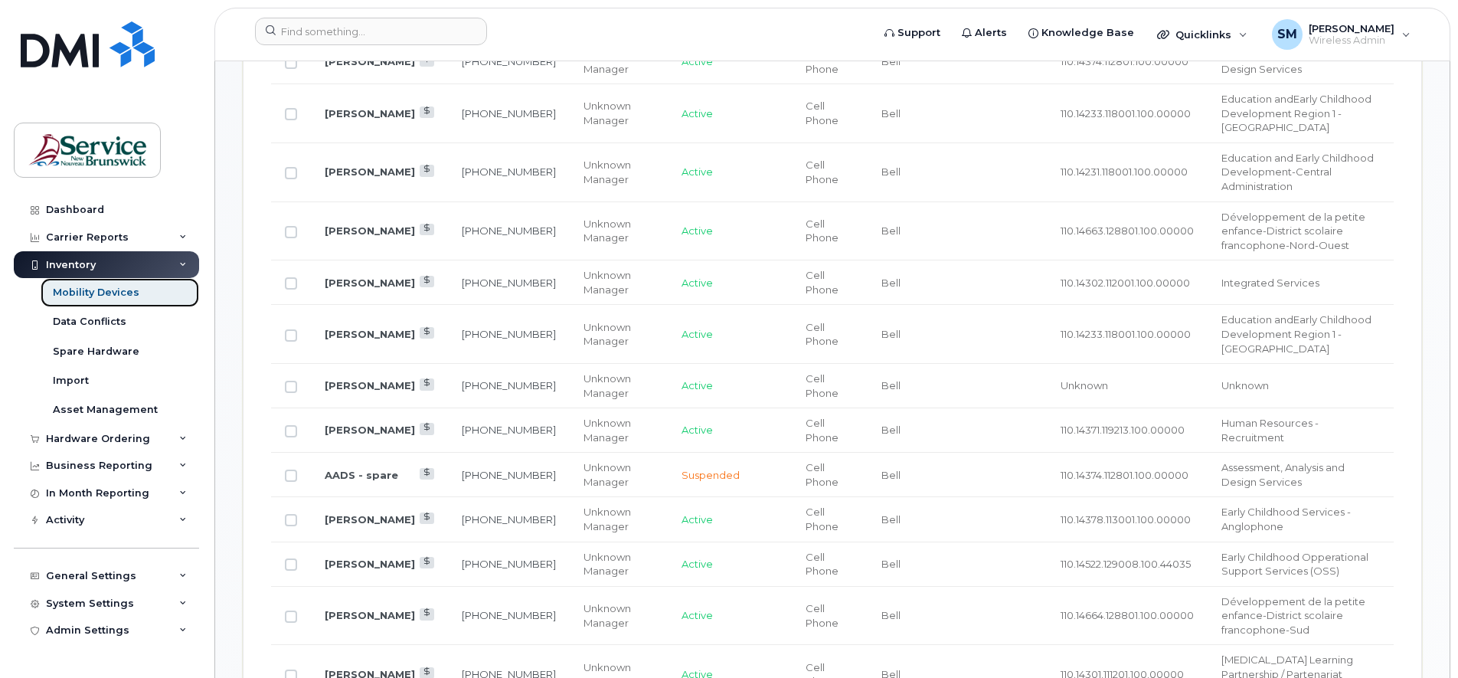
scroll to position [511, 0]
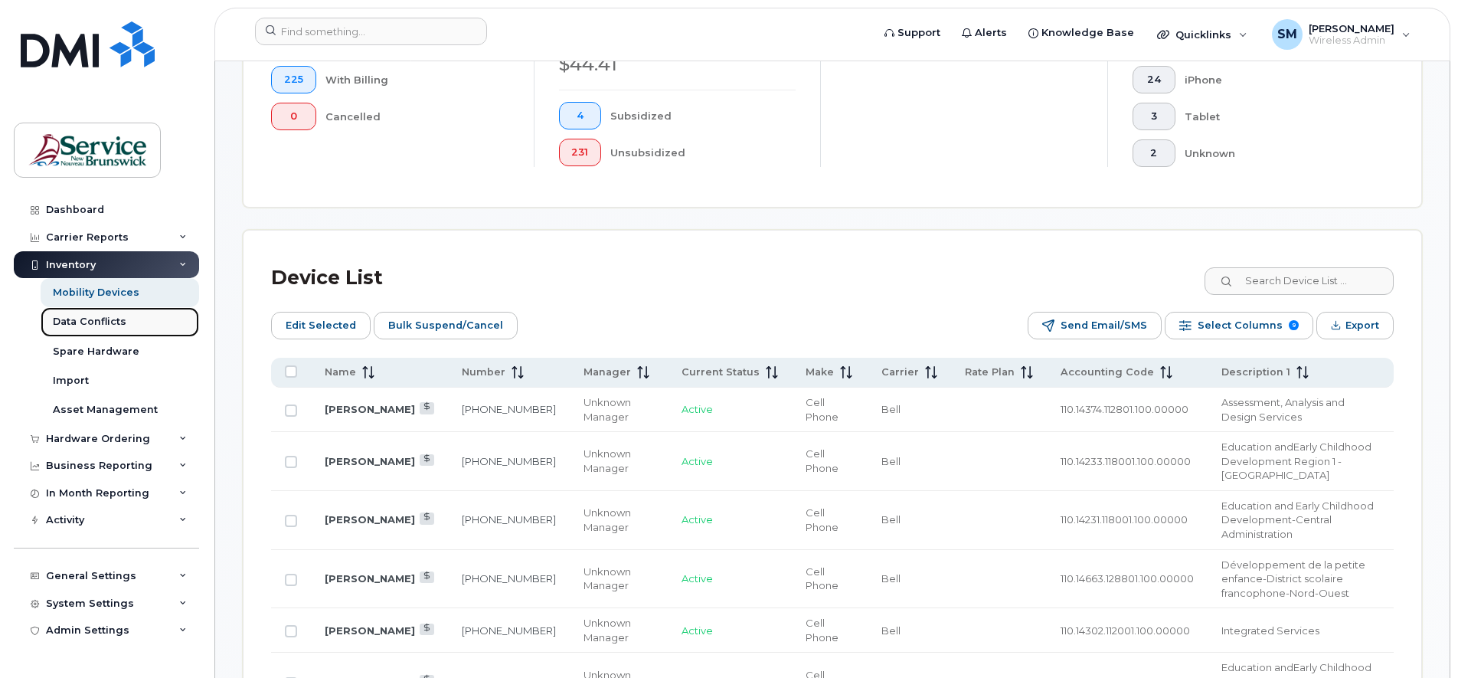
click at [86, 323] on div "Data Conflicts" at bounding box center [90, 322] width 74 height 14
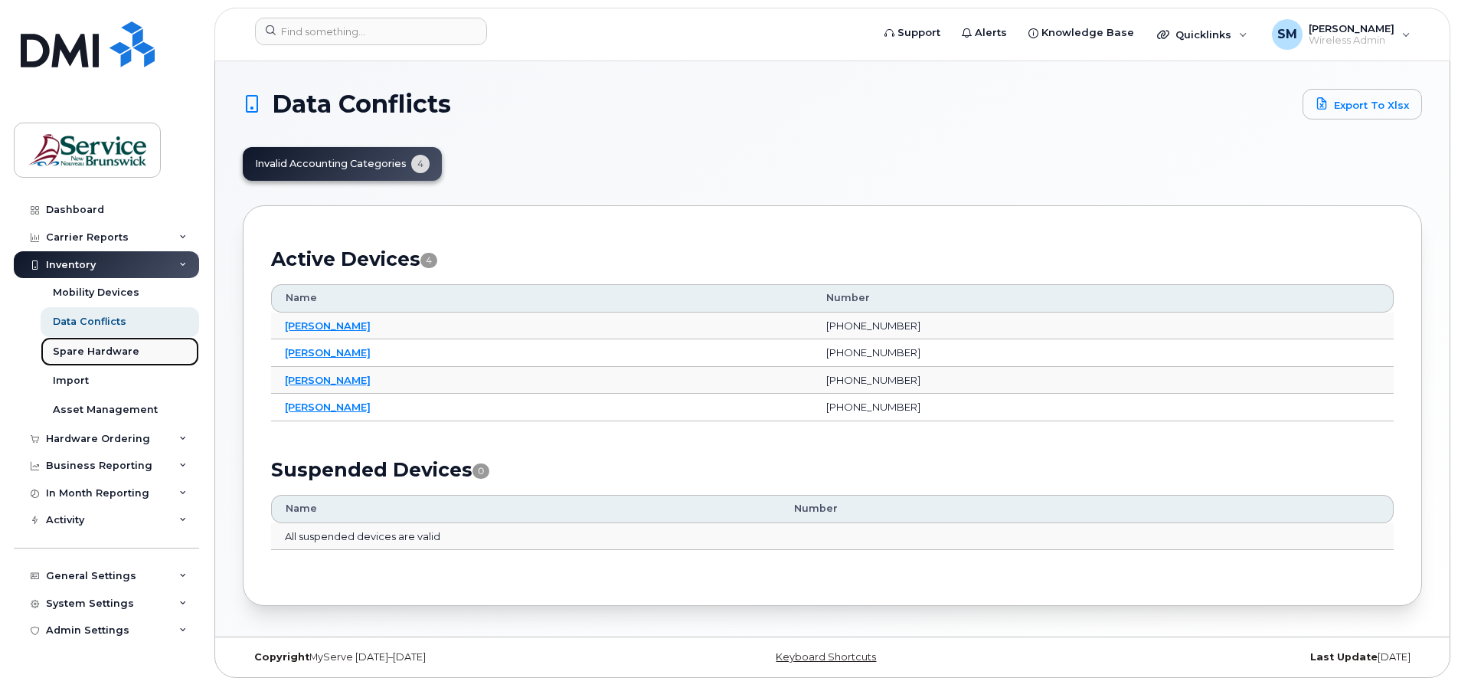
click at [93, 346] on div "Spare Hardware" at bounding box center [96, 352] width 87 height 14
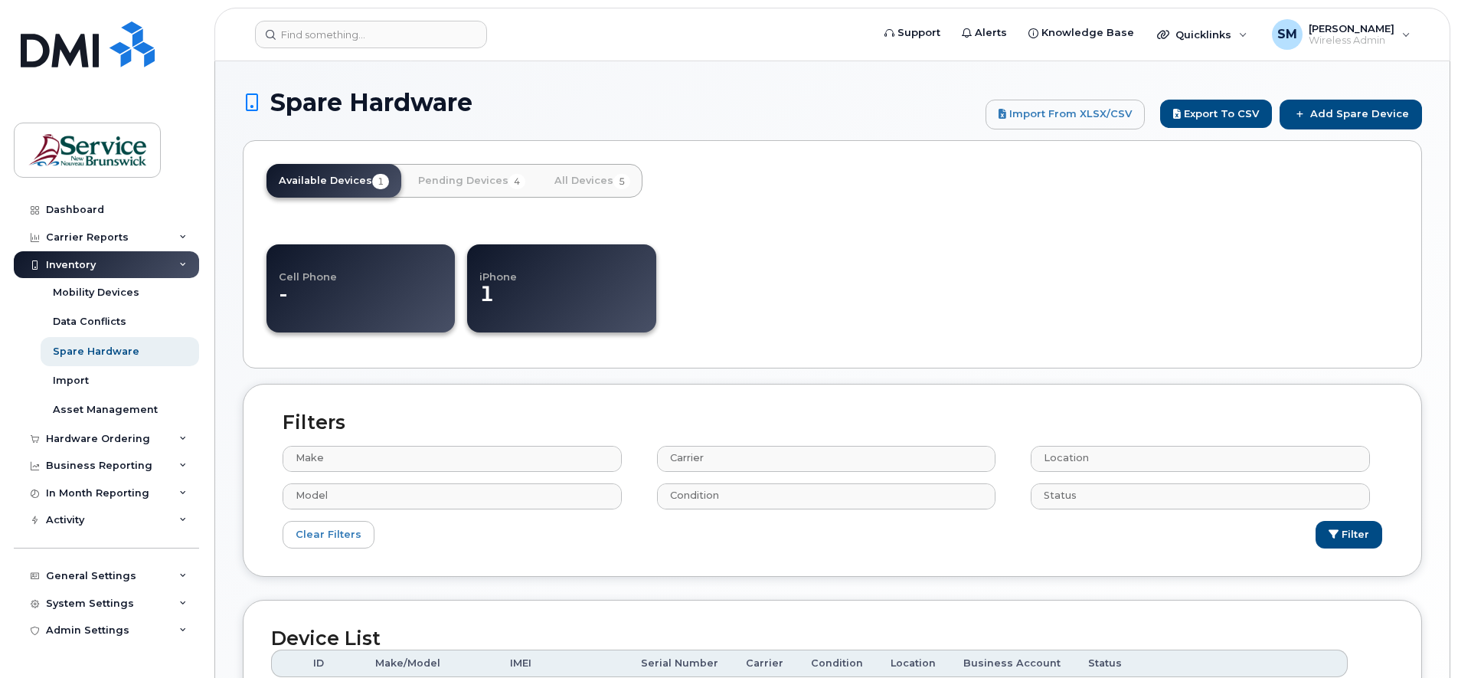
select select
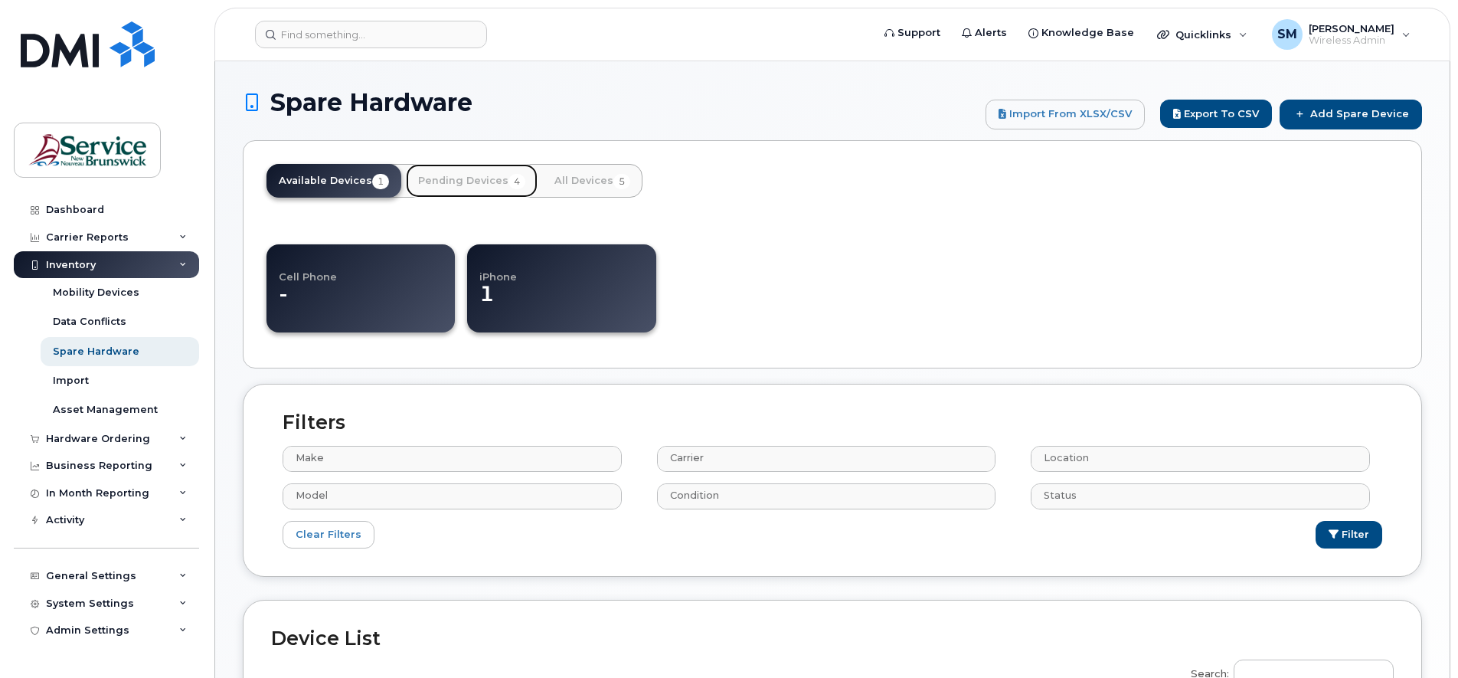
click at [465, 175] on link "Pending Devices 4" at bounding box center [472, 181] width 132 height 34
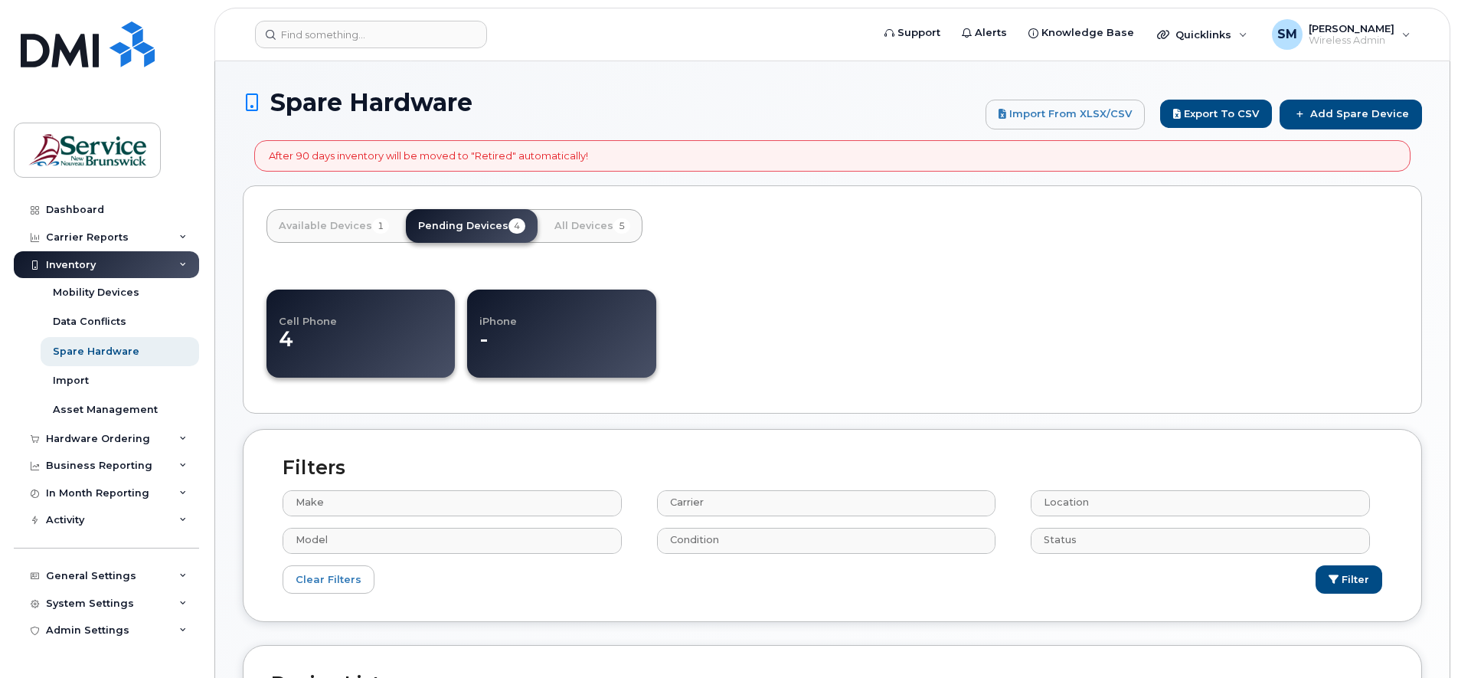
select select
click at [363, 228] on link "Available Devices 1" at bounding box center [334, 226] width 135 height 34
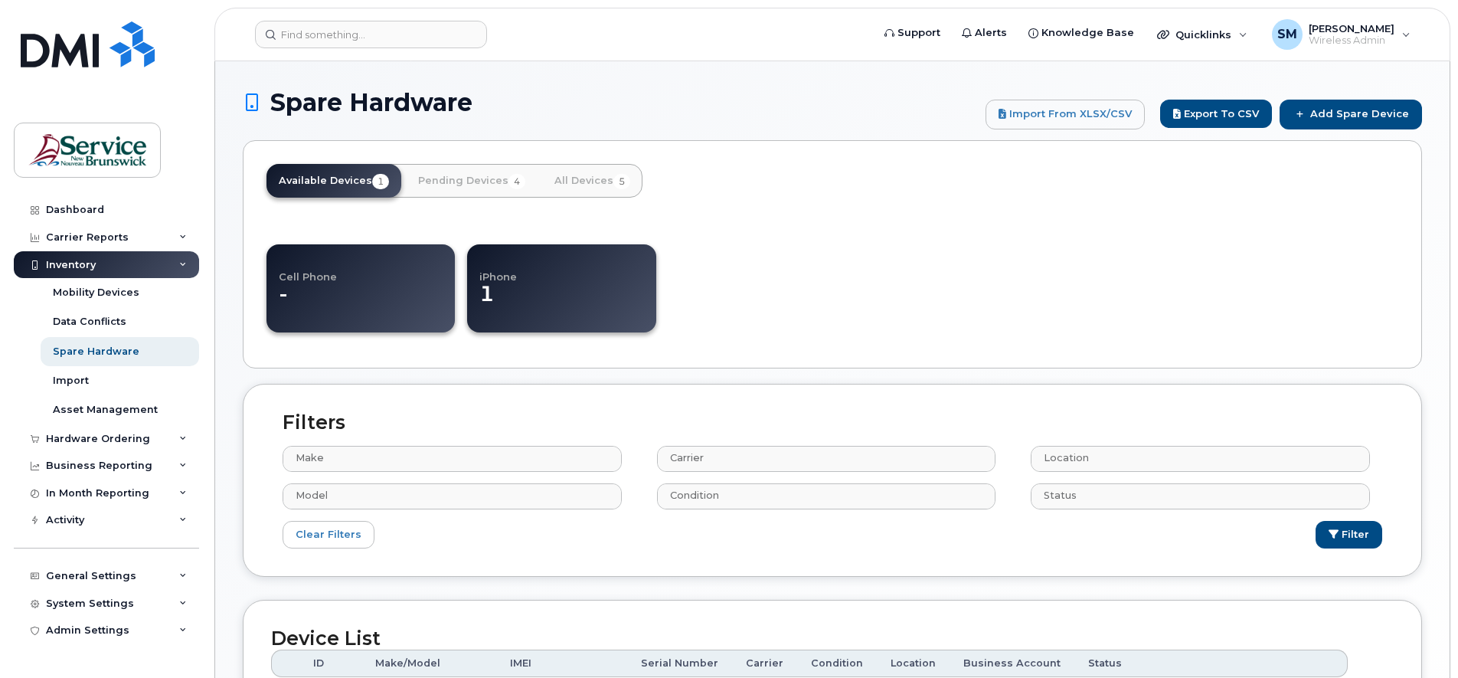
select select
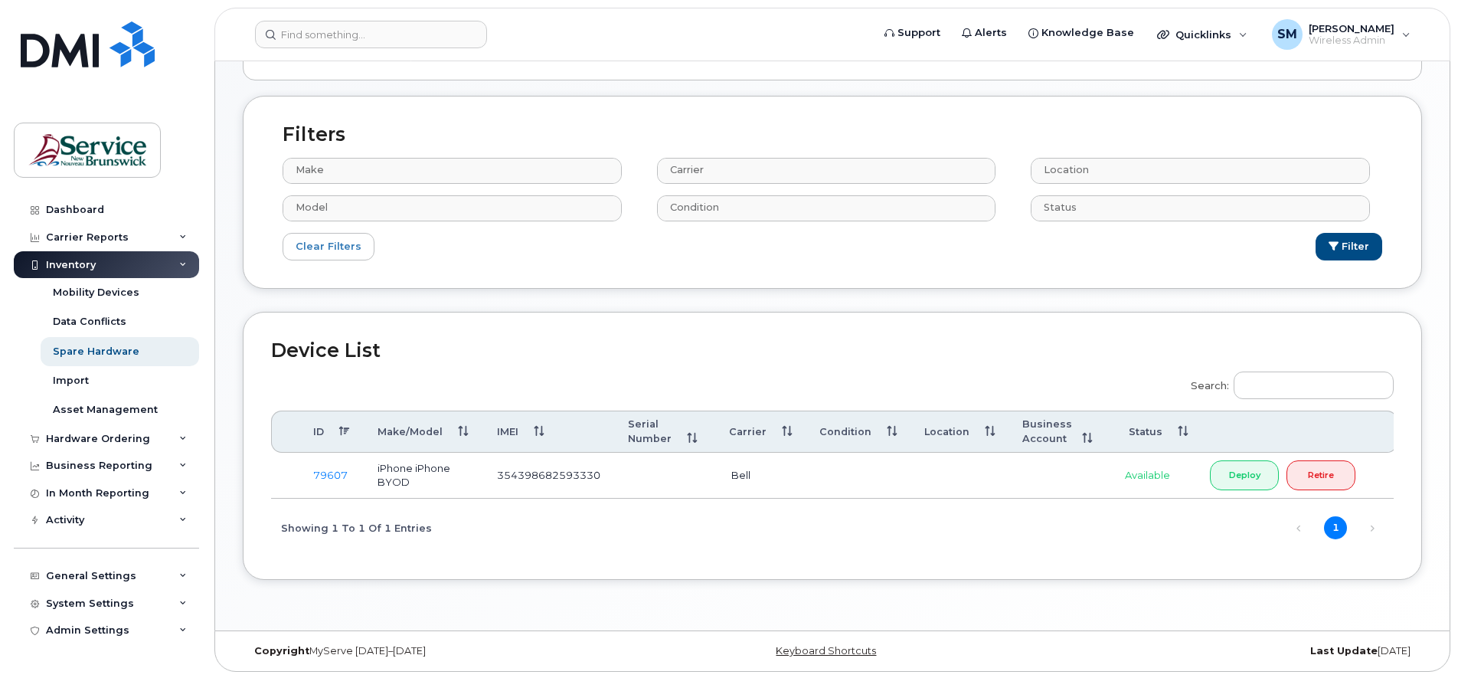
scroll to position [294, 0]
click at [83, 381] on div "Import" at bounding box center [71, 381] width 36 height 14
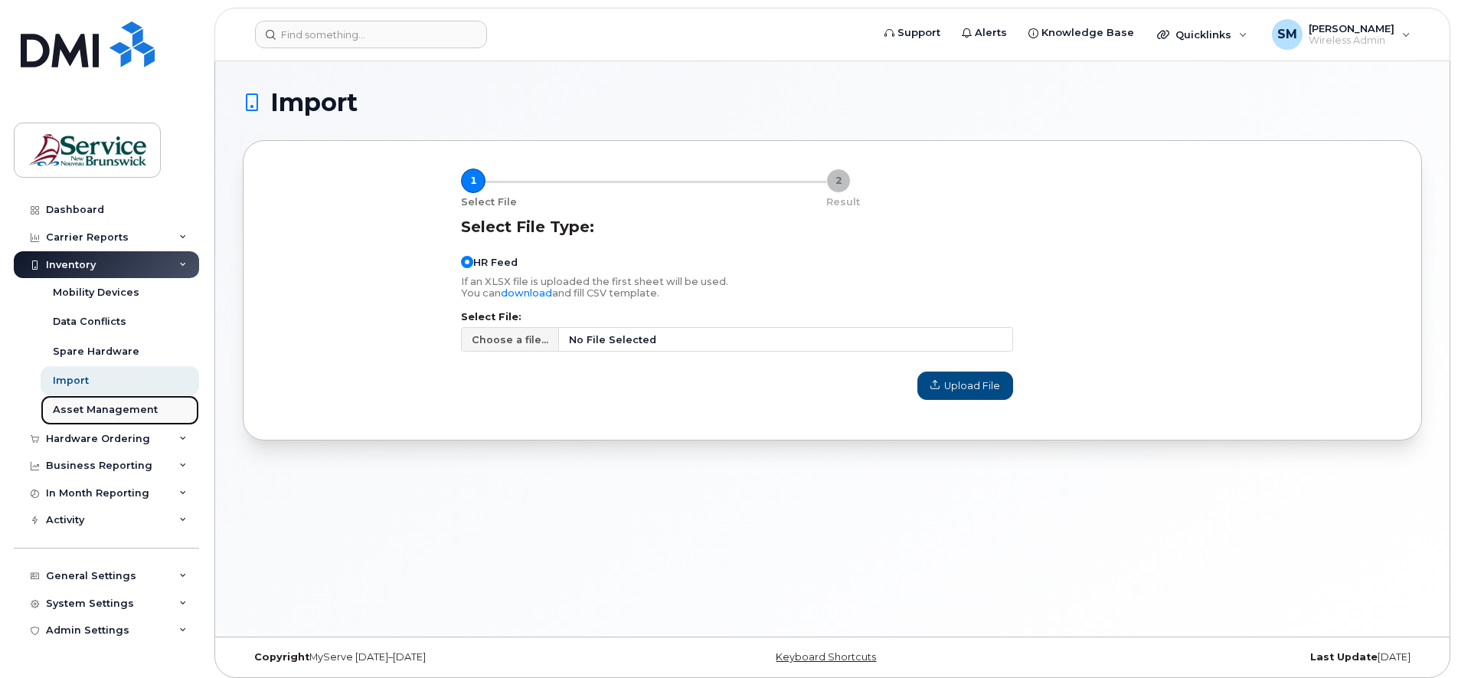
click at [82, 407] on div "Asset Management" at bounding box center [105, 410] width 105 height 14
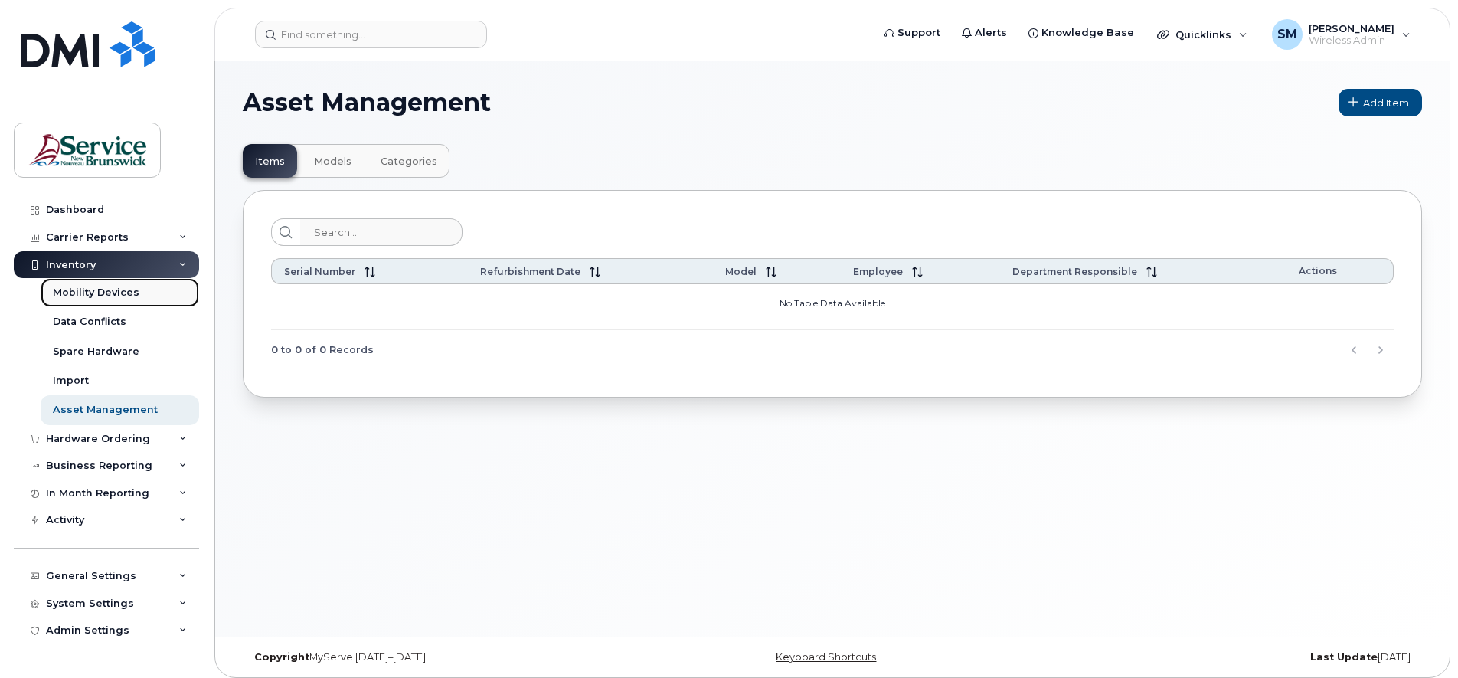
click at [102, 293] on div "Mobility Devices" at bounding box center [96, 293] width 87 height 14
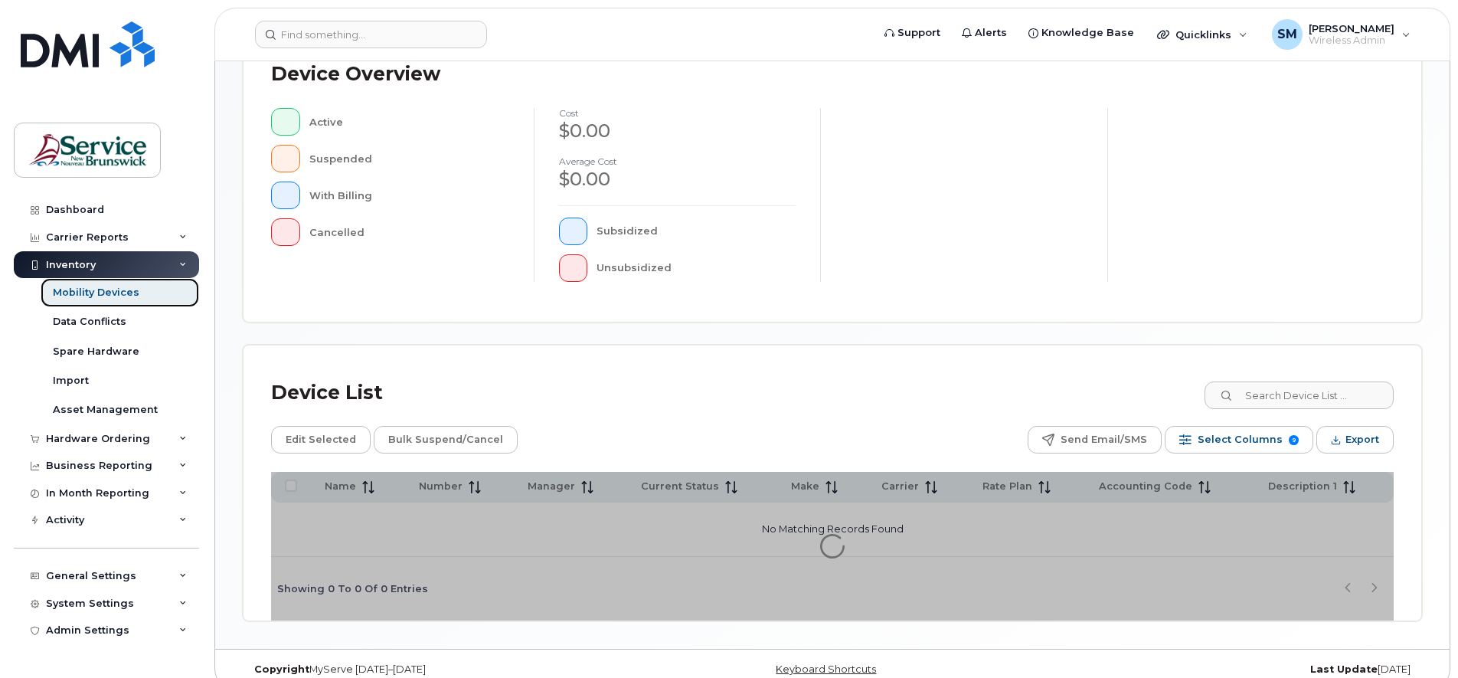
scroll to position [375, 0]
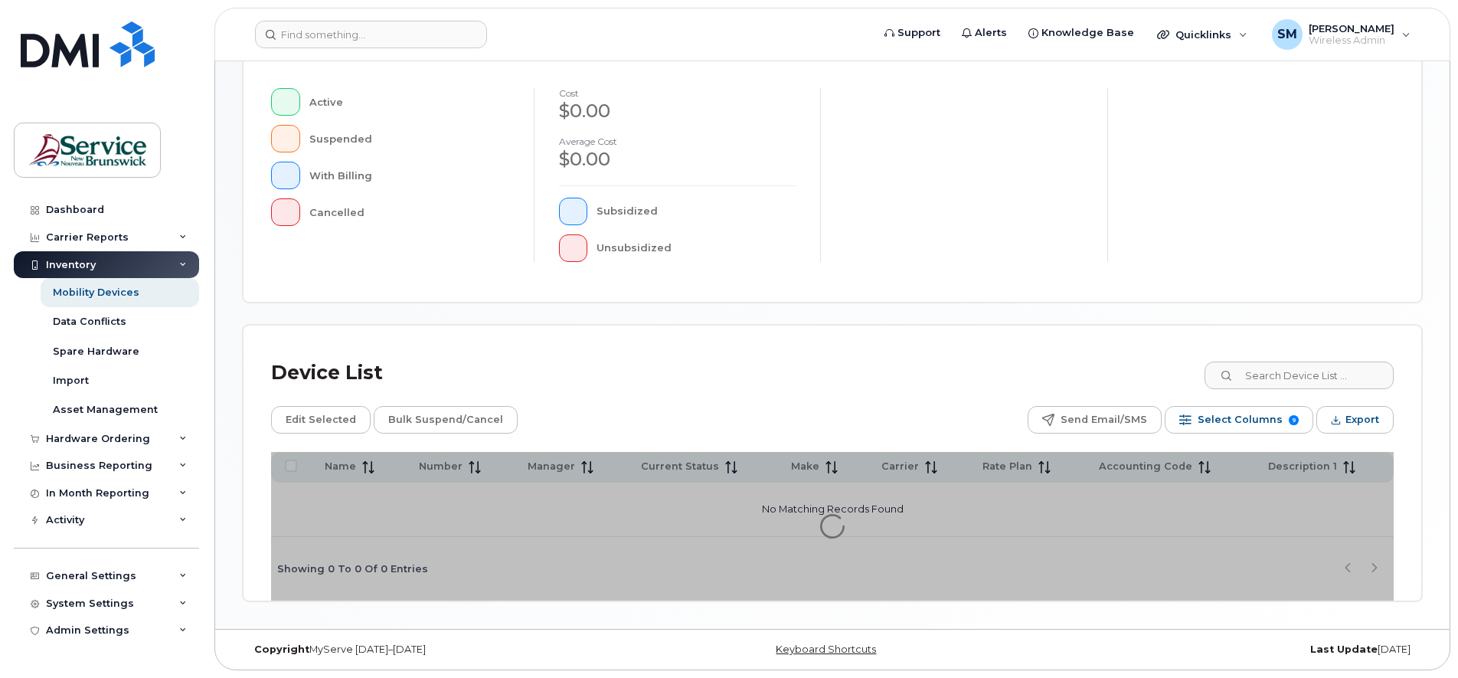
click at [721, 368] on div "Device List" at bounding box center [832, 373] width 1123 height 40
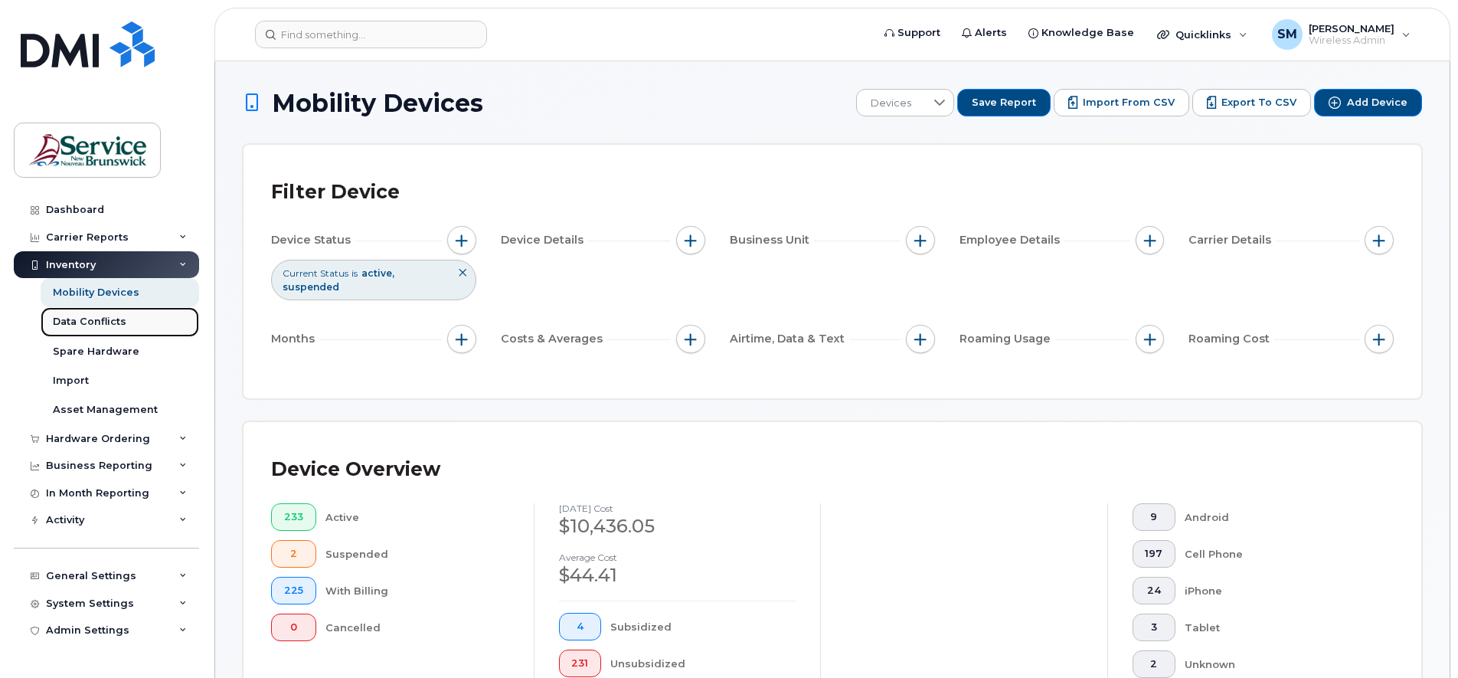
click at [77, 319] on div "Data Conflicts" at bounding box center [90, 322] width 74 height 14
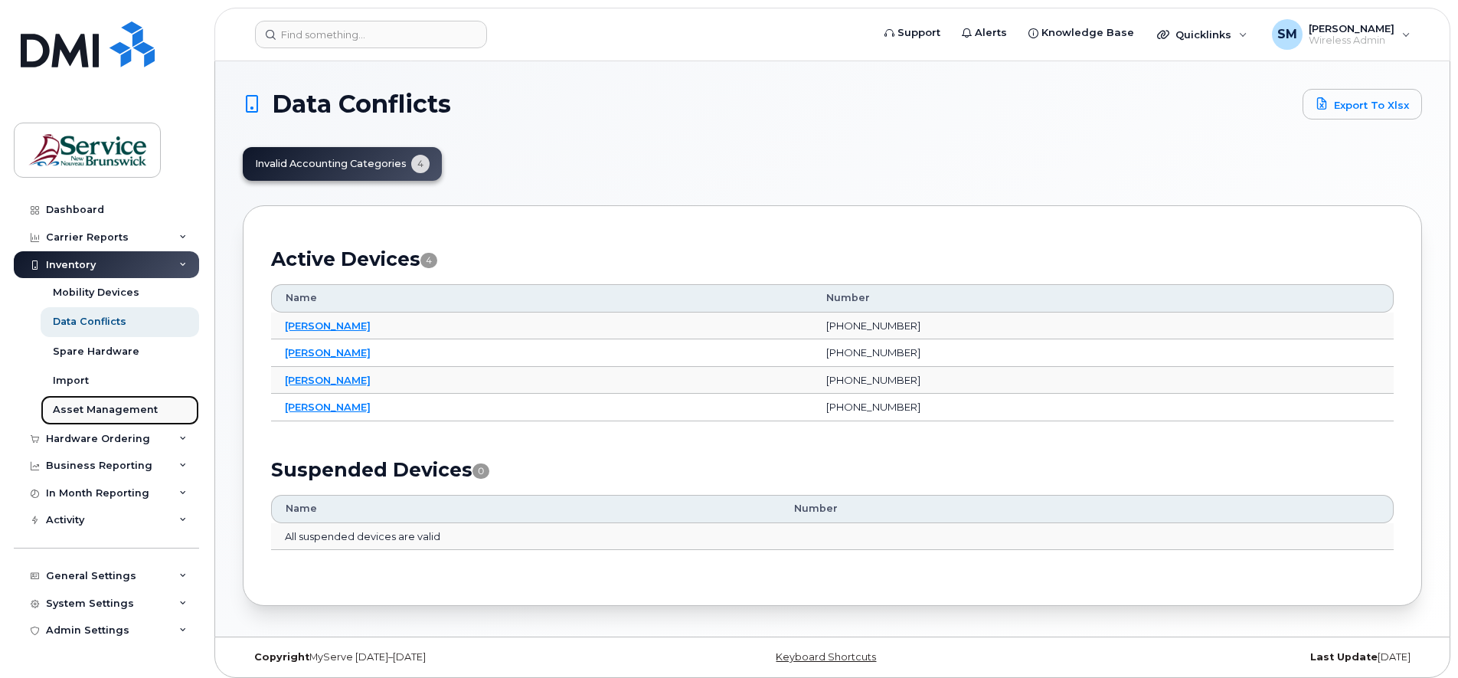
click at [130, 407] on div "Asset Management" at bounding box center [105, 410] width 105 height 14
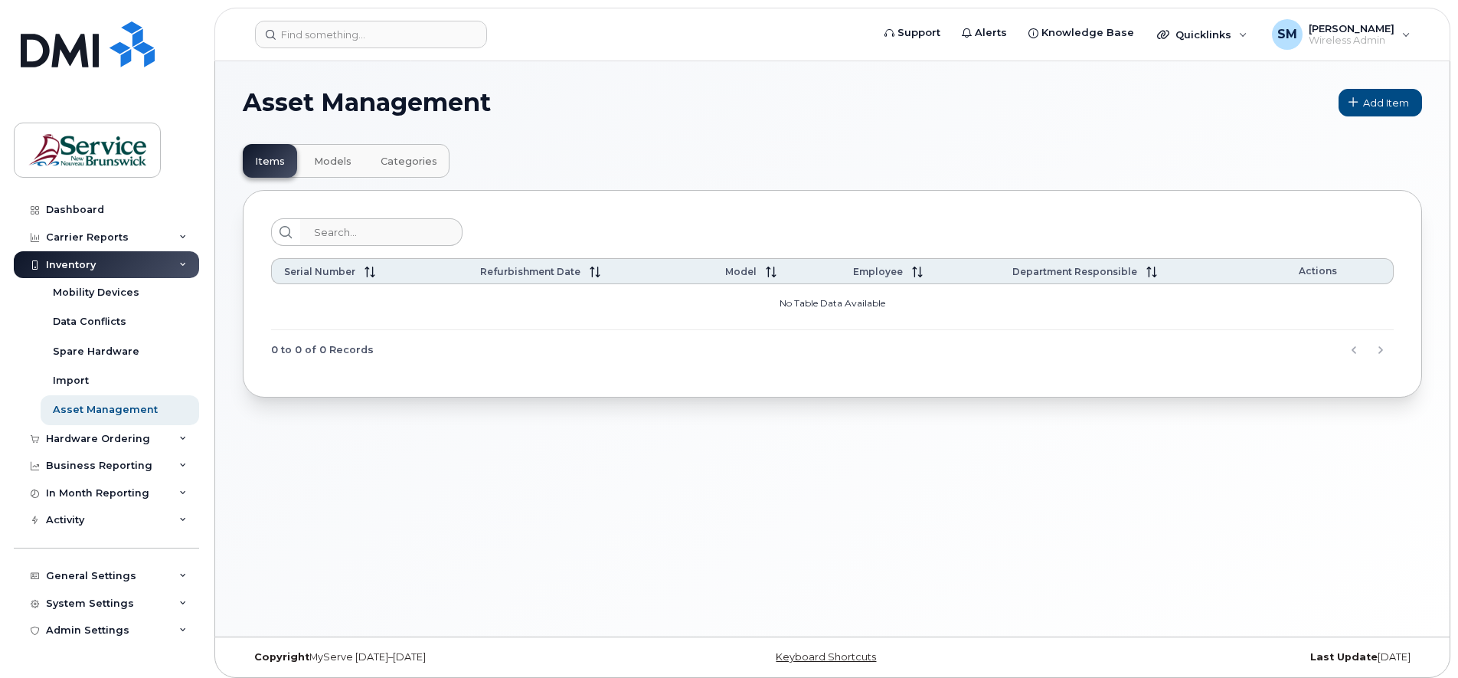
click at [406, 159] on span "Categories" at bounding box center [409, 161] width 57 height 12
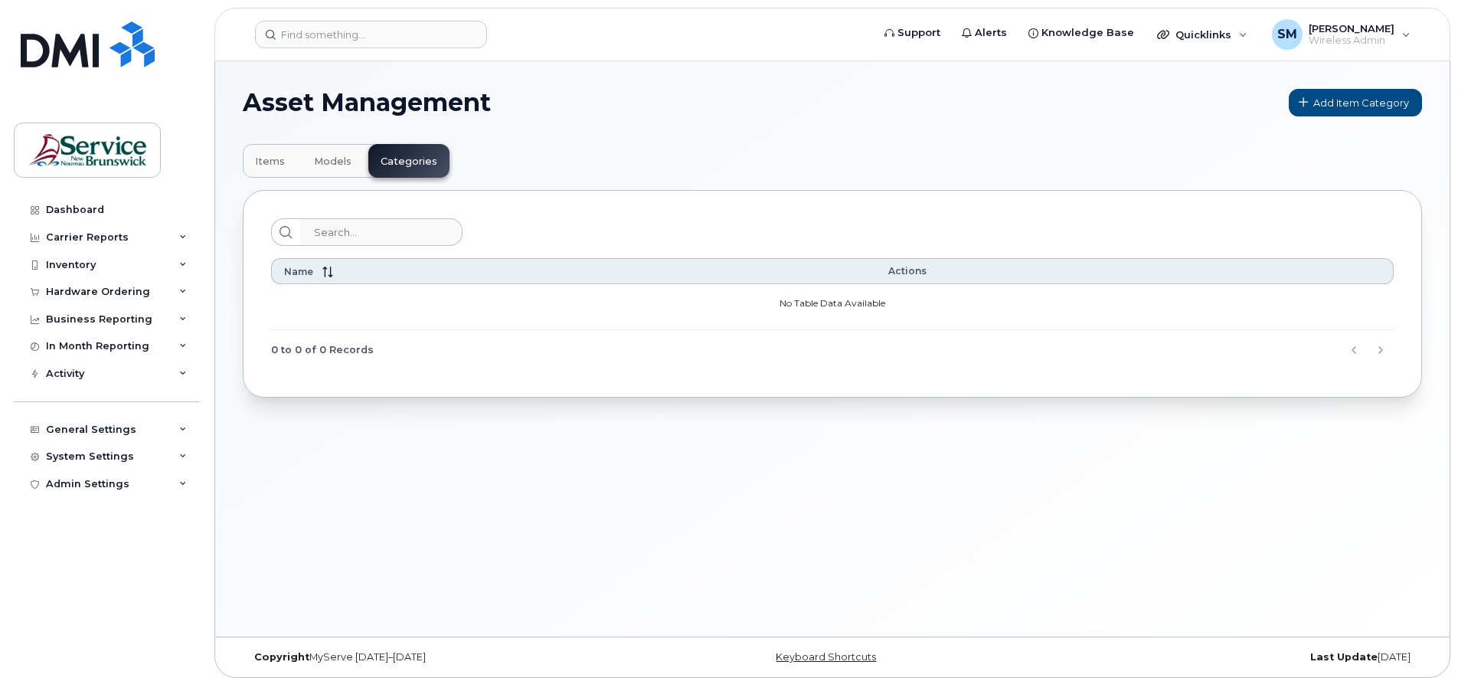
click at [327, 162] on span "Models" at bounding box center [333, 161] width 38 height 12
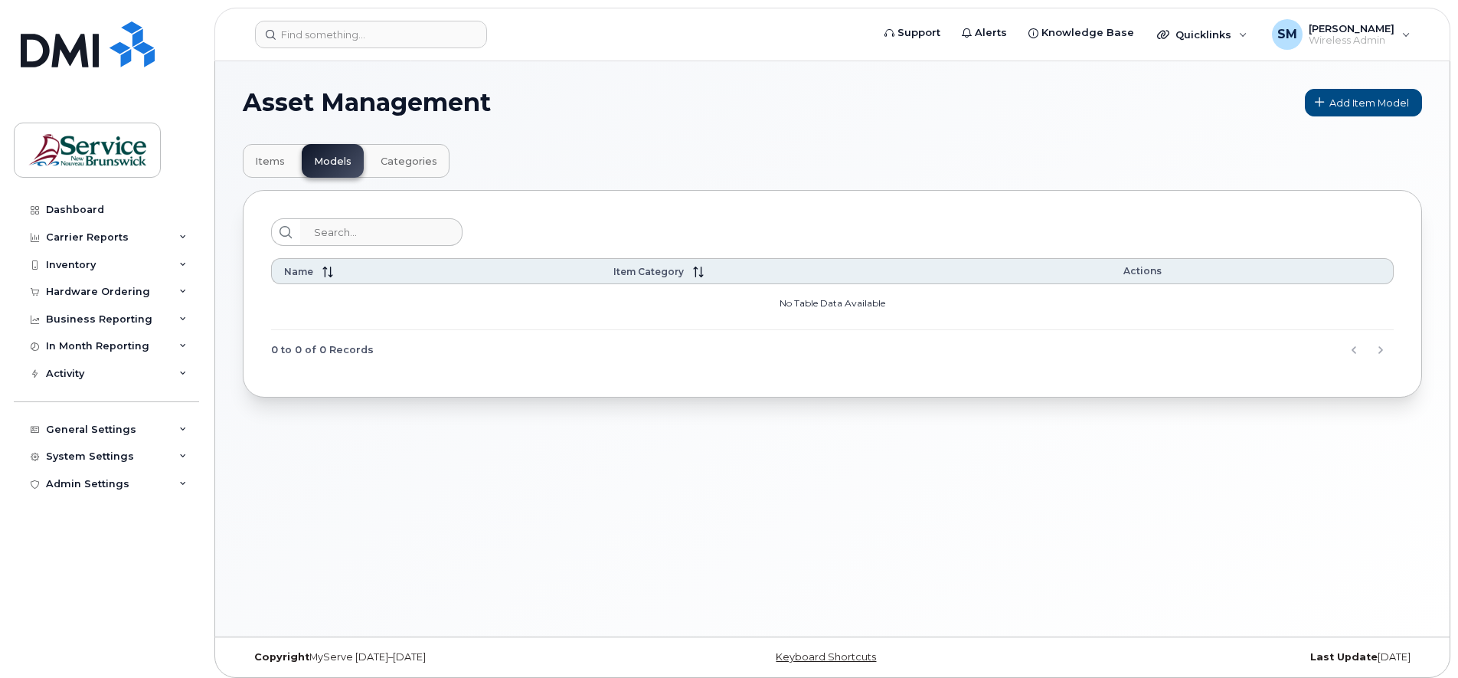
click at [270, 161] on span "Items" at bounding box center [270, 161] width 30 height 12
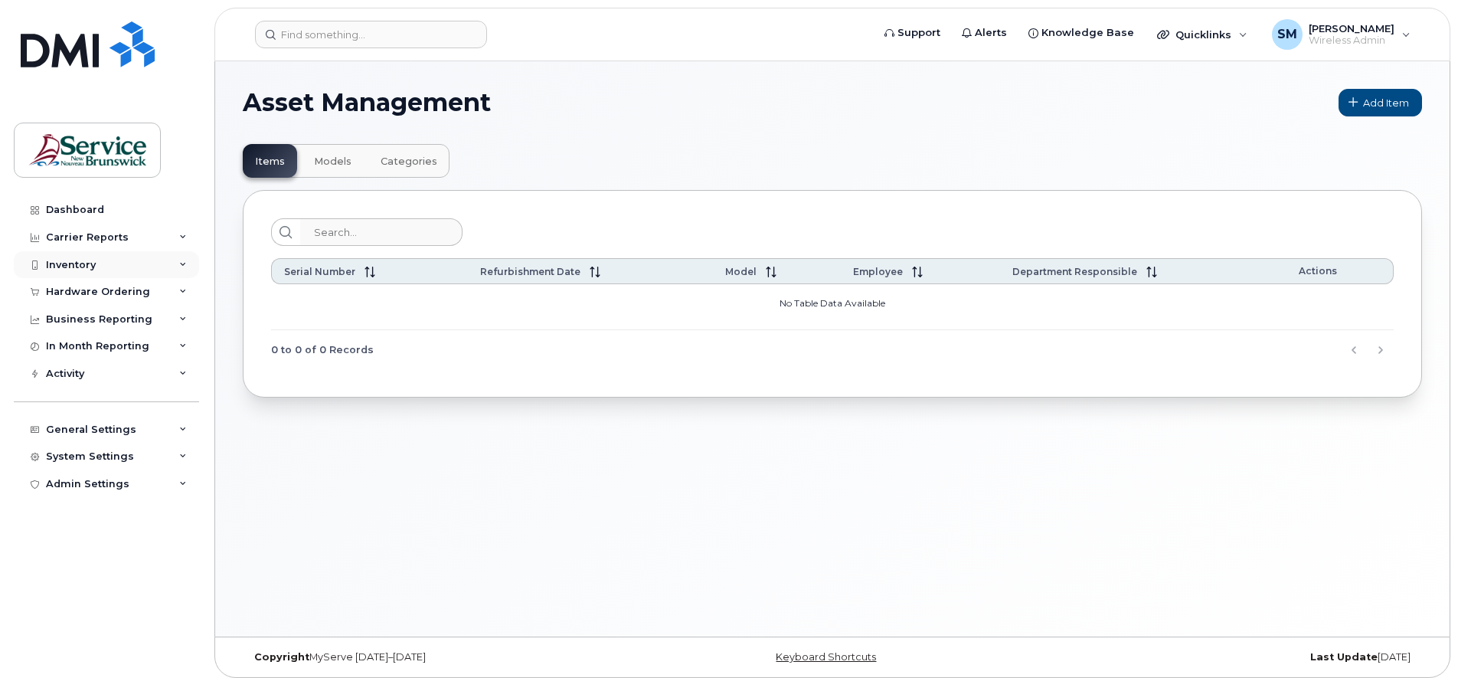
click at [175, 267] on div "Inventory" at bounding box center [106, 265] width 185 height 28
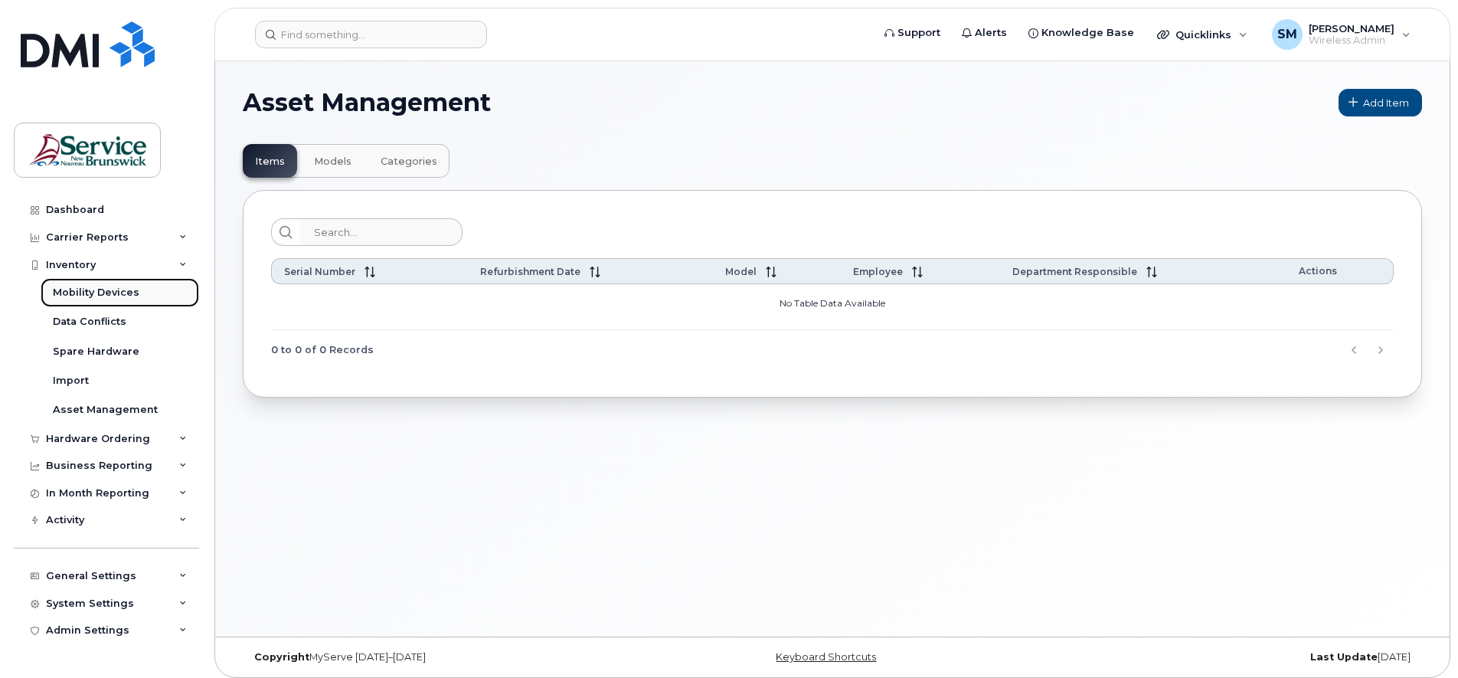
click at [123, 294] on div "Mobility Devices" at bounding box center [96, 293] width 87 height 14
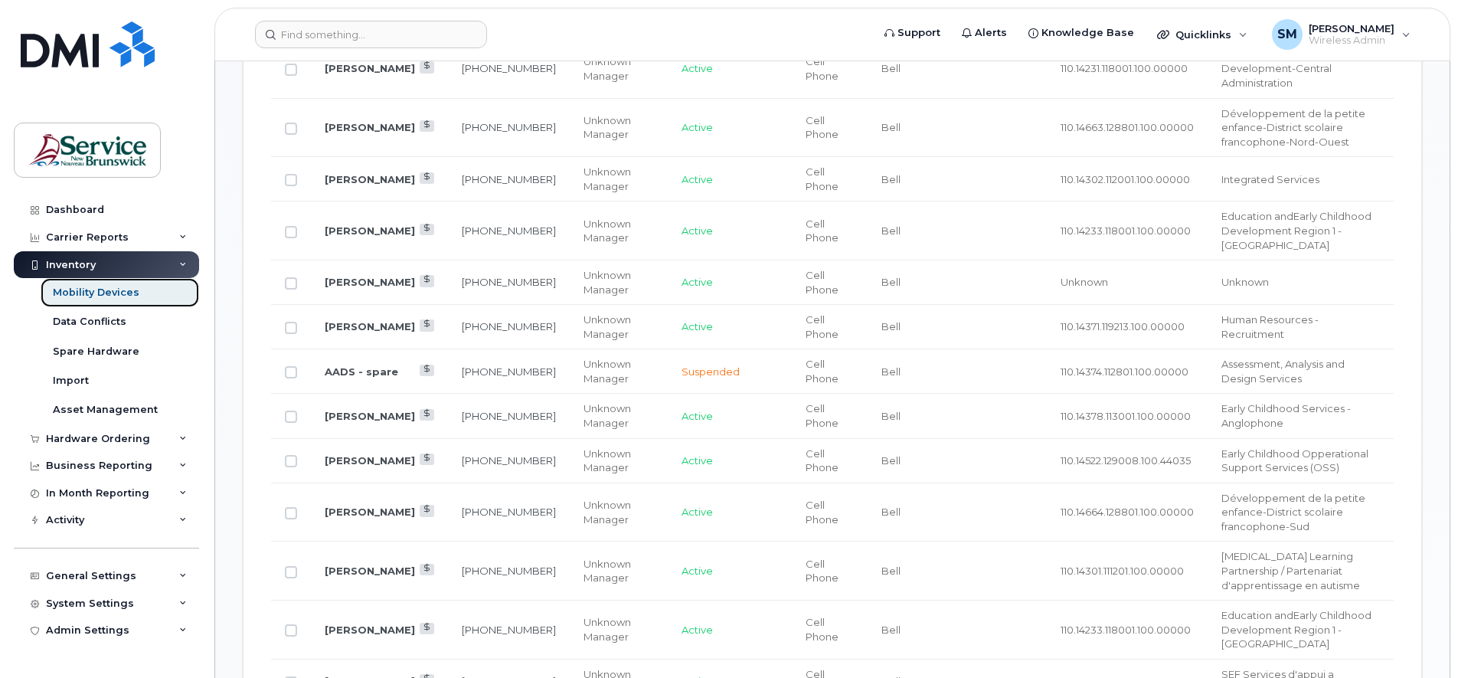
scroll to position [670, 0]
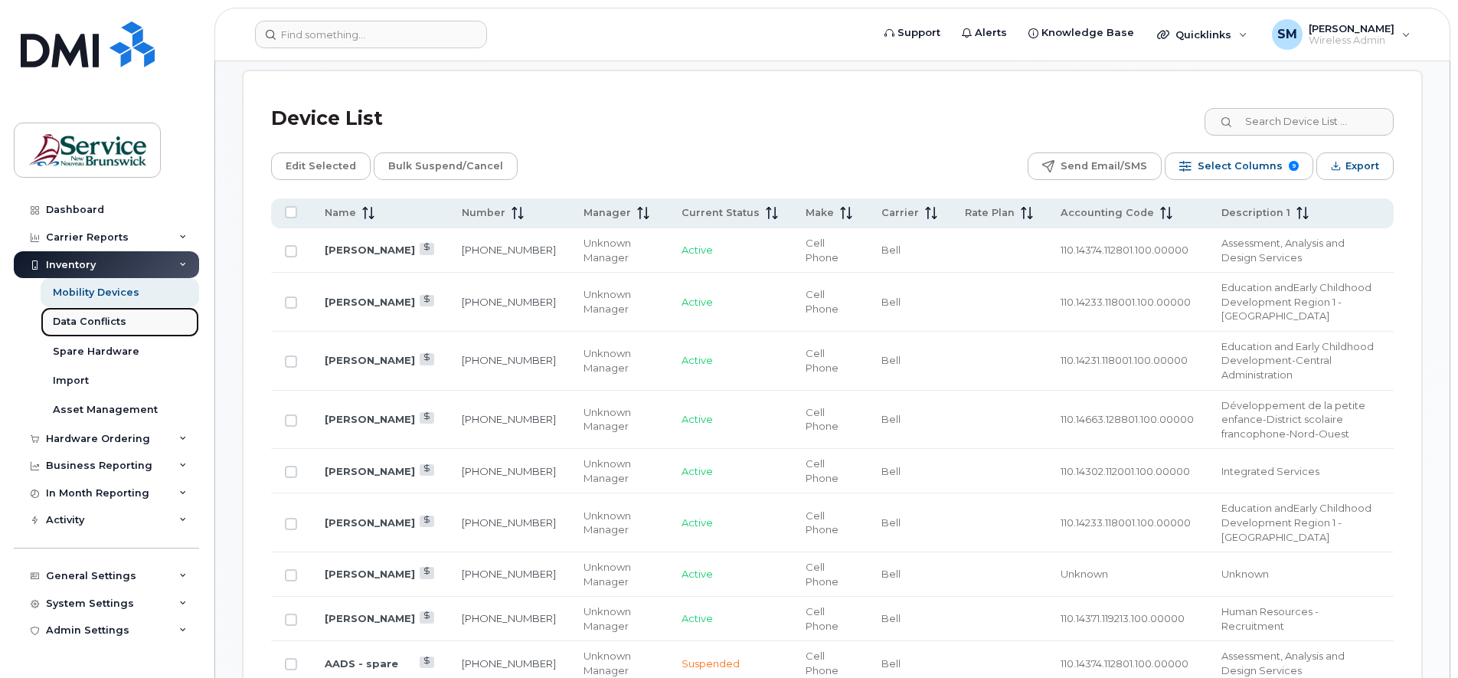
click at [86, 321] on div "Data Conflicts" at bounding box center [90, 322] width 74 height 14
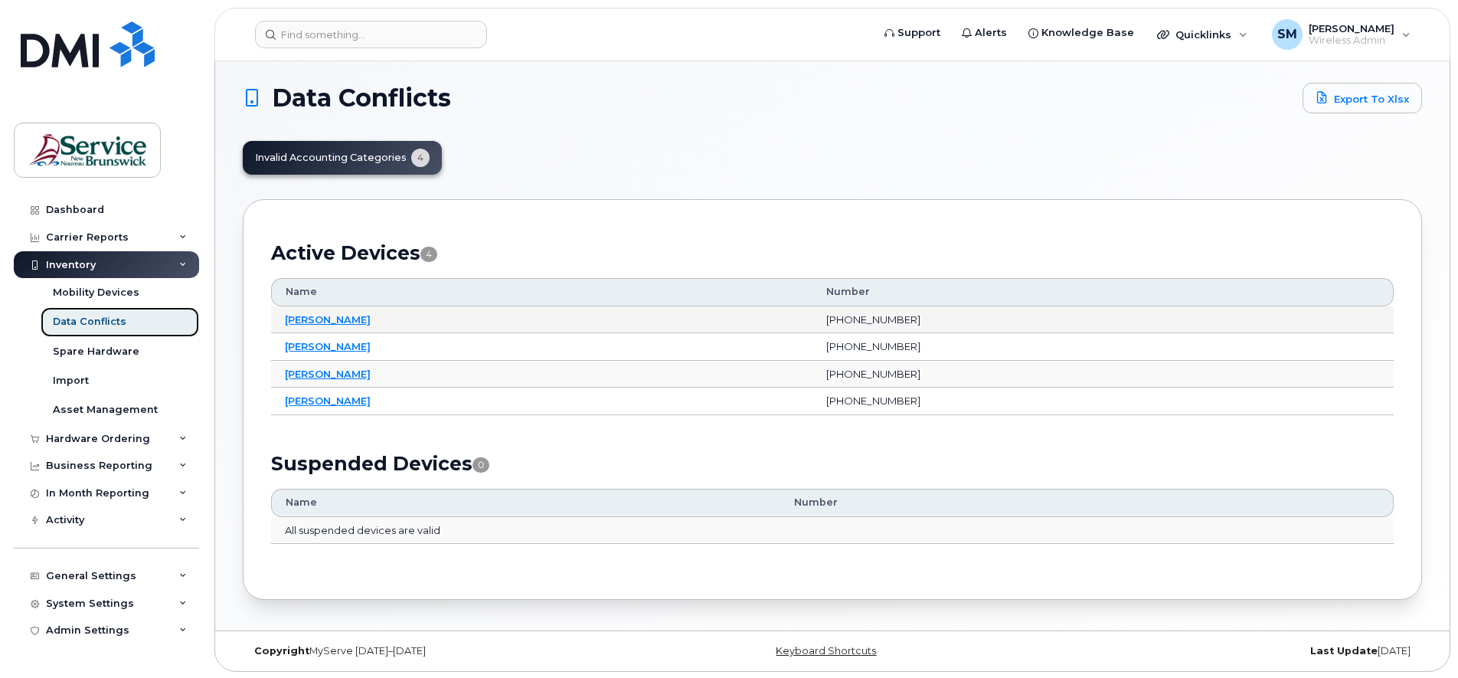
scroll to position [8, 0]
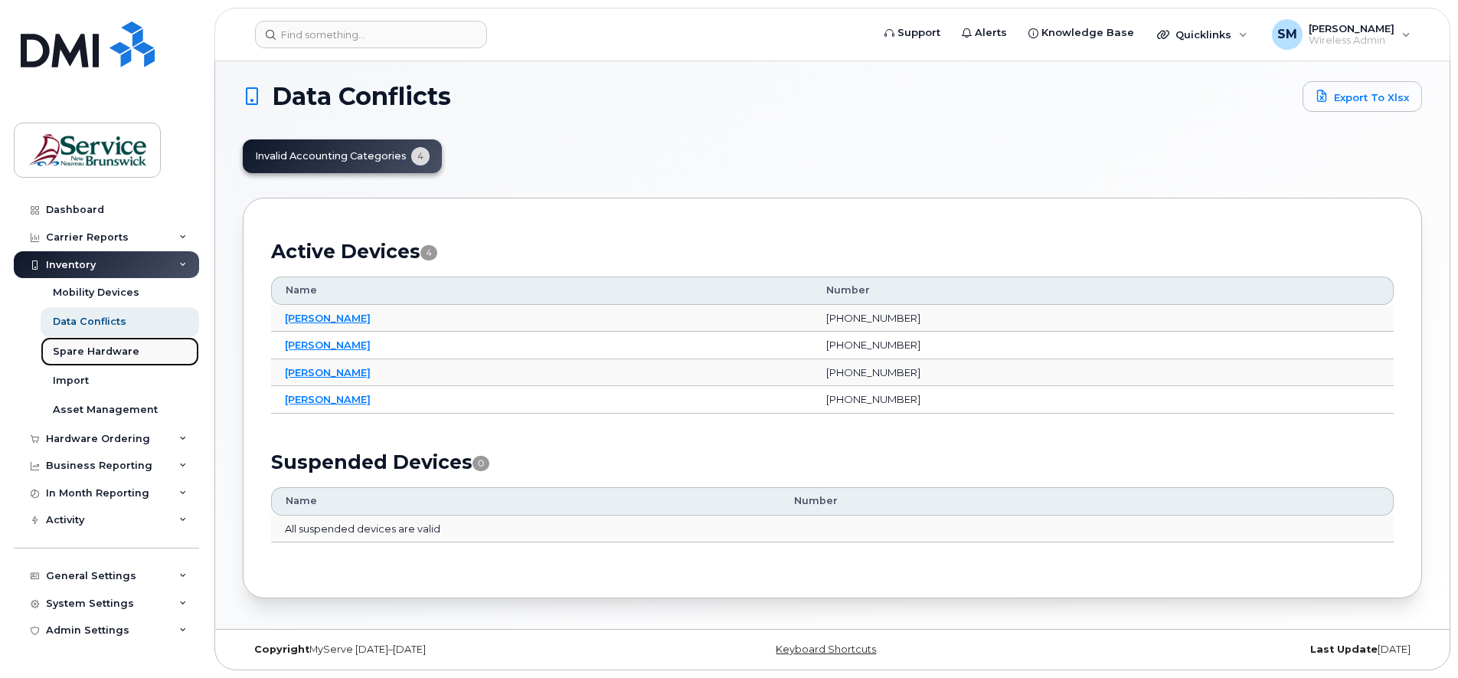
click at [97, 346] on div "Spare Hardware" at bounding box center [96, 352] width 87 height 14
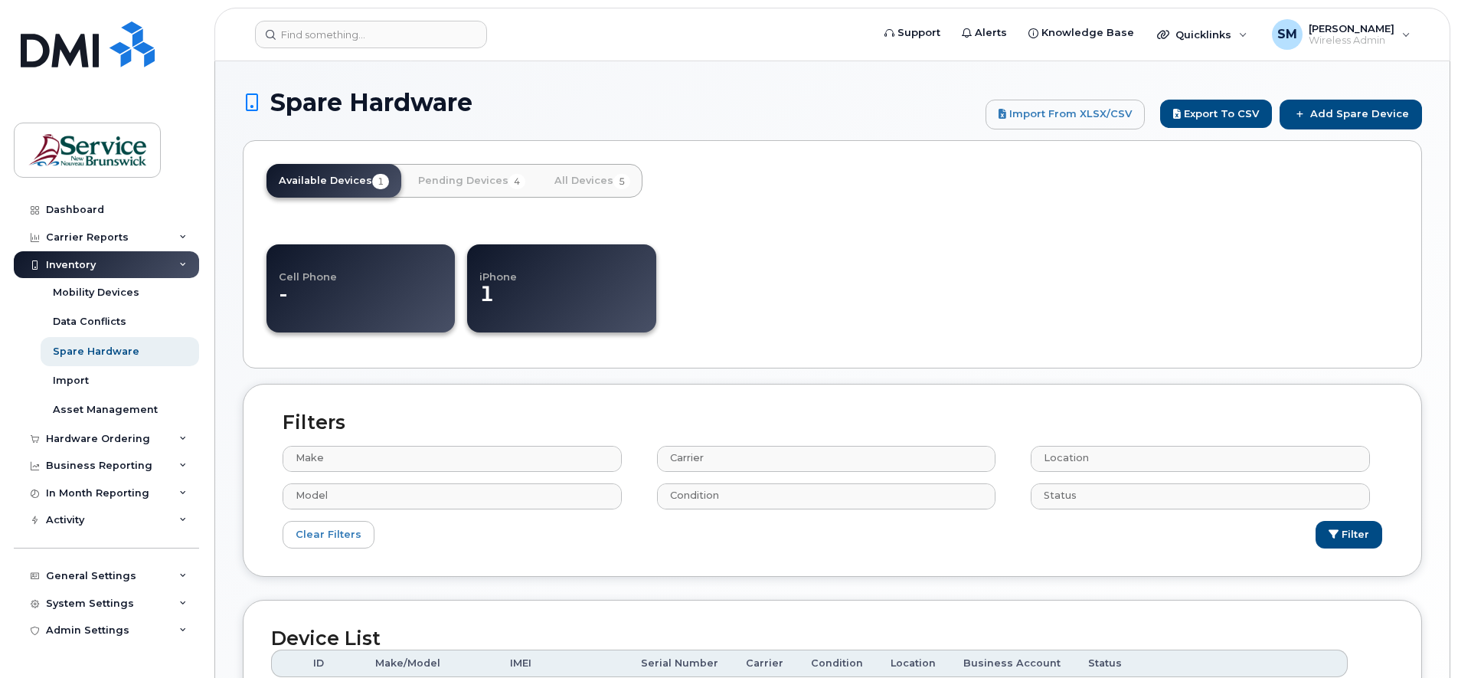
select select
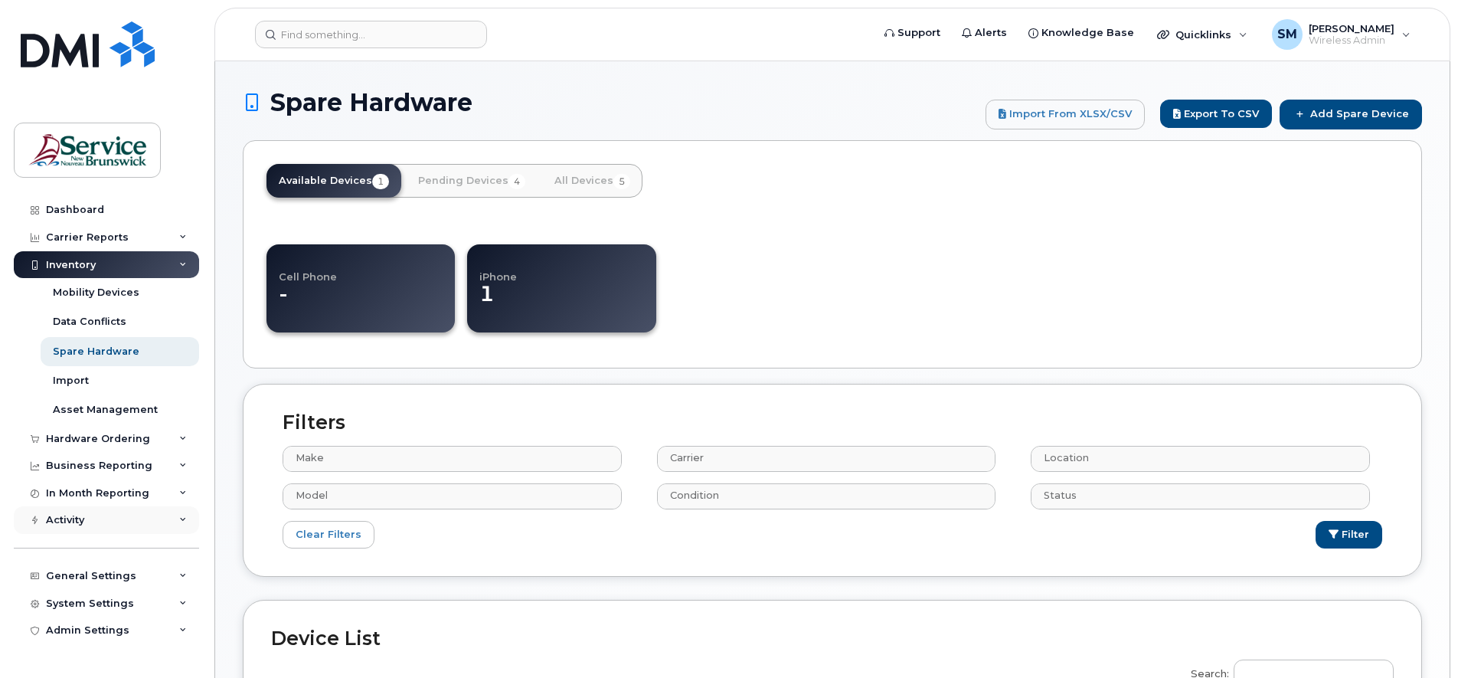
click at [98, 521] on div "Activity" at bounding box center [106, 520] width 185 height 28
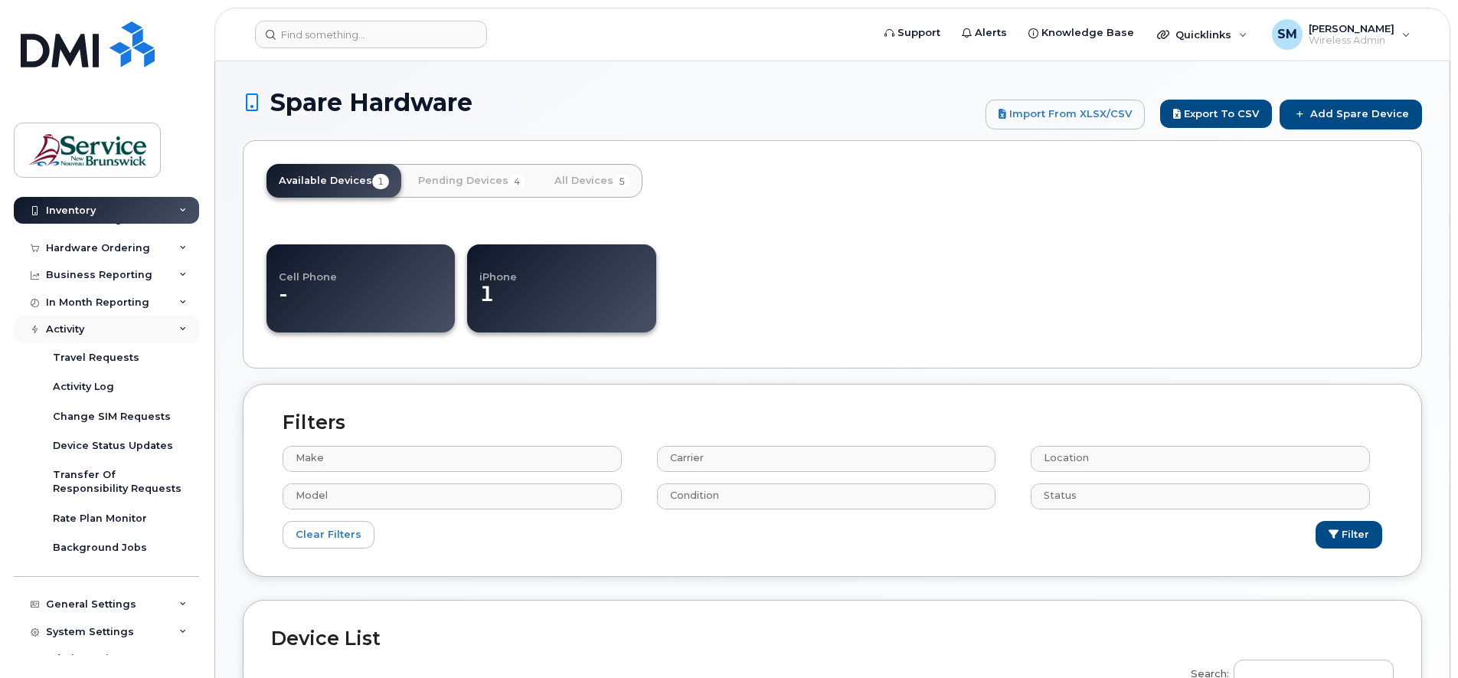
scroll to position [191, 0]
click at [83, 444] on div "Device Status Updates" at bounding box center [113, 445] width 120 height 14
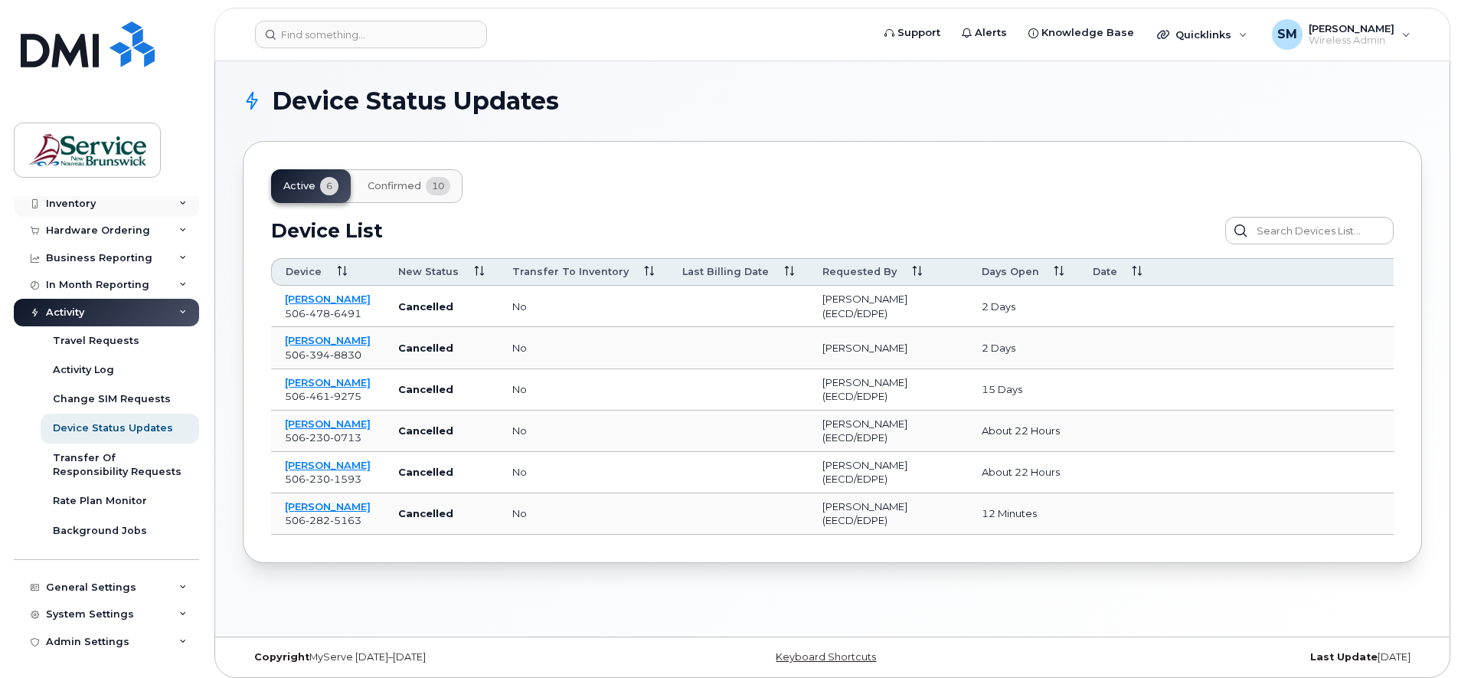
click at [79, 205] on div "Inventory" at bounding box center [71, 204] width 50 height 12
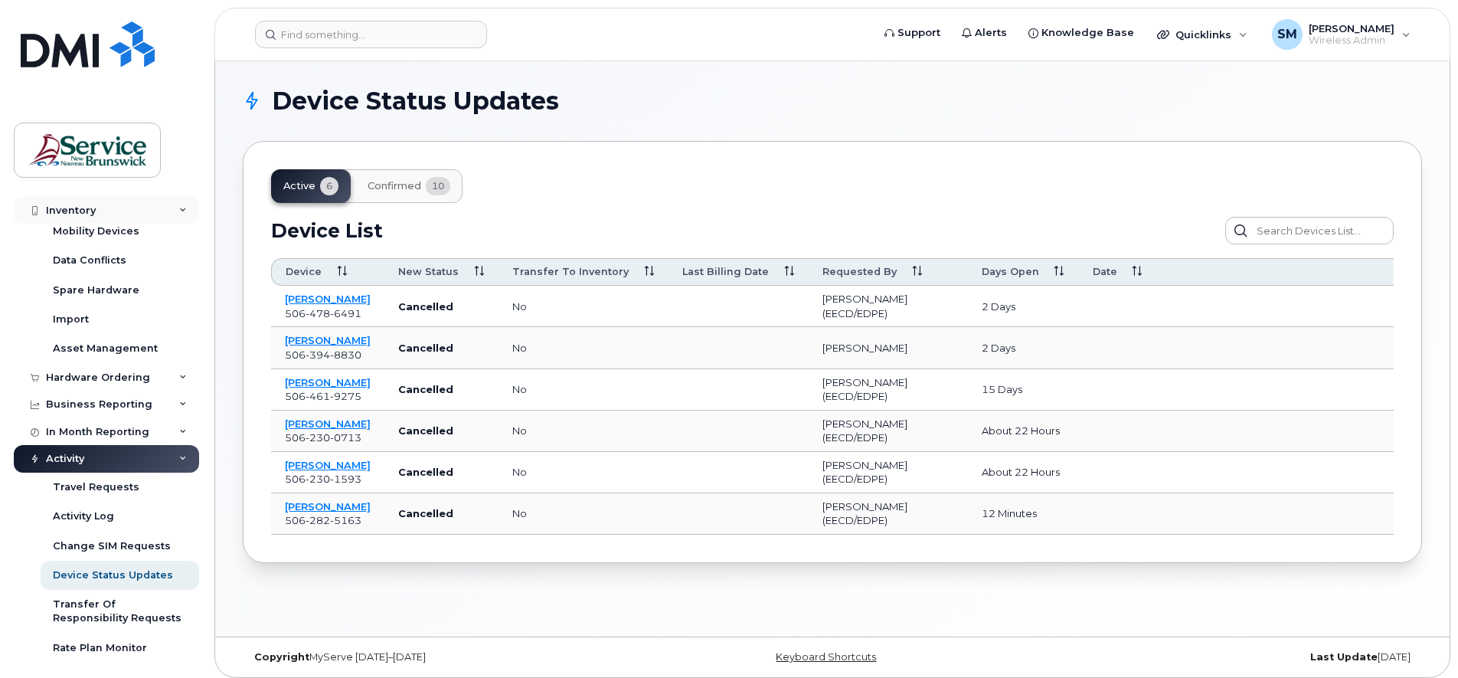
click at [172, 209] on div "Inventory" at bounding box center [106, 210] width 185 height 28
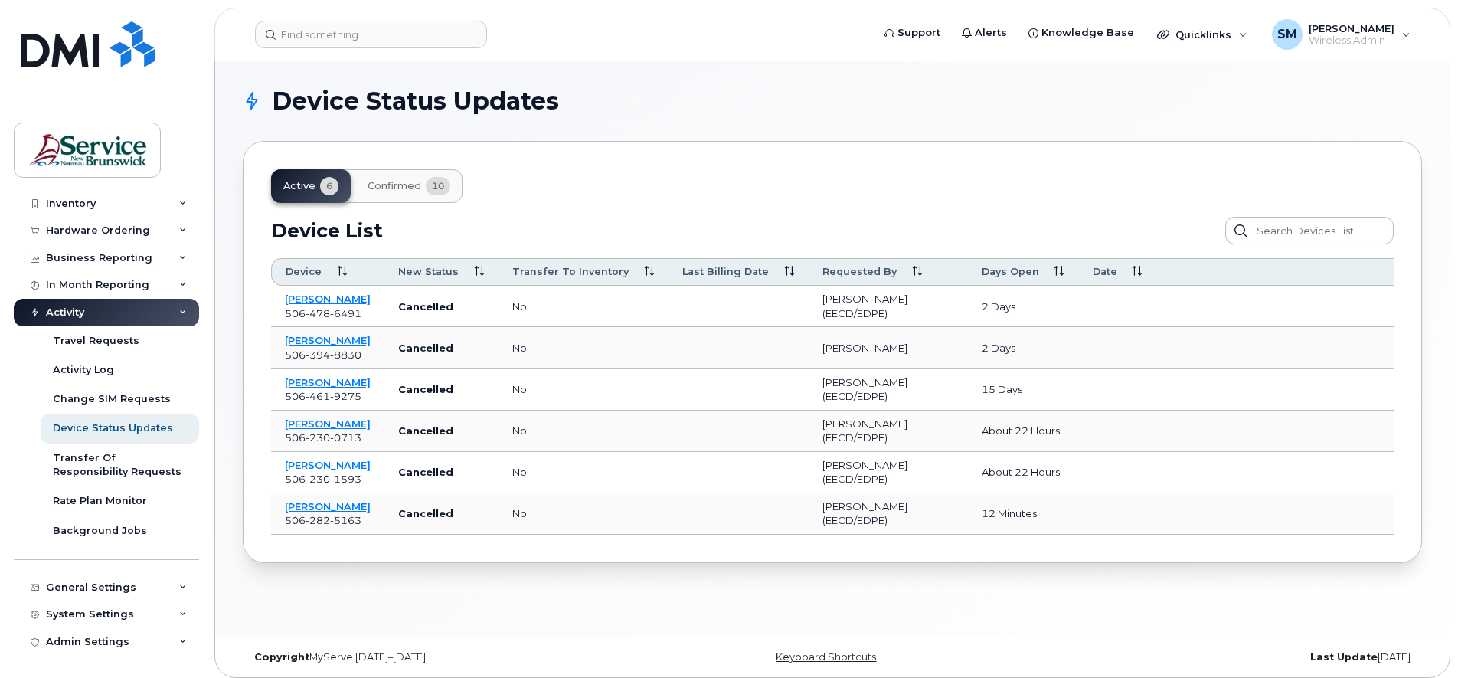
click at [179, 316] on icon at bounding box center [183, 313] width 8 height 8
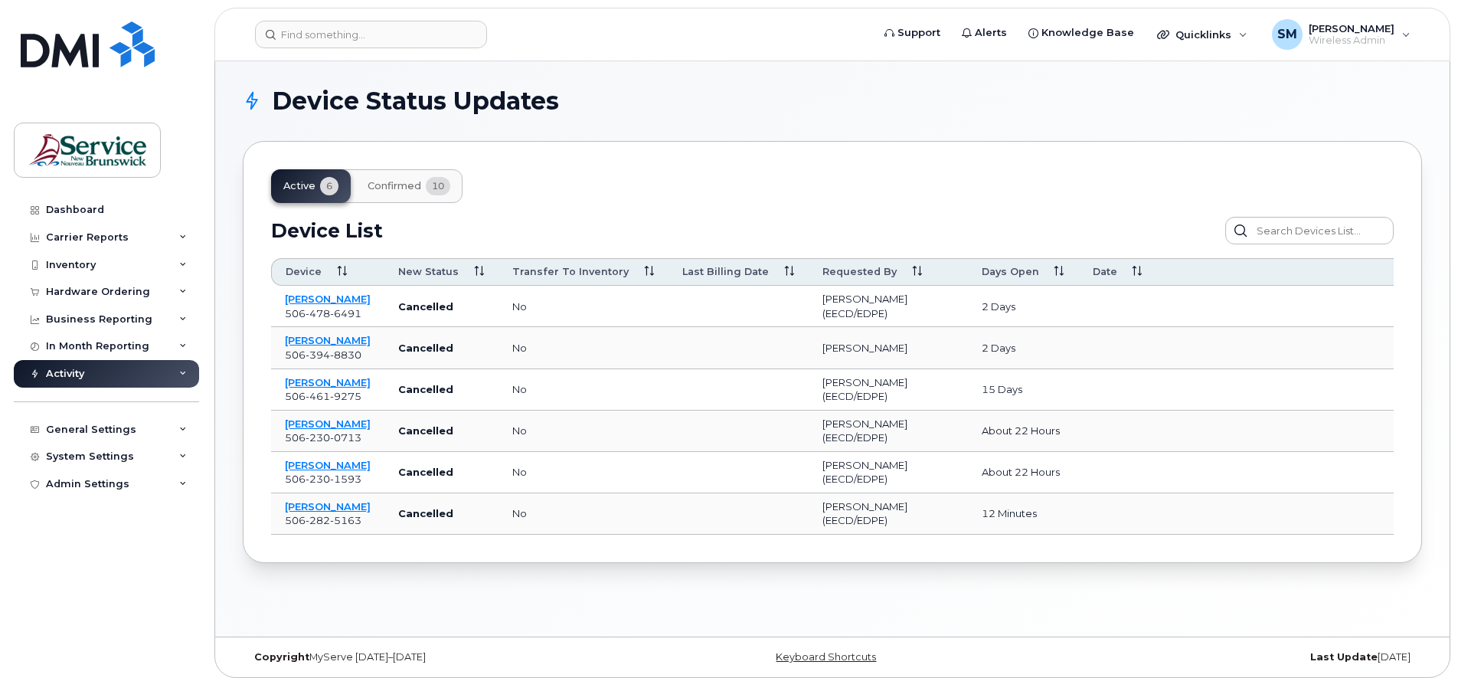
scroll to position [0, 0]
click at [91, 197] on link "Dashboard" at bounding box center [106, 210] width 185 height 28
click at [80, 206] on div "Dashboard" at bounding box center [75, 210] width 58 height 12
